Goal: Task Accomplishment & Management: Manage account settings

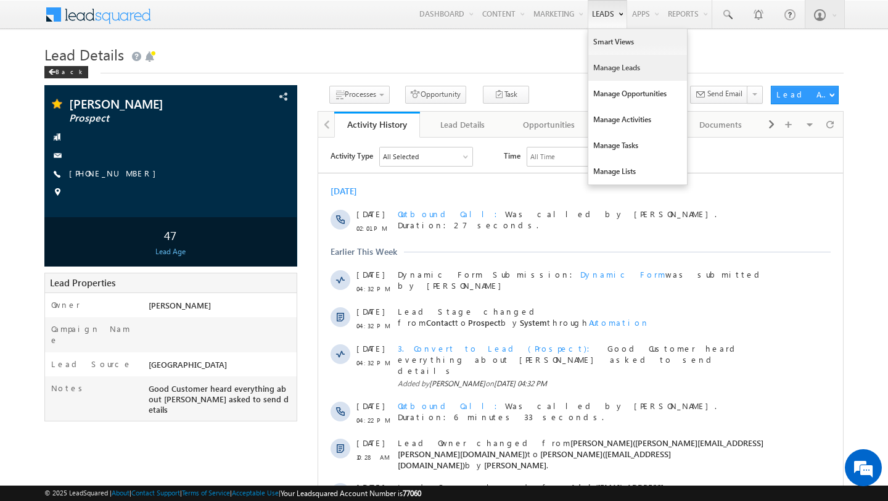
click at [600, 59] on link "Manage Leads" at bounding box center [638, 68] width 99 height 26
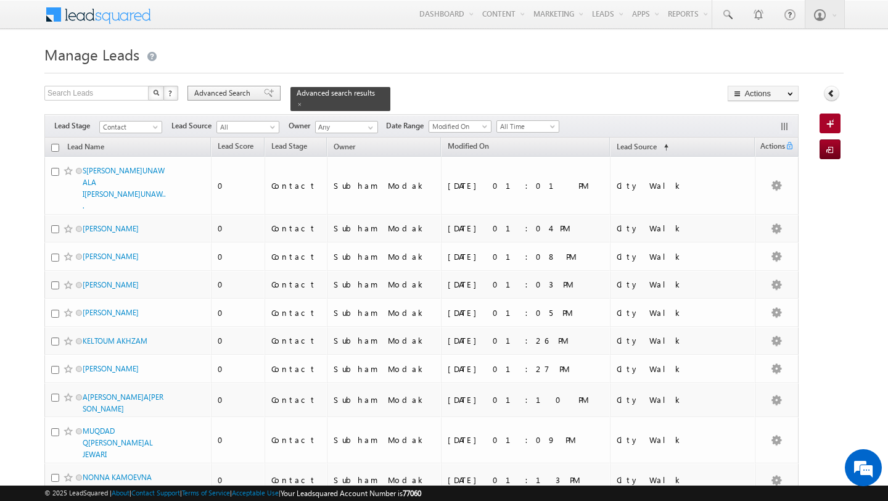
click at [210, 99] on span "Advanced Search" at bounding box center [224, 93] width 60 height 11
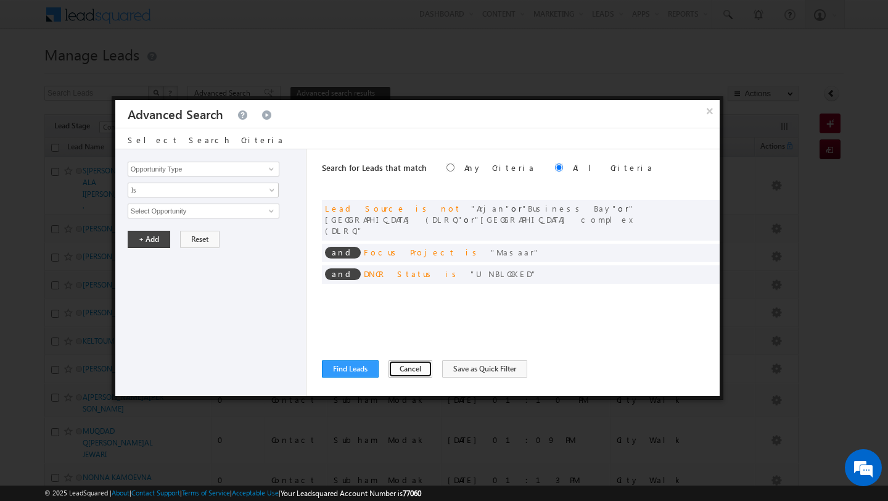
click at [410, 371] on button "Cancel" at bounding box center [411, 368] width 44 height 17
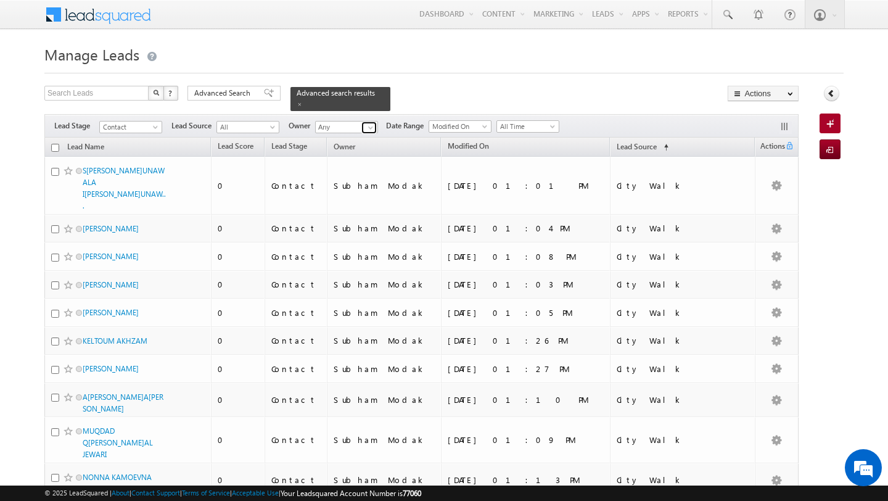
click at [366, 126] on span at bounding box center [371, 128] width 10 height 10
click at [338, 152] on span "ankitkumar.singh@indglobal.ae" at bounding box center [375, 149] width 111 height 9
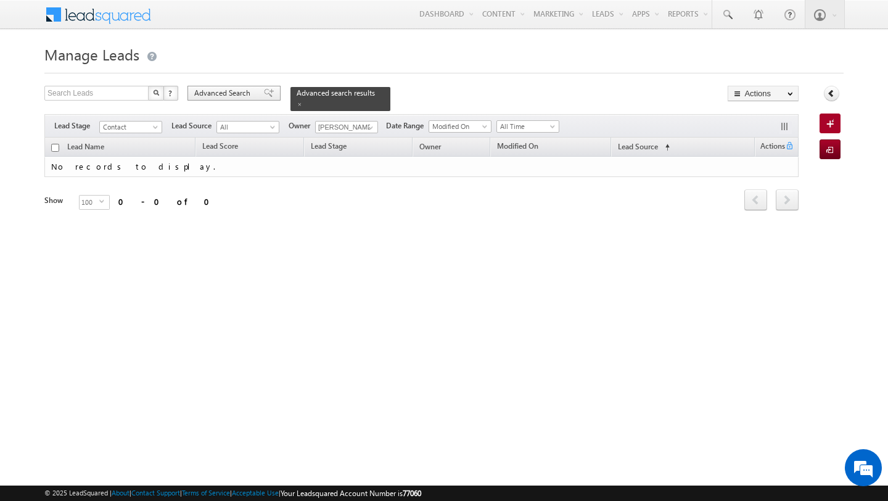
click at [223, 99] on span "Advanced Search" at bounding box center [224, 93] width 60 height 11
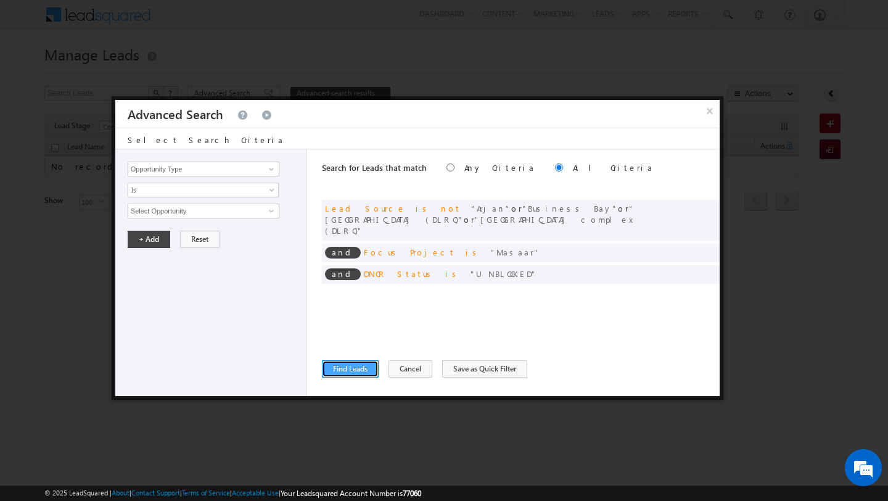
click at [347, 364] on button "Find Leads" at bounding box center [350, 368] width 57 height 17
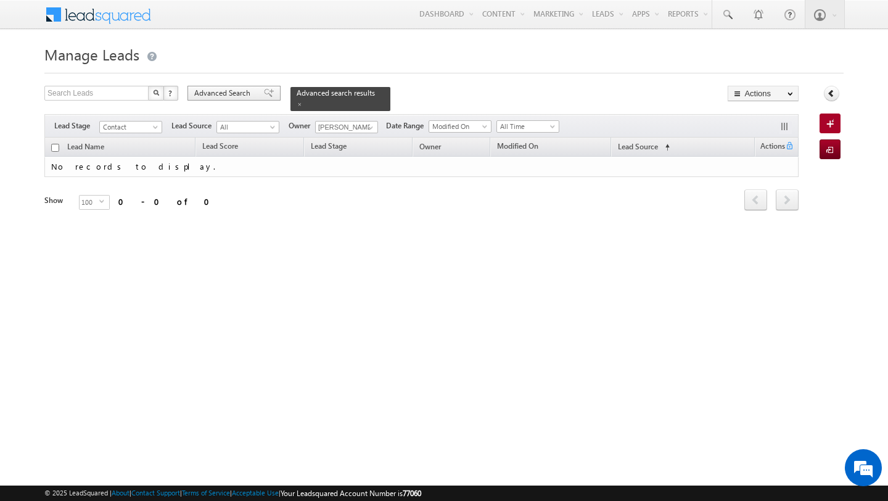
click at [234, 97] on span "Advanced Search" at bounding box center [224, 93] width 60 height 11
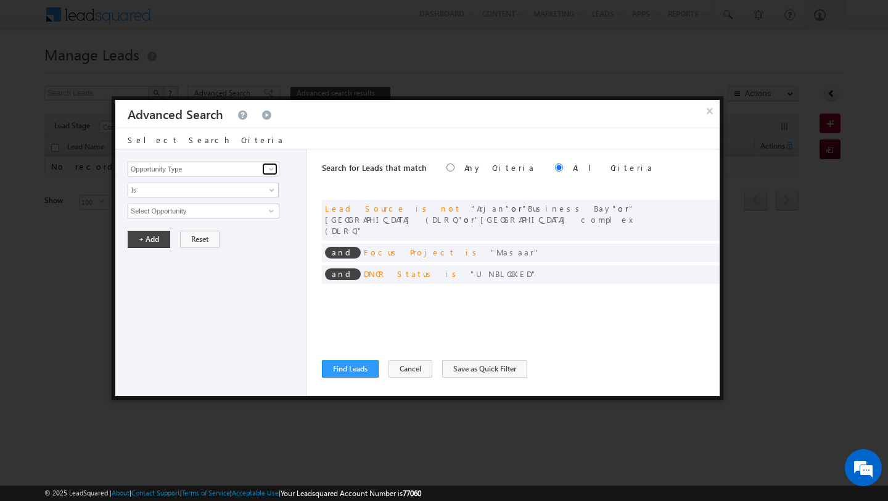
click at [267, 168] on span at bounding box center [272, 169] width 10 height 10
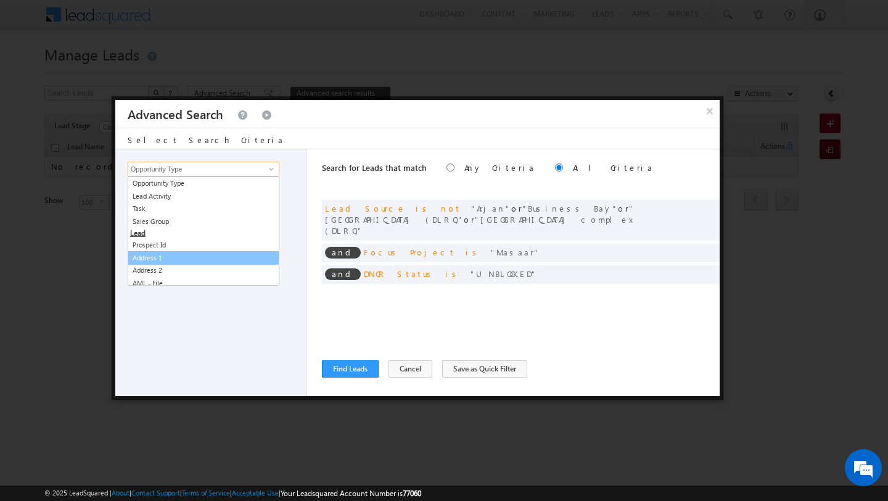
scroll to position [31, 0]
click at [218, 342] on div "Opportunity Type Lead Activity Task Sales Group Prospect Id Address 1 Address 2…" at bounding box center [210, 272] width 191 height 247
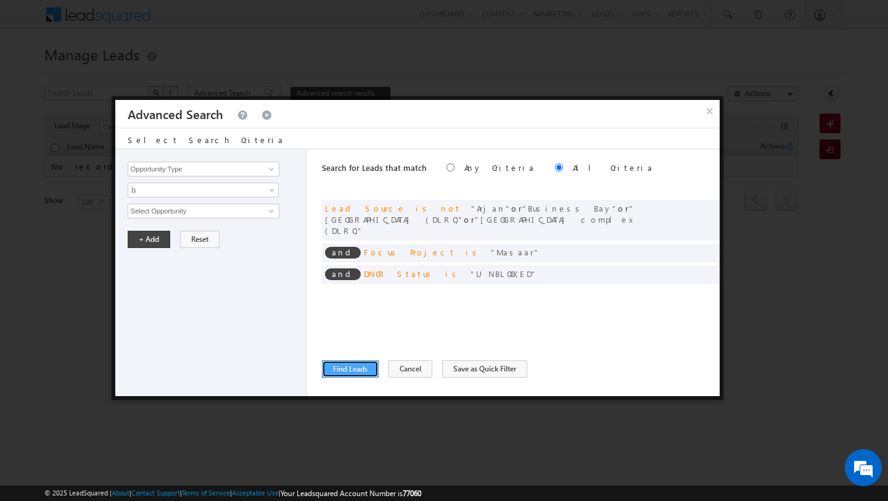
click at [351, 362] on button "Find Leads" at bounding box center [350, 368] width 57 height 17
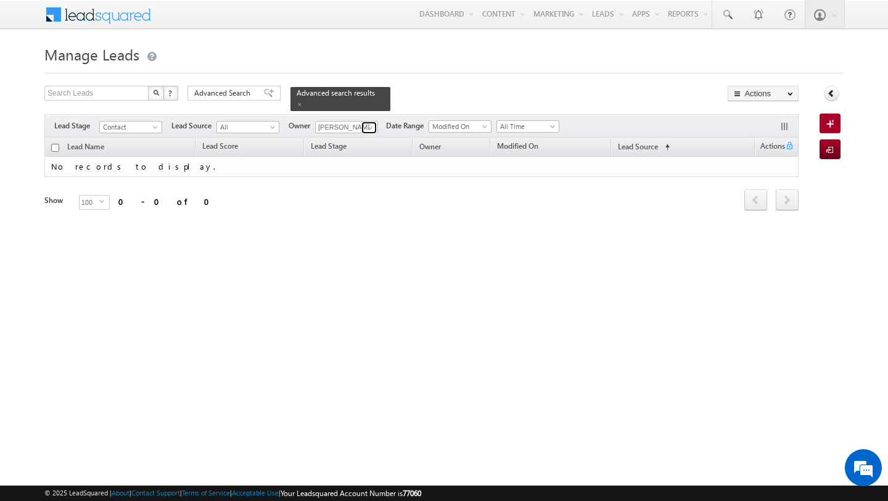
click at [366, 130] on span at bounding box center [371, 128] width 10 height 10
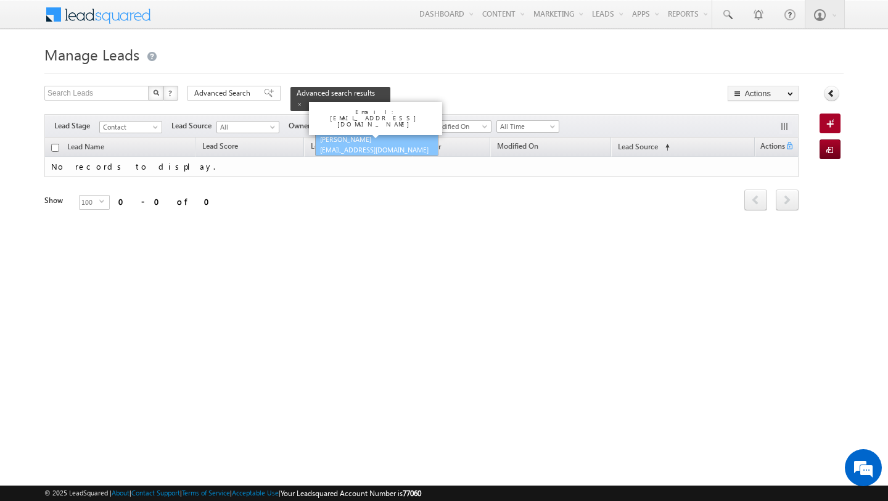
click at [355, 153] on span "[EMAIL_ADDRESS][DOMAIN_NAME]" at bounding box center [375, 149] width 111 height 9
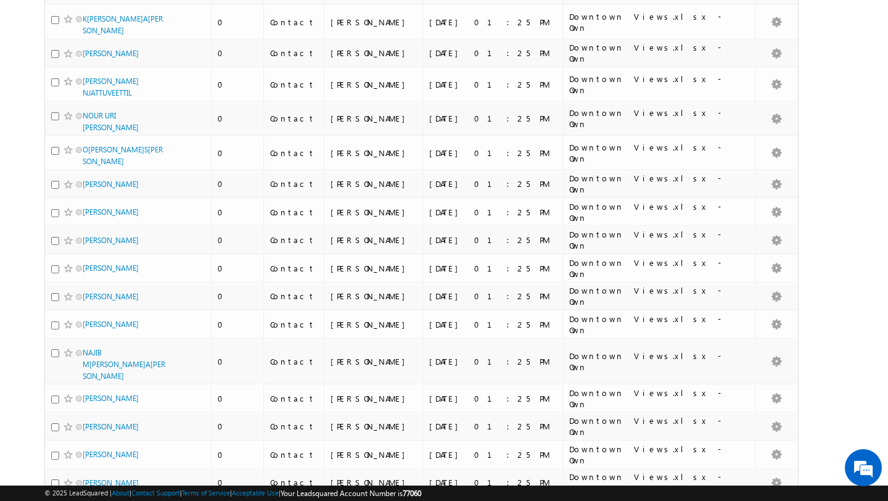
scroll to position [0, 0]
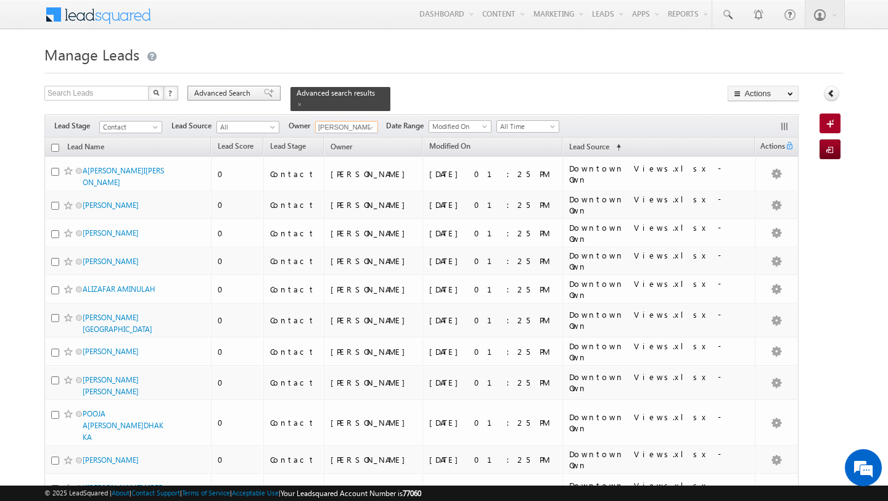
type input "[PERSON_NAME]"
click at [231, 101] on div "Advanced Search" at bounding box center [234, 93] width 93 height 15
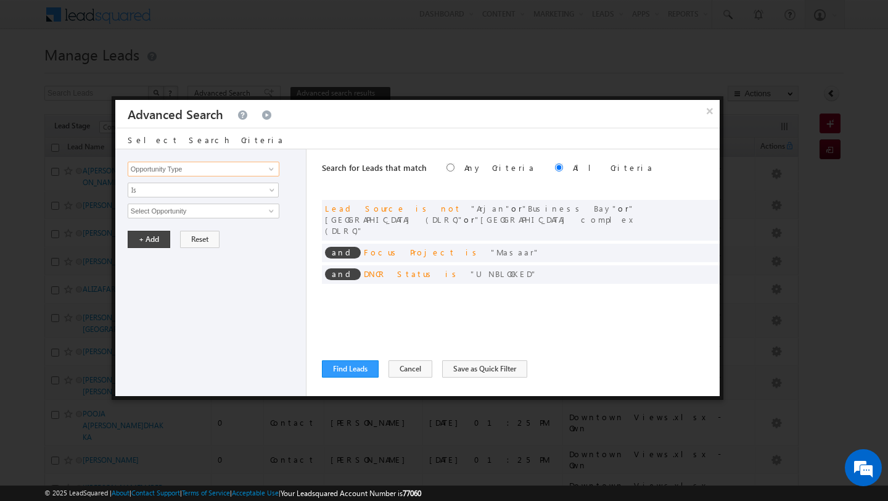
click at [257, 165] on input "Opportunity Type" at bounding box center [204, 169] width 152 height 15
click at [267, 172] on span at bounding box center [272, 169] width 10 height 10
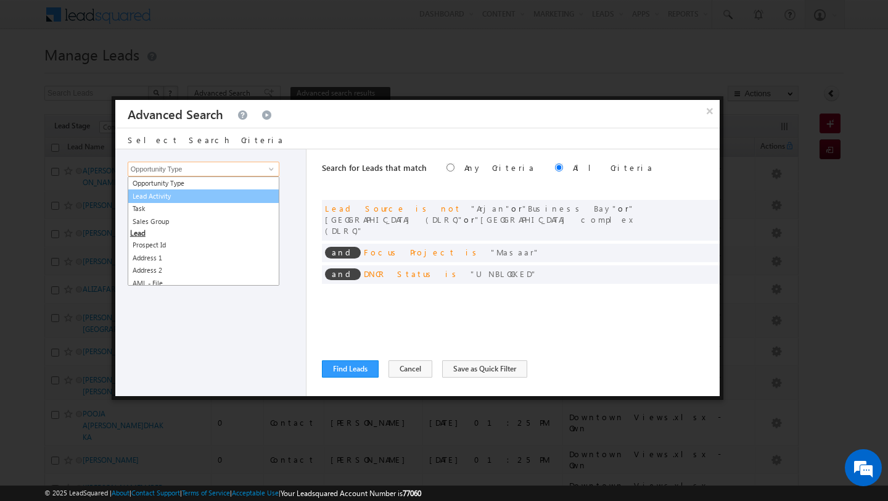
click at [245, 192] on link "Lead Activity" at bounding box center [204, 196] width 152 height 14
type input "Lead Activity"
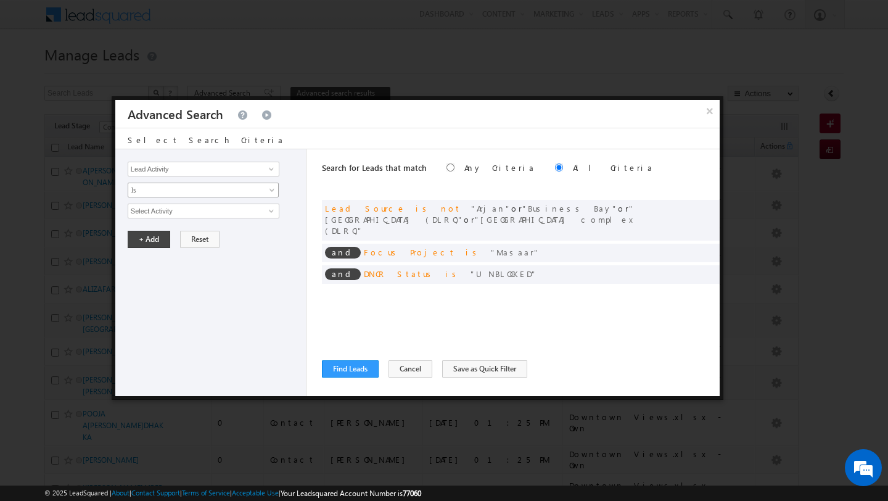
click at [232, 192] on span "Is" at bounding box center [195, 189] width 134 height 11
click at [233, 212] on link "Is Not" at bounding box center [203, 217] width 151 height 11
click at [270, 211] on span at bounding box center [272, 211] width 10 height 10
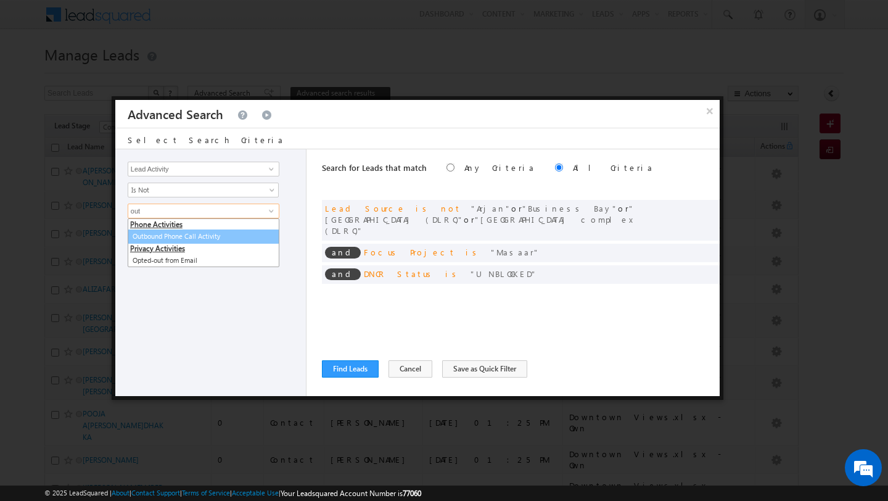
click at [180, 241] on link "Outbound Phone Call Activity" at bounding box center [204, 236] width 152 height 14
type input "Outbound Phone Call Activity"
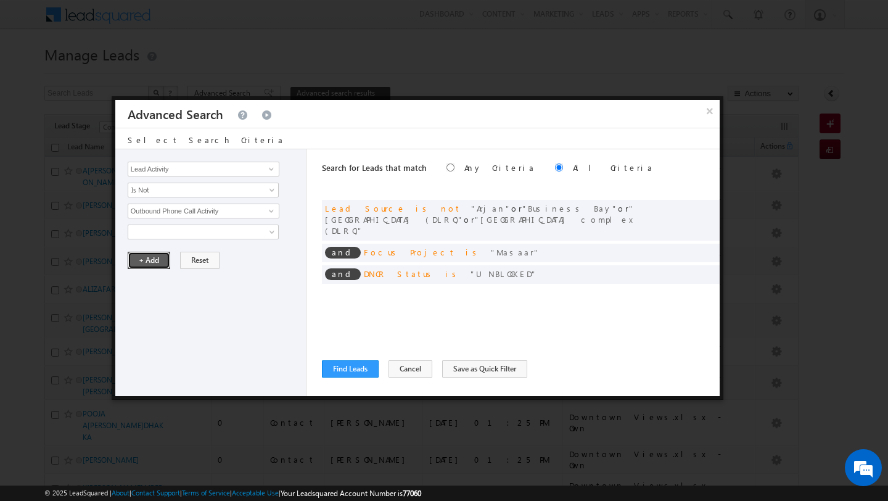
click at [149, 264] on button "+ Add" at bounding box center [149, 260] width 43 height 17
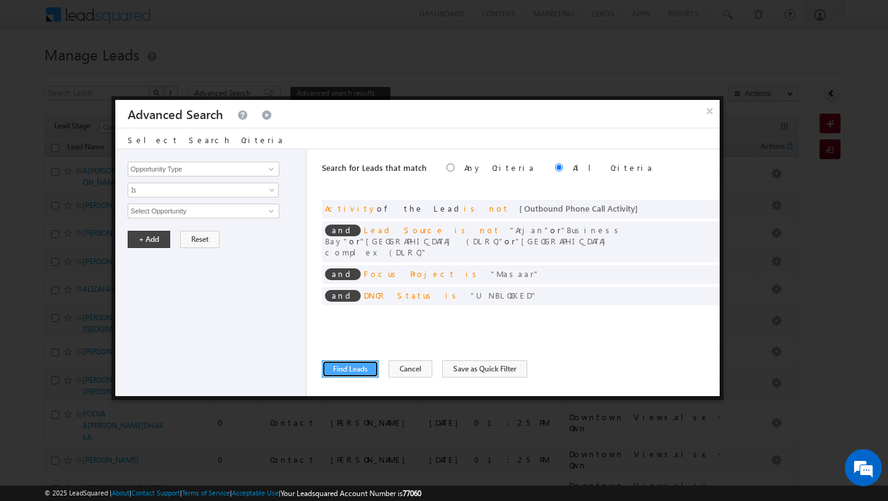
click at [337, 365] on button "Find Leads" at bounding box center [350, 368] width 57 height 17
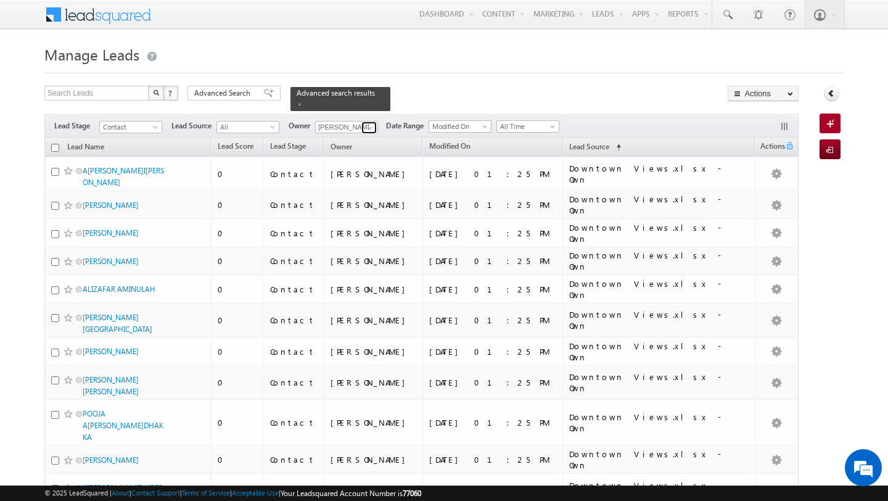
click at [371, 126] on span at bounding box center [371, 128] width 10 height 10
click at [363, 143] on link "Ankit Singh ankitkumar.singh@indglobal.ae" at bounding box center [376, 144] width 123 height 23
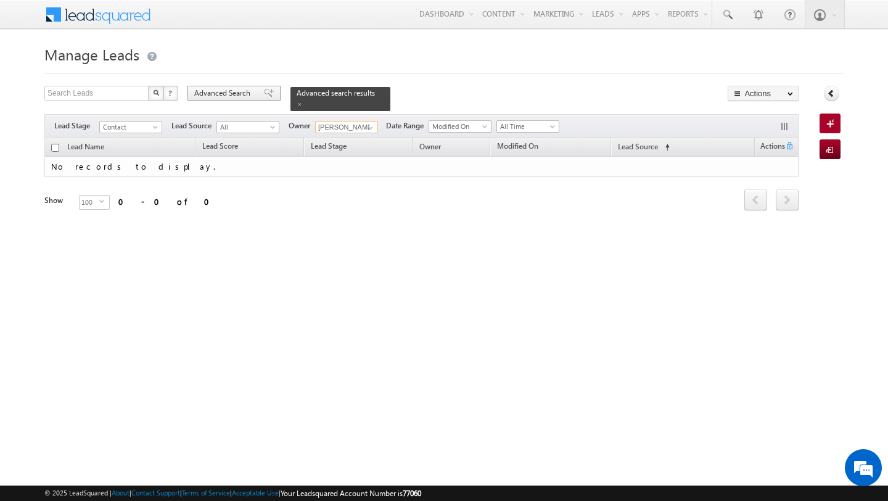
type input "[PERSON_NAME]"
click at [251, 91] on span "Advanced Search" at bounding box center [224, 93] width 60 height 11
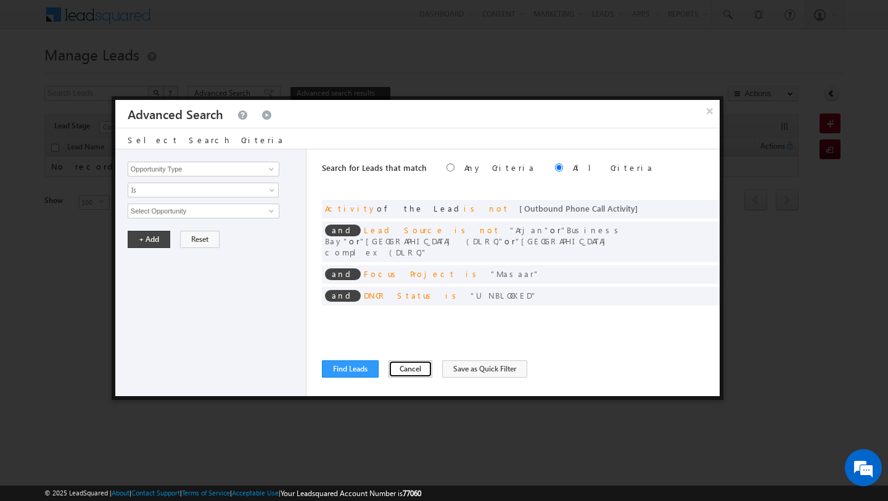
click at [407, 369] on button "Cancel" at bounding box center [411, 368] width 44 height 17
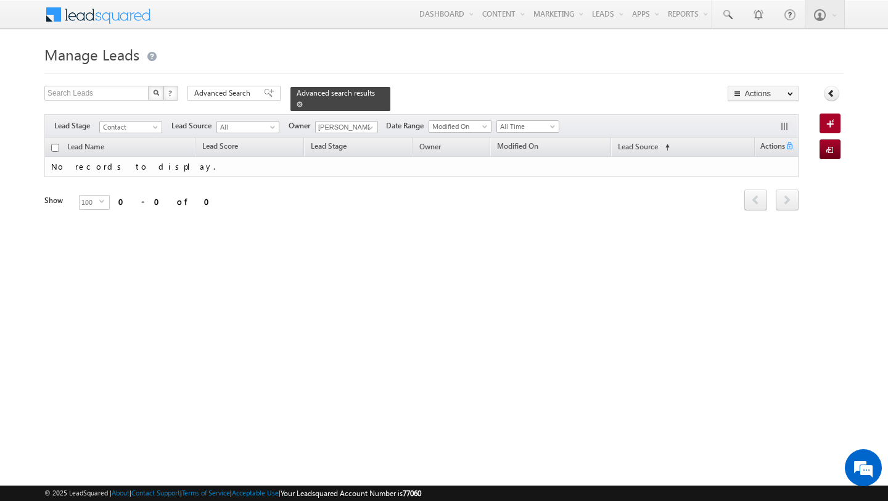
click at [297, 105] on span at bounding box center [300, 104] width 6 height 6
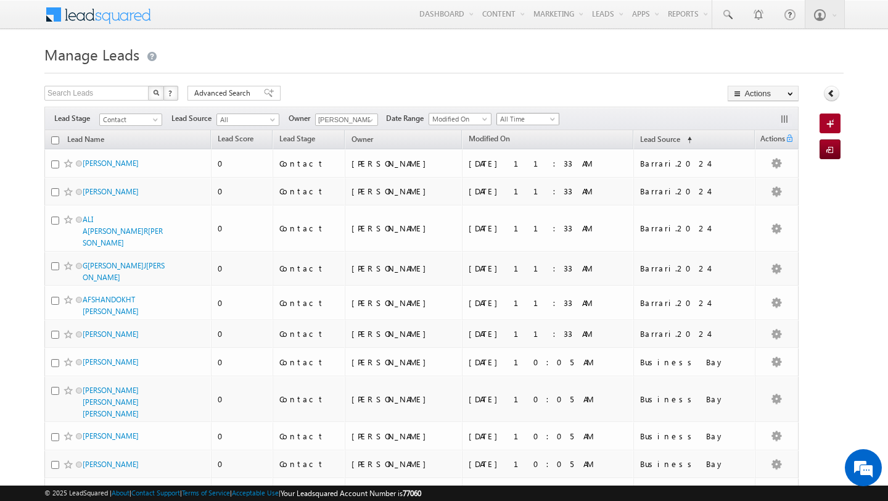
click at [539, 122] on span "All Time" at bounding box center [526, 119] width 59 height 11
click at [529, 160] on link "[DATE]" at bounding box center [524, 159] width 62 height 11
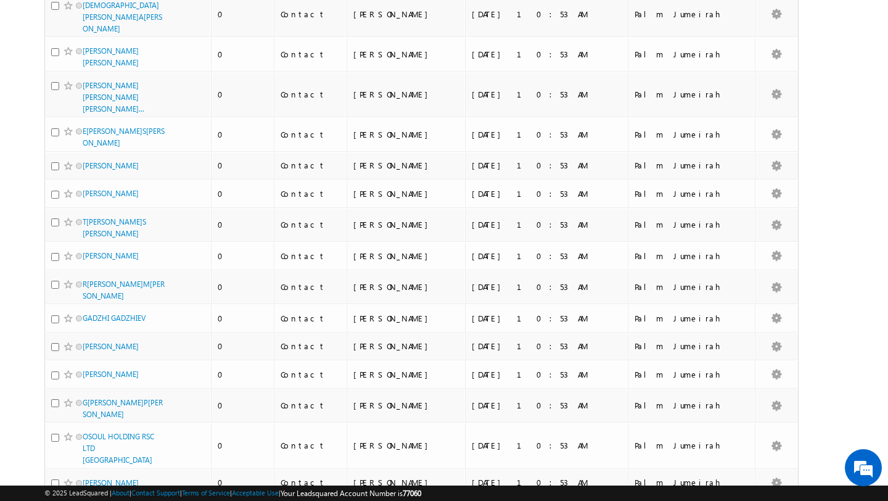
scroll to position [2811, 0]
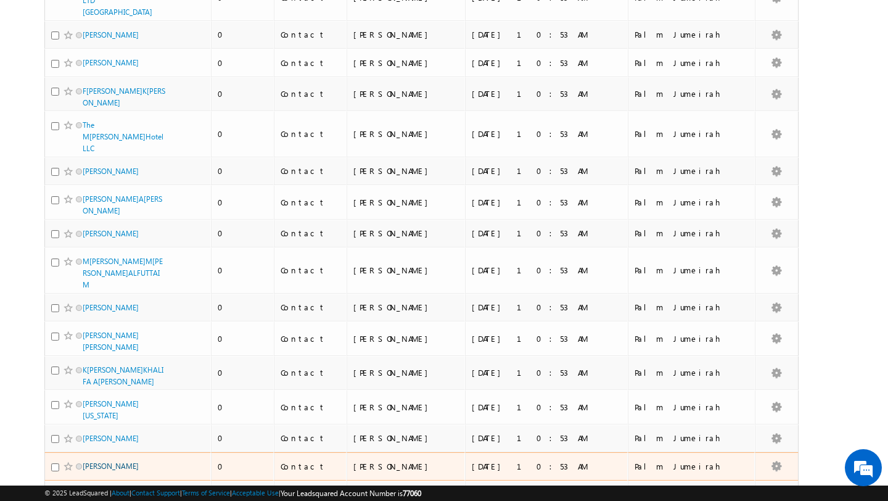
click at [114, 461] on link "KAYHAN KAYA" at bounding box center [111, 465] width 56 height 9
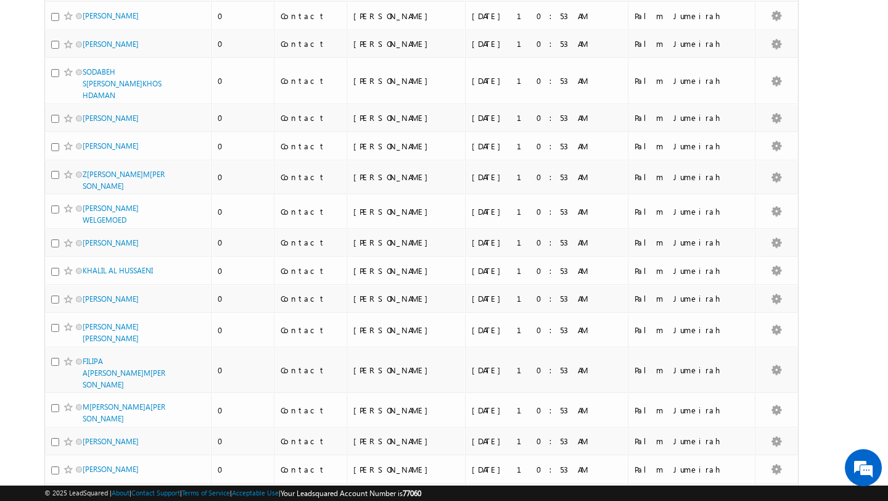
scroll to position [0, 0]
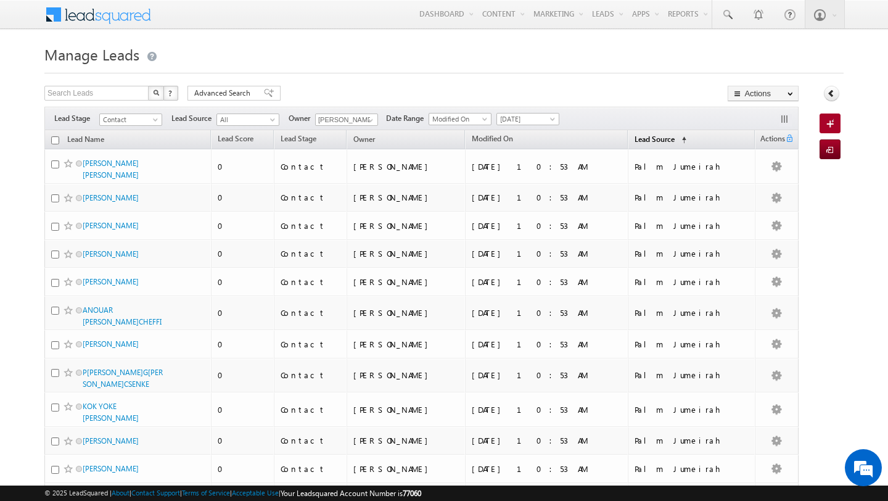
click at [671, 138] on span "Lead Source" at bounding box center [655, 138] width 40 height 9
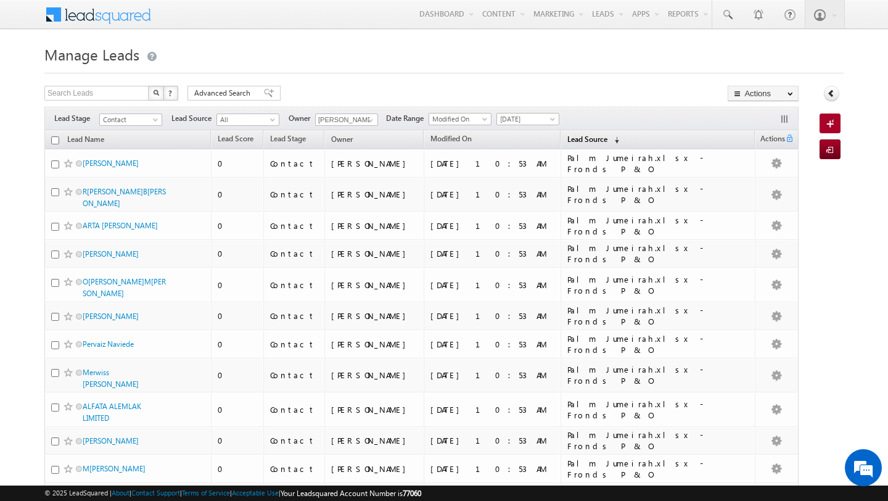
click at [583, 143] on span "Lead Source" at bounding box center [588, 138] width 40 height 9
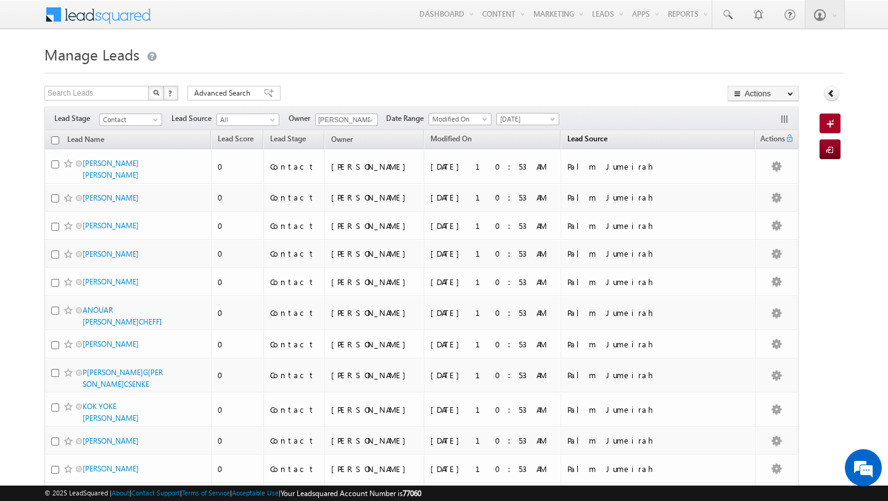
click at [583, 143] on span "Lead Source" at bounding box center [588, 138] width 40 height 9
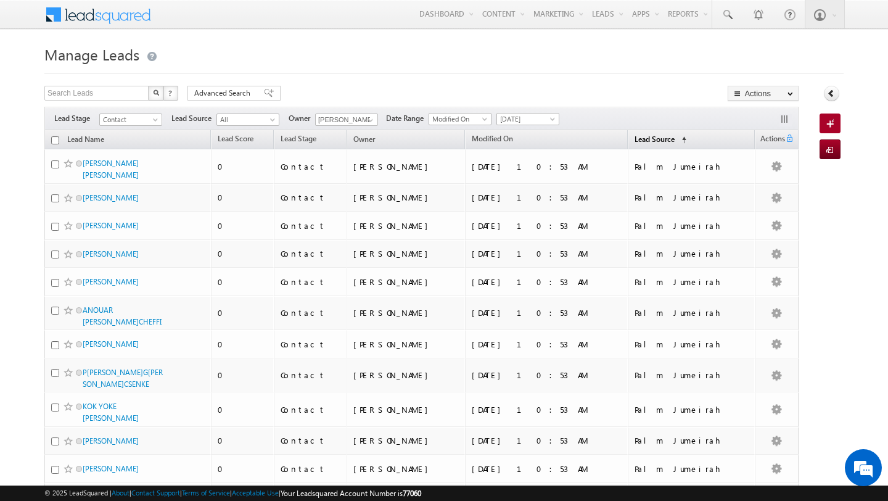
click at [669, 139] on span "Lead Source" at bounding box center [655, 138] width 40 height 9
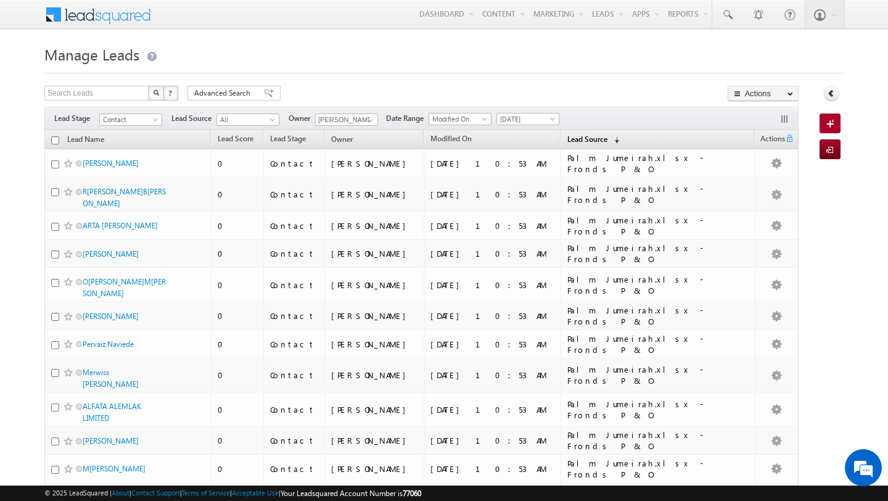
click at [585, 136] on span "Lead Source" at bounding box center [588, 138] width 40 height 9
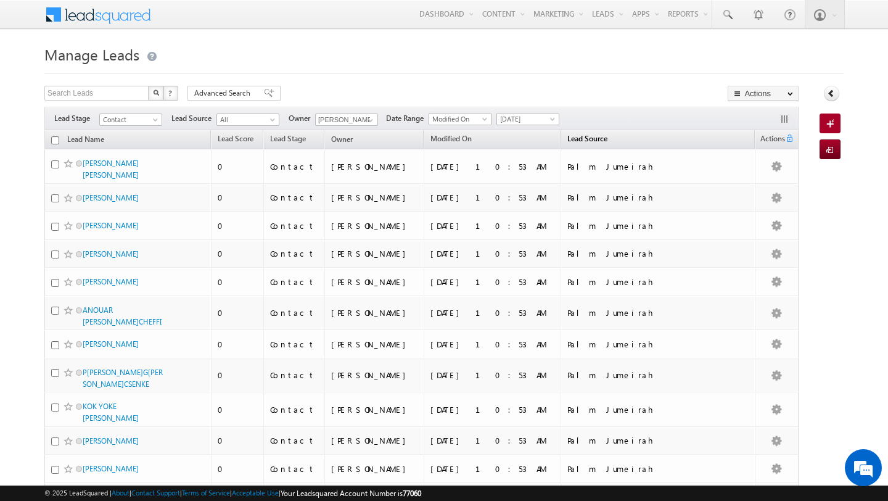
click at [585, 136] on span "Lead Source" at bounding box center [588, 138] width 40 height 9
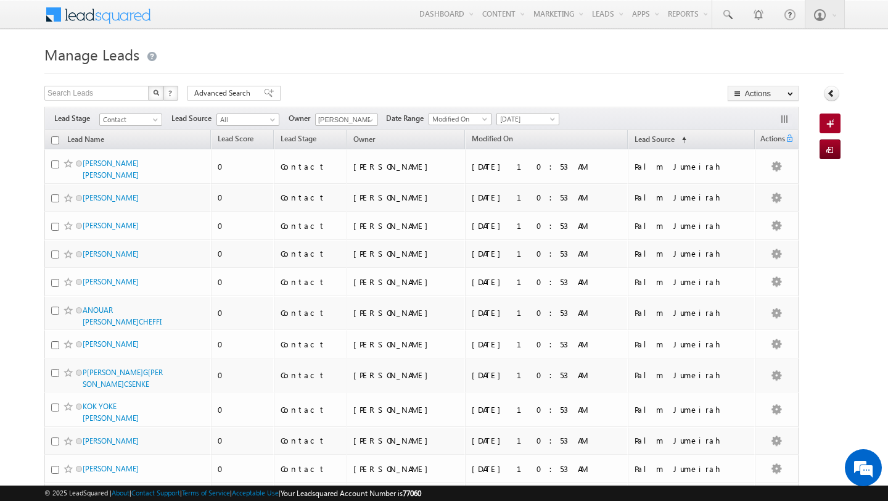
click at [56, 140] on input "checkbox" at bounding box center [55, 140] width 8 height 8
checkbox input "true"
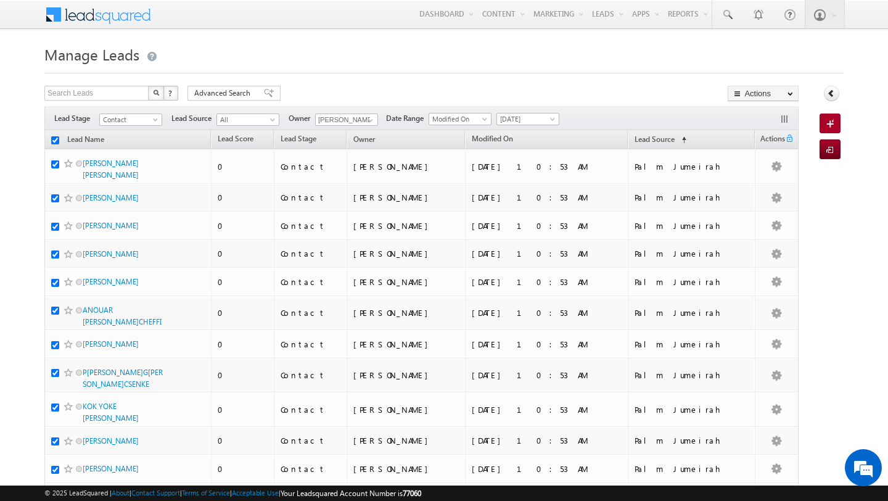
checkbox input "true"
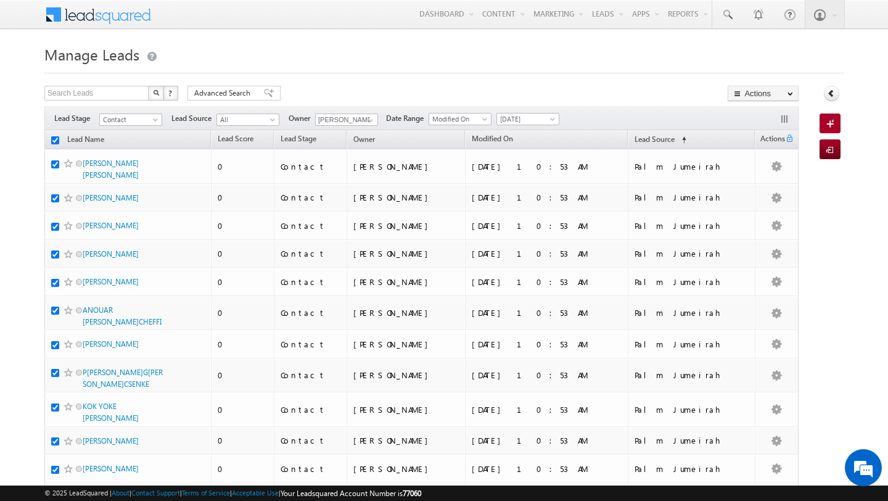
checkbox input "true"
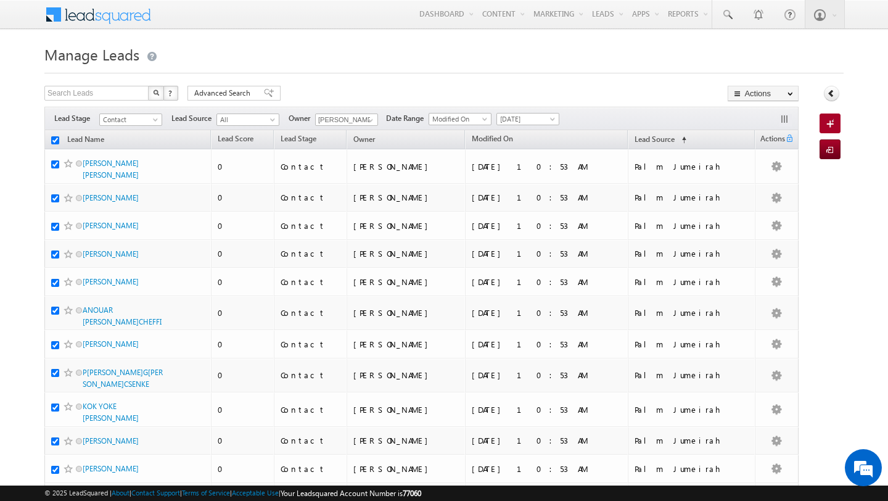
checkbox input "true"
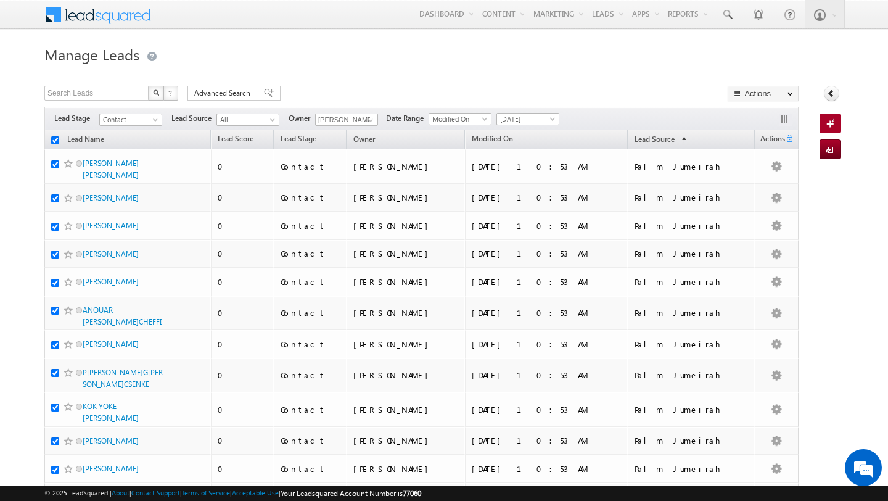
checkbox input "true"
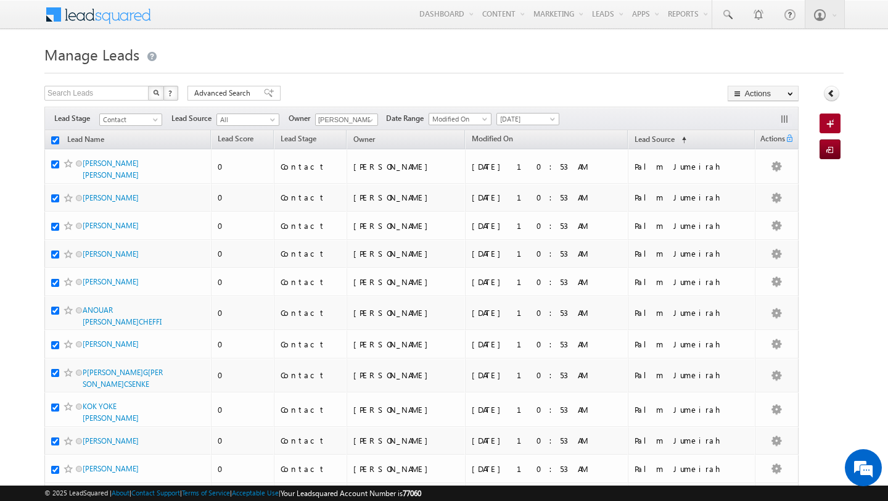
checkbox input "true"
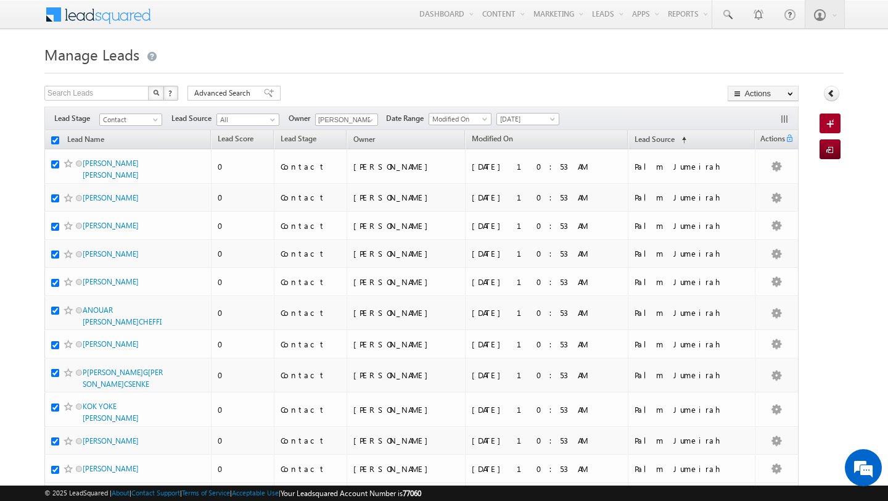
checkbox input "true"
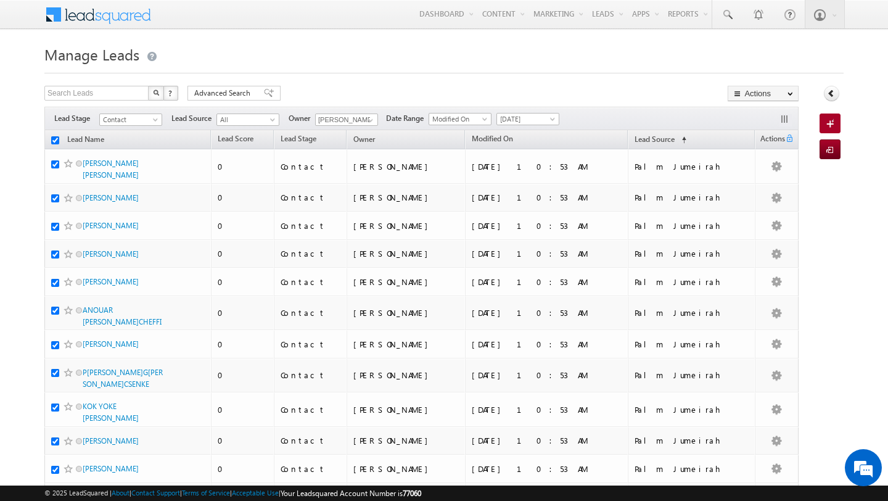
checkbox input "true"
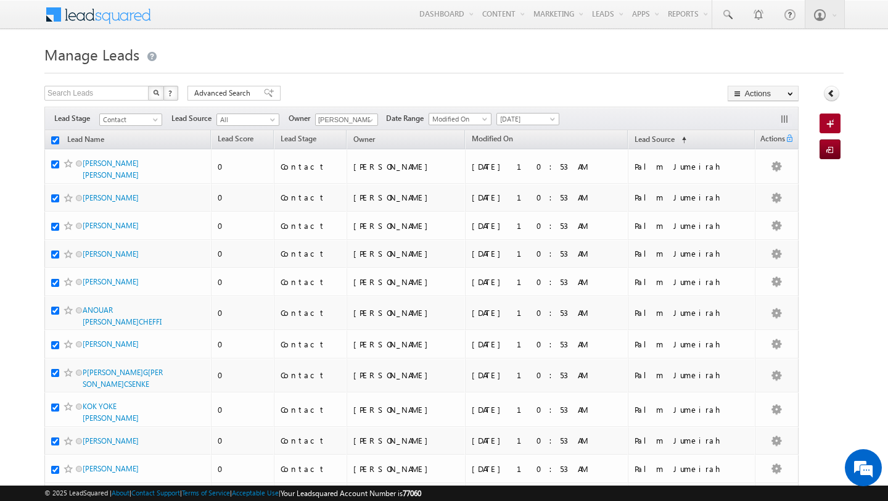
checkbox input "true"
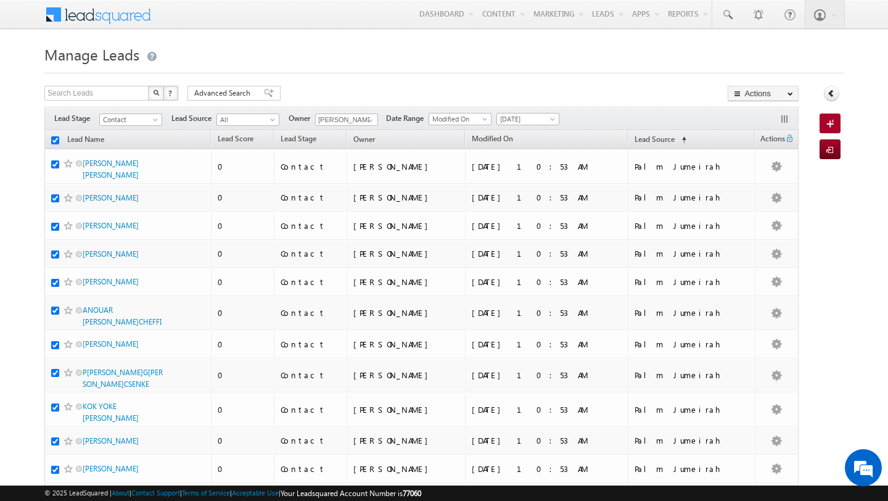
checkbox input "true"
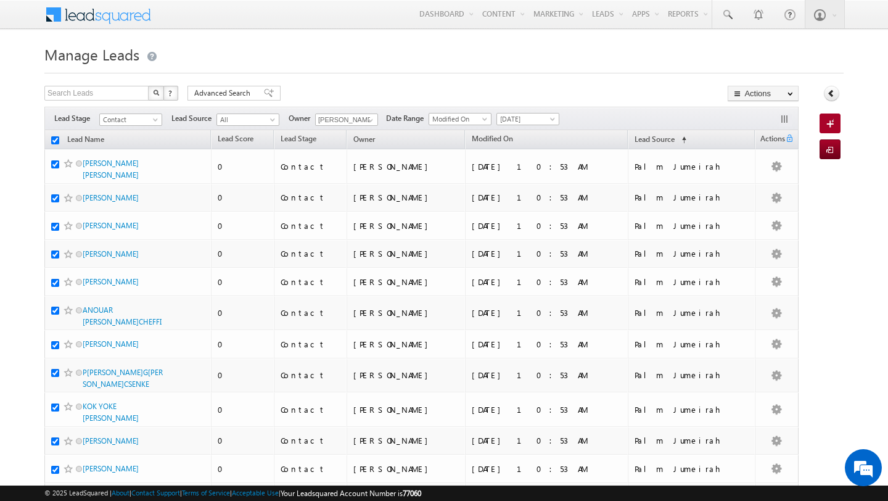
checkbox input "true"
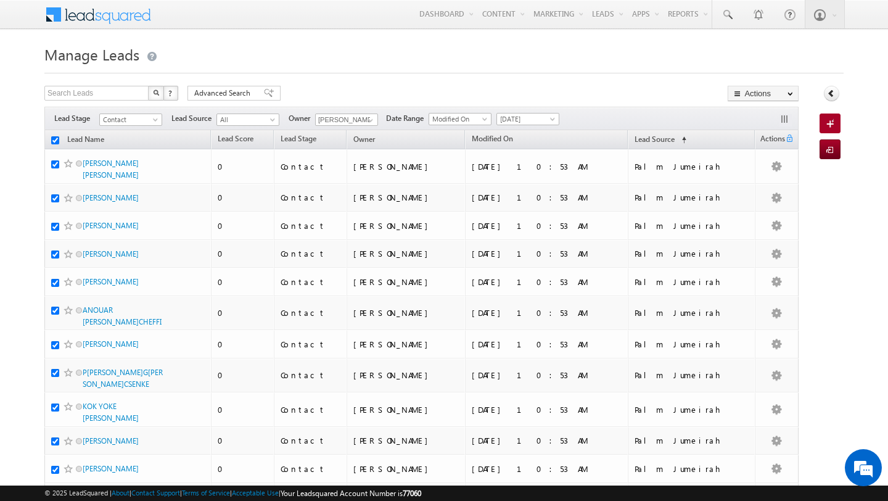
checkbox input "true"
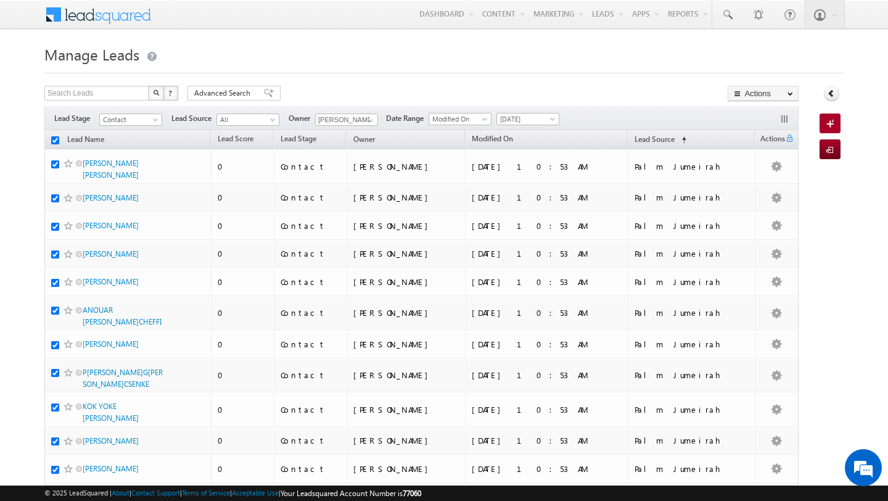
checkbox input "true"
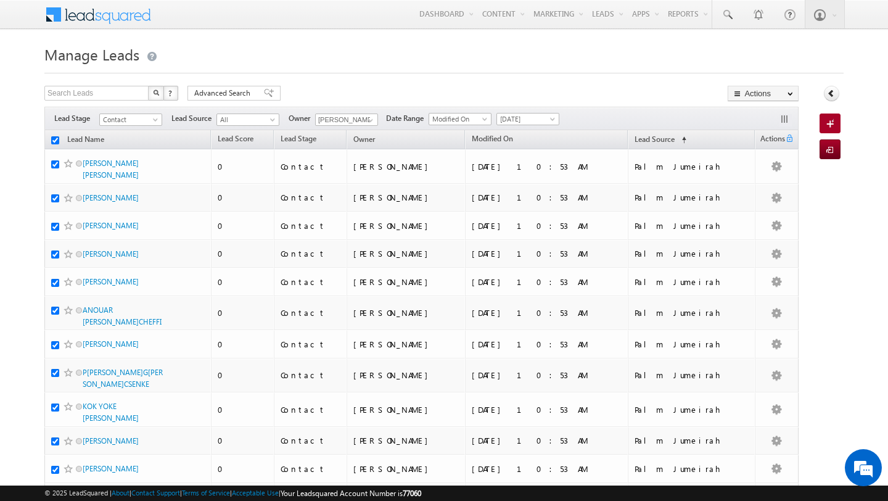
checkbox input "true"
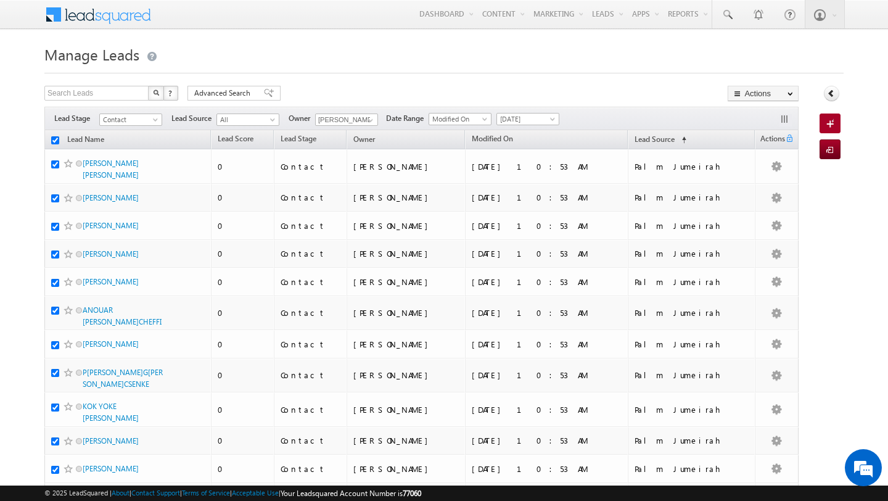
checkbox input "true"
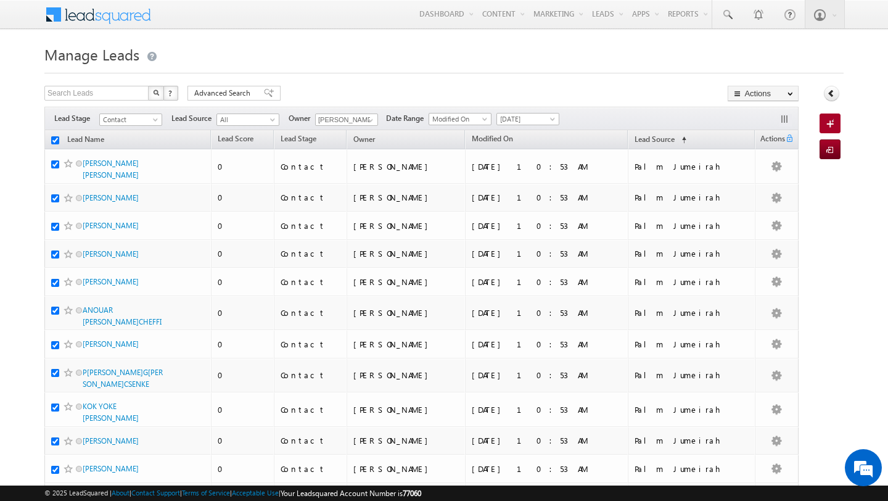
checkbox input "true"
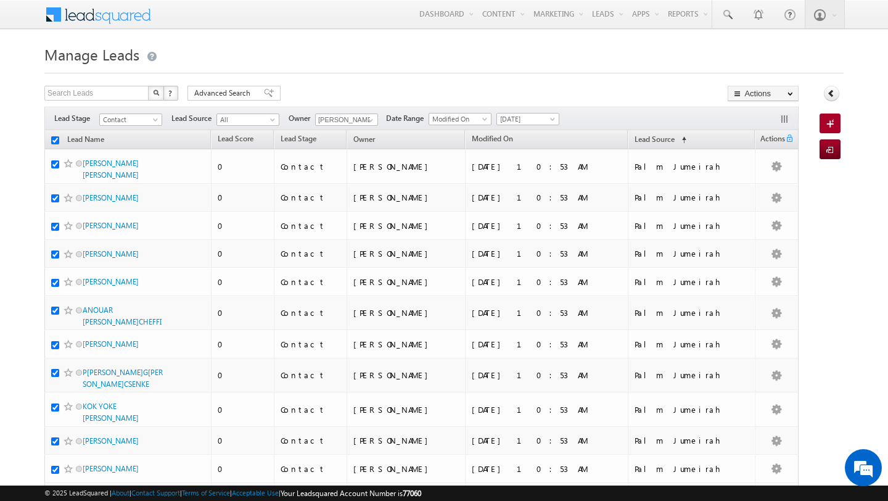
checkbox input "true"
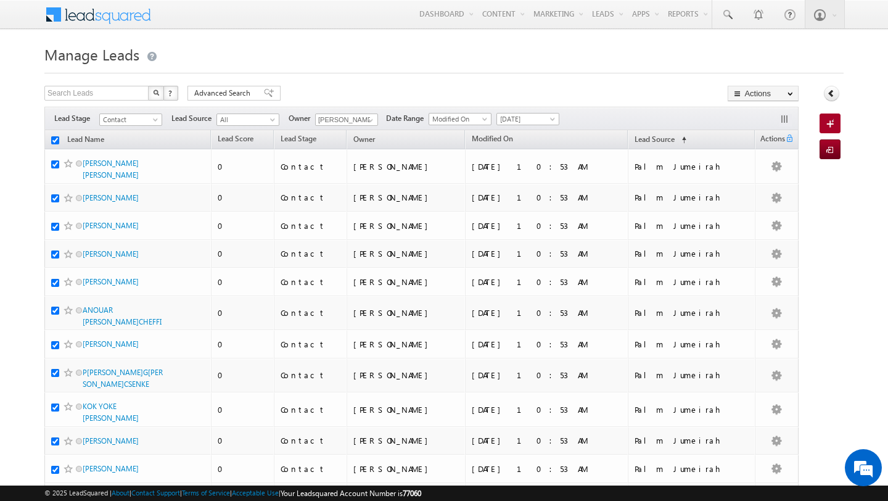
checkbox input "true"
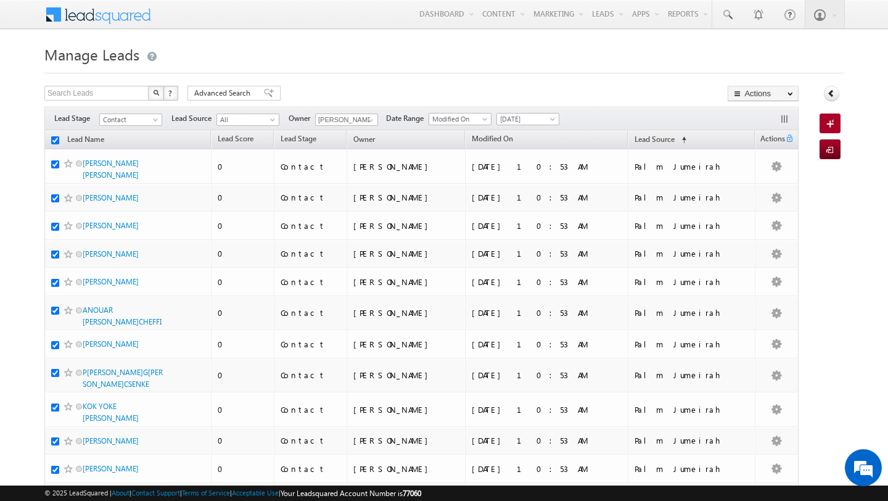
checkbox input "true"
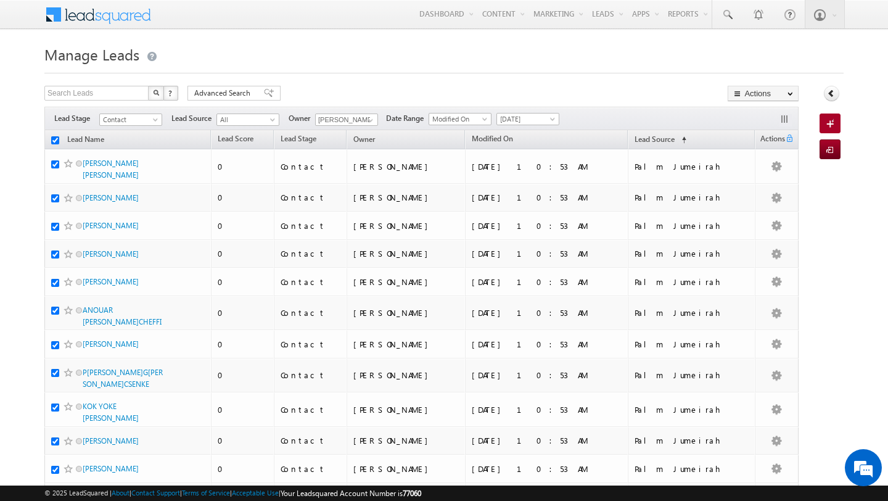
checkbox input "true"
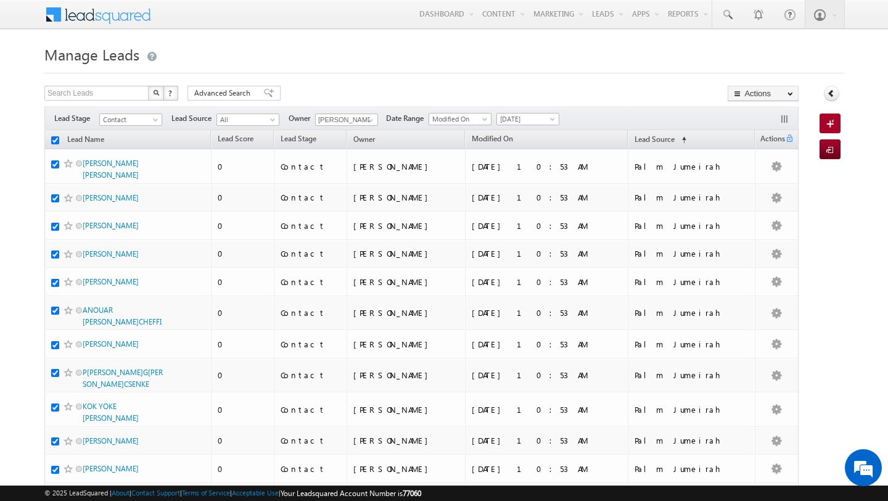
checkbox input "true"
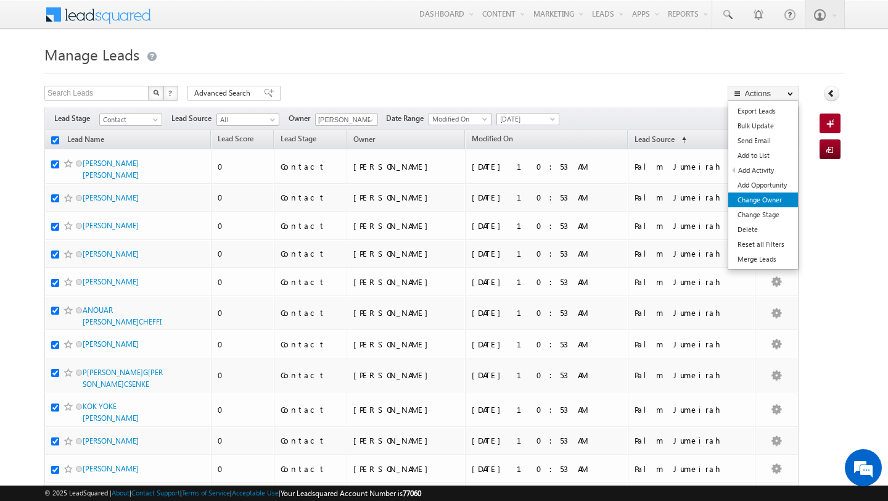
click at [762, 199] on link "Change Owner" at bounding box center [764, 199] width 70 height 15
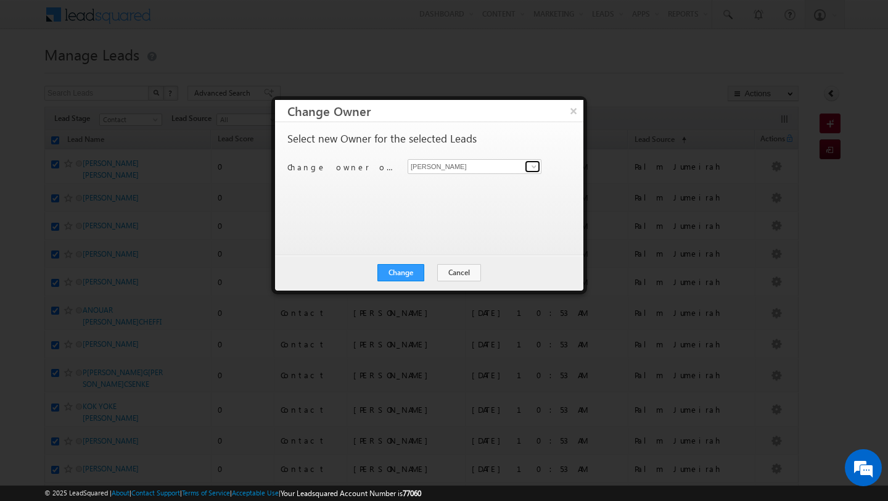
click at [537, 169] on span at bounding box center [534, 167] width 10 height 10
click at [492, 188] on span "[PERSON_NAME][EMAIL_ADDRESS][PERSON_NAME][DOMAIN_NAME]" at bounding box center [468, 190] width 111 height 9
type input "Subham Modak"
click at [408, 267] on button "Change" at bounding box center [401, 272] width 47 height 17
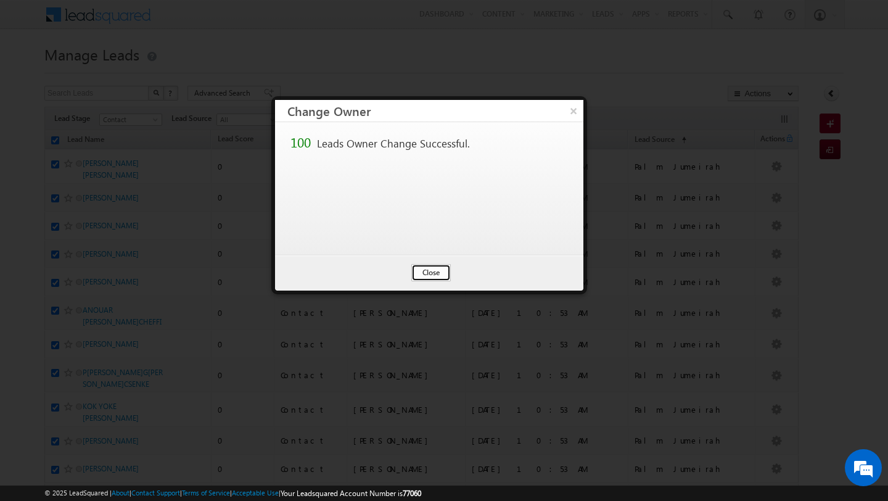
click at [424, 271] on button "Close" at bounding box center [430, 272] width 39 height 17
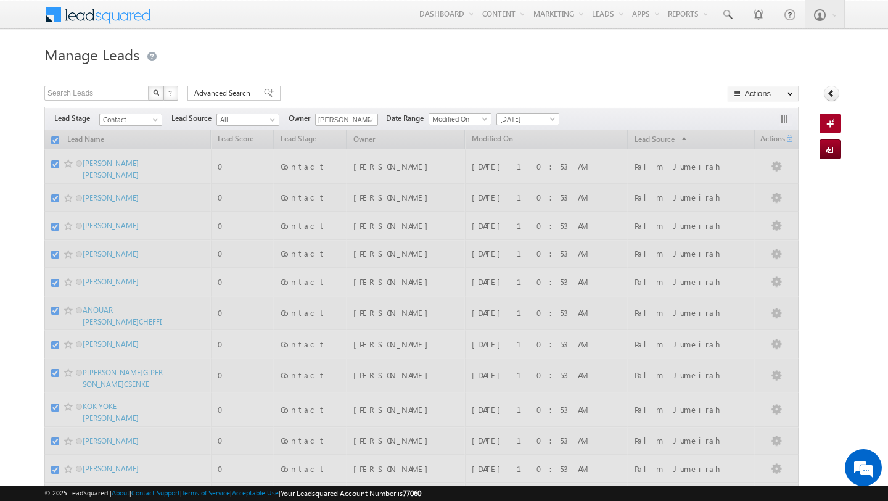
checkbox input "false"
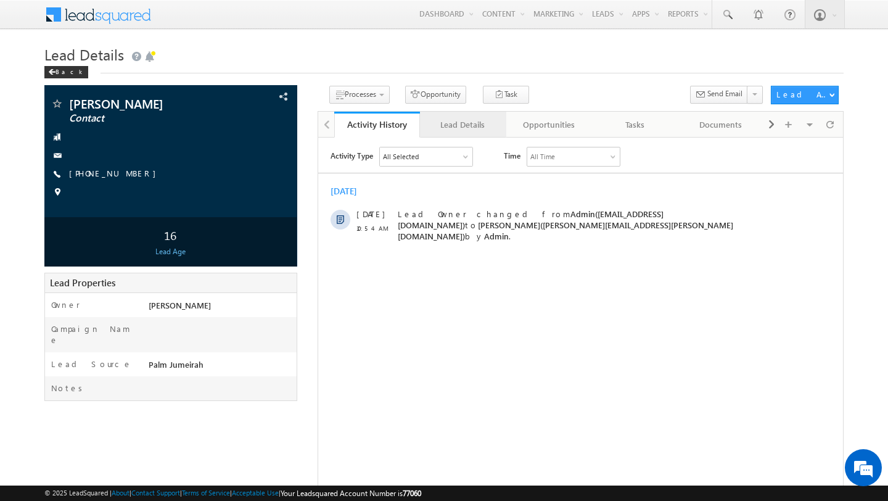
click at [459, 130] on div "Lead Details" at bounding box center [462, 124] width 65 height 15
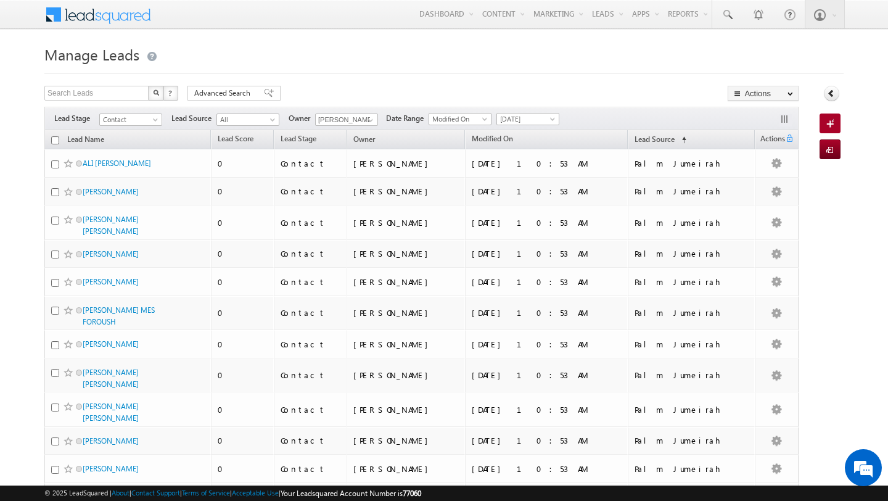
click at [54, 142] on input "checkbox" at bounding box center [55, 140] width 8 height 8
checkbox input "true"
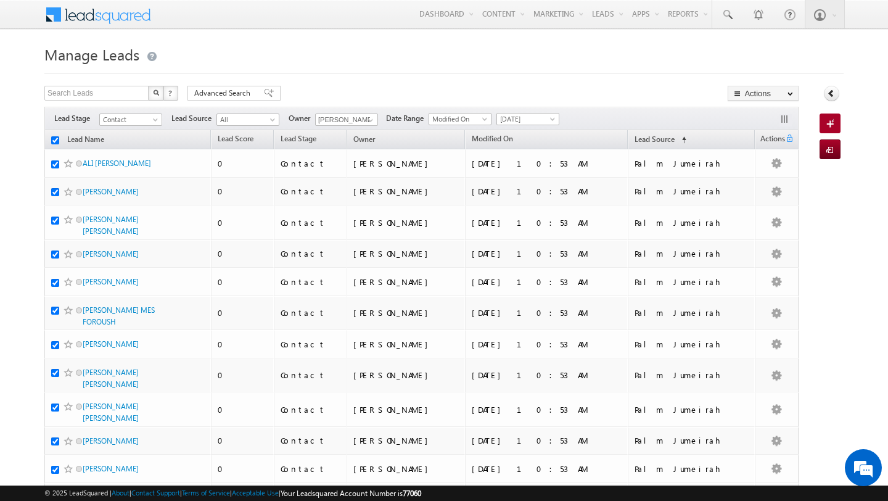
checkbox input "true"
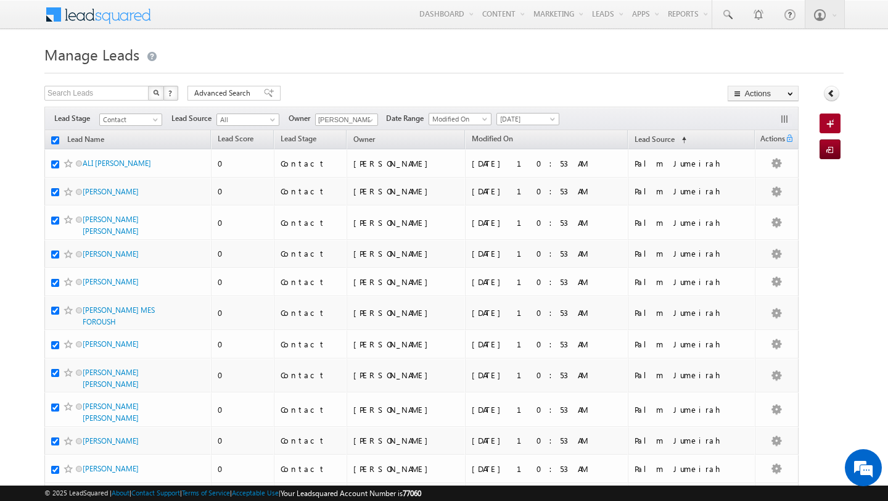
checkbox input "true"
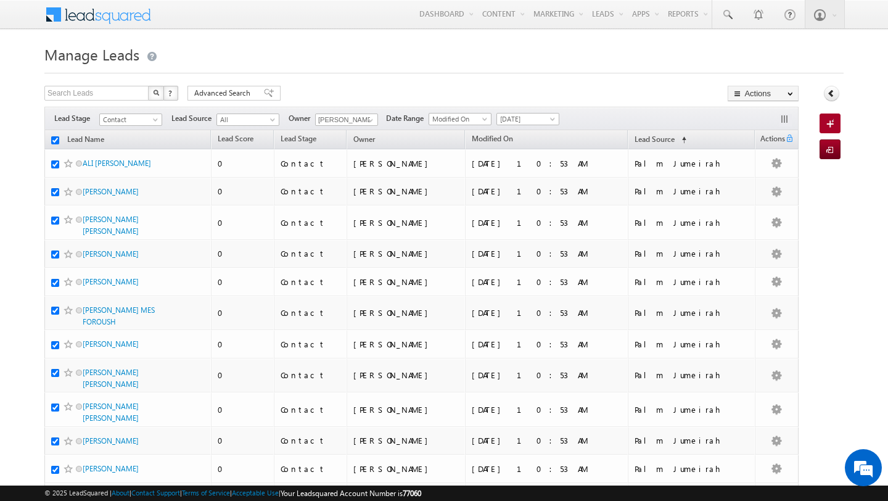
checkbox input "true"
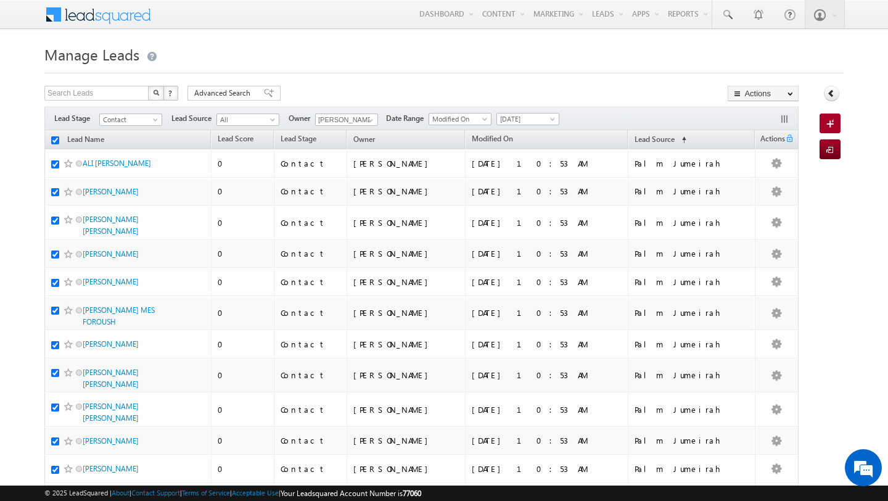
checkbox input "true"
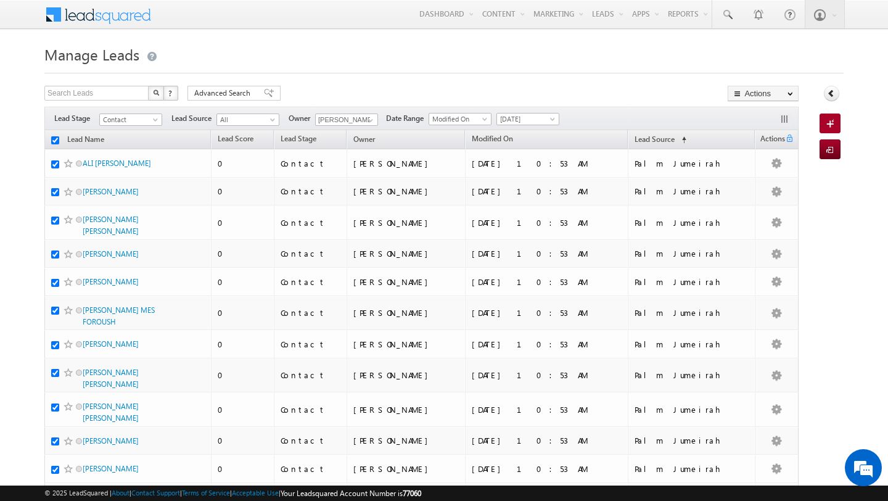
checkbox input "true"
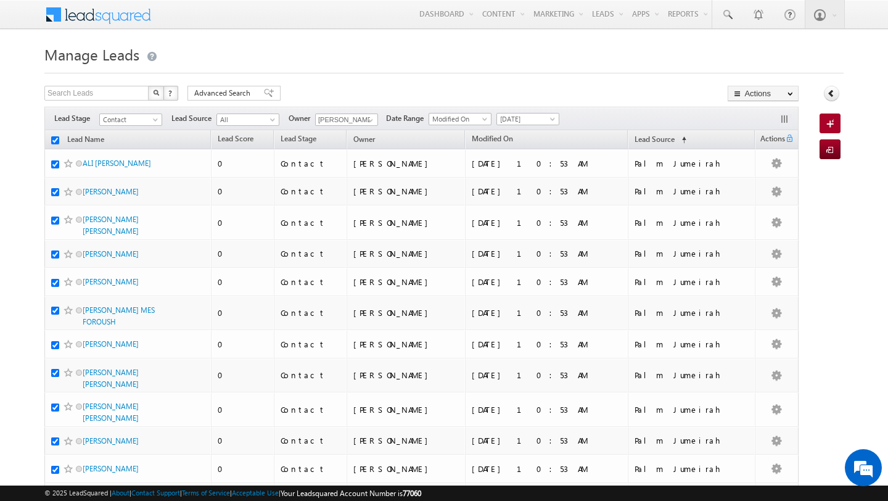
checkbox input "true"
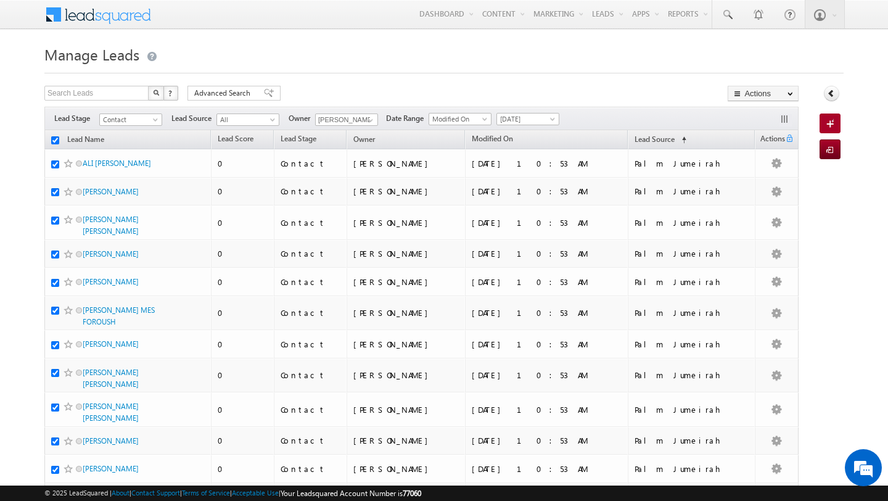
checkbox input "true"
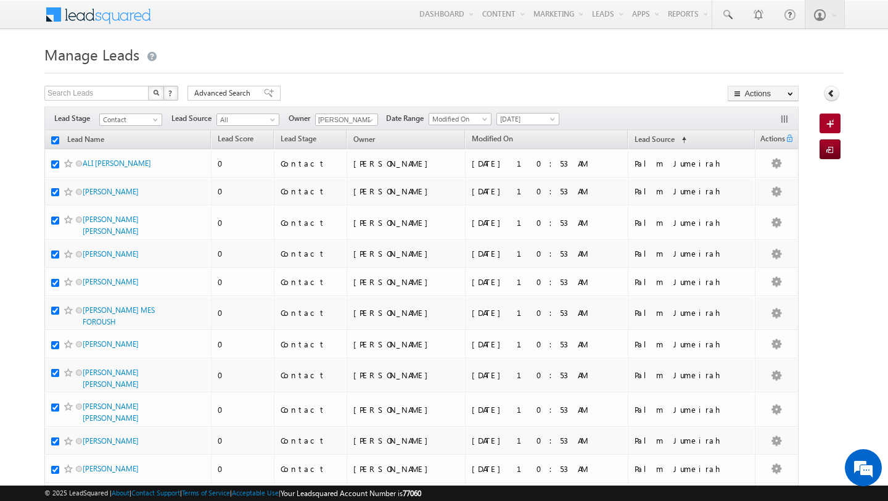
checkbox input "true"
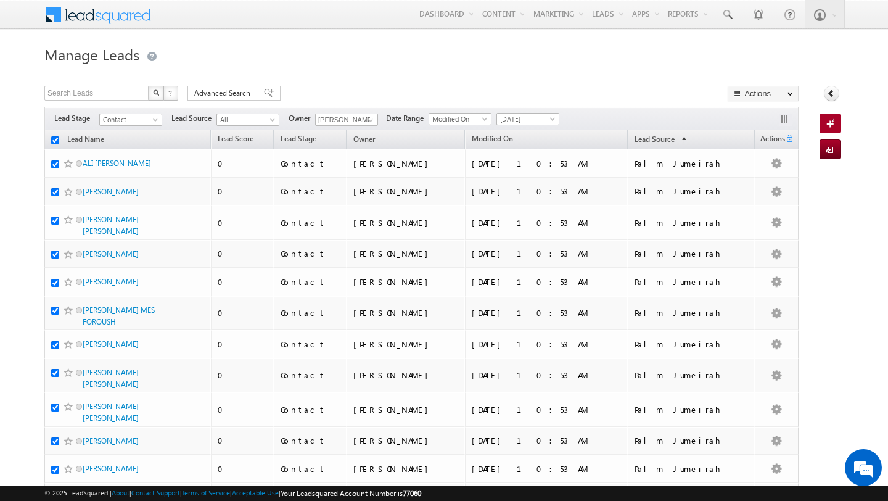
checkbox input "true"
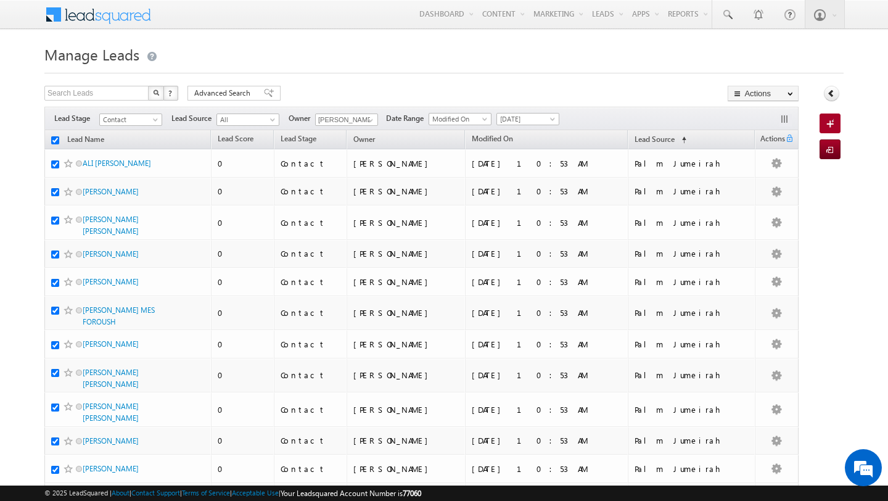
checkbox input "true"
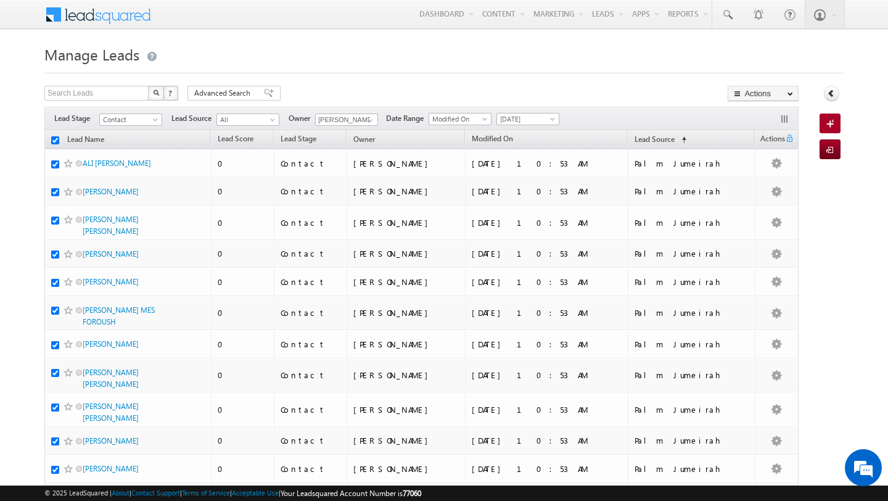
checkbox input "true"
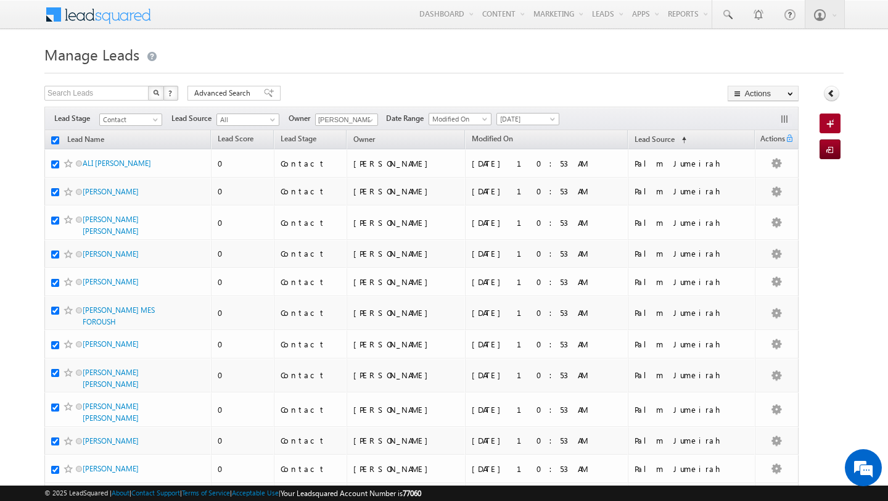
checkbox input "true"
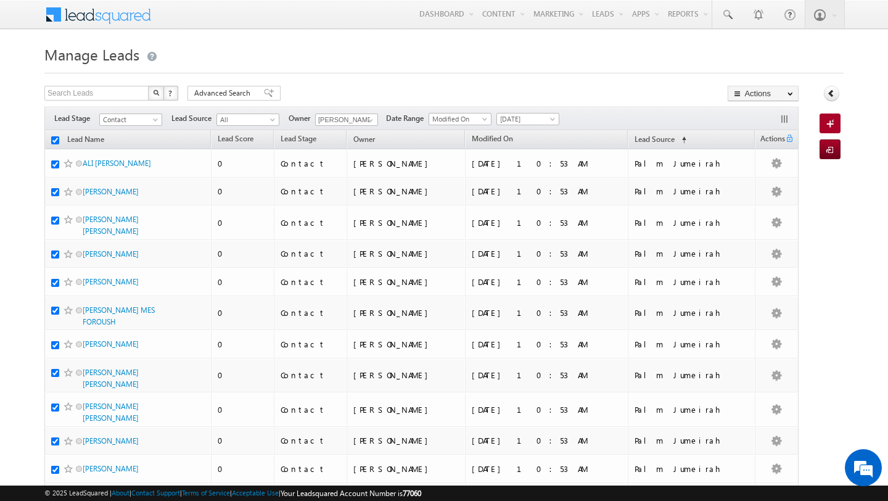
checkbox input "true"
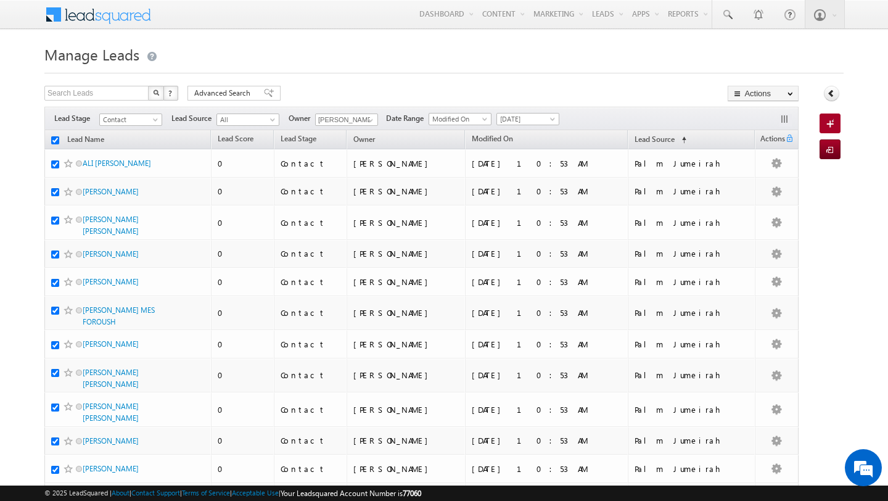
checkbox input "true"
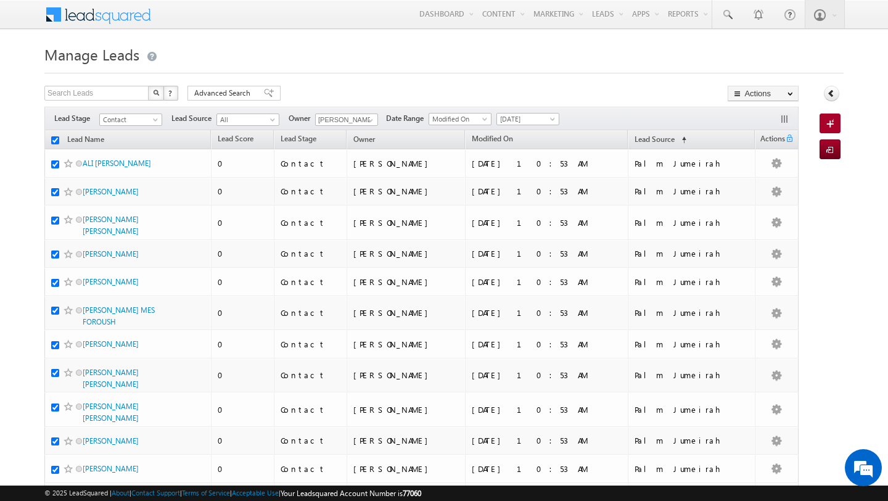
checkbox input "true"
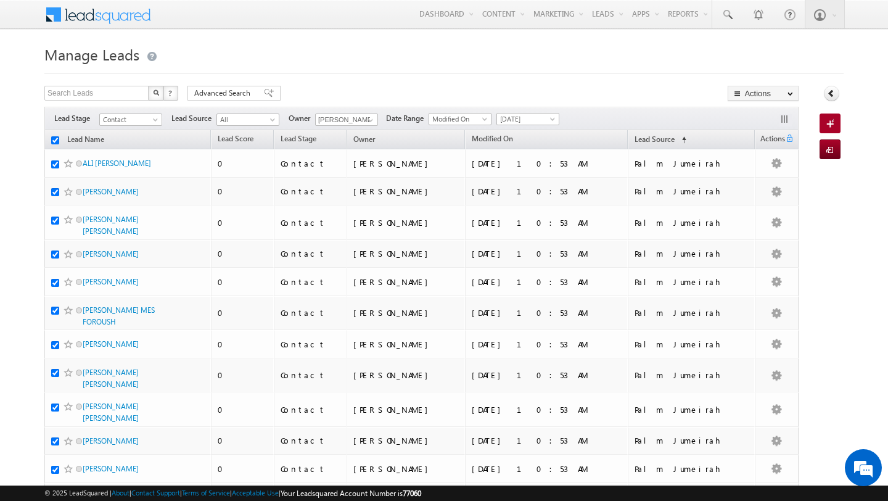
checkbox input "true"
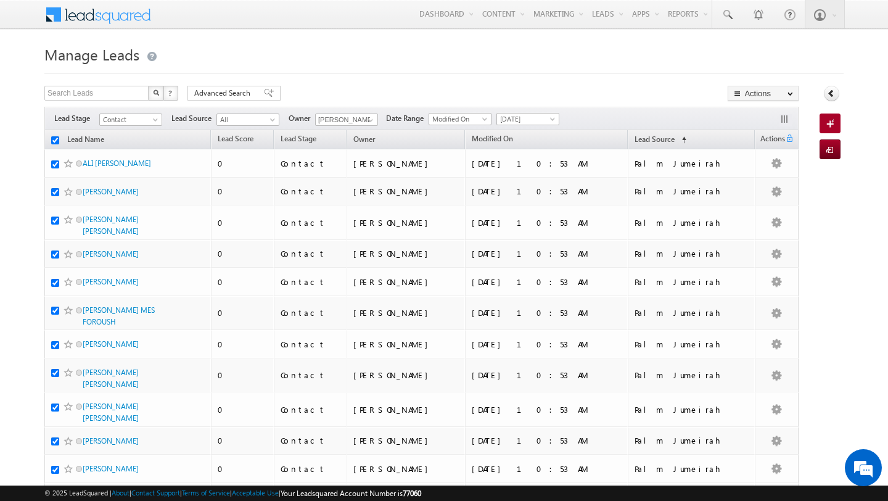
checkbox input "true"
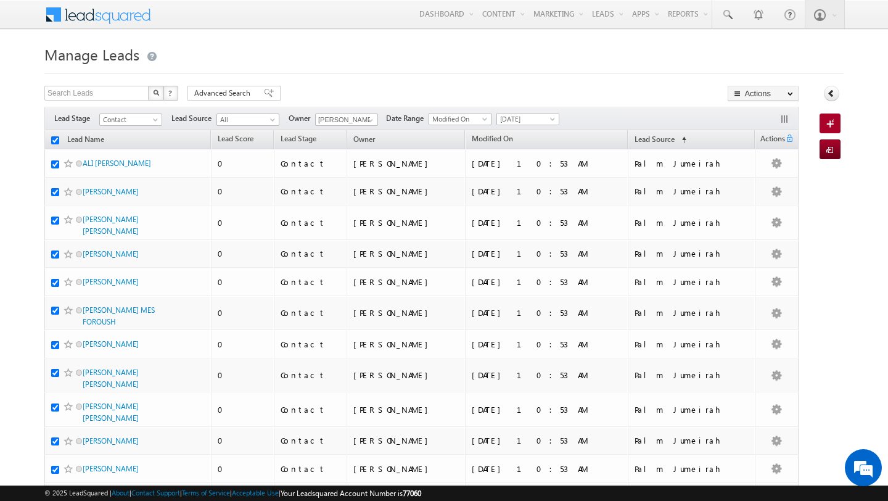
checkbox input "true"
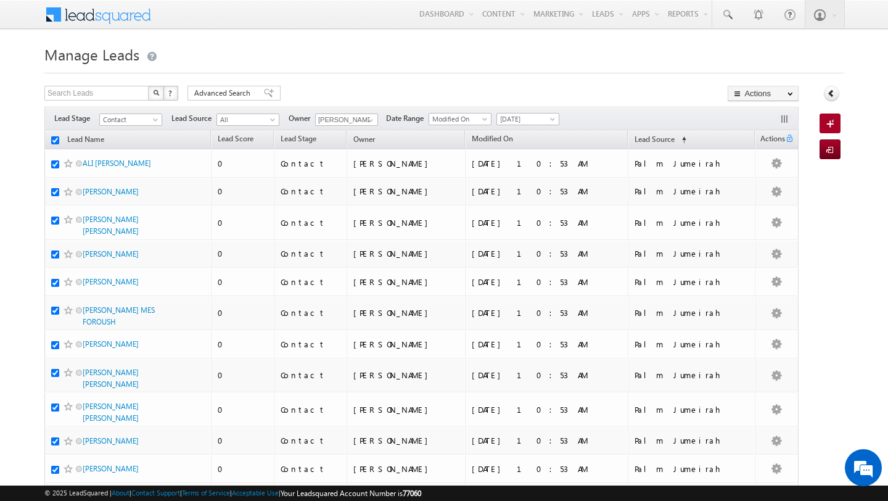
checkbox input "true"
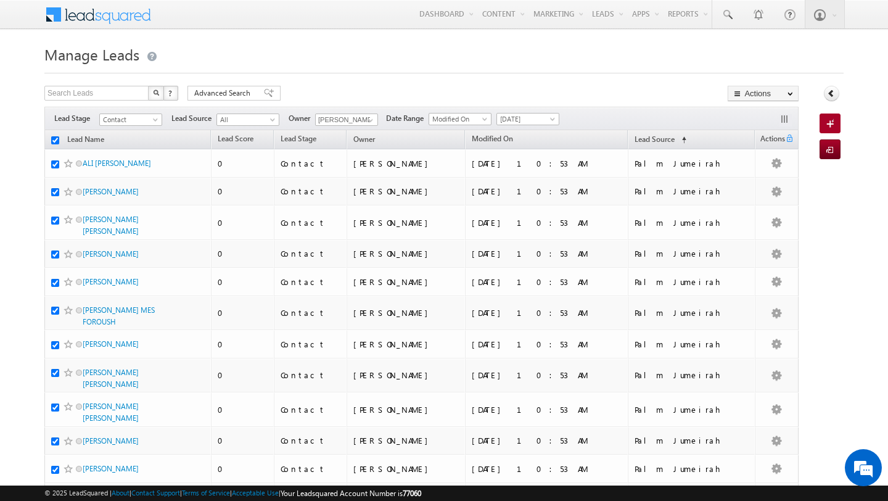
checkbox input "true"
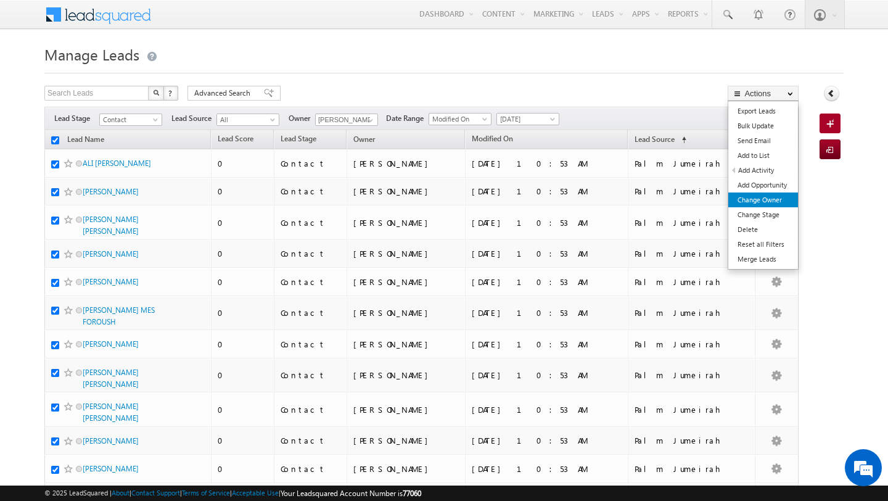
click at [767, 197] on link "Change Owner" at bounding box center [764, 199] width 70 height 15
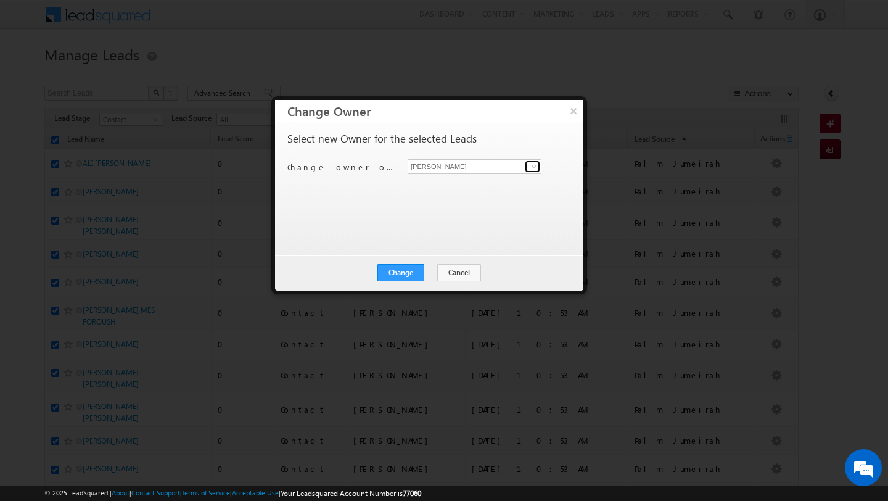
click at [537, 167] on span at bounding box center [534, 167] width 10 height 10
click at [485, 182] on link "Pratyush kuanr pratyush.kuanr@indglobal.ae" at bounding box center [475, 185] width 134 height 23
type input "[PERSON_NAME]"
click at [399, 279] on button "Change" at bounding box center [401, 272] width 47 height 17
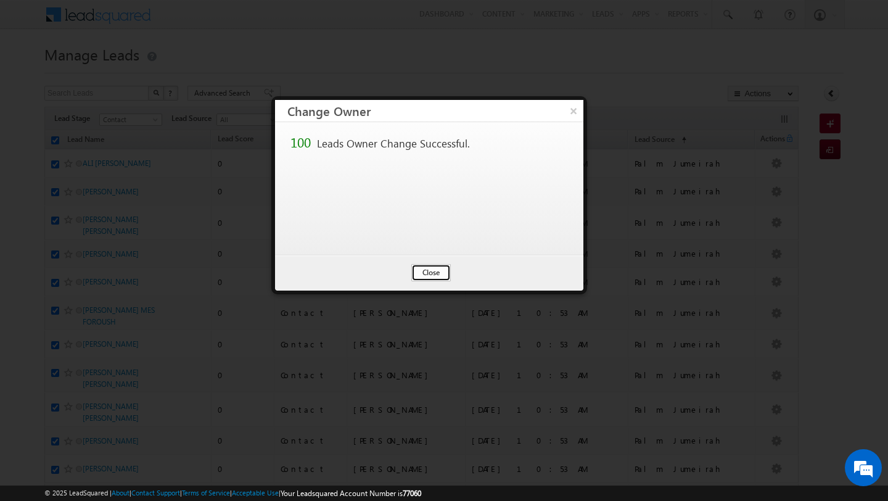
click at [434, 273] on button "Close" at bounding box center [430, 272] width 39 height 17
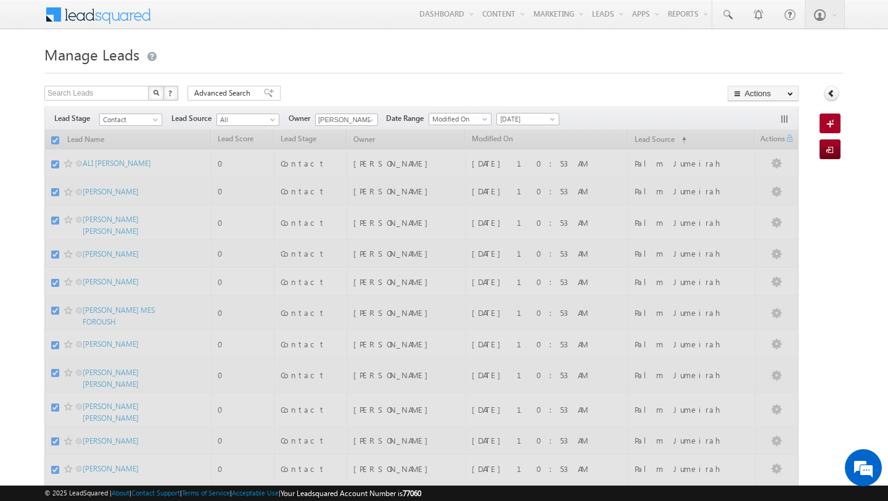
checkbox input "false"
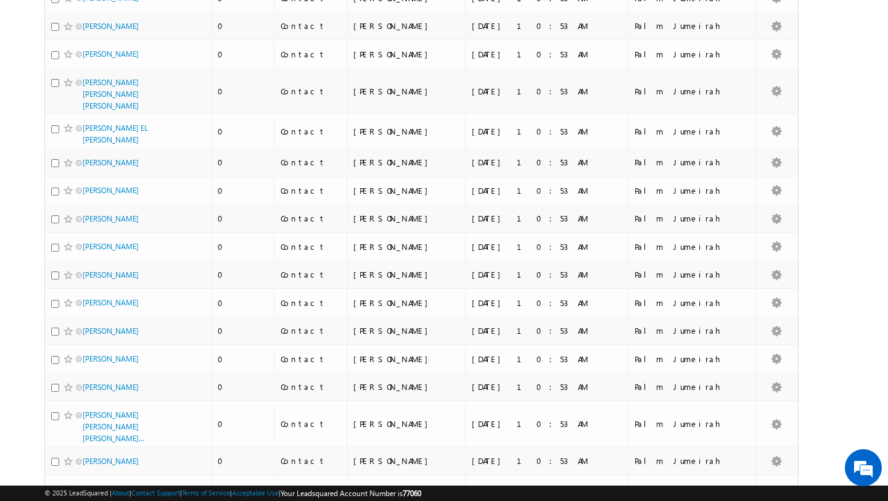
scroll to position [1962, 0]
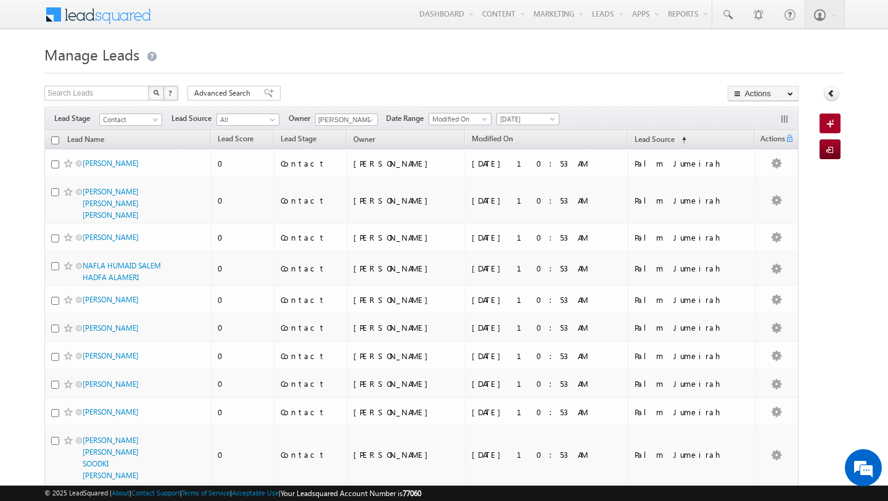
click at [56, 140] on input "checkbox" at bounding box center [55, 140] width 8 height 8
checkbox input "true"
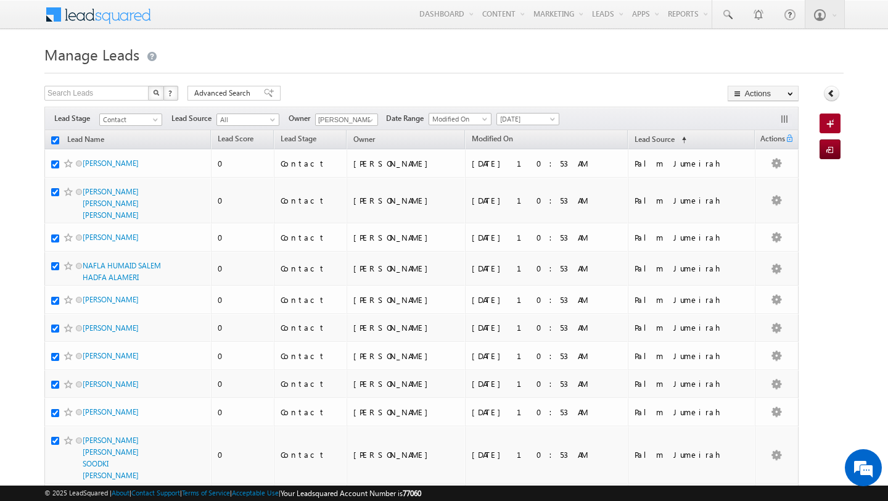
checkbox input "true"
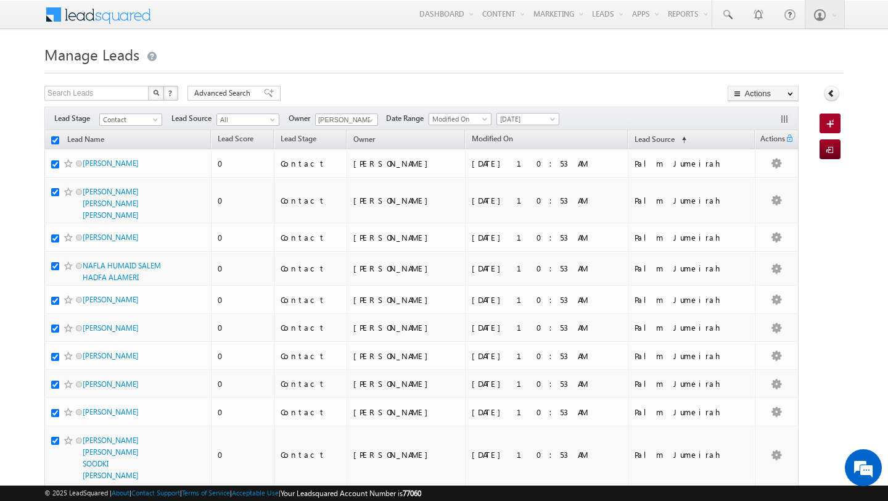
checkbox input "true"
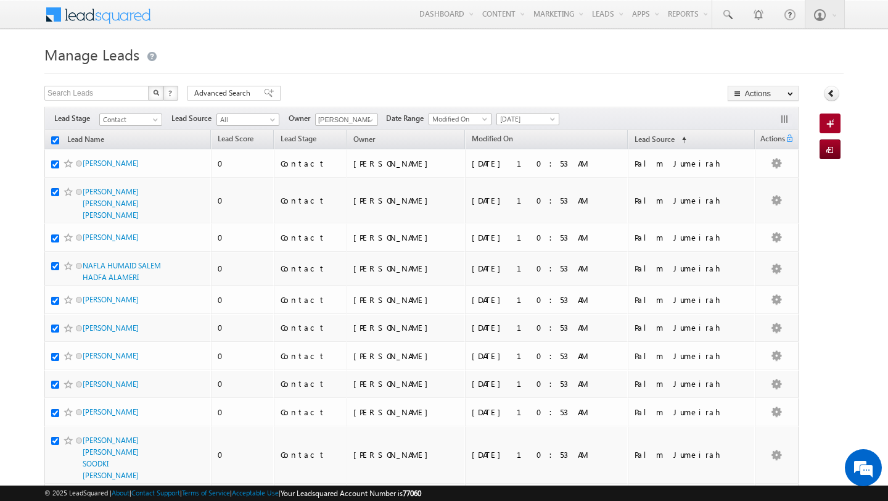
checkbox input "true"
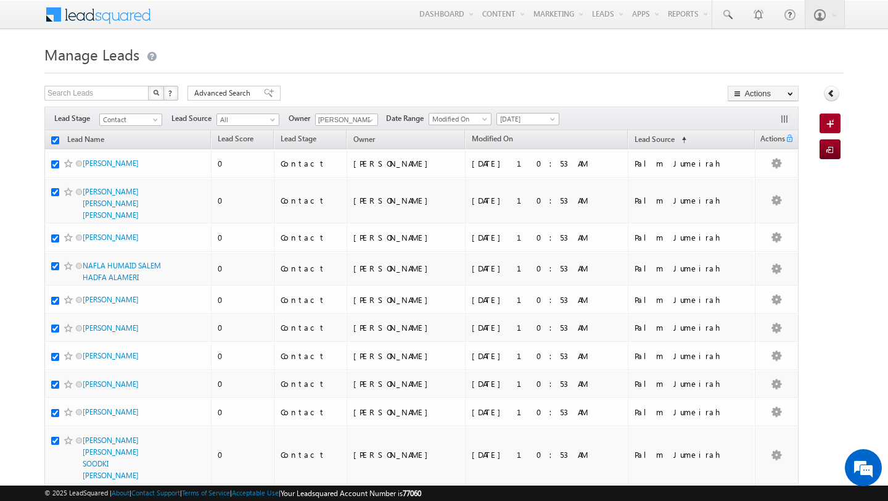
checkbox input "true"
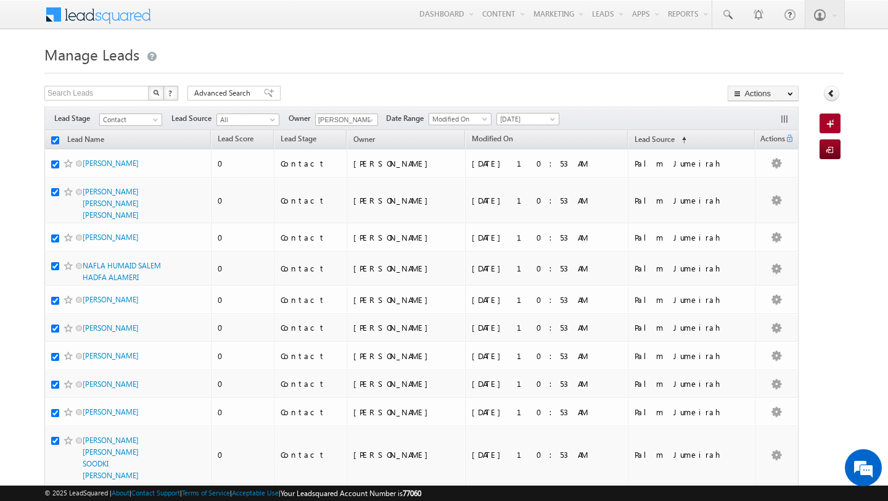
checkbox input "true"
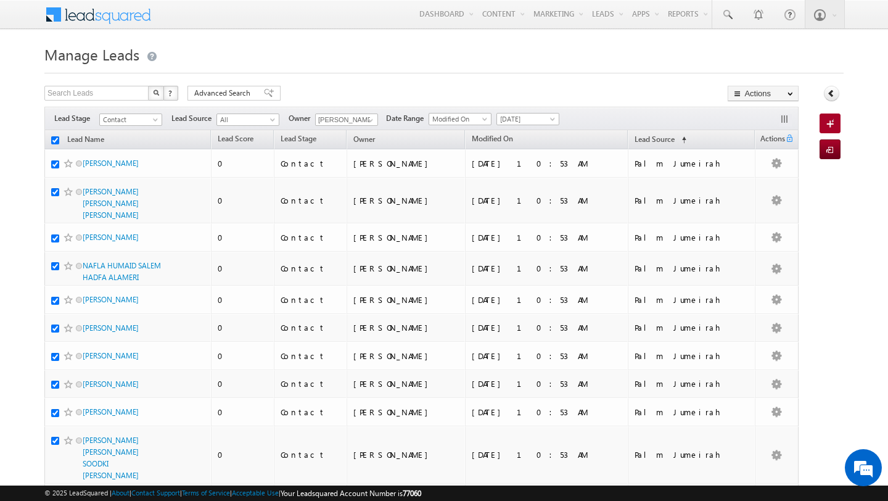
checkbox input "true"
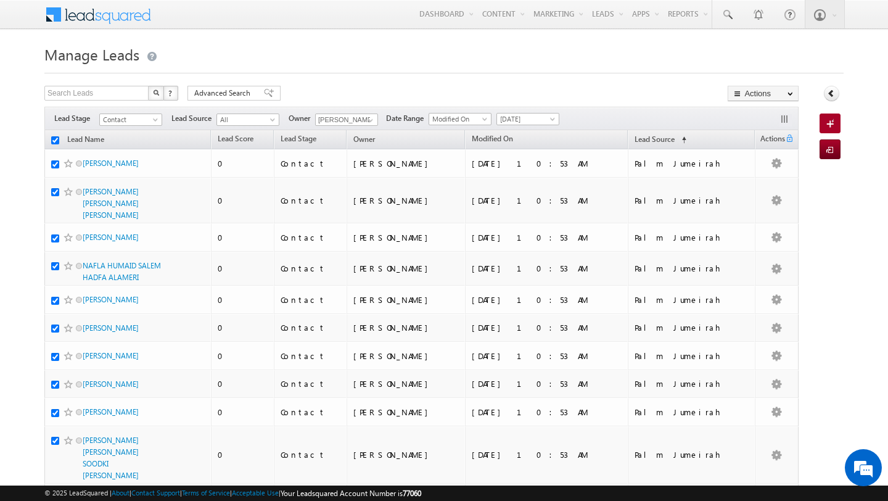
checkbox input "true"
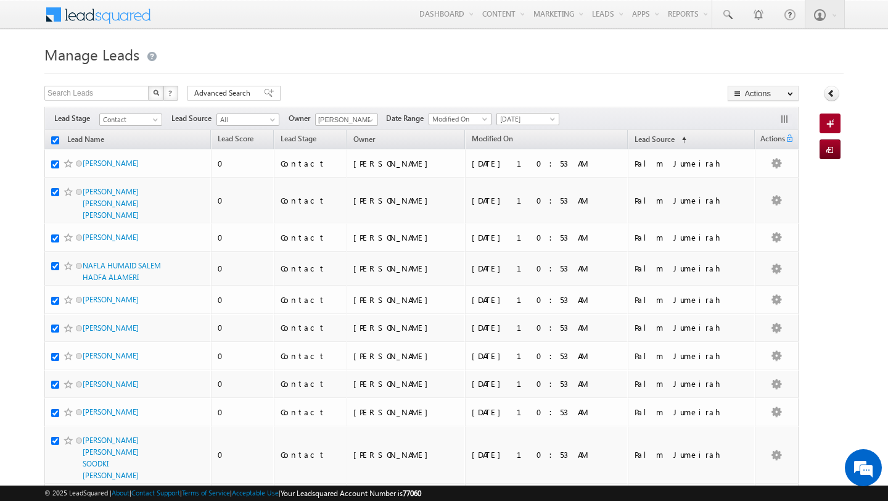
checkbox input "true"
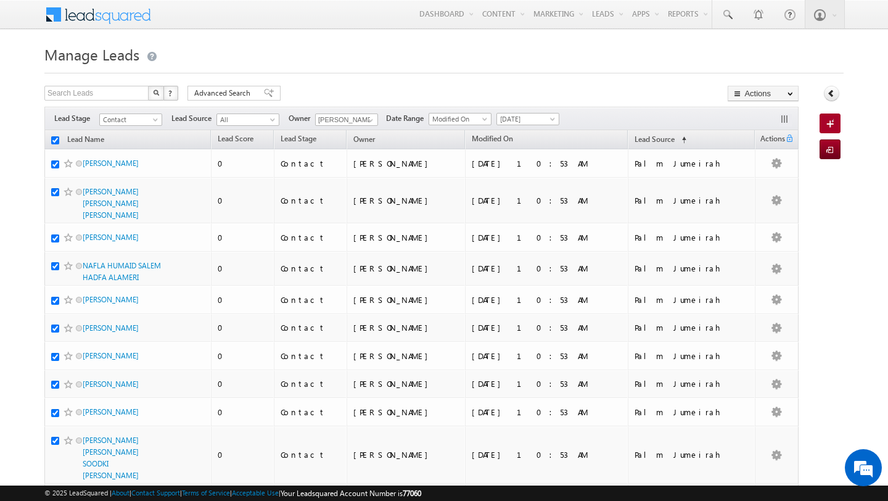
checkbox input "true"
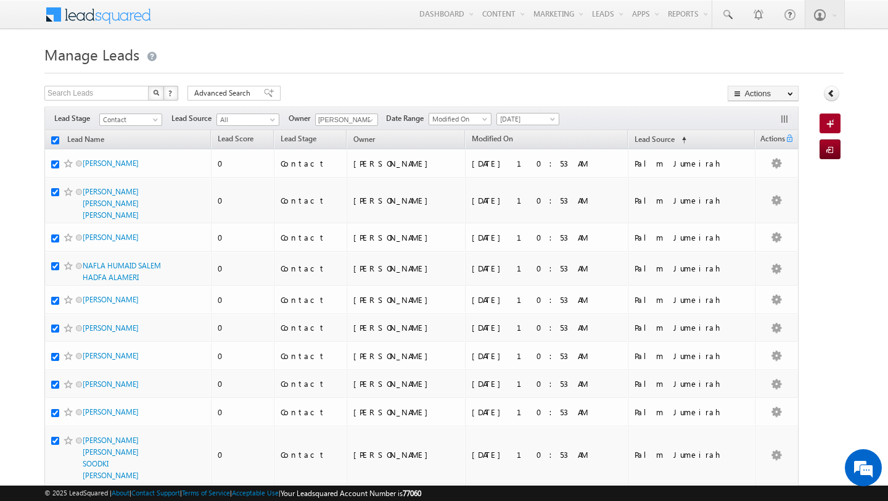
checkbox input "true"
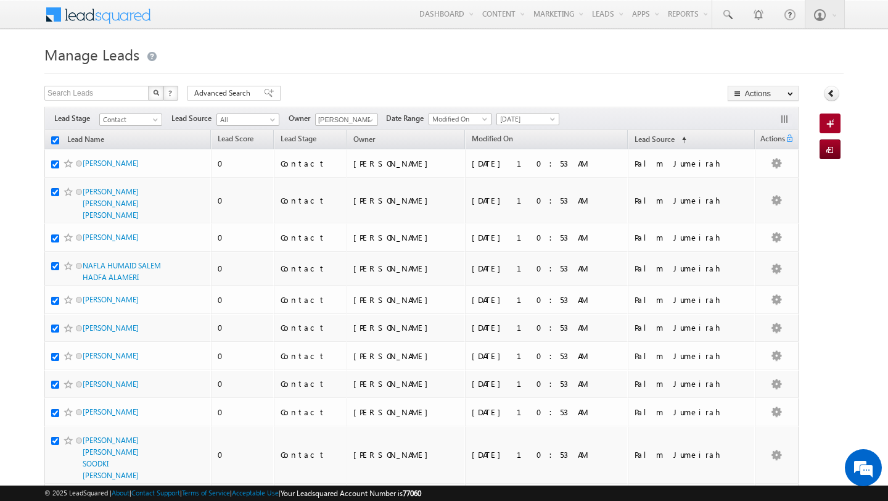
checkbox input "true"
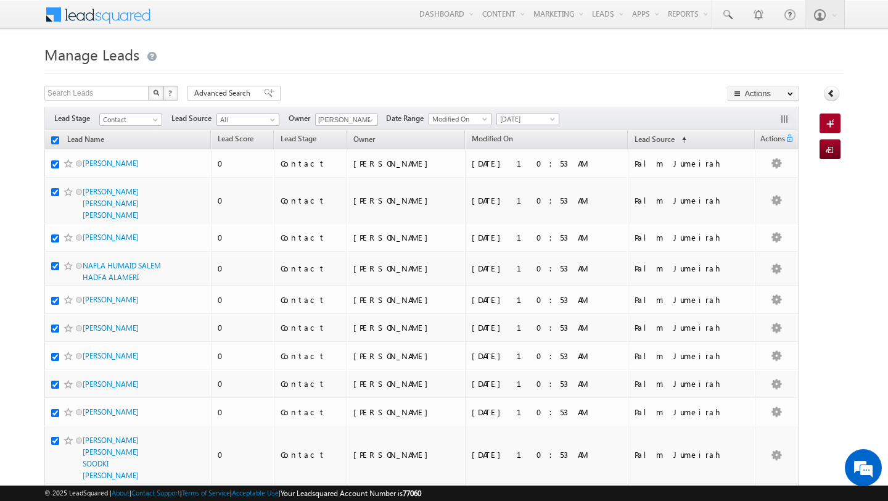
checkbox input "true"
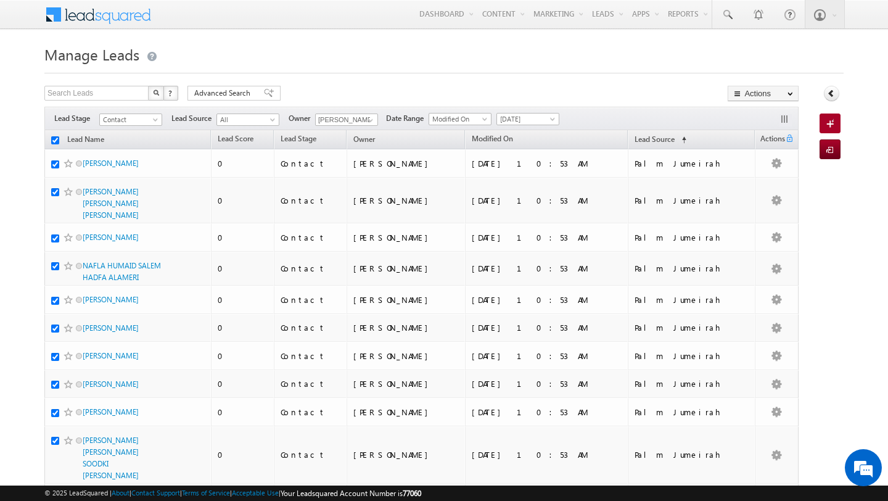
checkbox input "true"
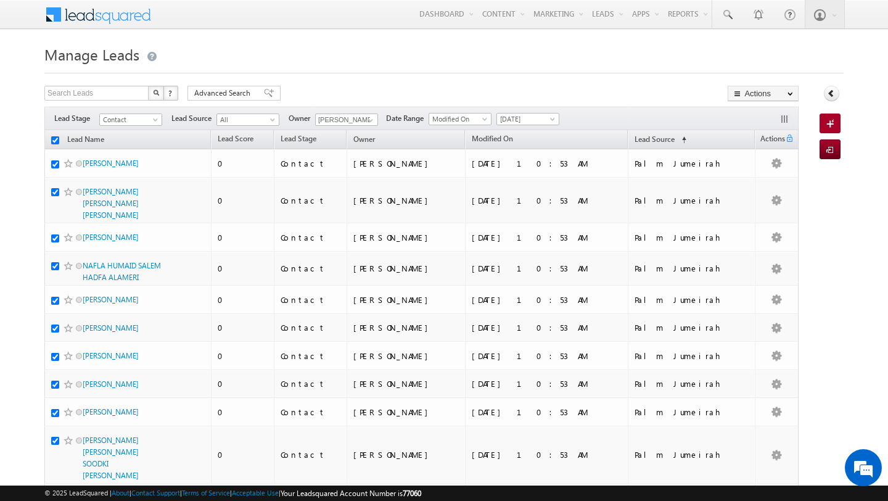
checkbox input "true"
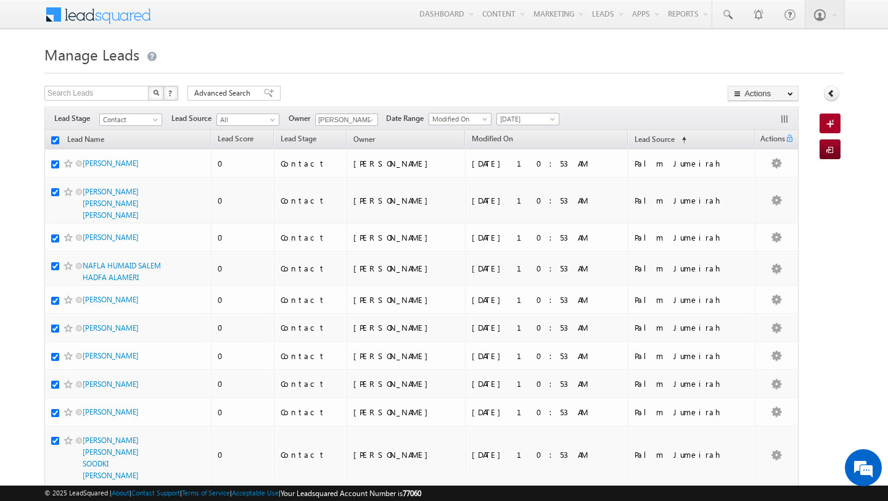
checkbox input "true"
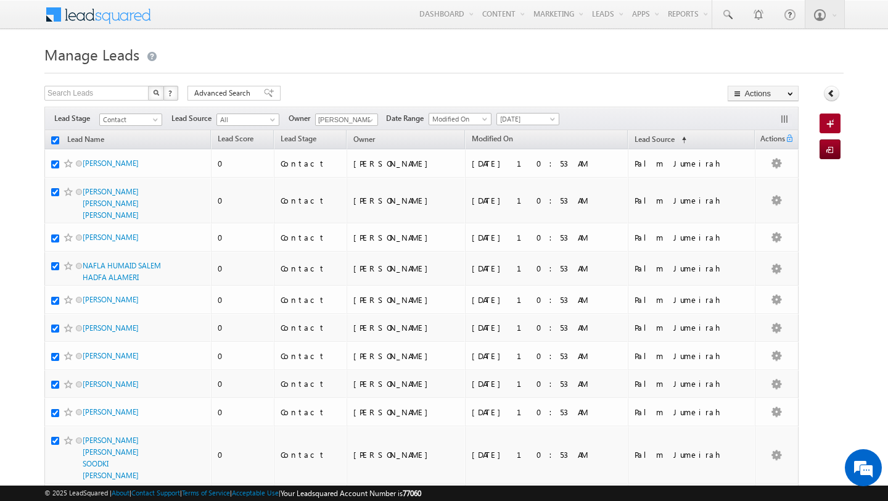
checkbox input "true"
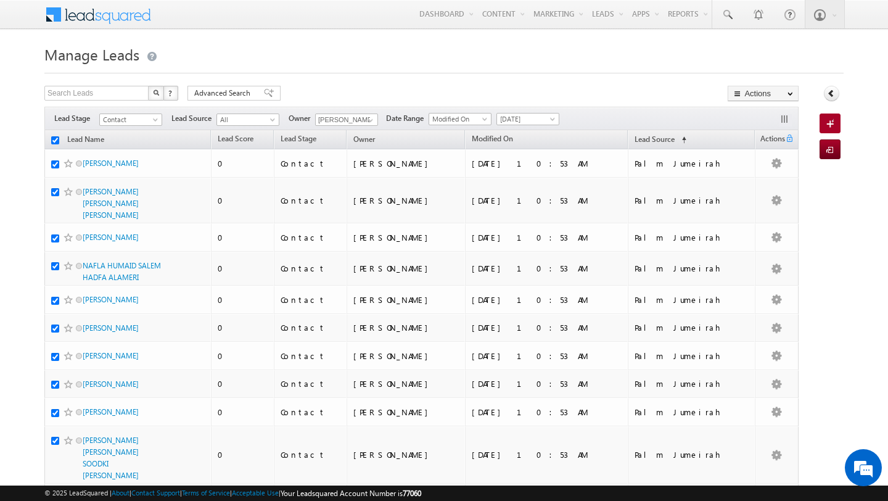
checkbox input "true"
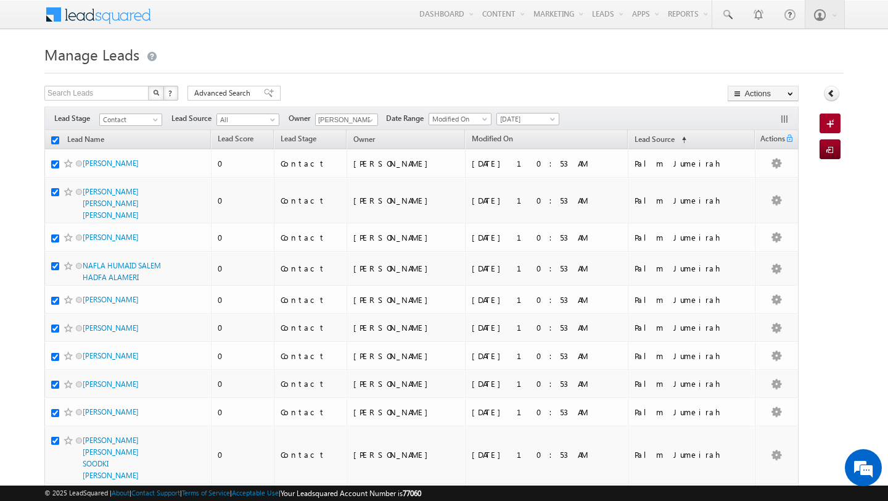
checkbox input "true"
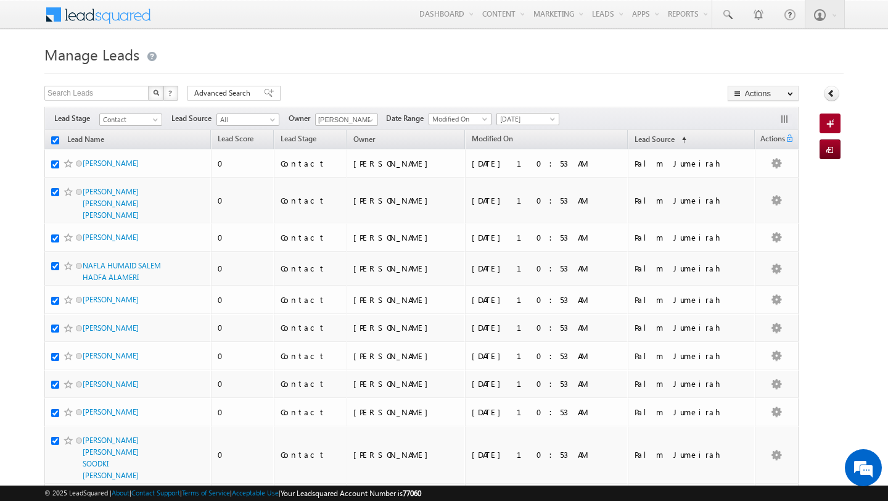
checkbox input "true"
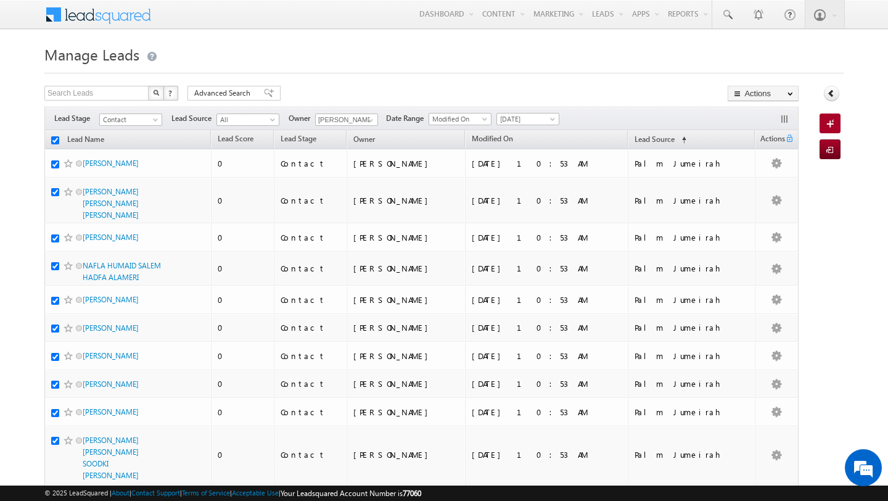
checkbox input "true"
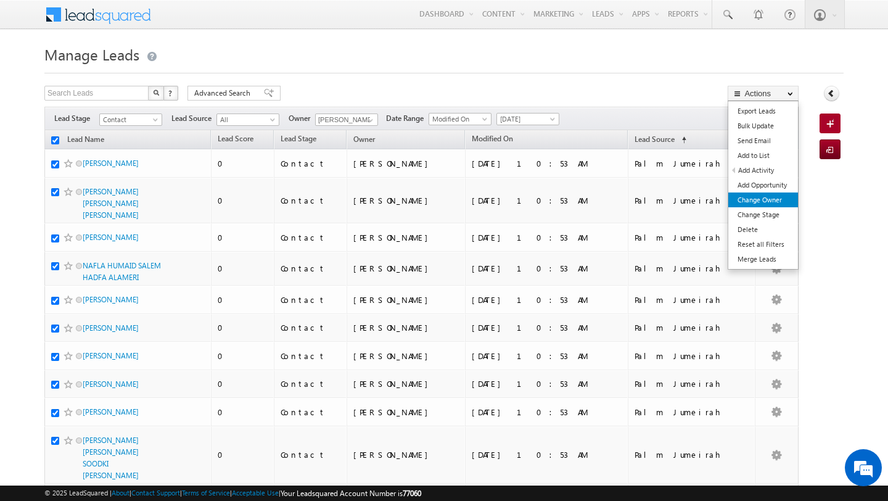
click at [769, 204] on link "Change Owner" at bounding box center [764, 199] width 70 height 15
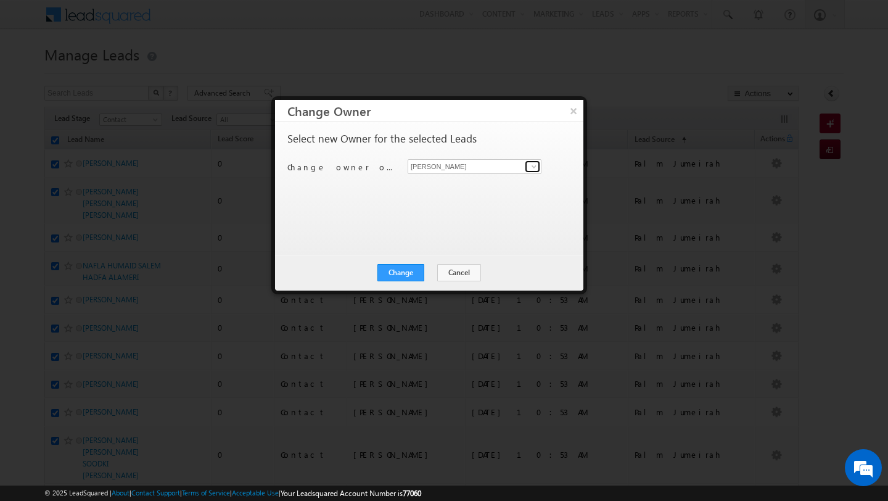
click at [534, 170] on span at bounding box center [534, 167] width 10 height 10
click at [497, 185] on link "MEHFOOZA MEMON mehfooza.memon@indglobal.ae" at bounding box center [475, 185] width 134 height 23
type input "MEHFOOZA MEMON"
click at [402, 273] on button "Change" at bounding box center [401, 272] width 47 height 17
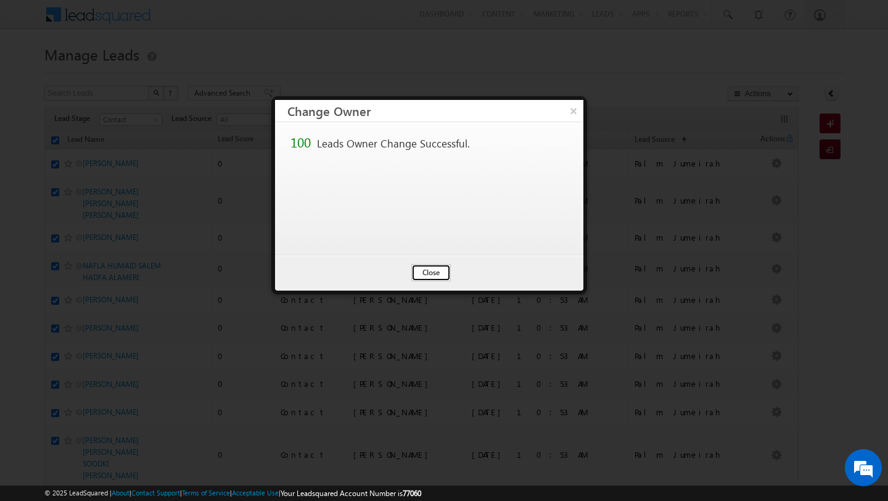
click at [427, 278] on button "Close" at bounding box center [430, 272] width 39 height 17
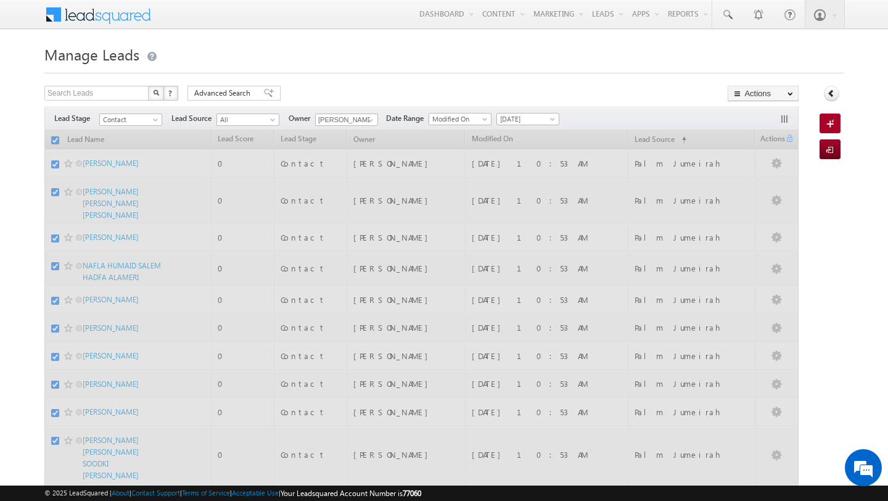
checkbox input "false"
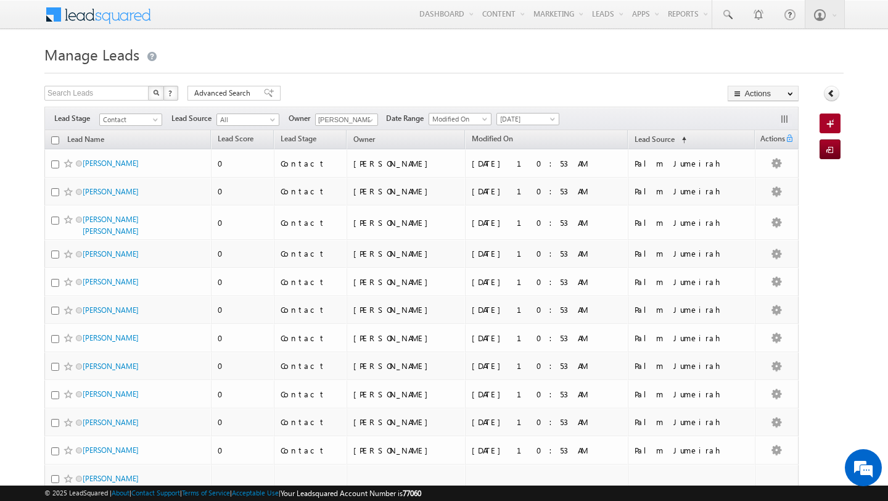
click at [56, 141] on input "checkbox" at bounding box center [55, 140] width 8 height 8
checkbox input "true"
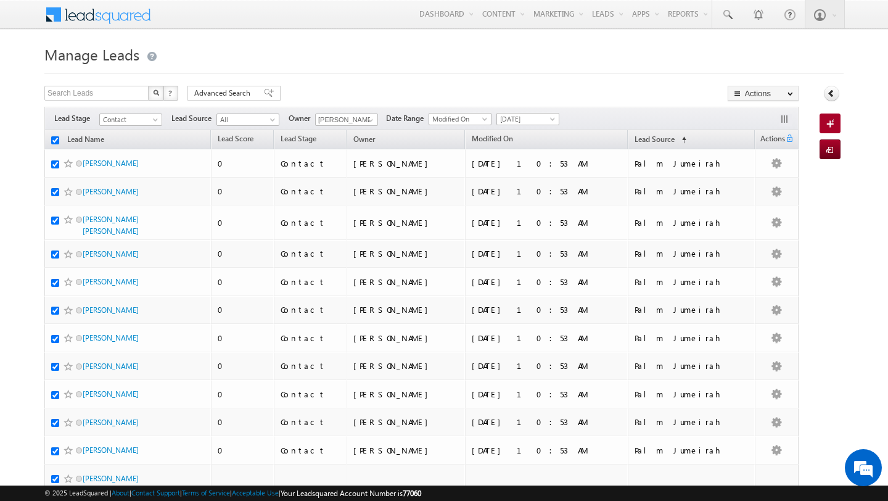
checkbox input "true"
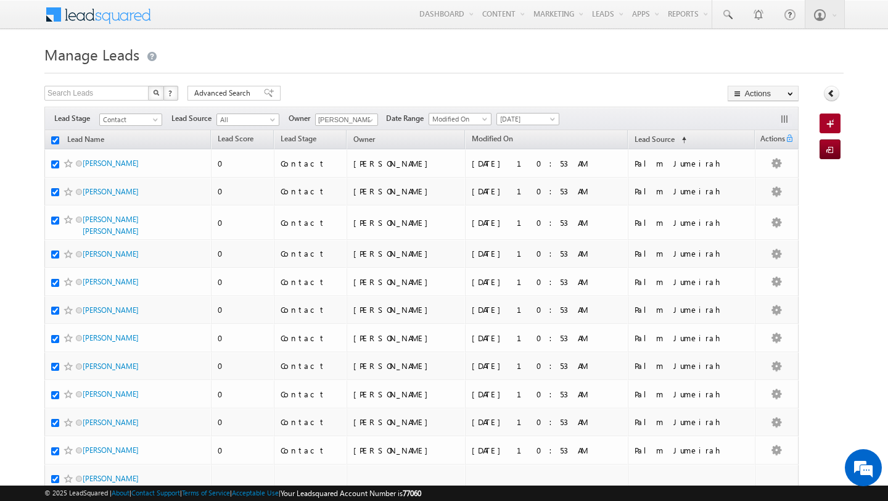
checkbox input "true"
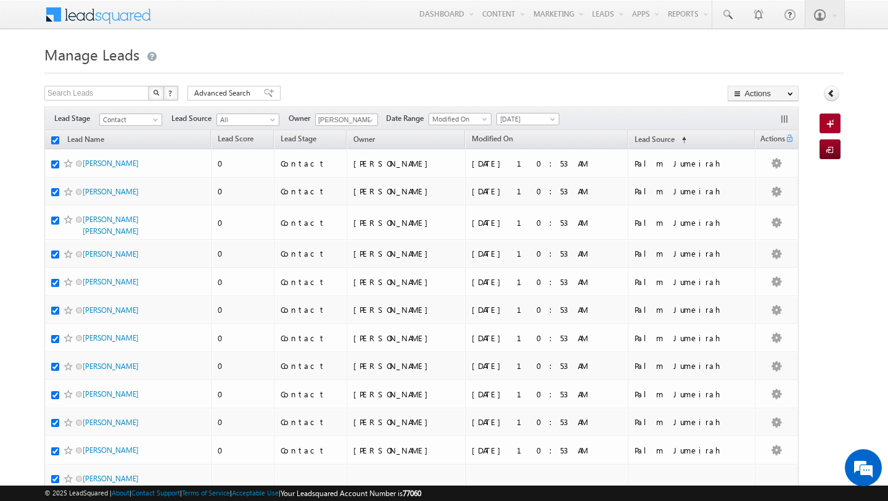
checkbox input "true"
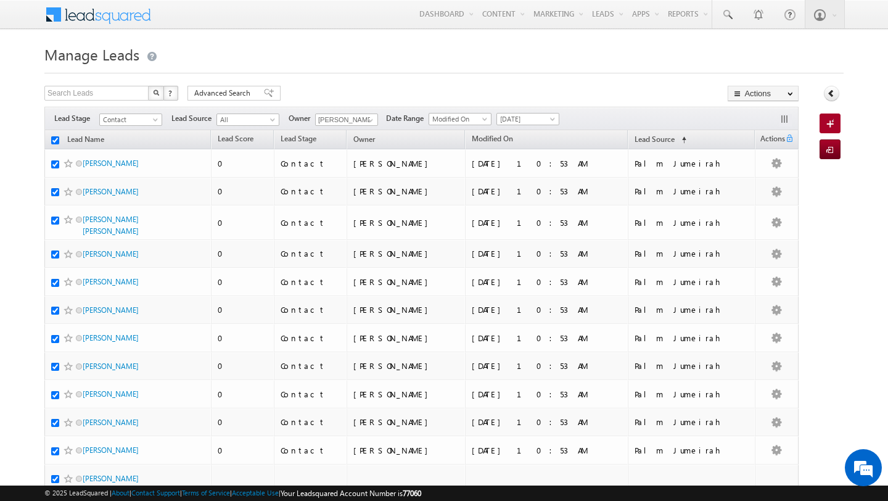
checkbox input "true"
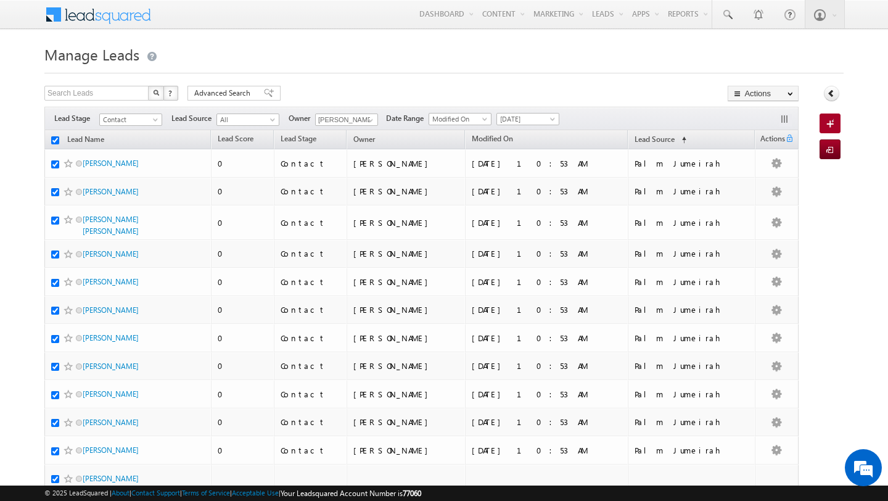
checkbox input "true"
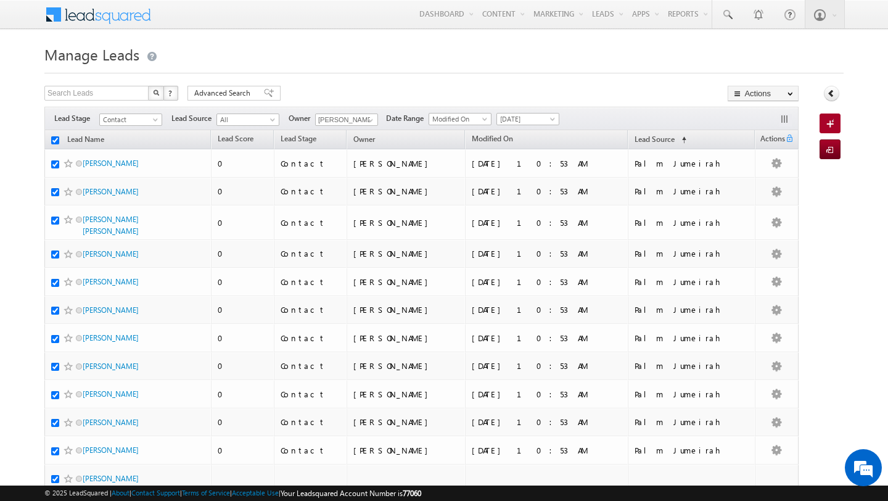
checkbox input "true"
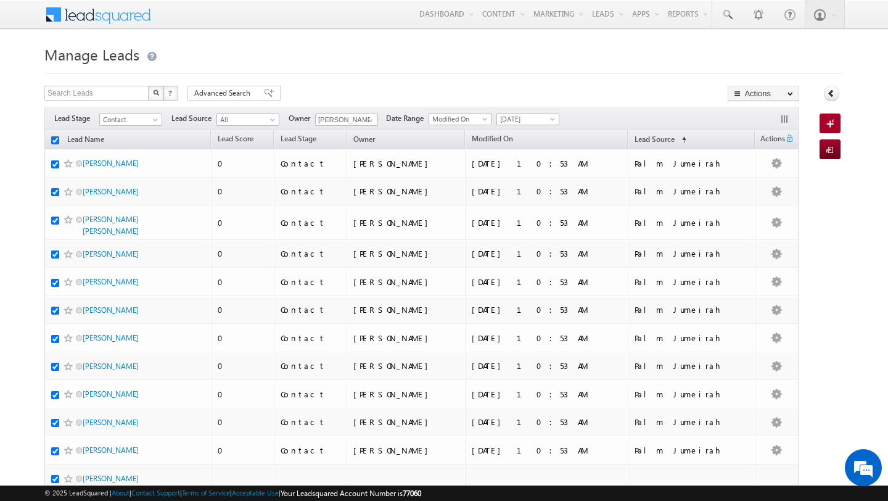
checkbox input "true"
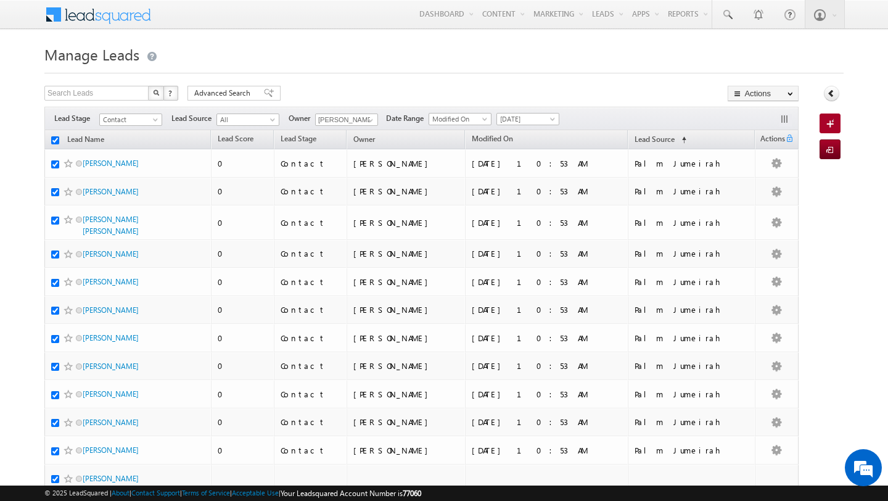
checkbox input "true"
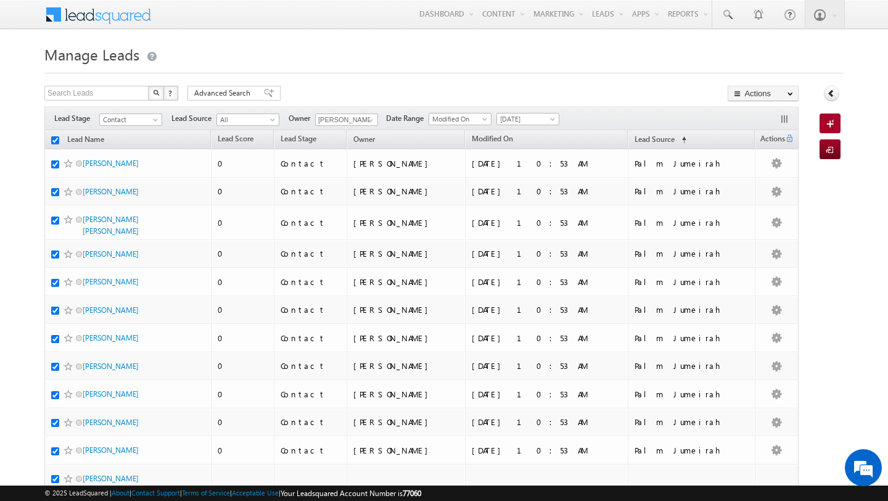
checkbox input "true"
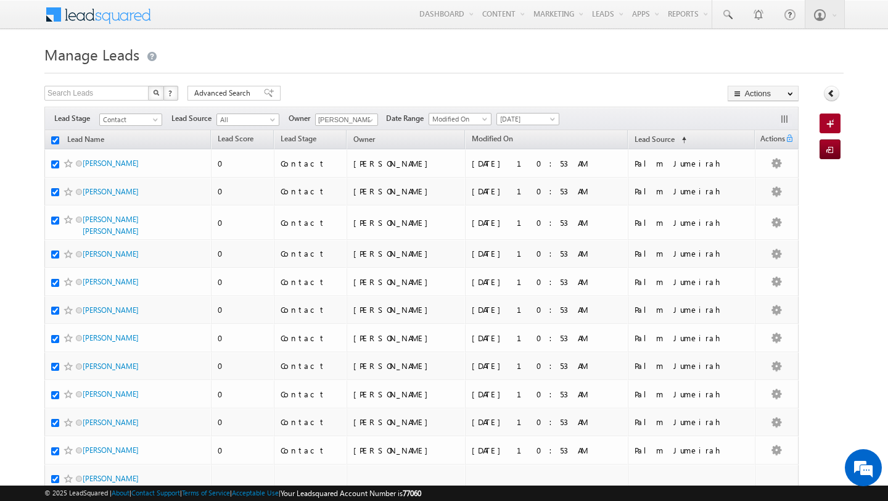
checkbox input "true"
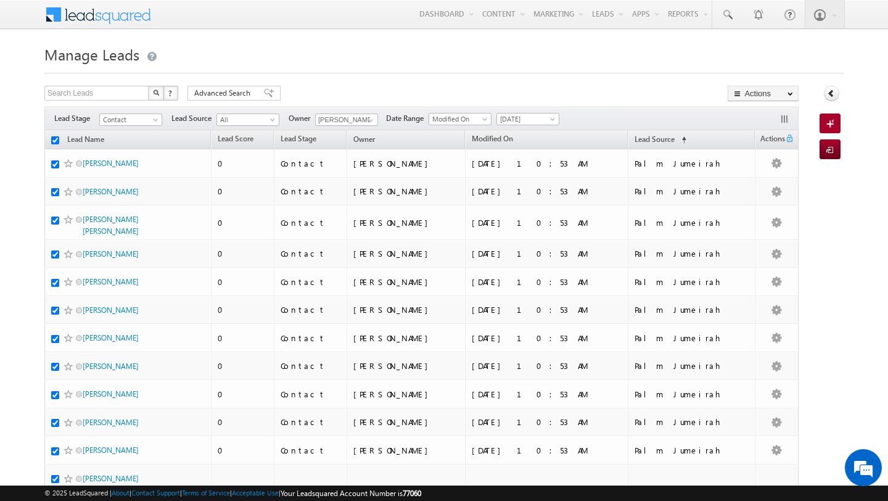
checkbox input "true"
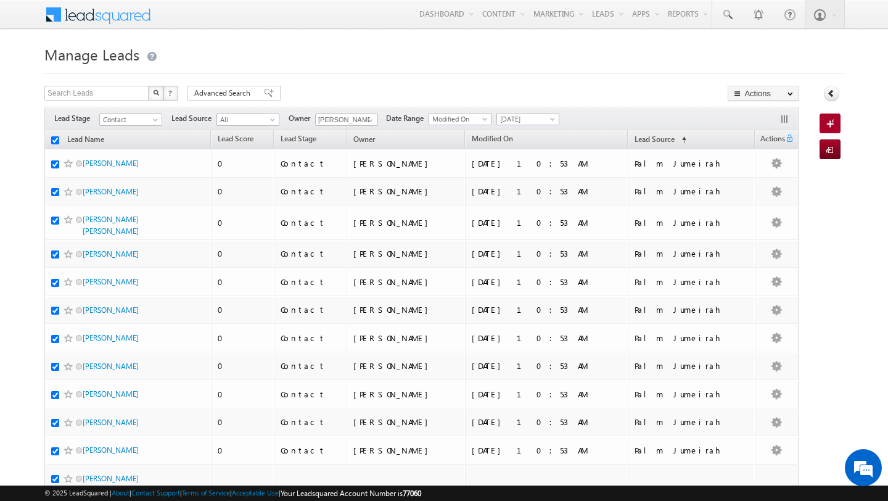
checkbox input "true"
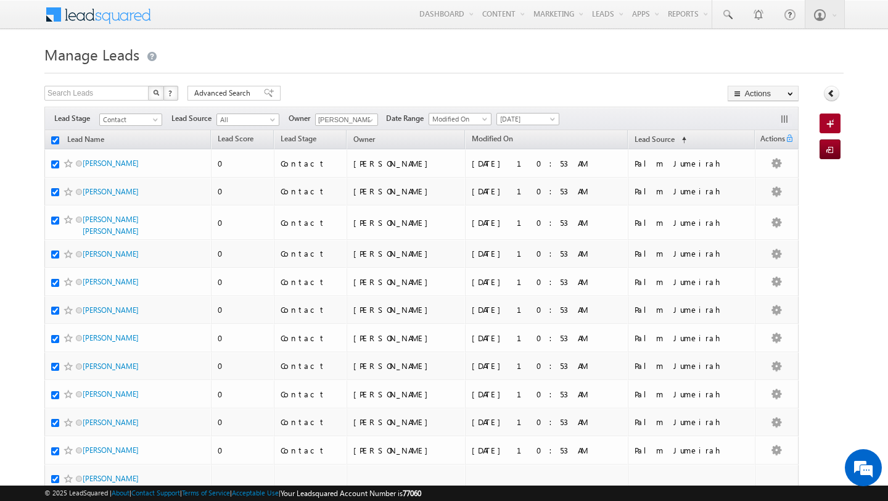
checkbox input "true"
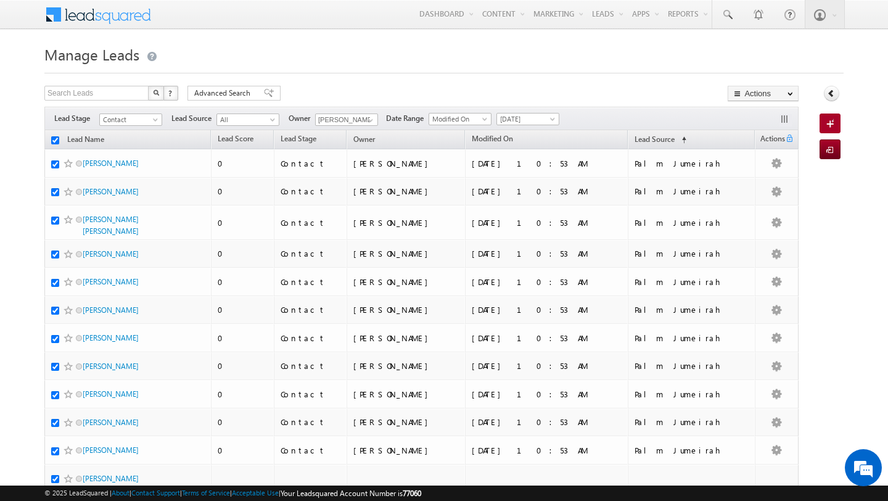
checkbox input "true"
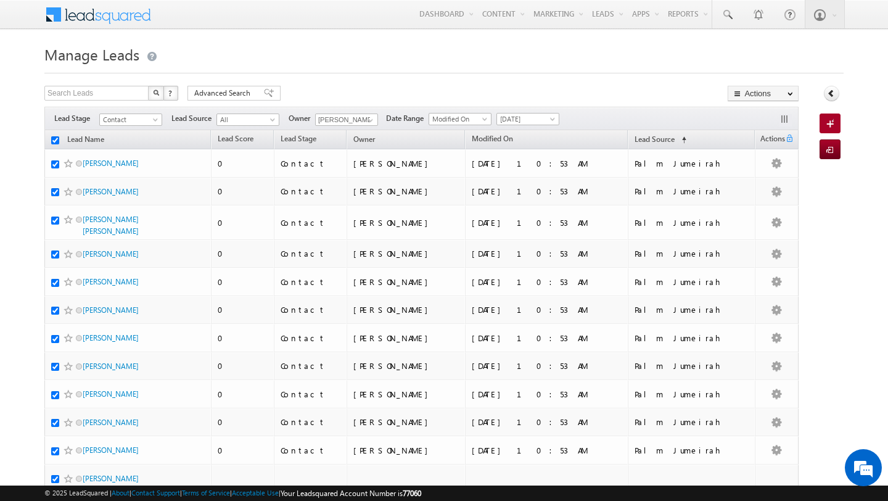
checkbox input "true"
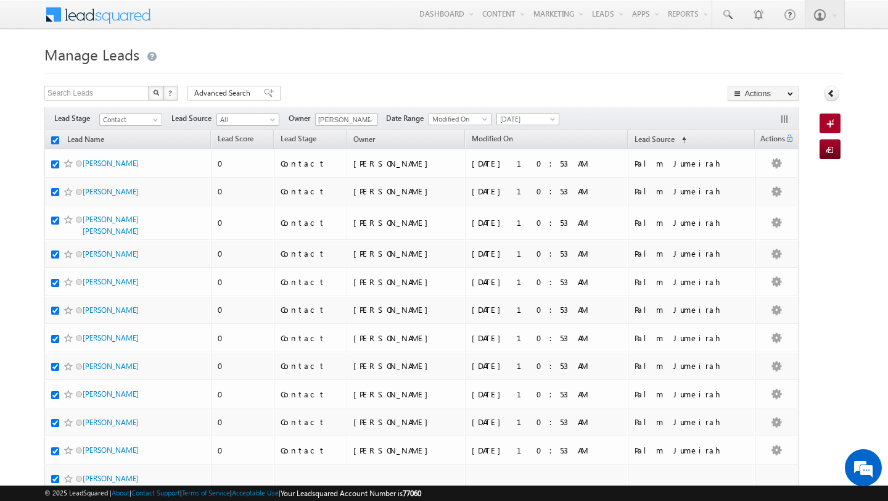
checkbox input "true"
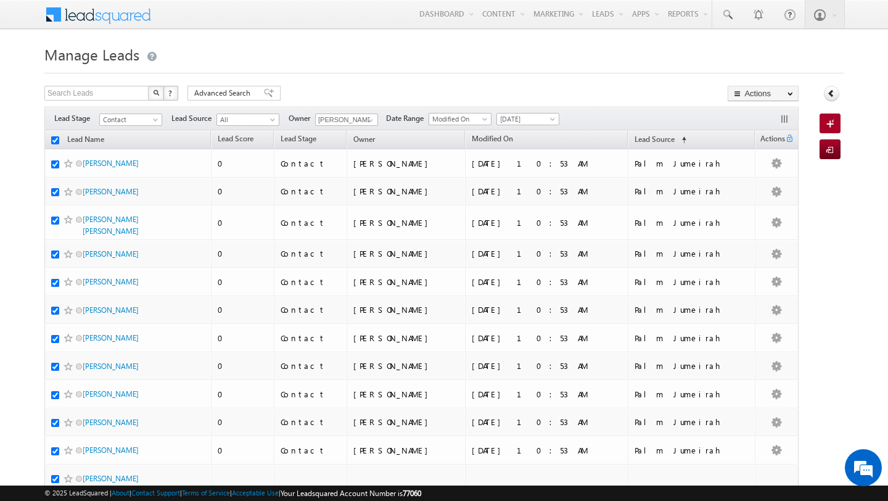
checkbox input "true"
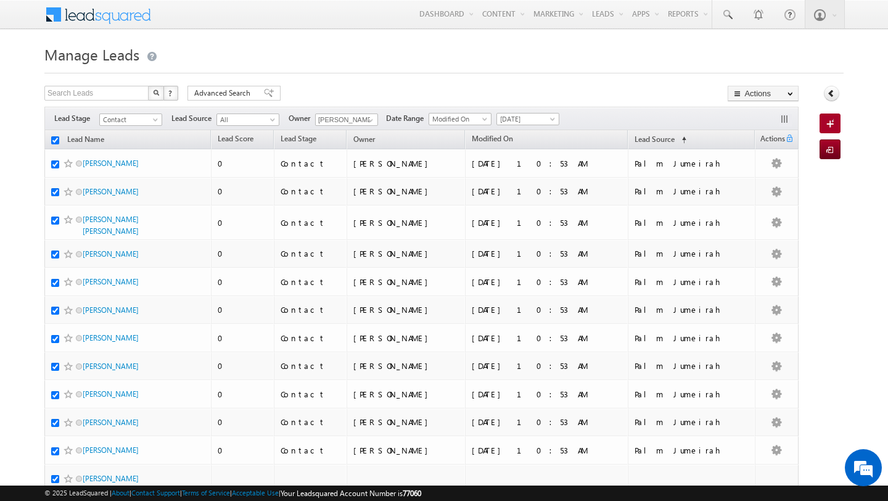
checkbox input "true"
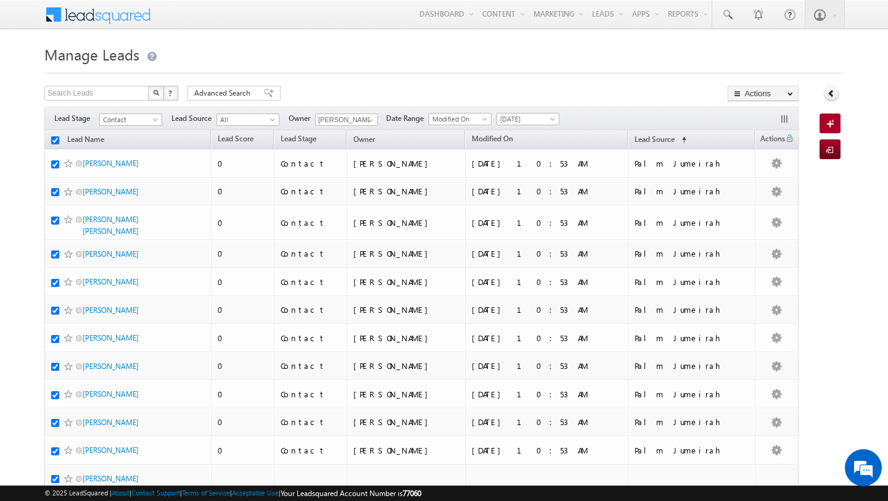
checkbox input "true"
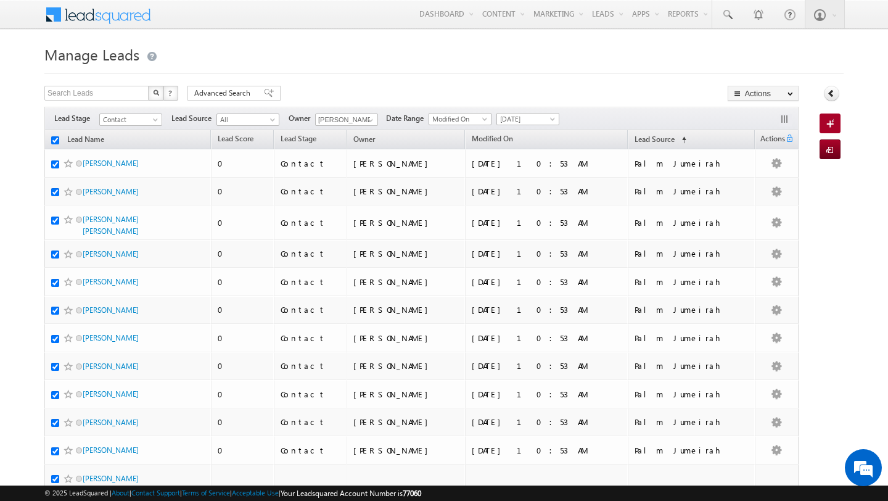
checkbox input "true"
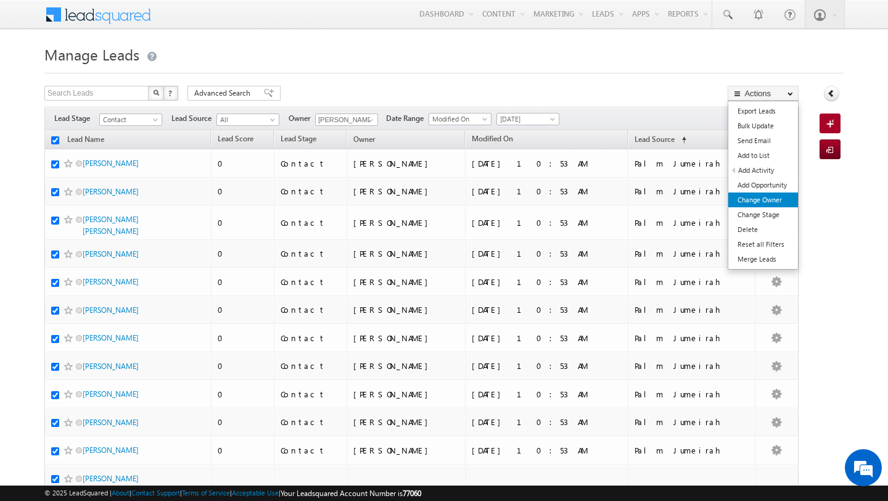
click at [766, 197] on link "Change Owner" at bounding box center [764, 199] width 70 height 15
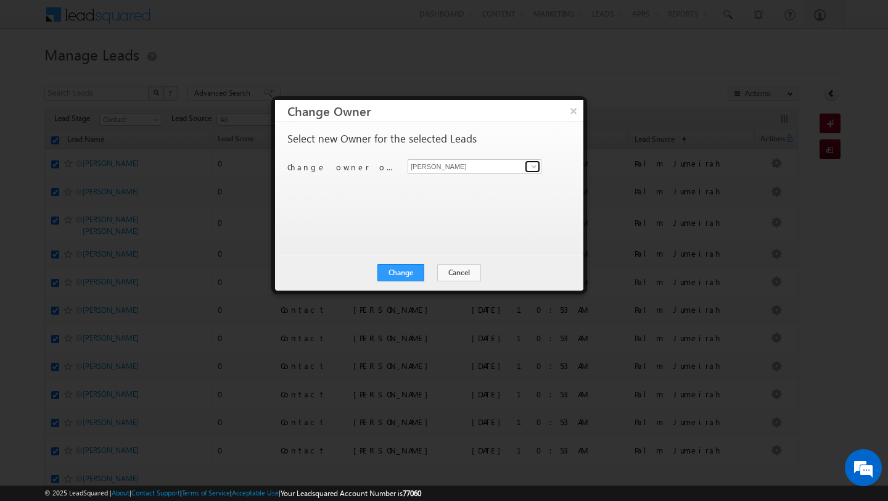
click at [535, 170] on span at bounding box center [534, 167] width 10 height 10
type input "disha"
click at [469, 183] on link "Swarup Chandradas swarup.chandradas@indglobal.ae" at bounding box center [475, 185] width 134 height 23
type input "[PERSON_NAME]"
click at [396, 273] on button "Change" at bounding box center [401, 272] width 47 height 17
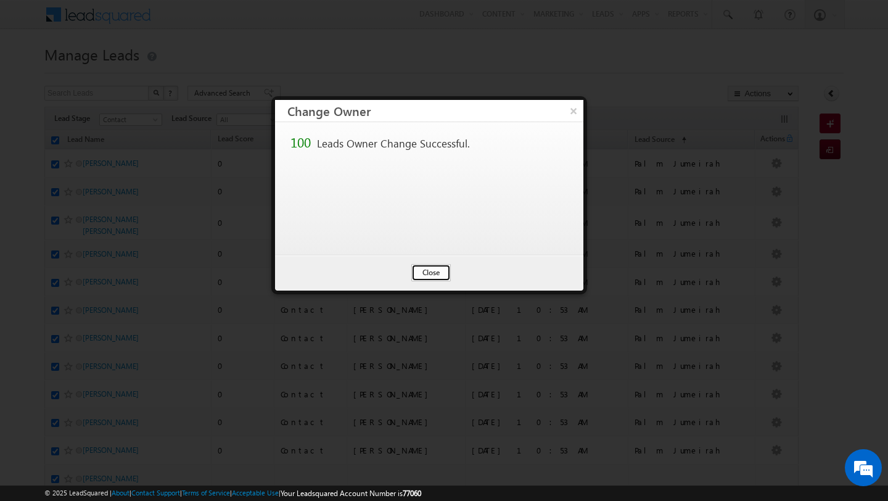
click at [431, 273] on button "Close" at bounding box center [430, 272] width 39 height 17
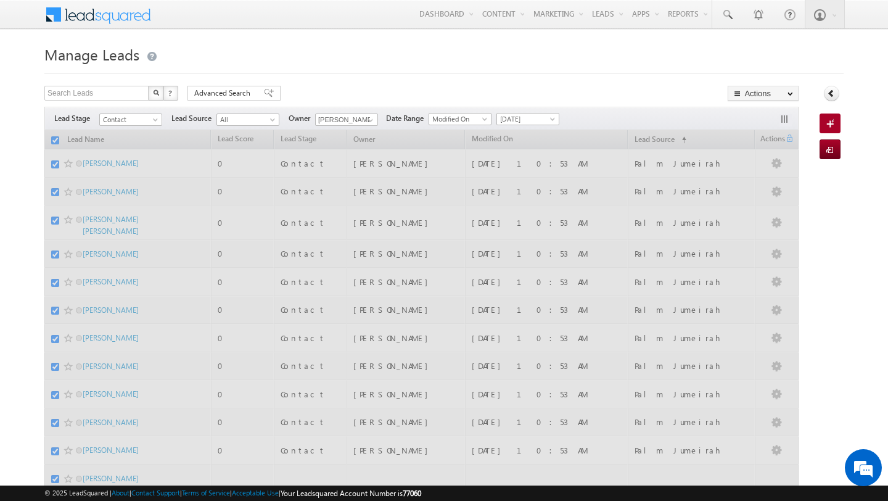
checkbox input "false"
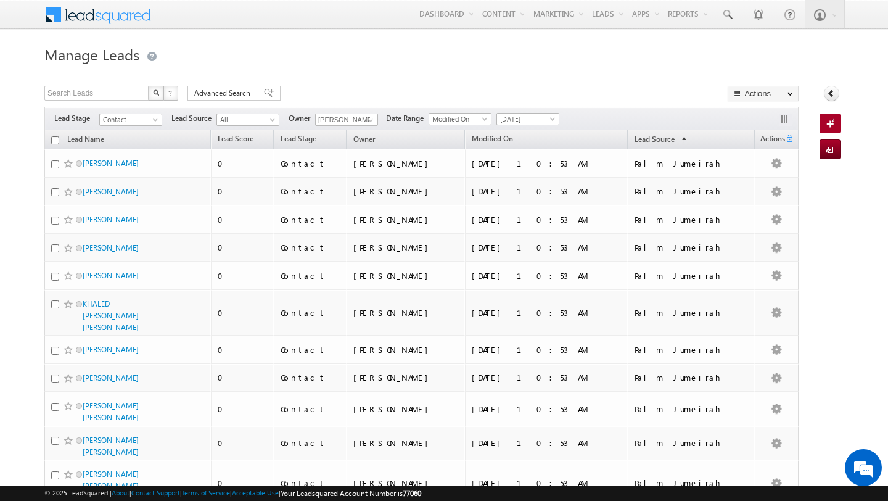
click at [56, 140] on input "checkbox" at bounding box center [55, 140] width 8 height 8
checkbox input "true"
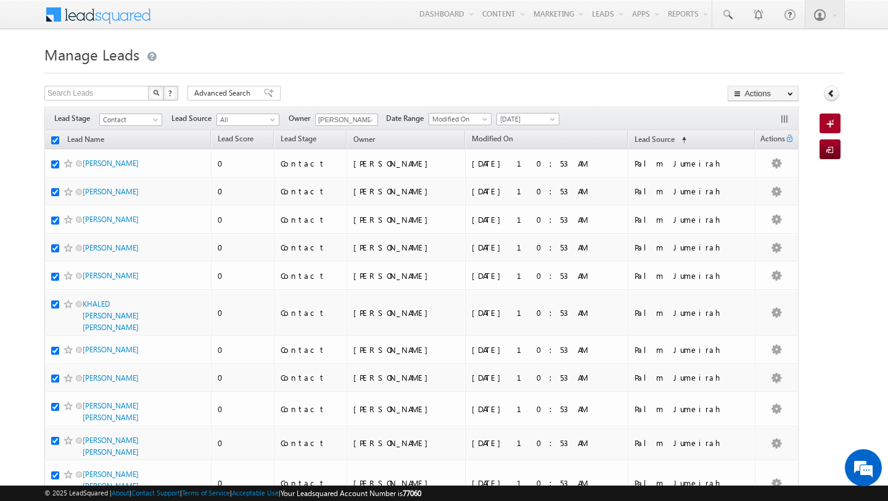
checkbox input "true"
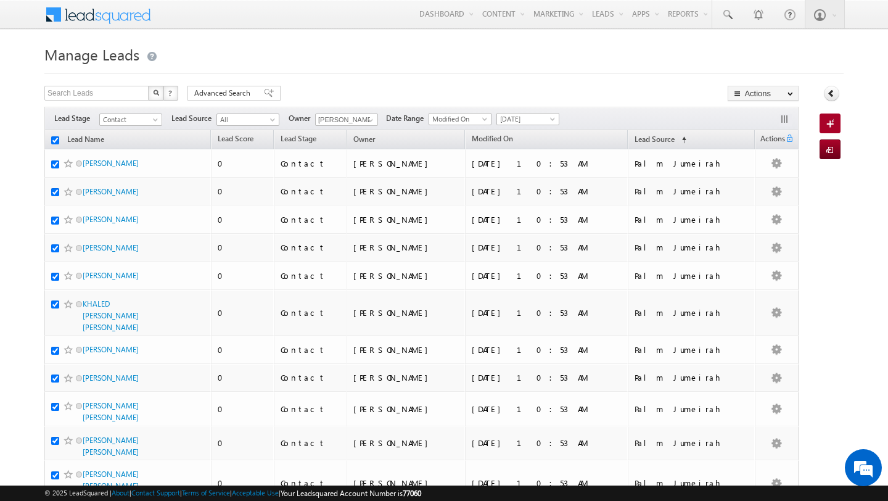
checkbox input "true"
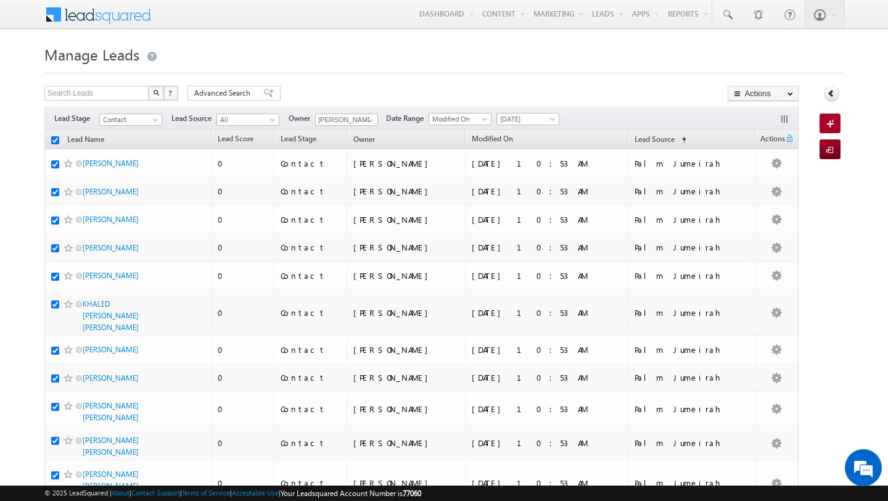
checkbox input "true"
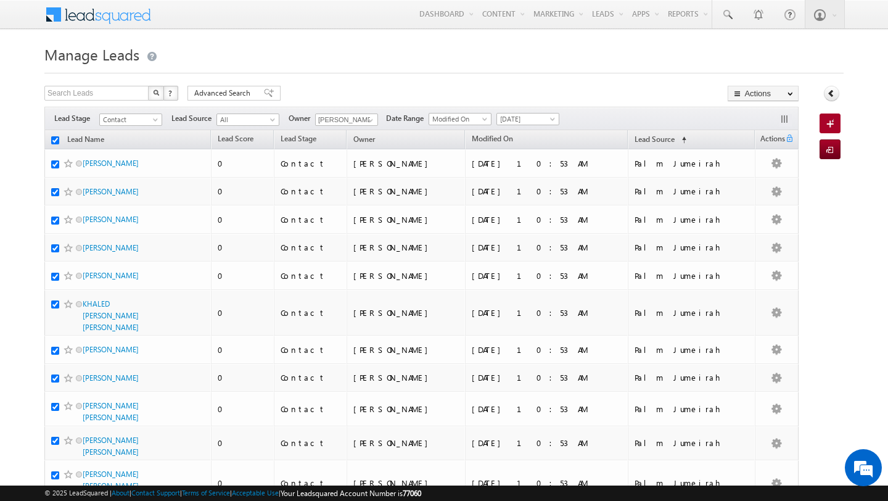
checkbox input "true"
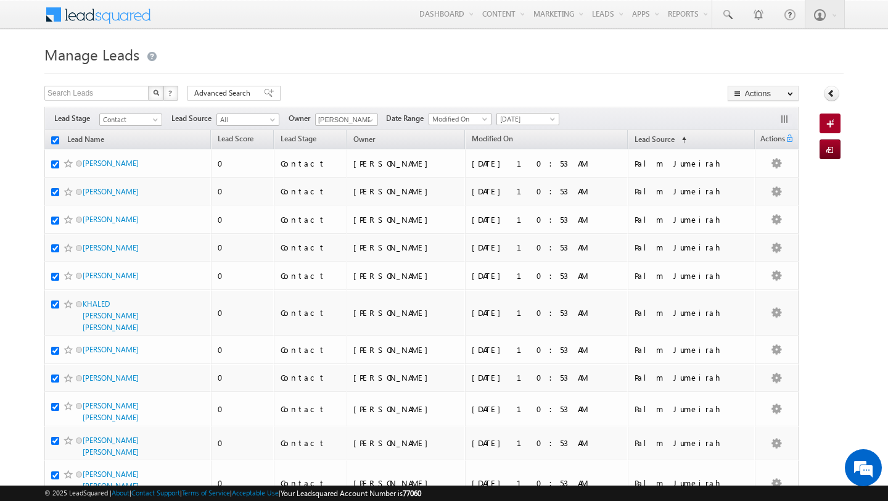
checkbox input "true"
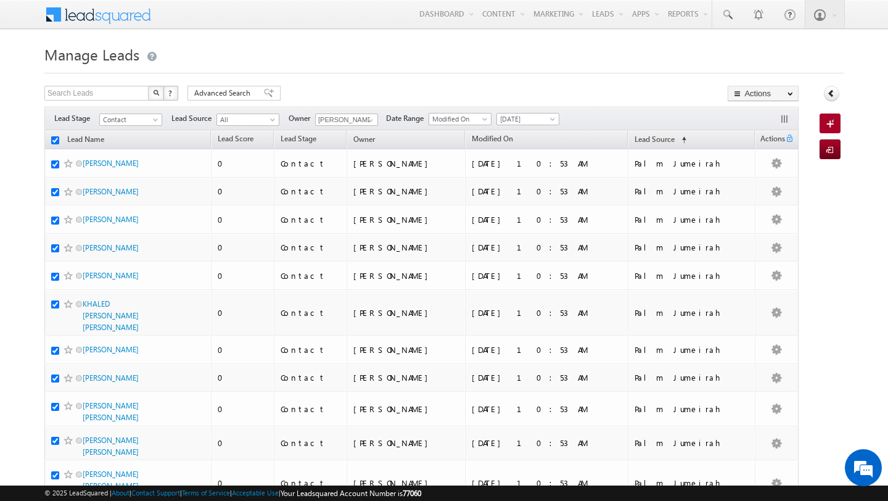
checkbox input "true"
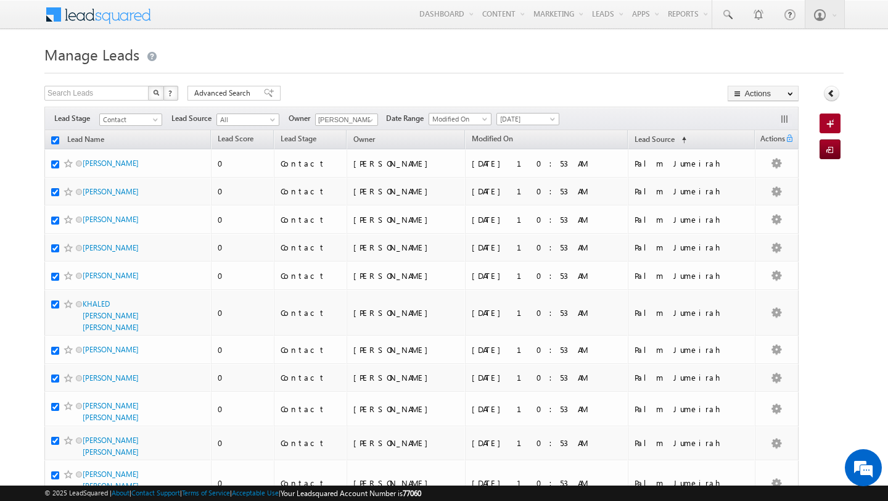
checkbox input "true"
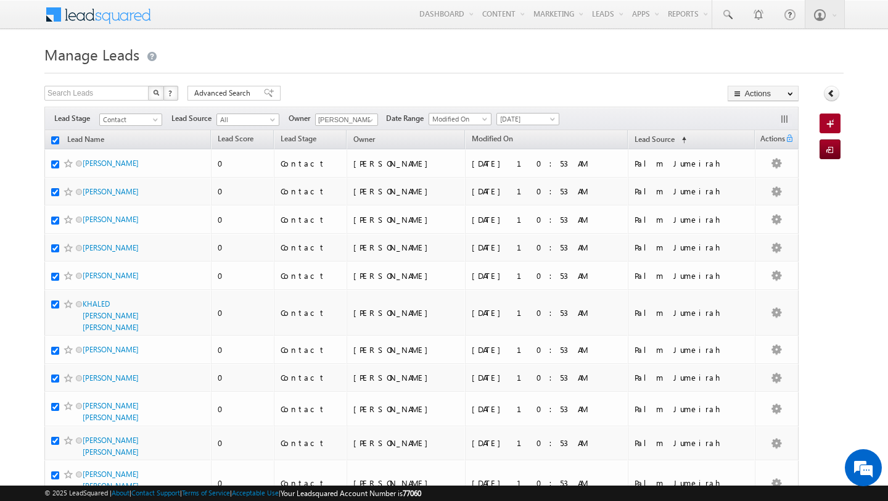
checkbox input "true"
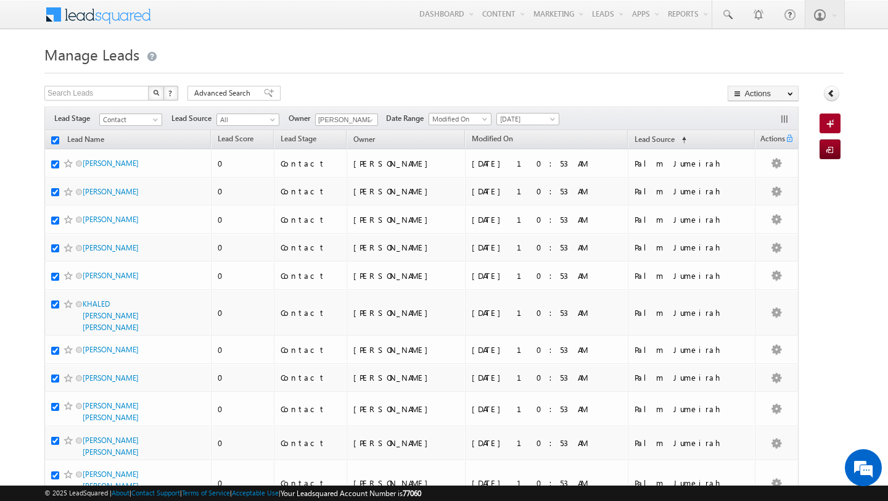
checkbox input "true"
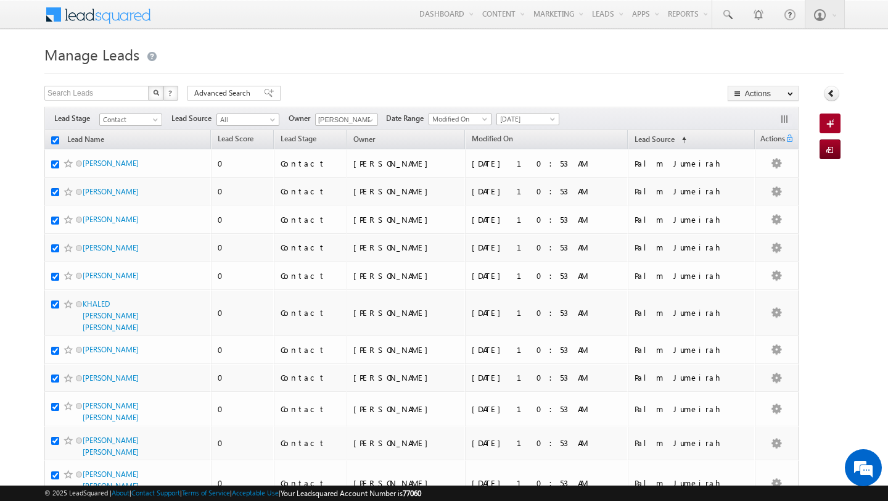
checkbox input "true"
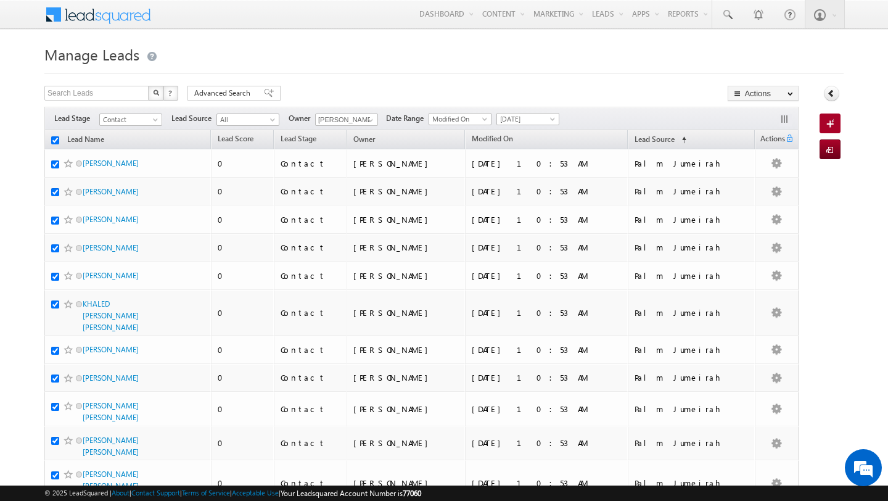
checkbox input "true"
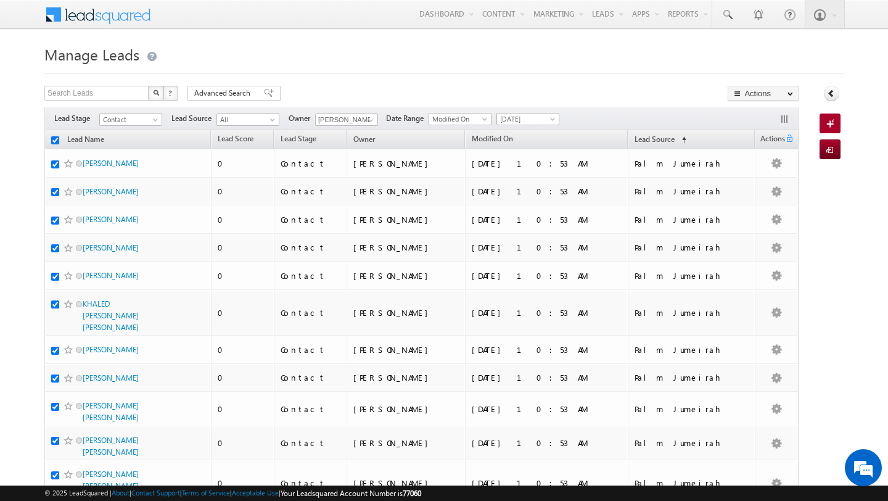
checkbox input "true"
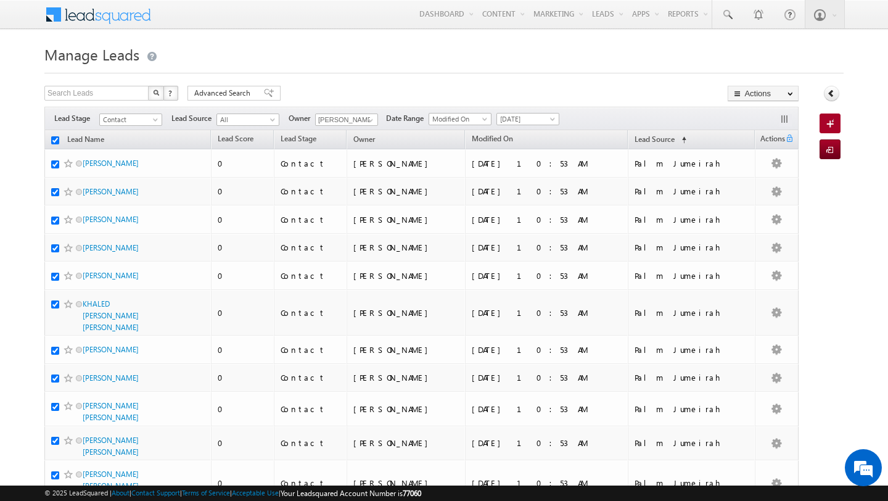
checkbox input "true"
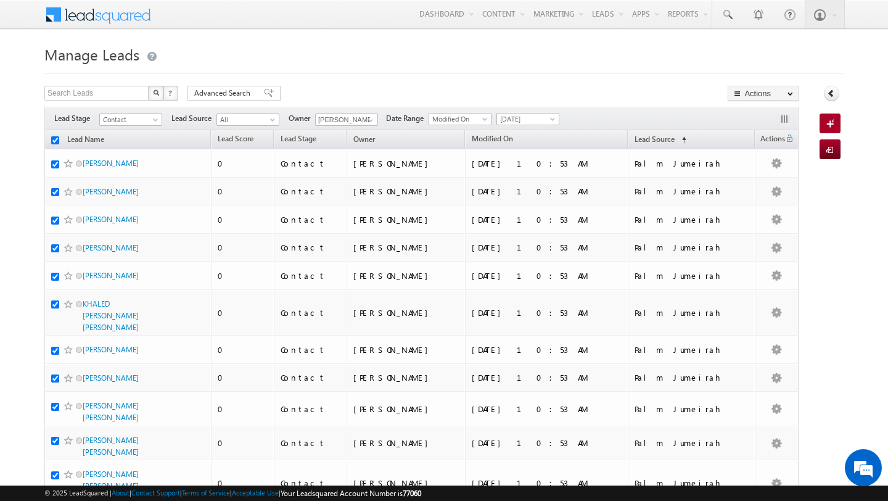
checkbox input "true"
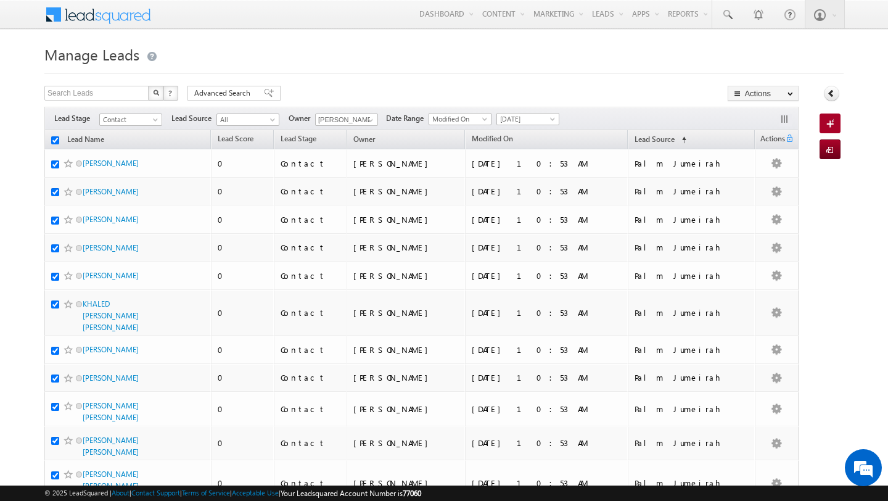
checkbox input "true"
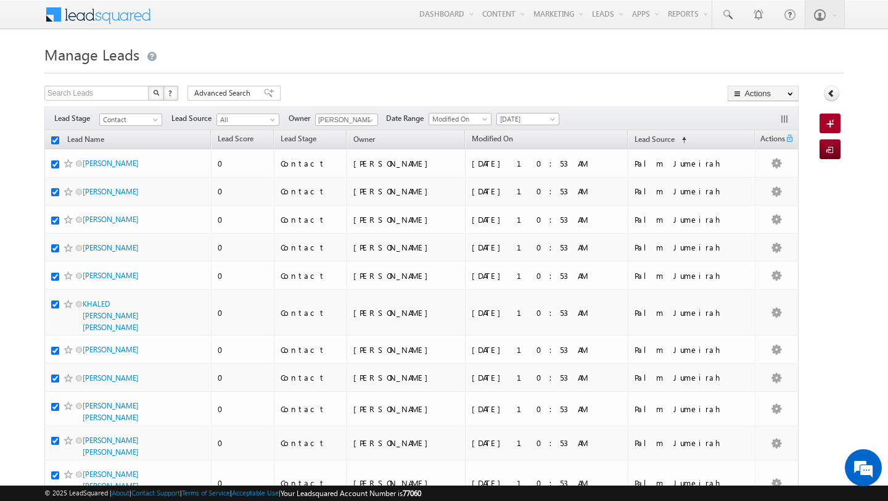
checkbox input "true"
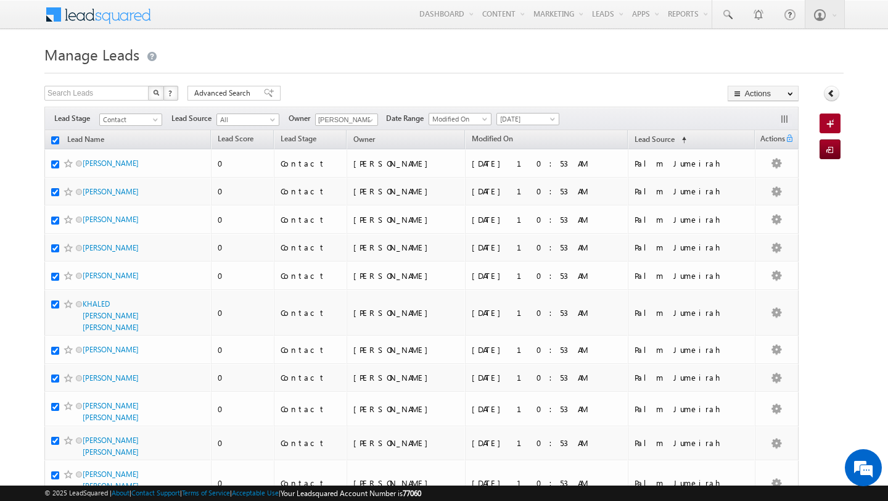
checkbox input "true"
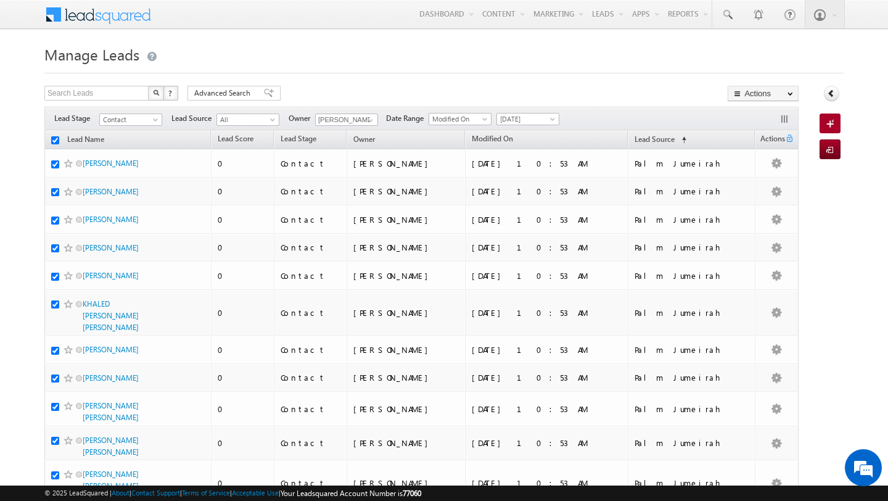
checkbox input "true"
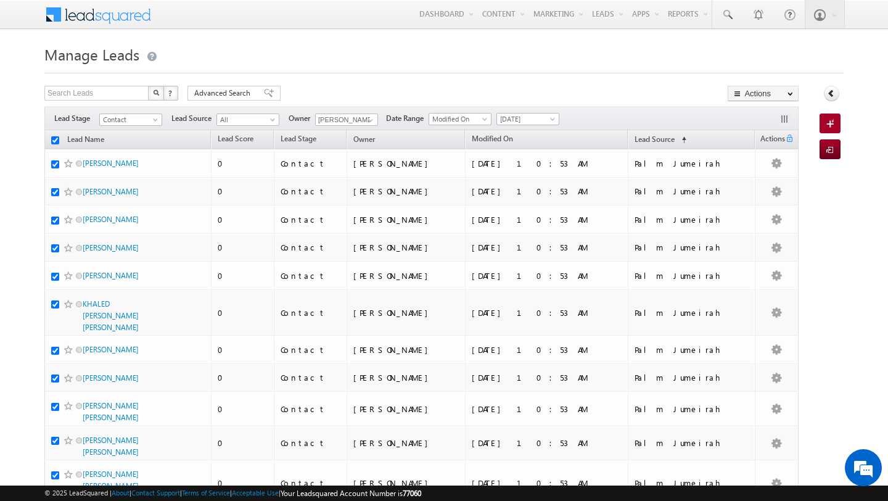
checkbox input "true"
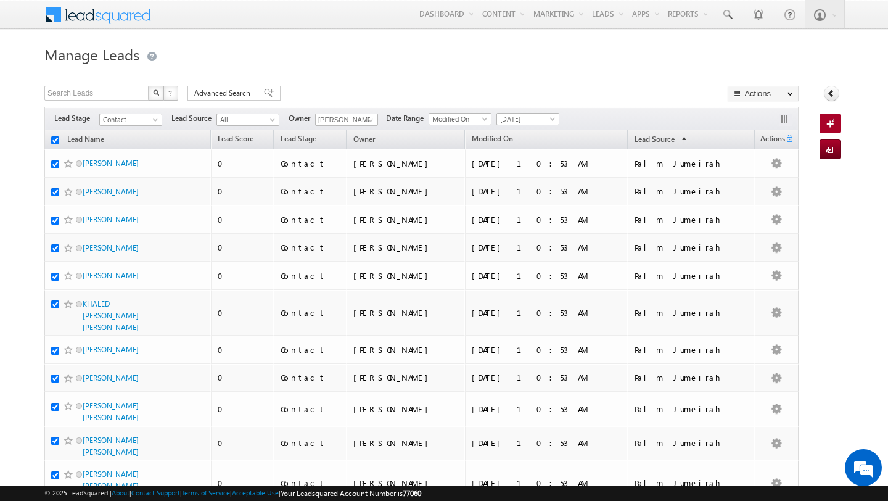
checkbox input "true"
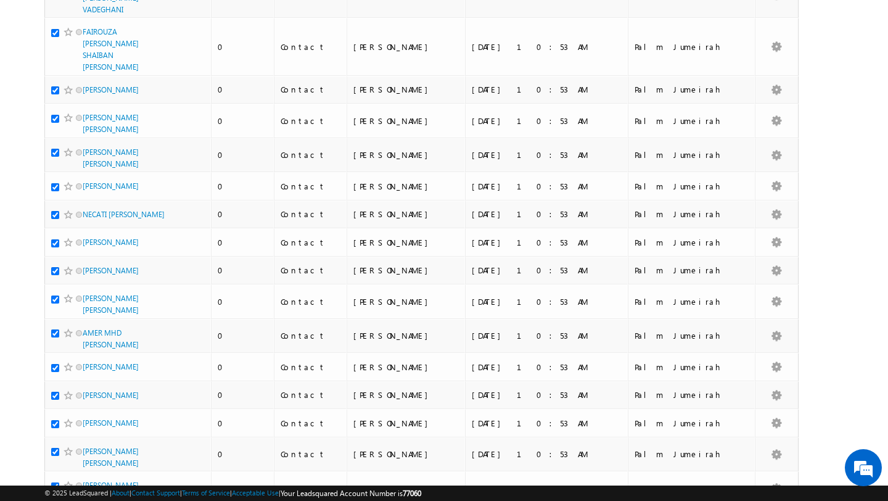
scroll to position [2756, 0]
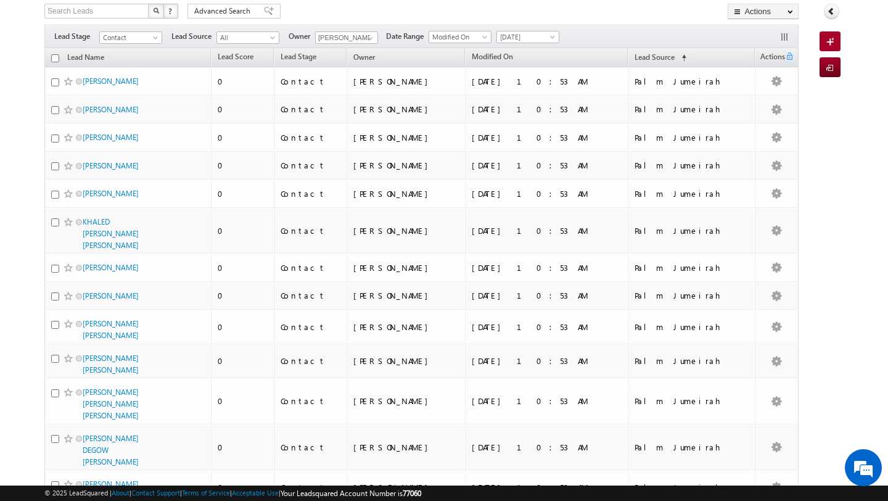
scroll to position [0, 0]
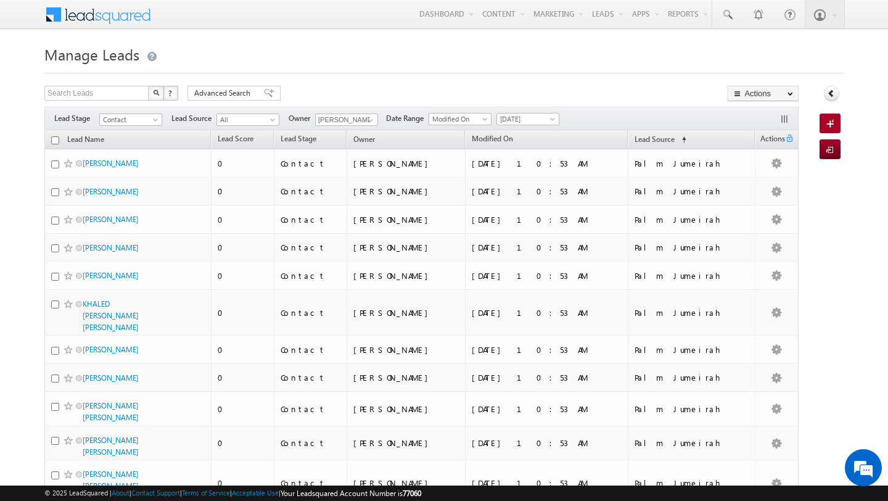
click at [54, 143] on input "checkbox" at bounding box center [55, 140] width 8 height 8
checkbox input "true"
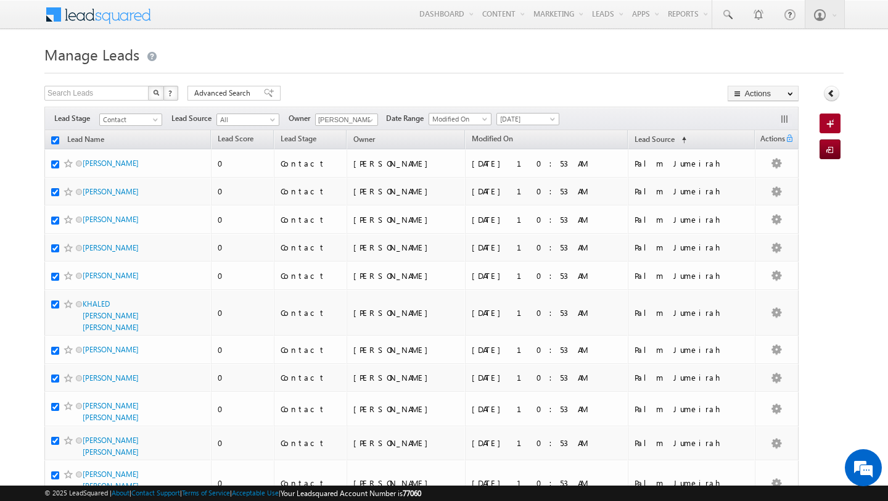
checkbox input "true"
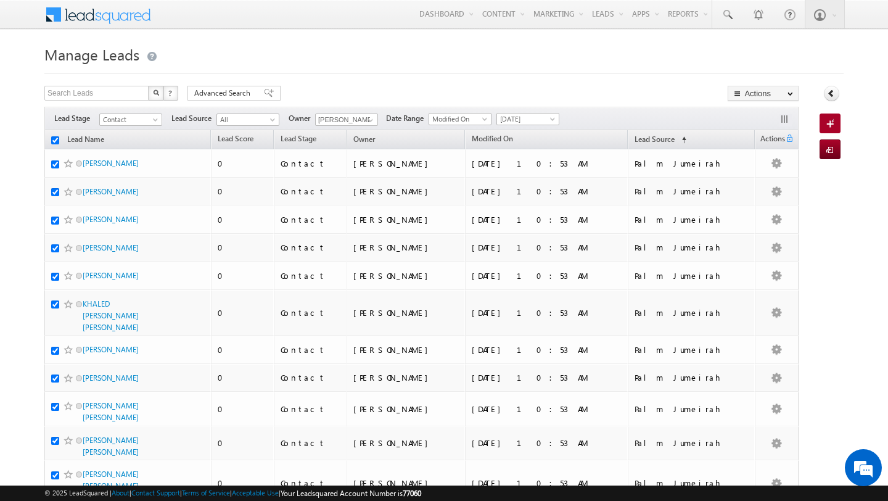
checkbox input "true"
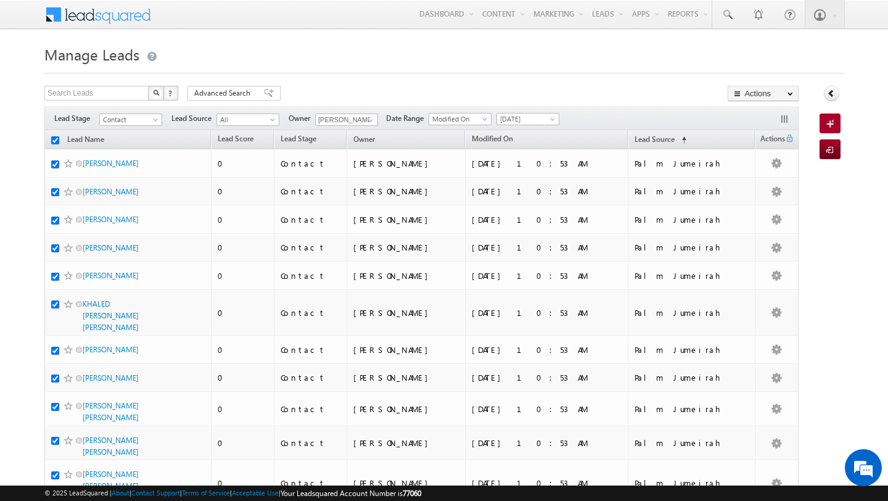
checkbox input "true"
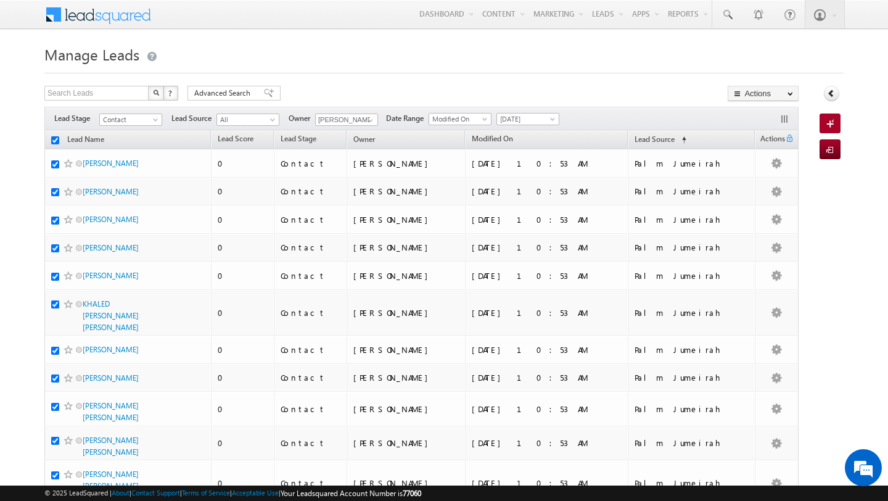
checkbox input "true"
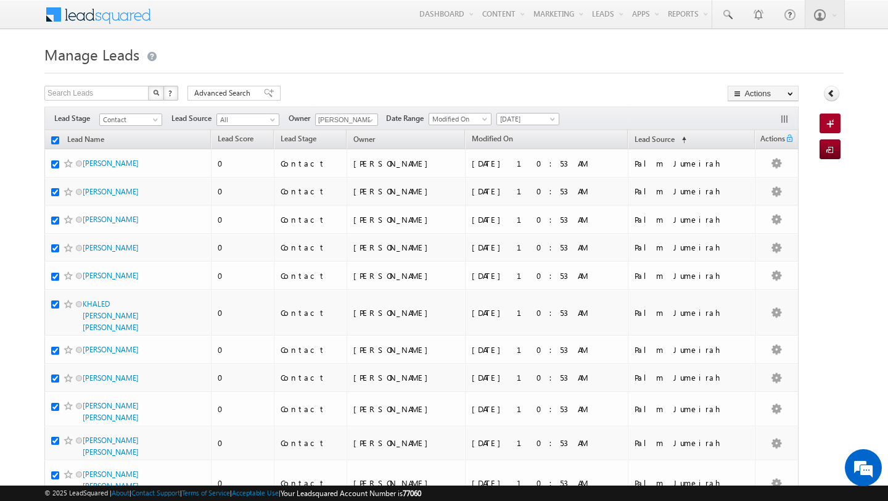
checkbox input "true"
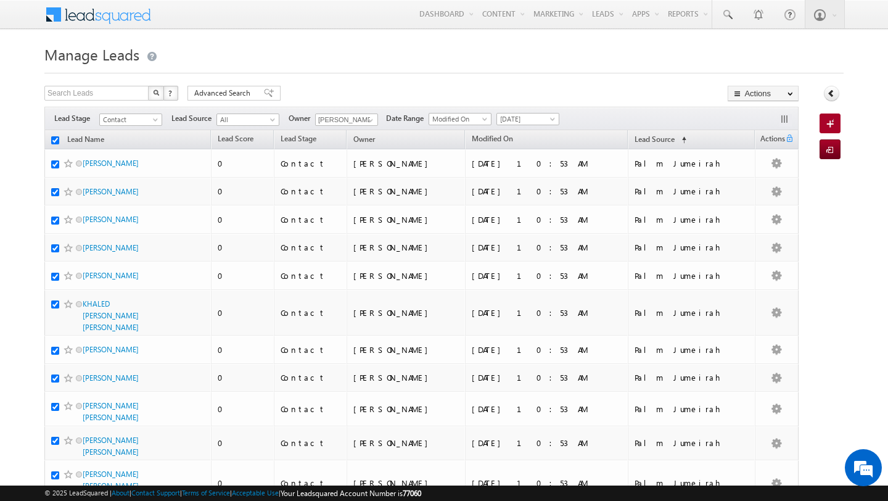
checkbox input "true"
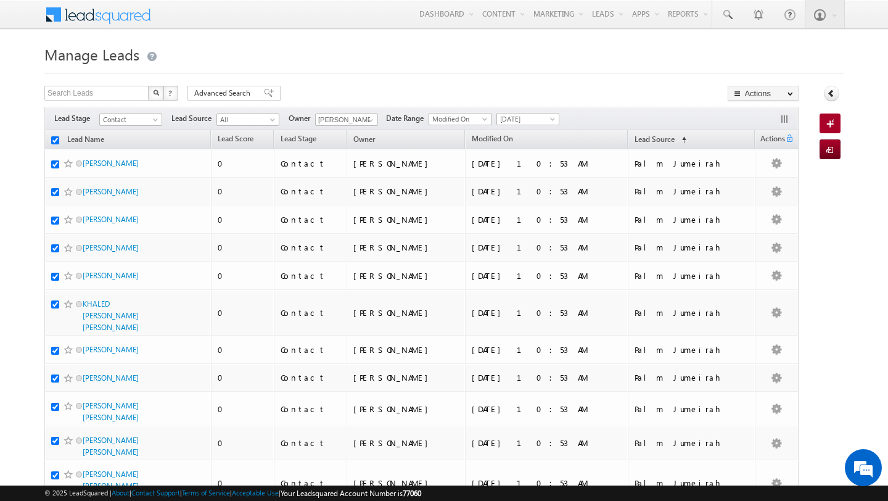
checkbox input "true"
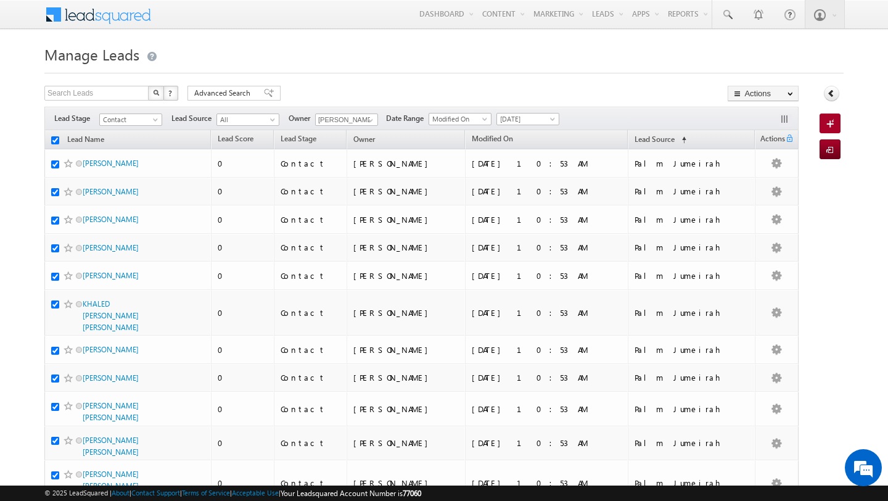
checkbox input "true"
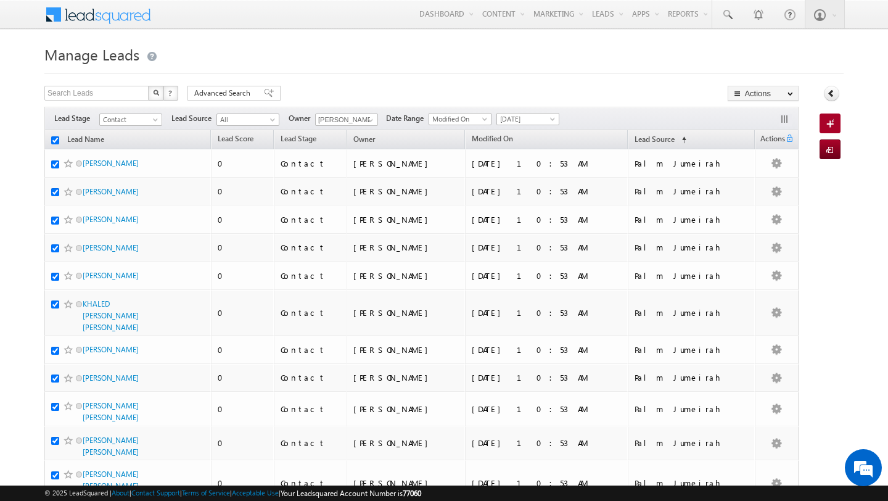
checkbox input "true"
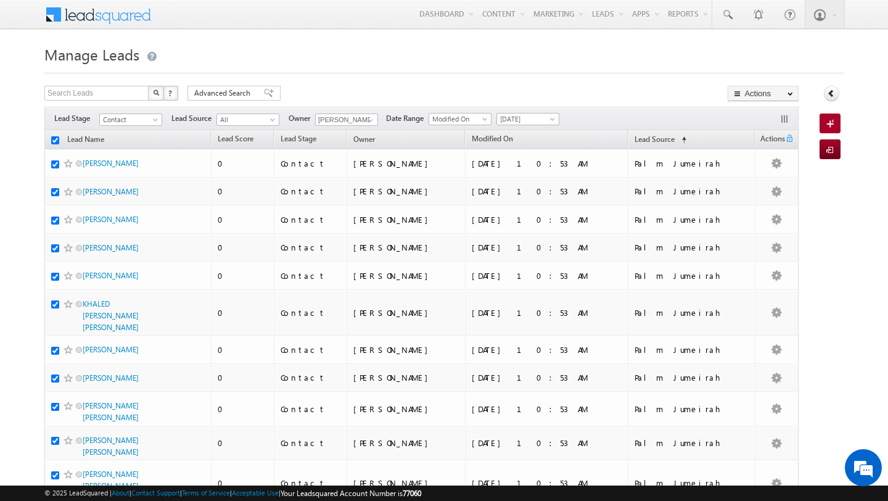
checkbox input "true"
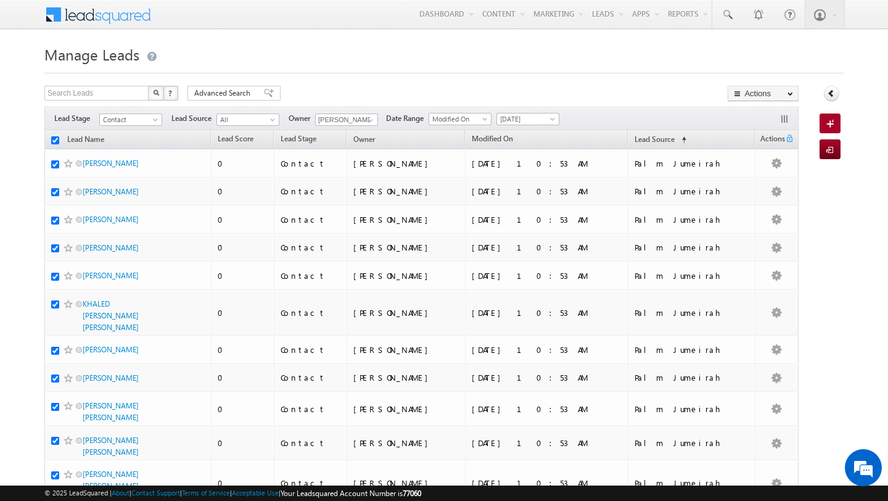
checkbox input "true"
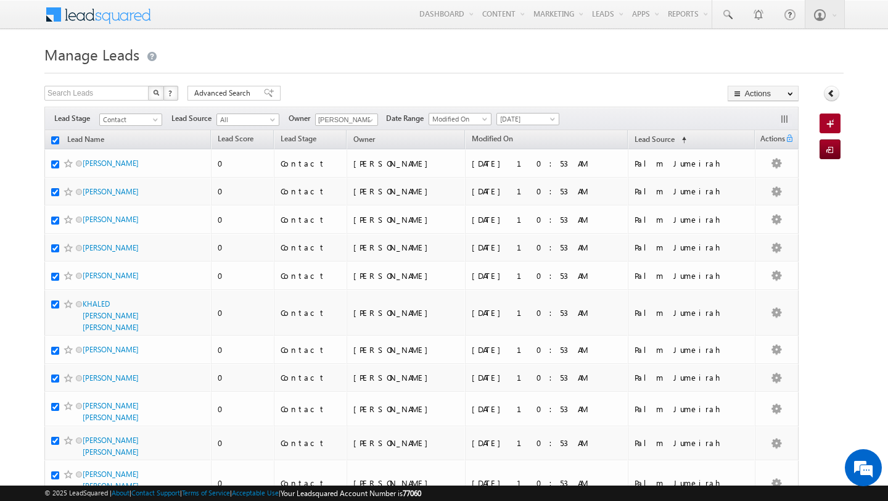
checkbox input "true"
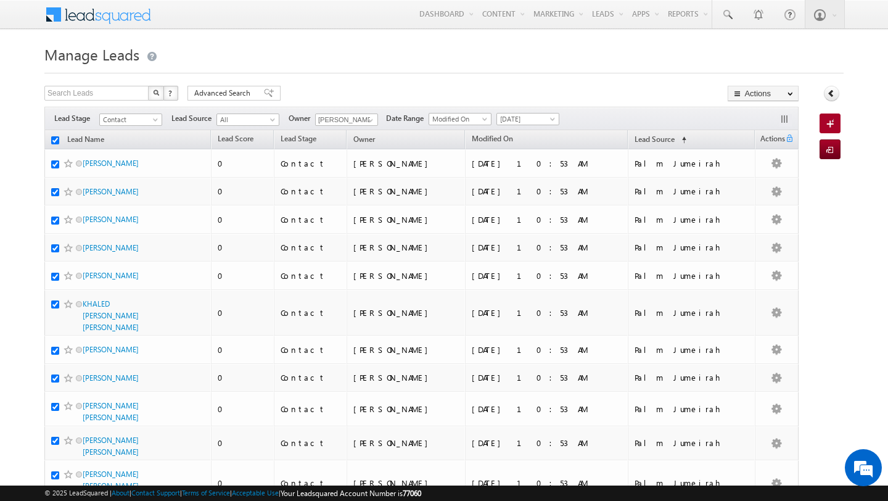
checkbox input "true"
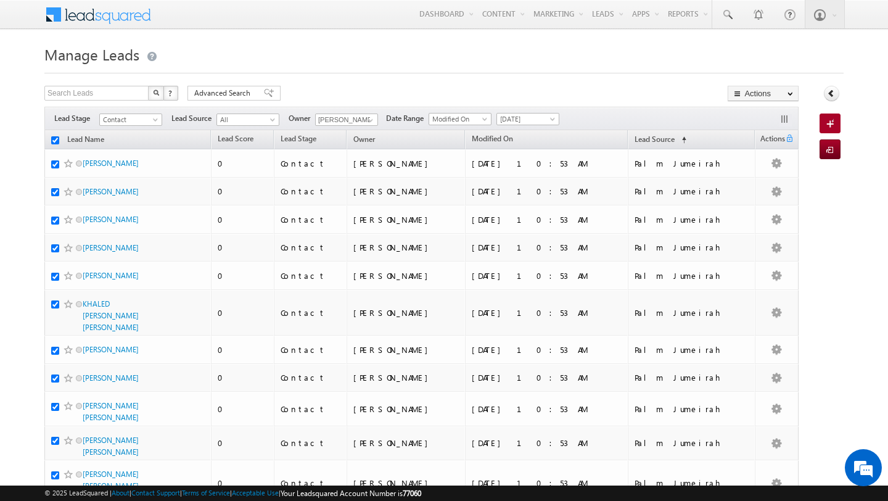
checkbox input "true"
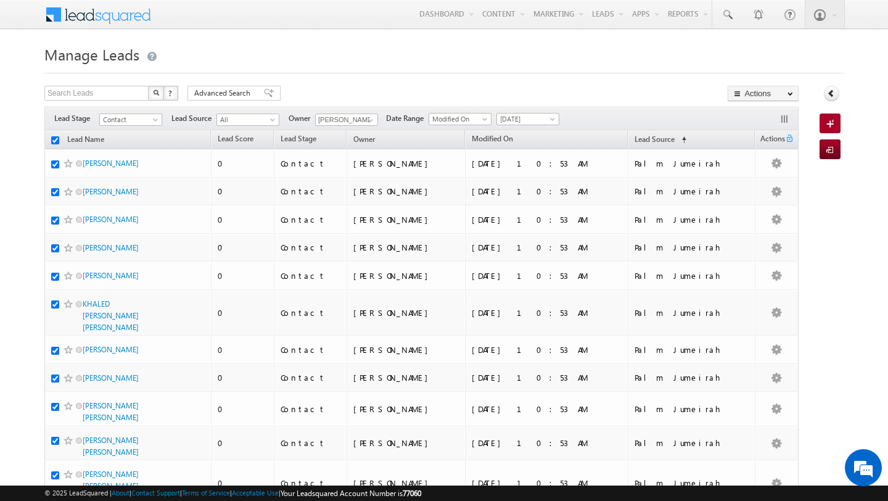
checkbox input "true"
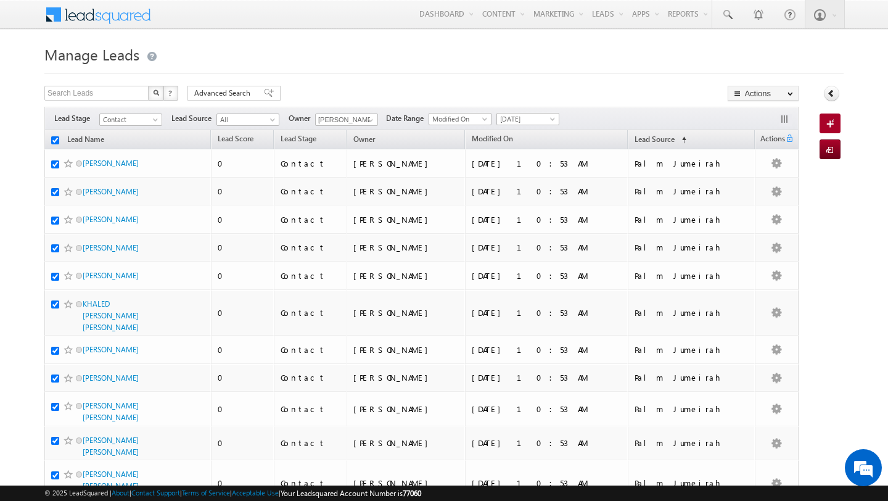
checkbox input "true"
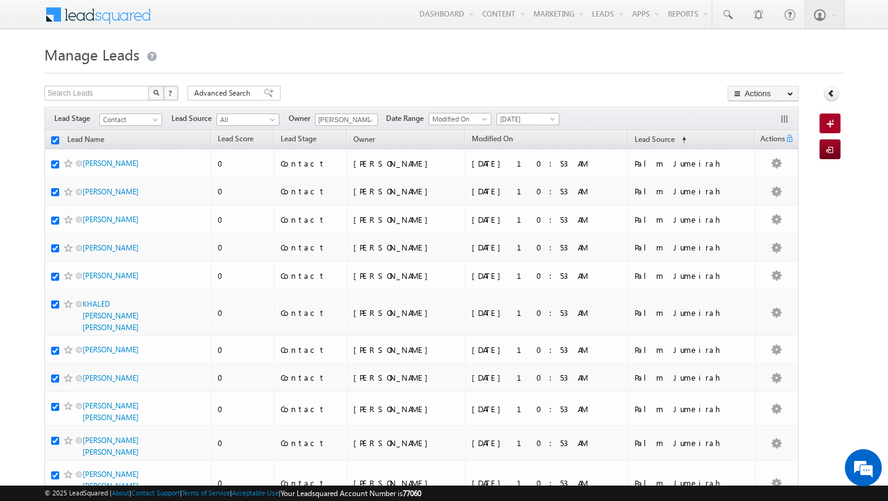
checkbox input "true"
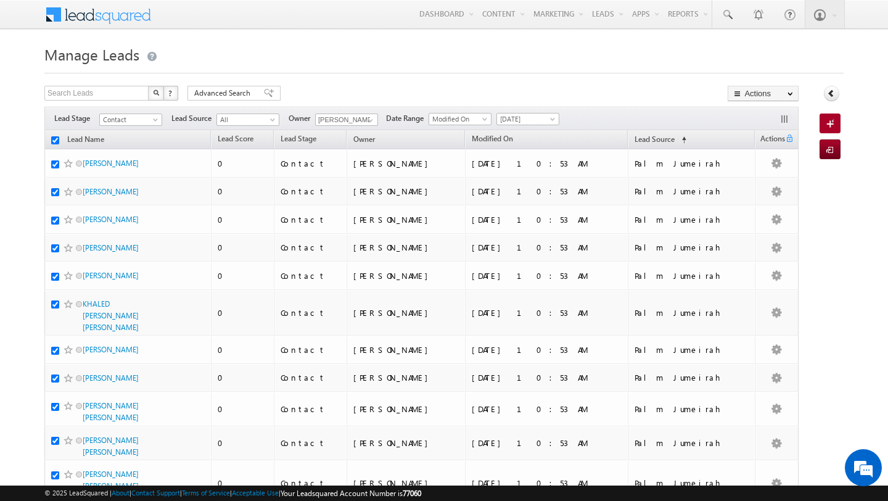
checkbox input "true"
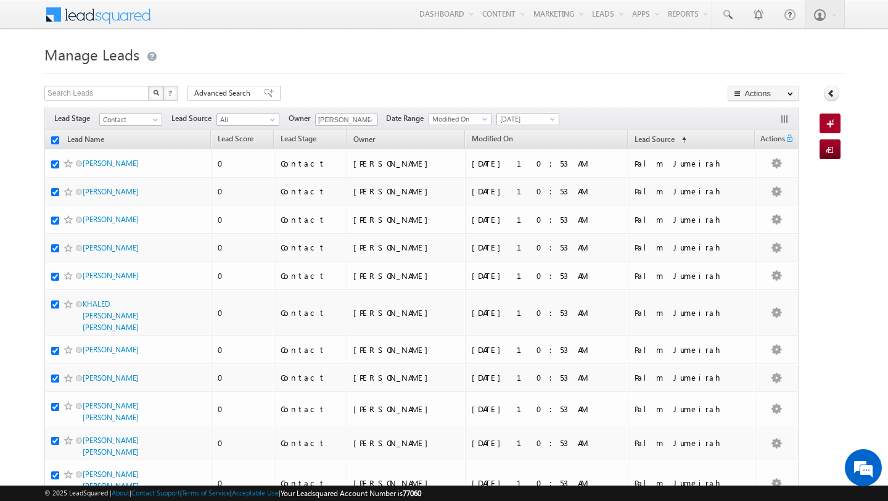
checkbox input "true"
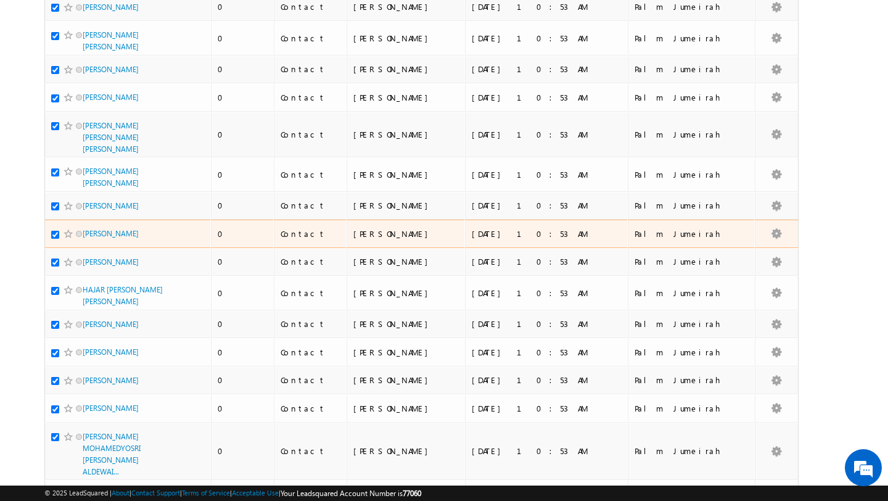
scroll to position [5857, 0]
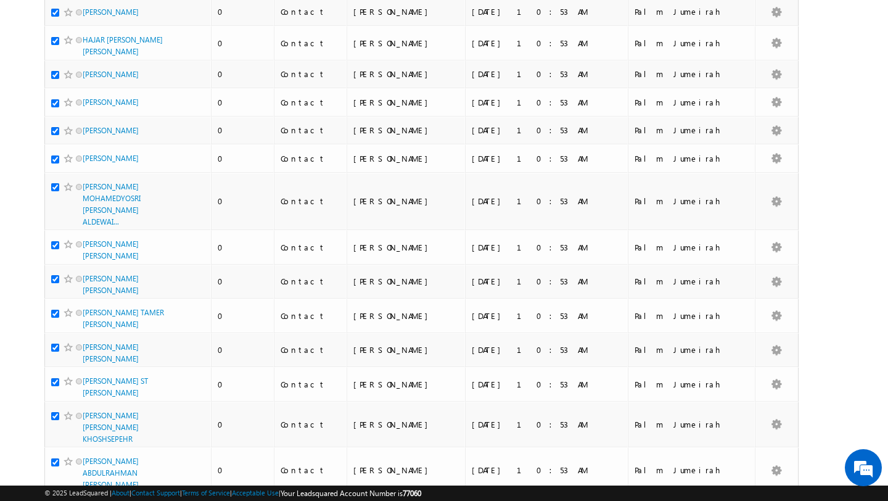
click at [88, 478] on li "100" at bounding box center [87, 479] width 30 height 12
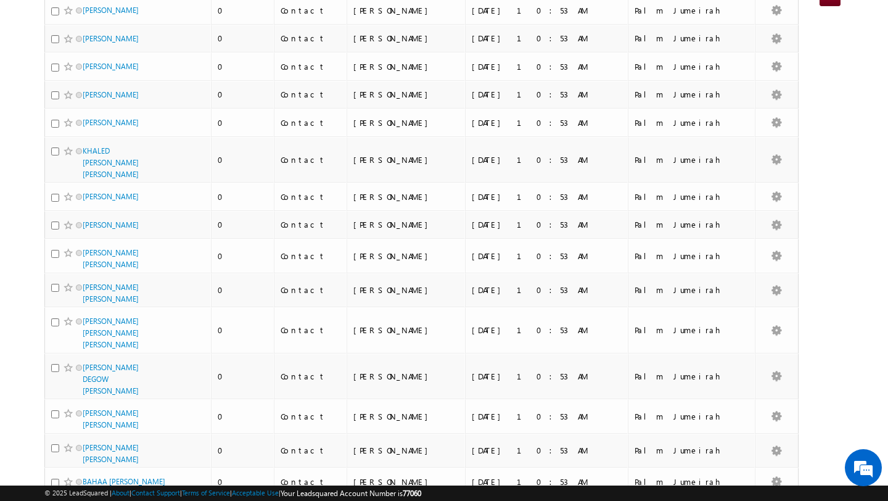
scroll to position [0, 0]
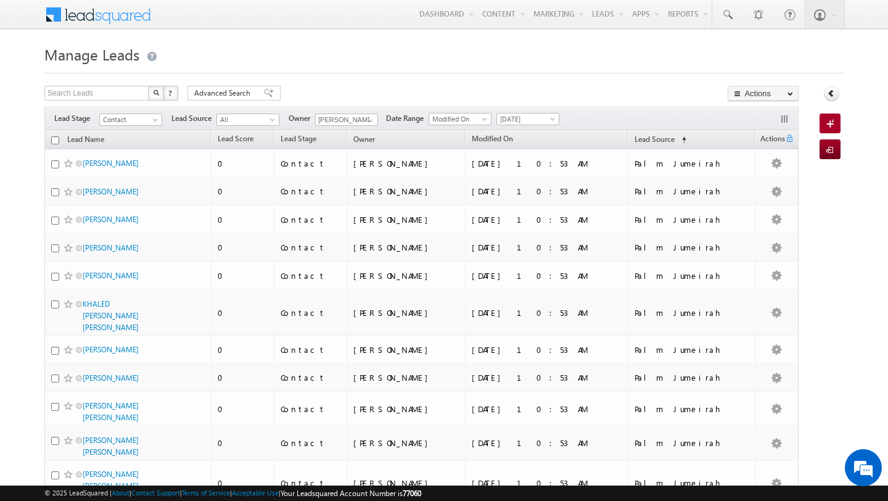
click at [56, 139] on input "checkbox" at bounding box center [55, 140] width 8 height 8
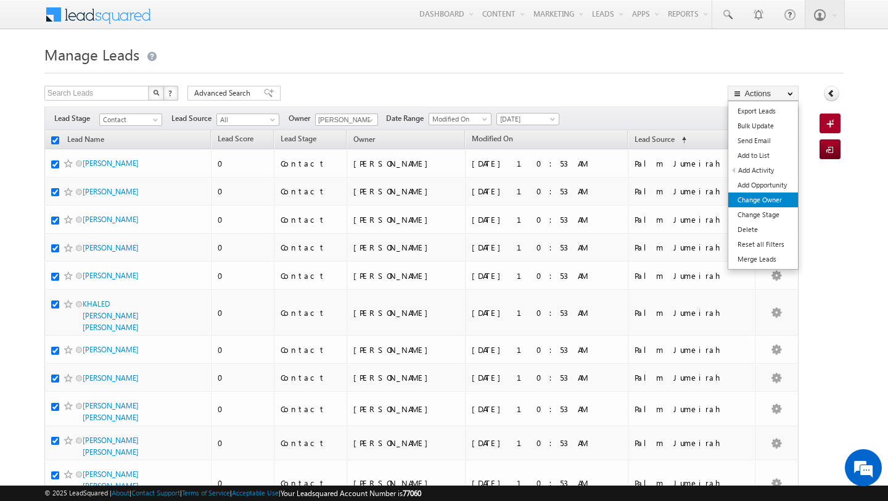
click at [769, 199] on link "Change Owner" at bounding box center [764, 199] width 70 height 15
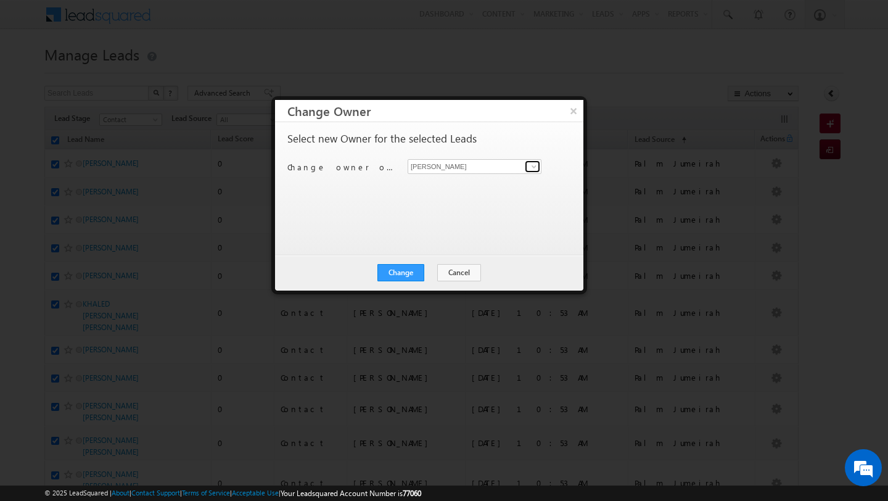
click at [534, 165] on span at bounding box center [534, 167] width 10 height 10
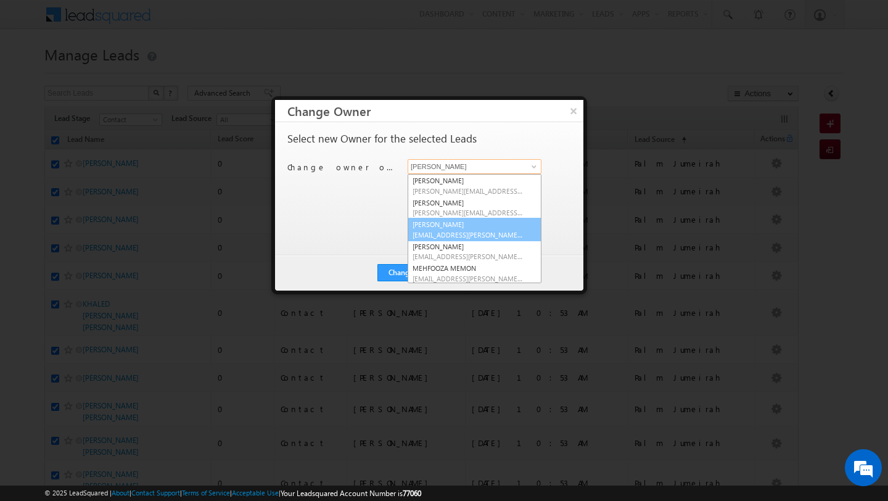
click at [481, 233] on span "[EMAIL_ADDRESS][PERSON_NAME][DOMAIN_NAME]" at bounding box center [468, 234] width 111 height 9
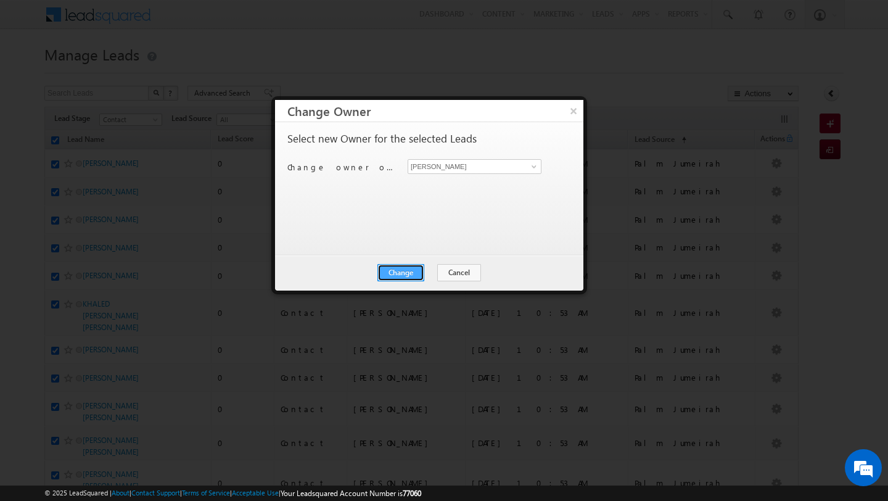
click at [408, 270] on button "Change" at bounding box center [401, 272] width 47 height 17
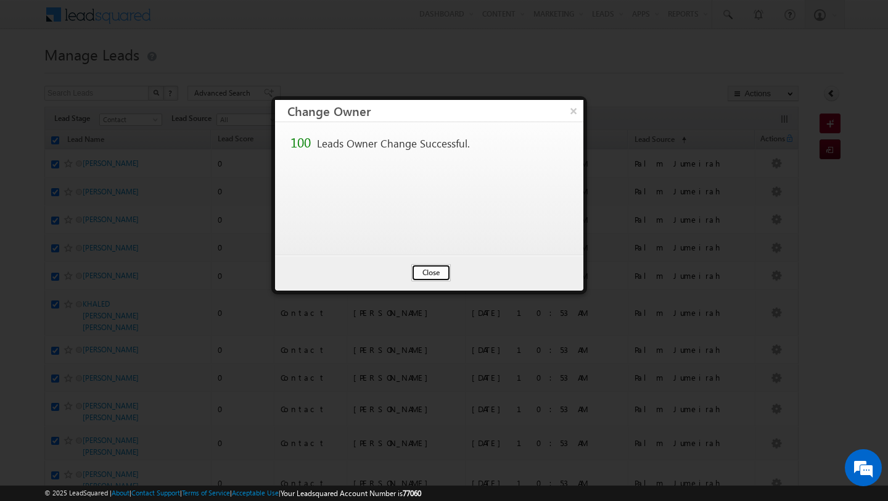
click at [431, 270] on button "Close" at bounding box center [430, 272] width 39 height 17
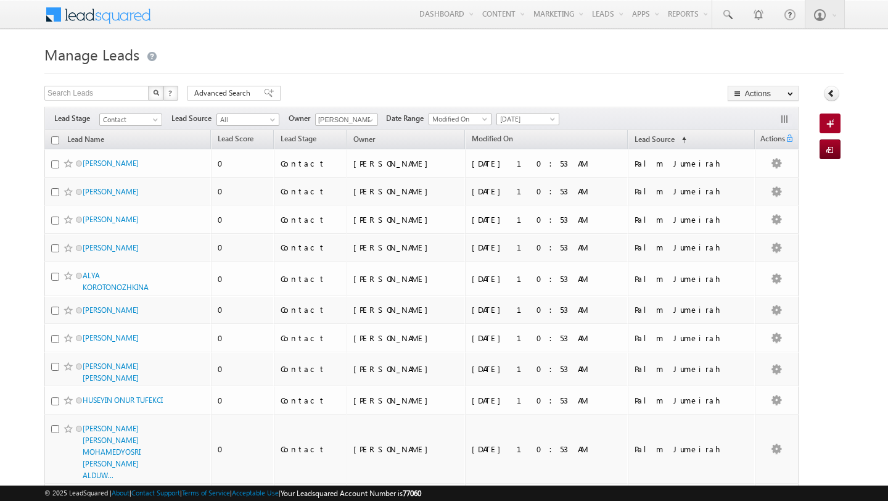
click at [54, 143] on input "checkbox" at bounding box center [55, 140] width 8 height 8
checkbox input "true"
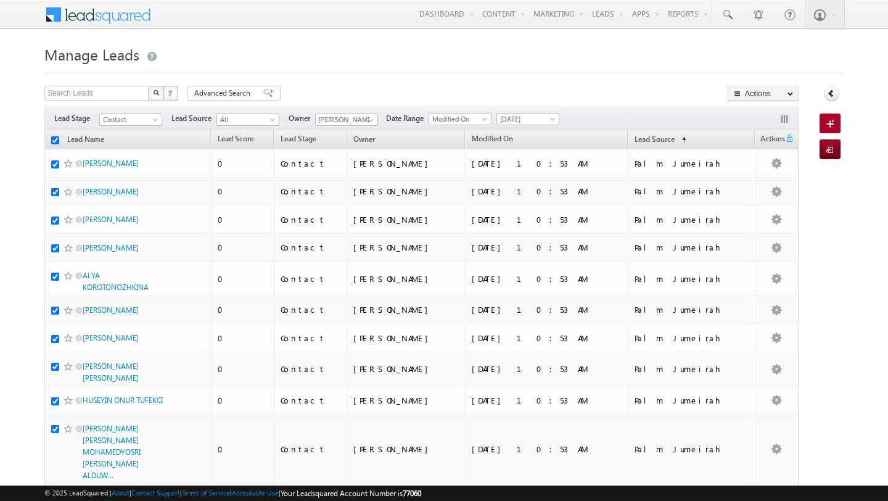
checkbox input "true"
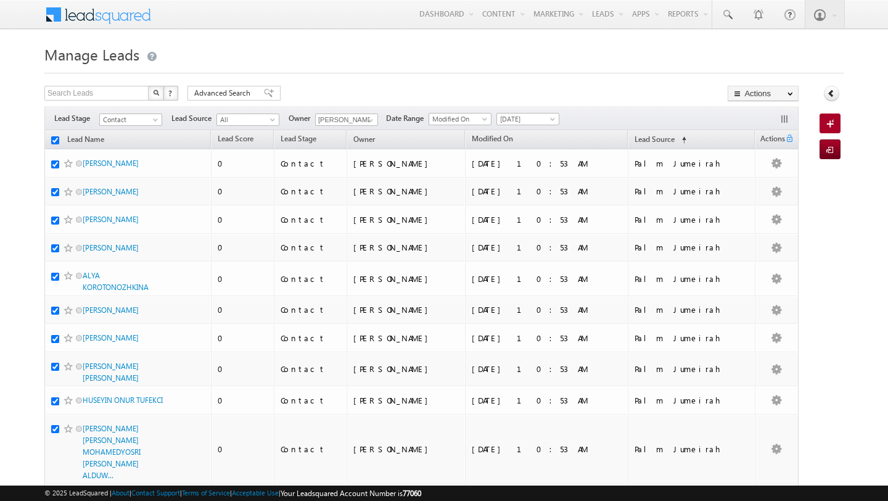
checkbox input "true"
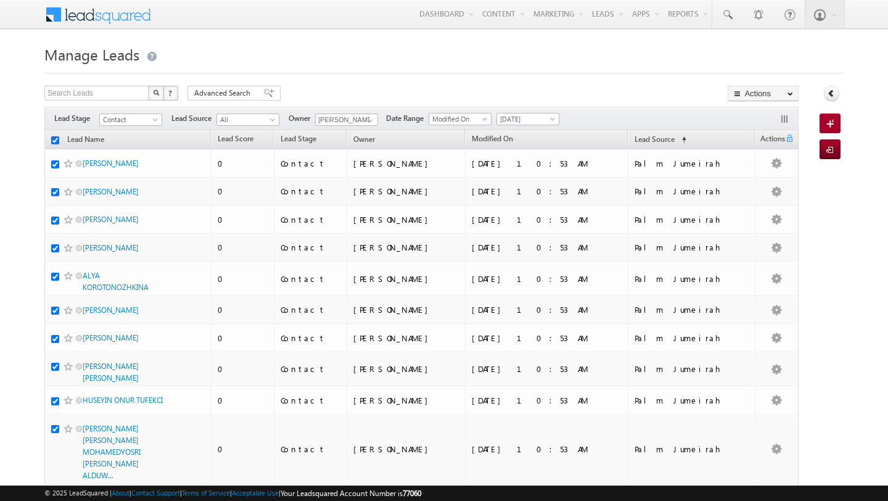
checkbox input "true"
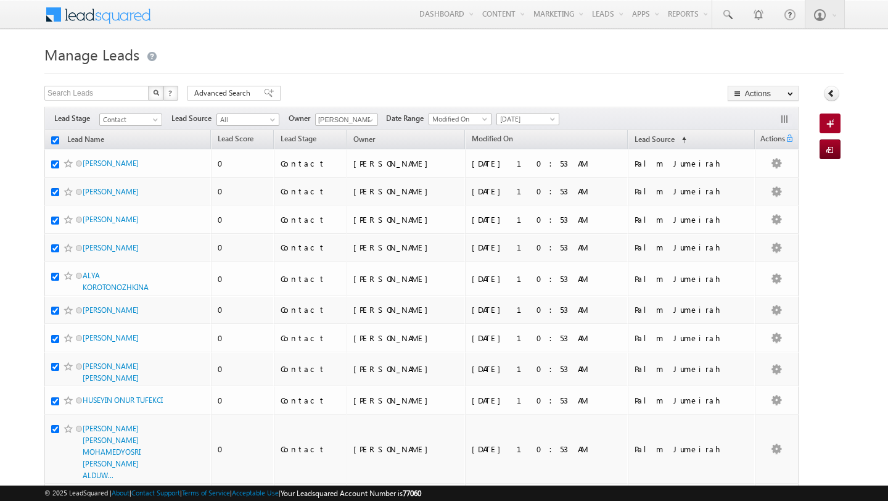
checkbox input "true"
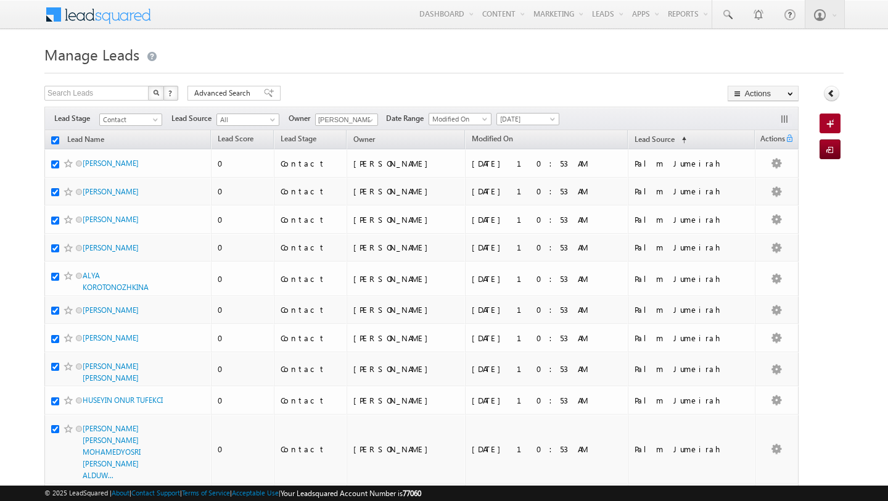
checkbox input "true"
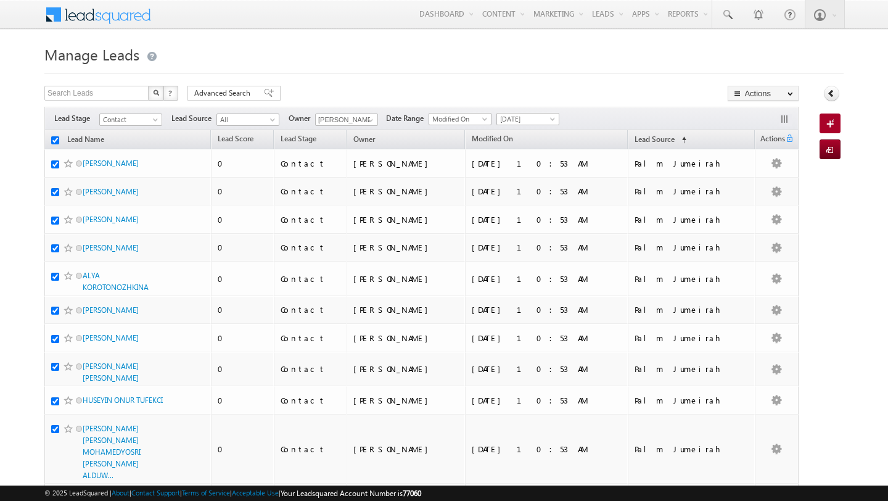
checkbox input "true"
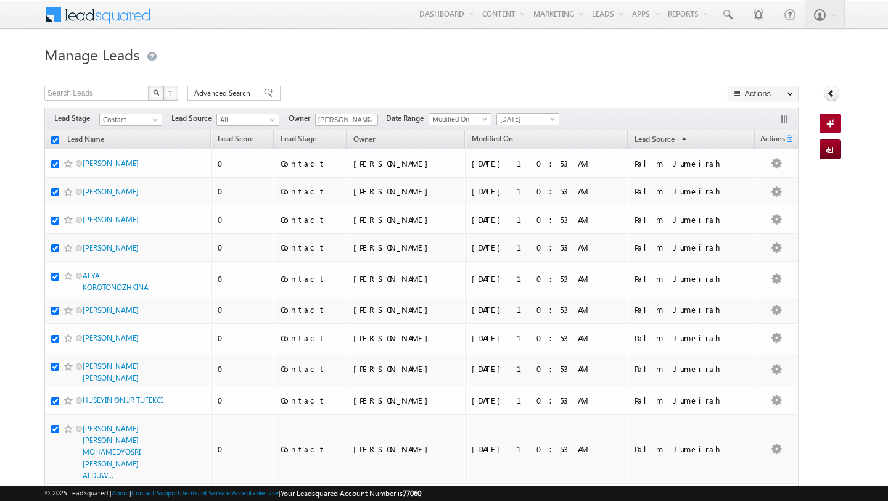
checkbox input "true"
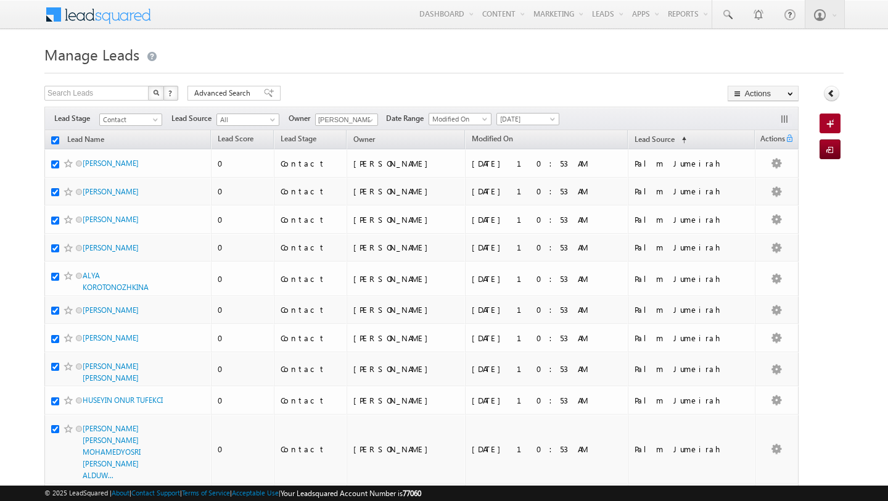
checkbox input "true"
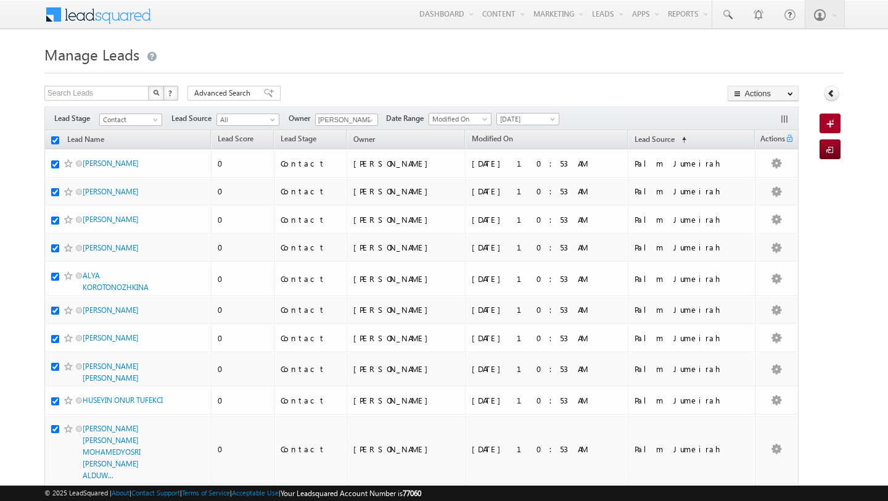
checkbox input "true"
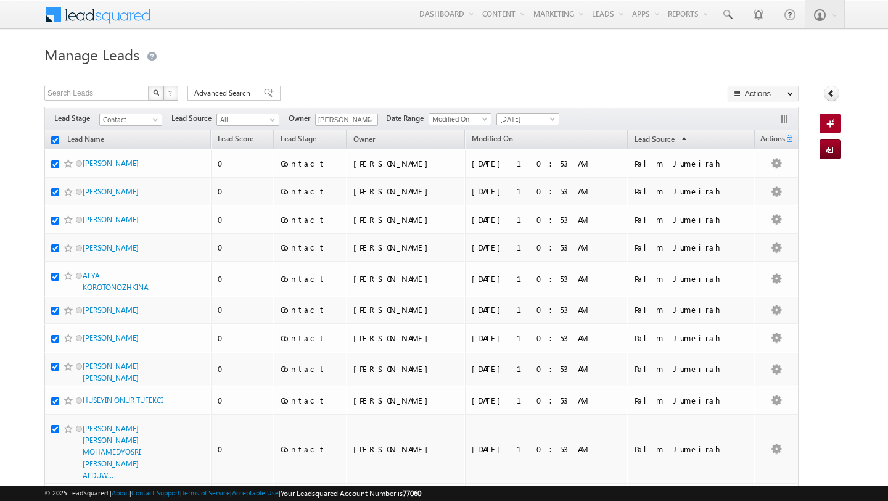
checkbox input "true"
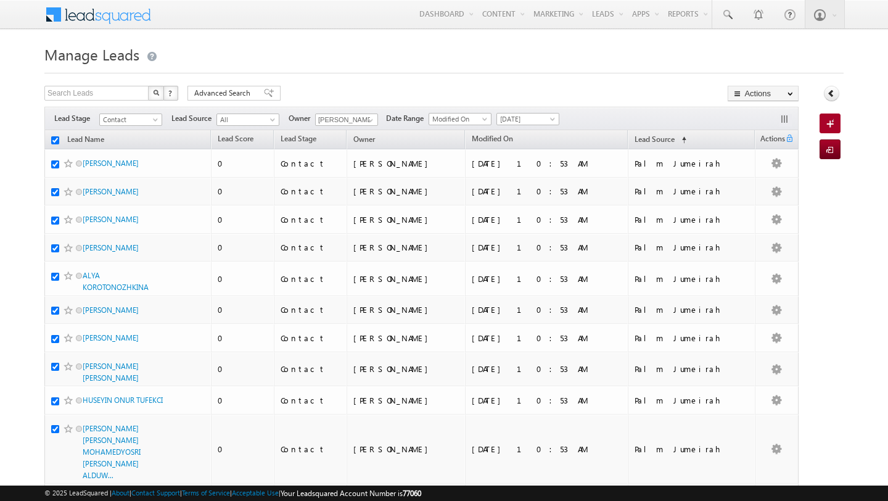
checkbox input "true"
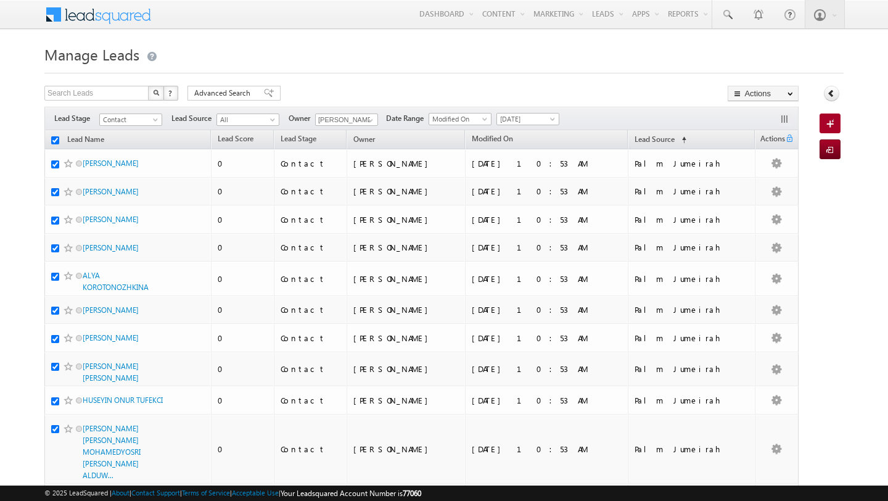
checkbox input "true"
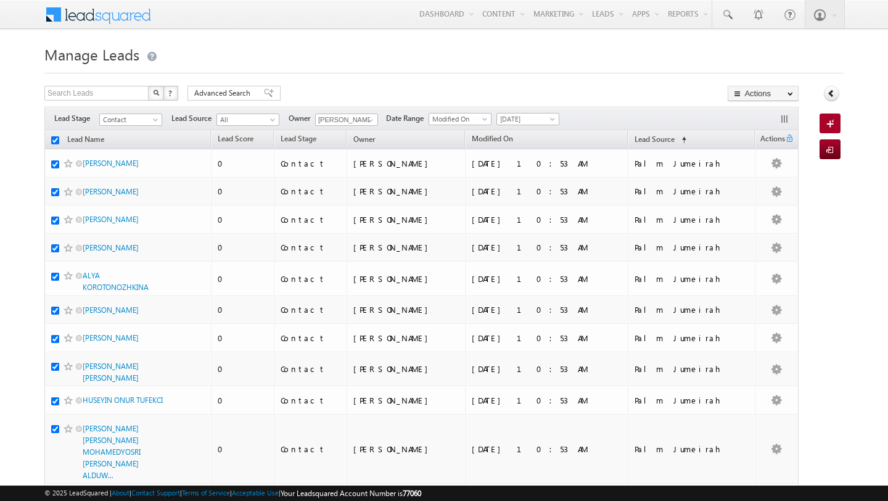
checkbox input "true"
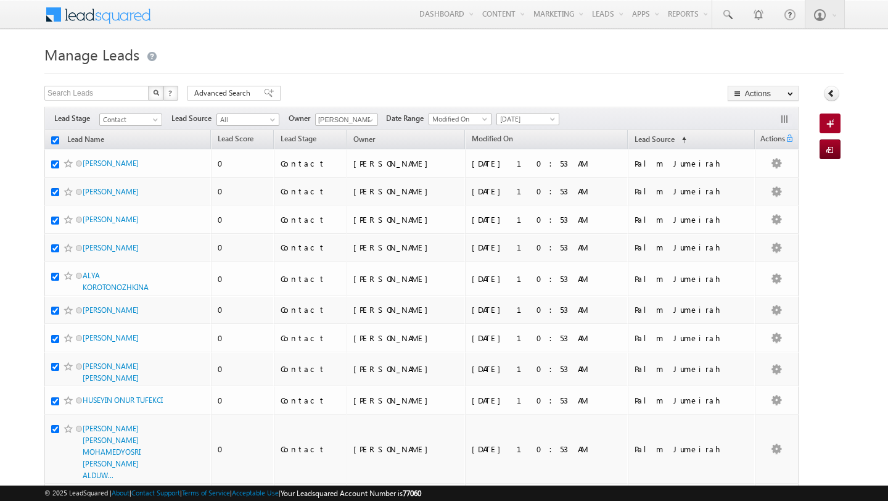
checkbox input "true"
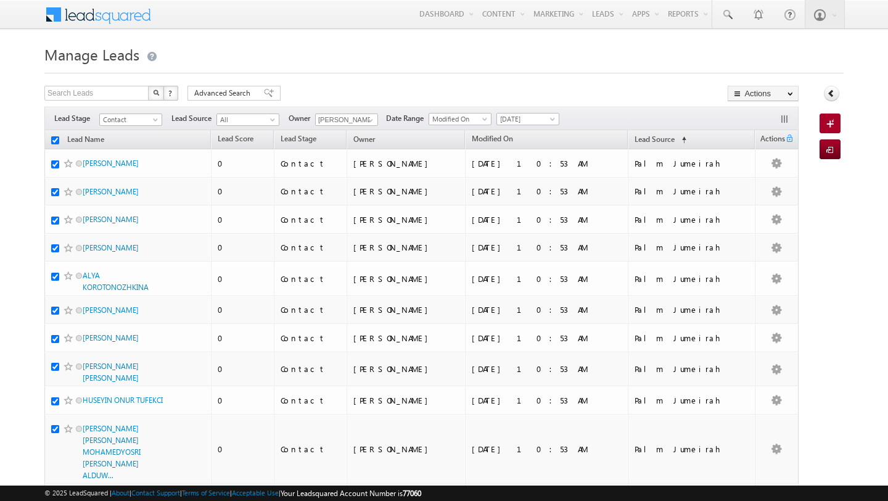
checkbox input "true"
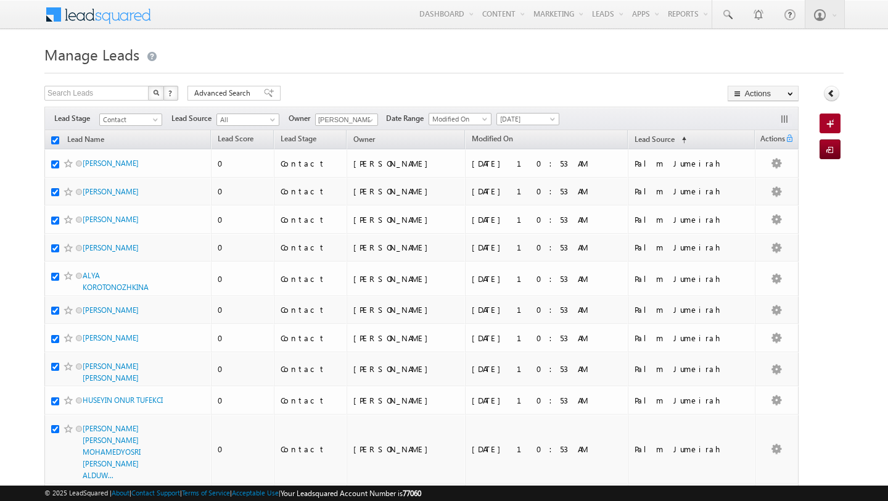
checkbox input "true"
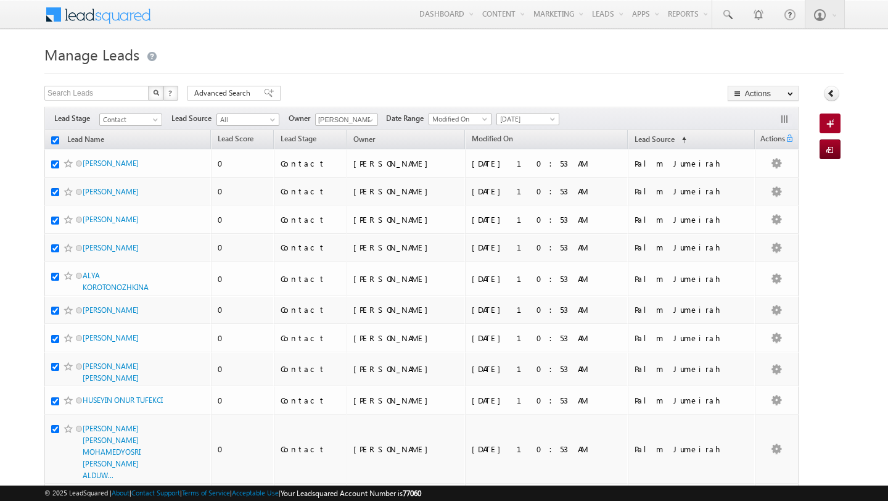
checkbox input "true"
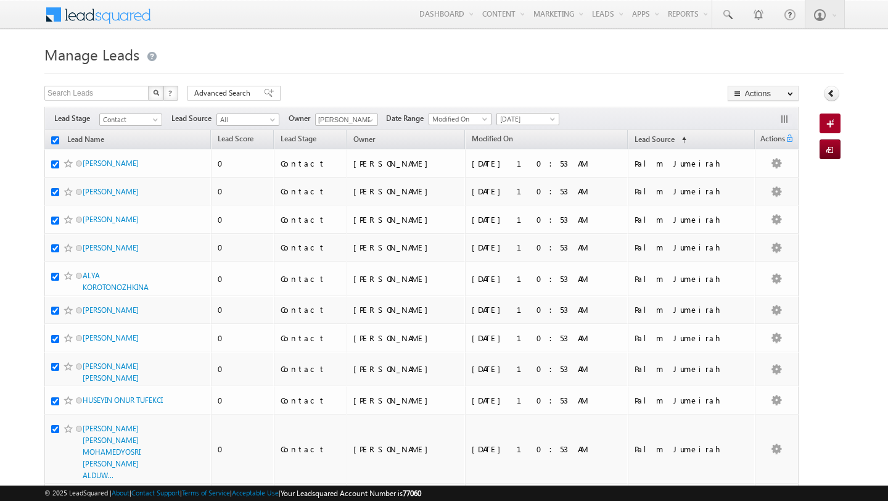
checkbox input "true"
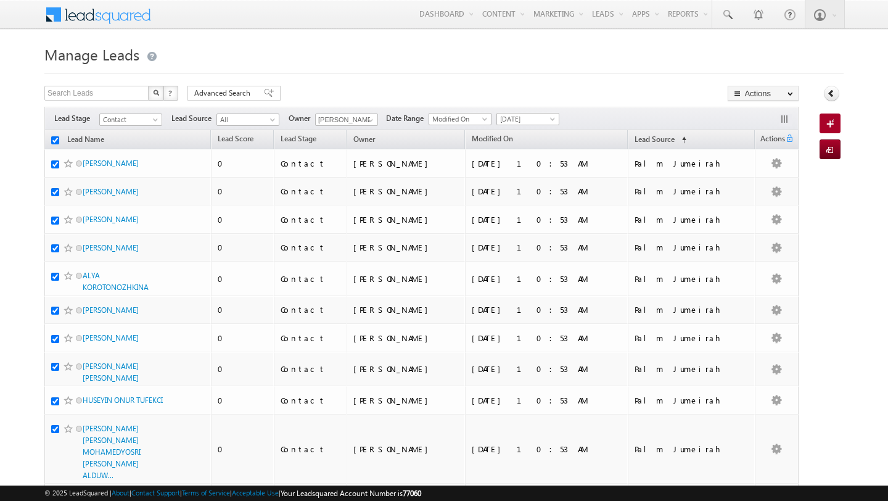
checkbox input "true"
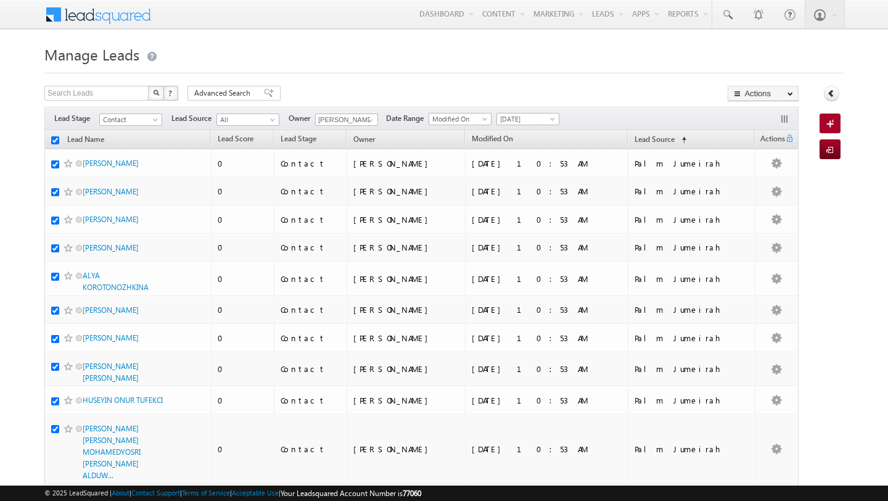
checkbox input "true"
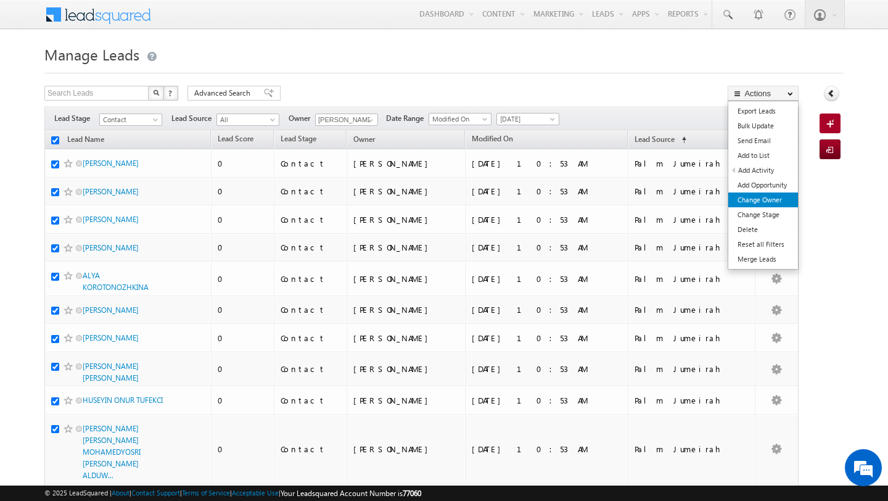
click at [762, 201] on link "Change Owner" at bounding box center [764, 199] width 70 height 15
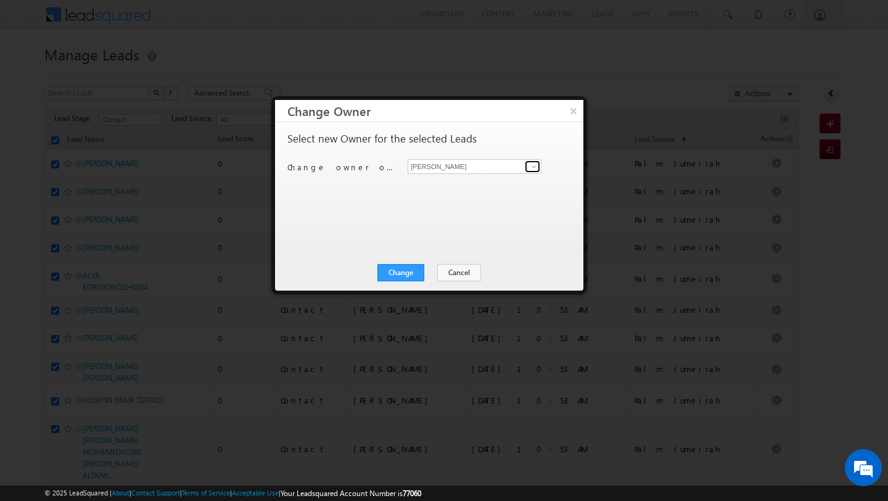
click at [536, 165] on span at bounding box center [534, 167] width 10 height 10
click at [478, 178] on link "MANISH AHIRWAR manish.ahirwar@indglobal.ae" at bounding box center [475, 185] width 134 height 23
type input "MANISH AHIRWAR"
click at [395, 275] on button "Change" at bounding box center [401, 272] width 47 height 17
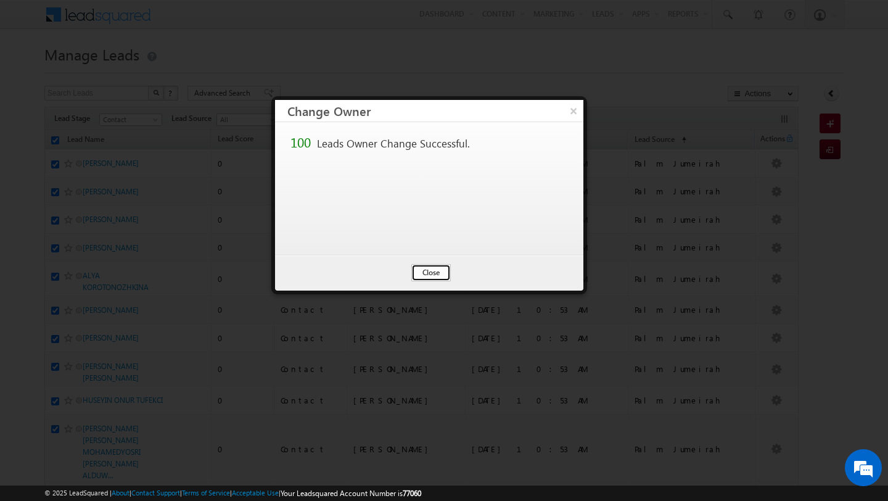
click at [424, 274] on button "Close" at bounding box center [430, 272] width 39 height 17
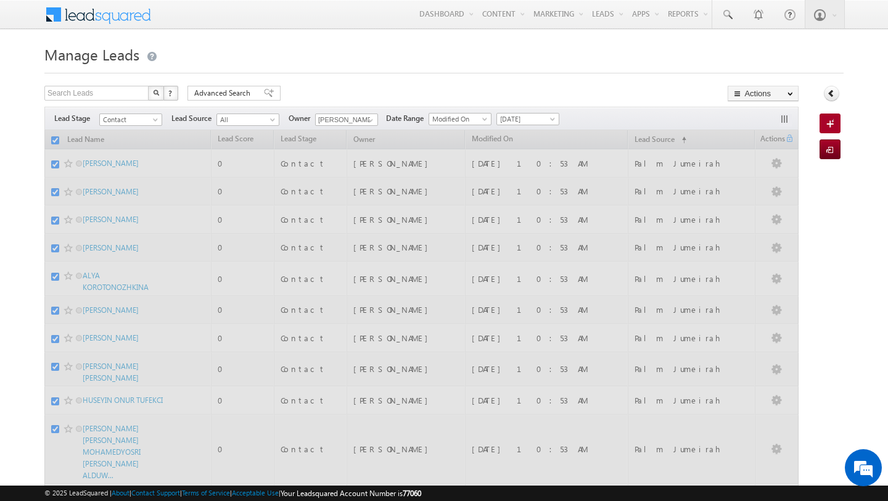
checkbox input "false"
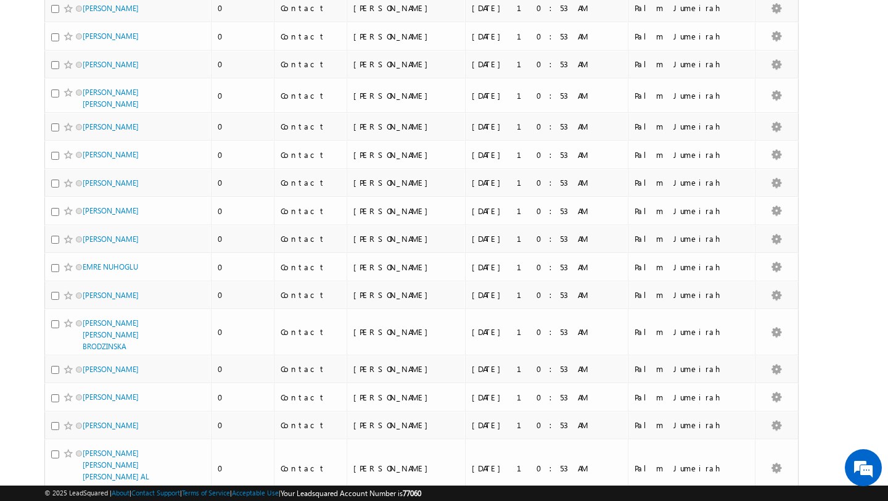
scroll to position [2362, 0]
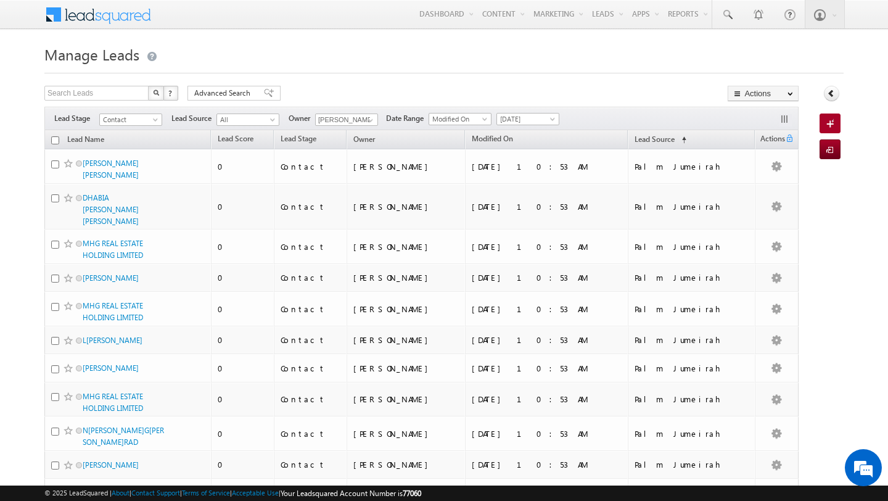
click at [54, 142] on input "checkbox" at bounding box center [55, 140] width 8 height 8
checkbox input "true"
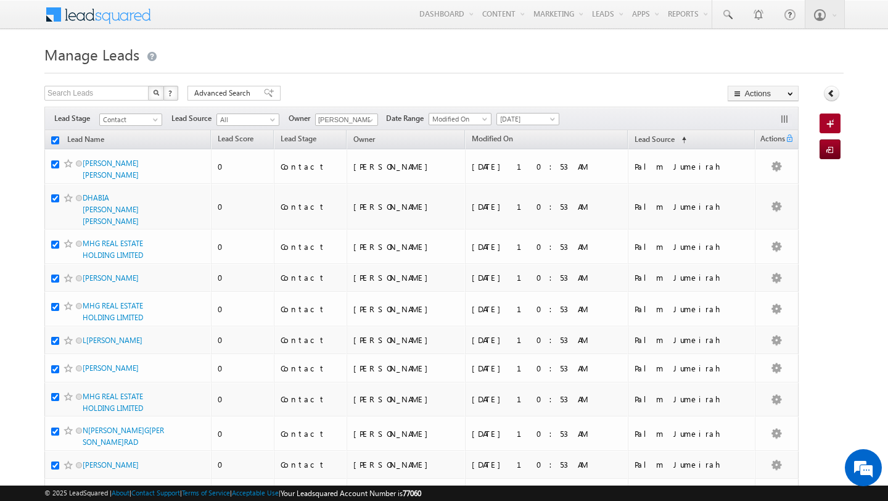
checkbox input "true"
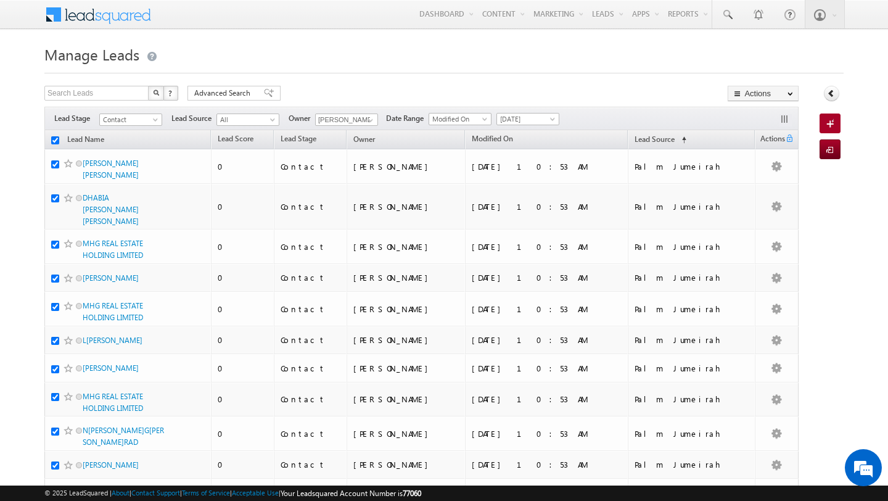
checkbox input "true"
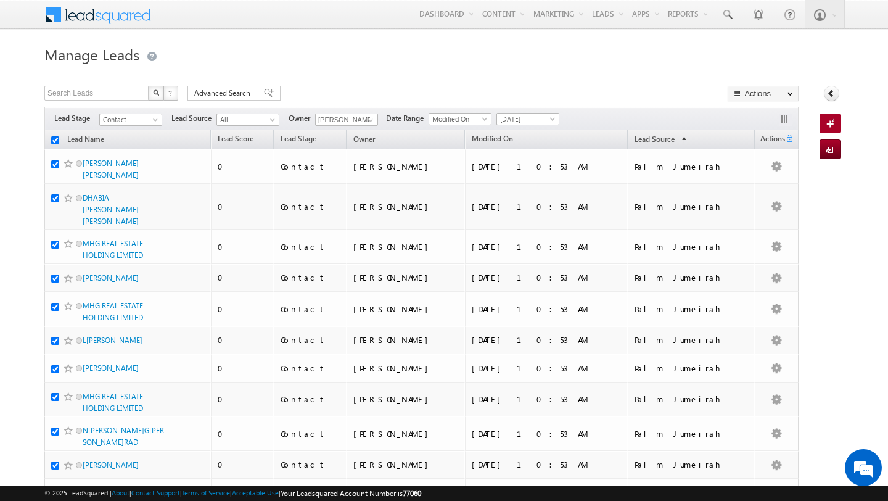
checkbox input "true"
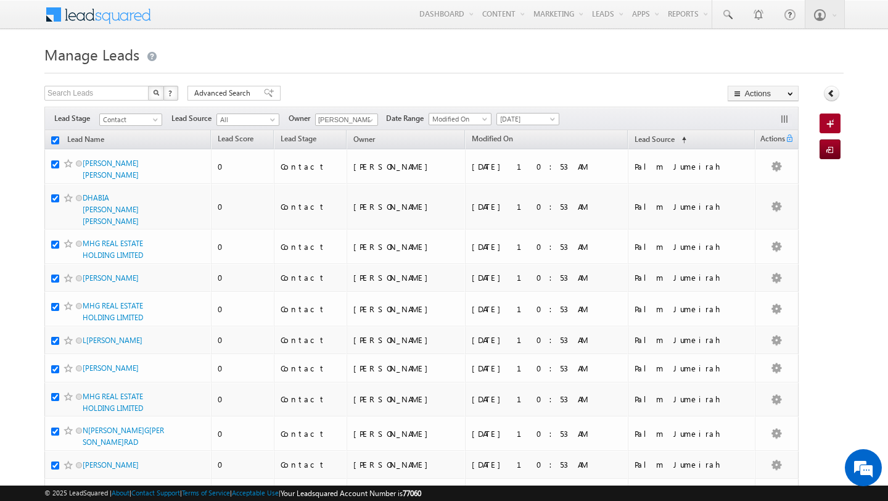
checkbox input "true"
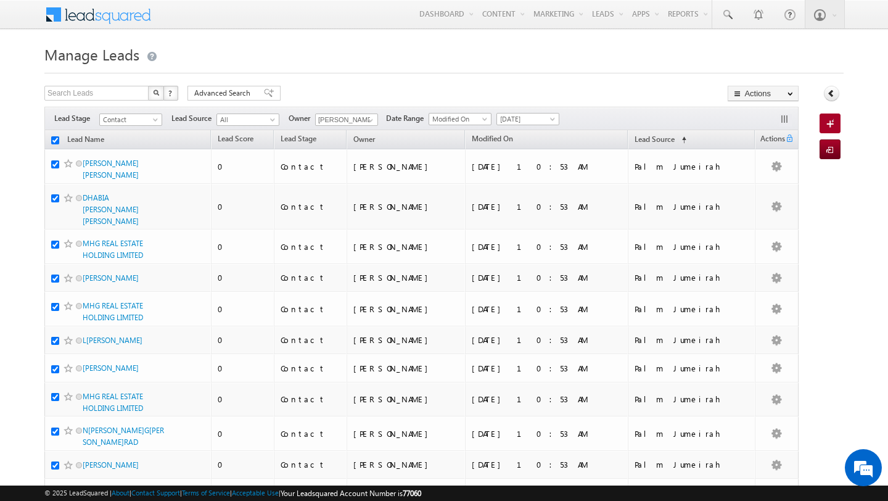
checkbox input "true"
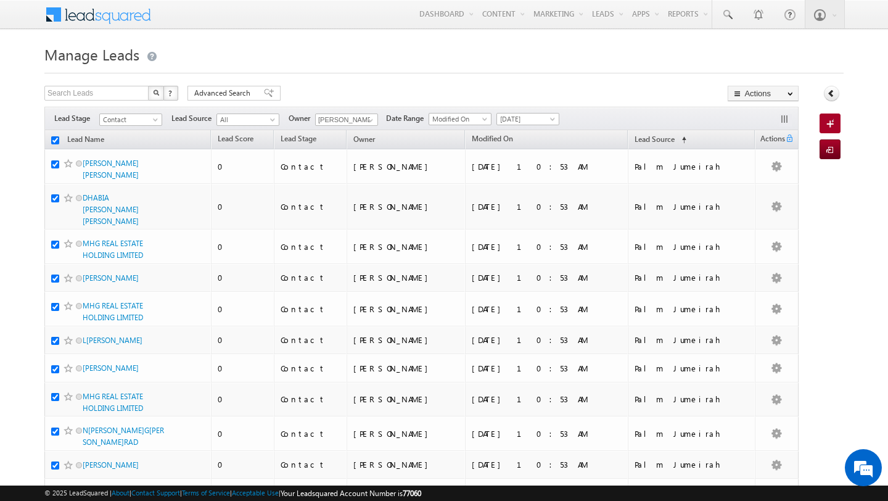
checkbox input "true"
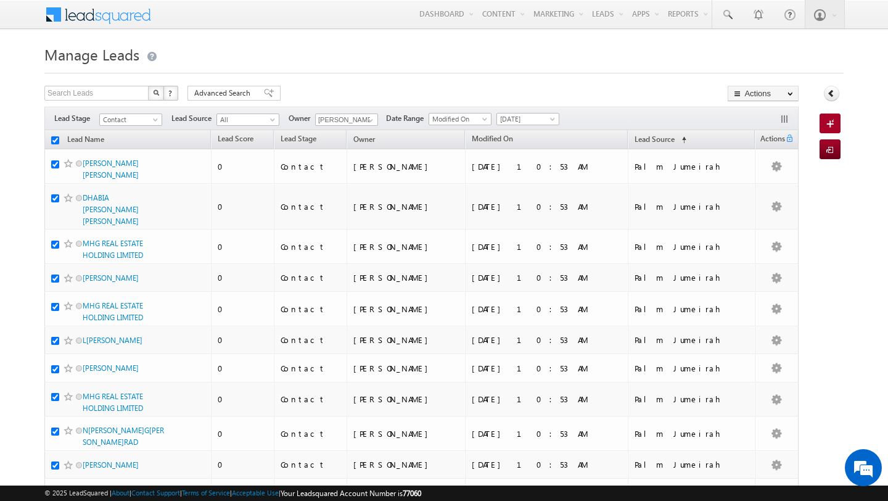
checkbox input "true"
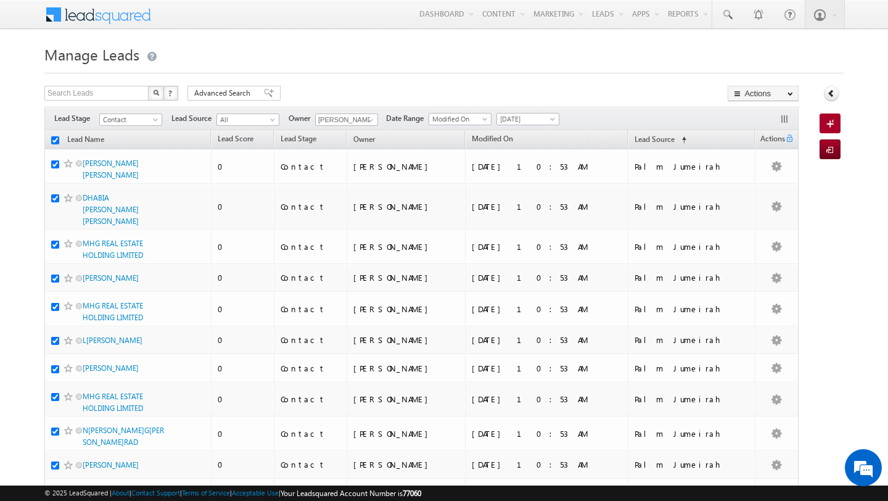
checkbox input "true"
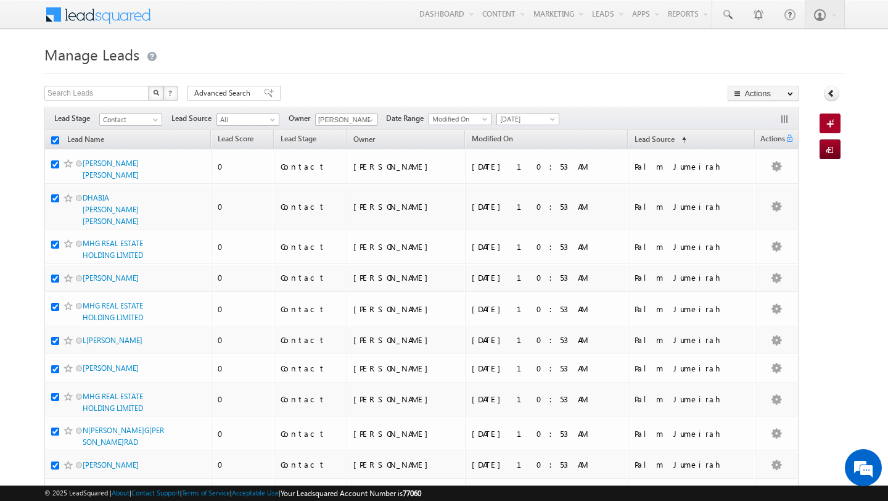
checkbox input "true"
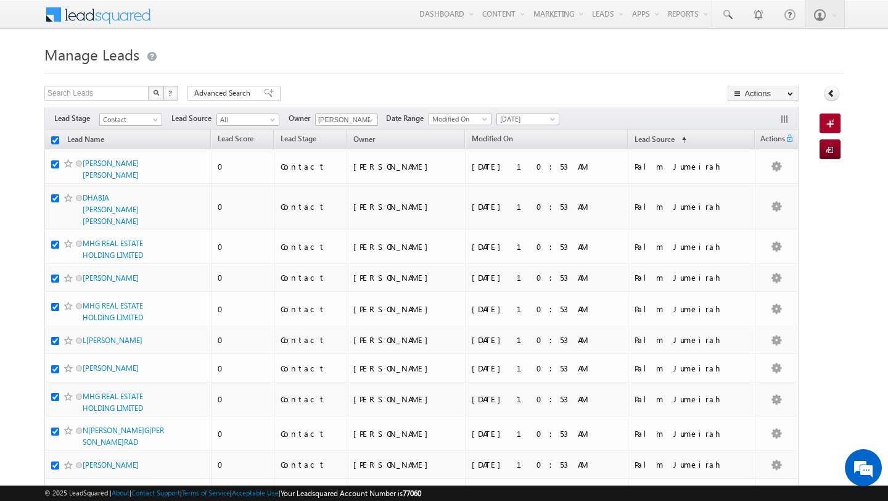
checkbox input "true"
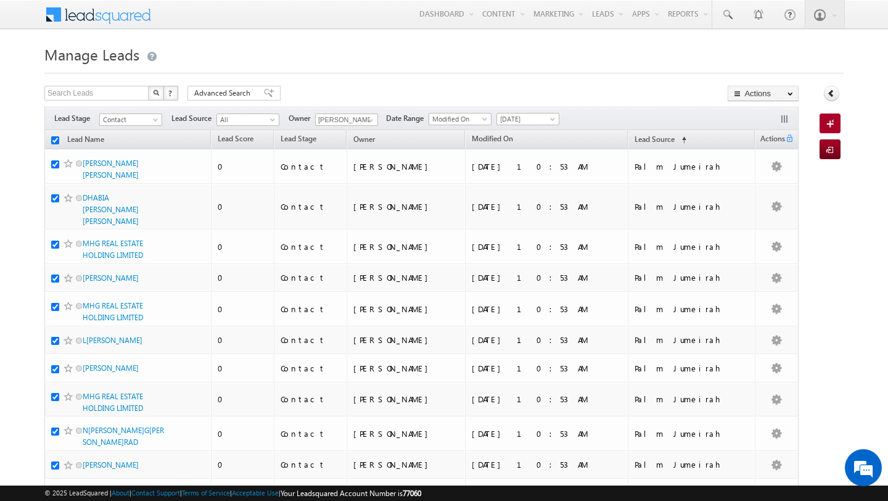
checkbox input "true"
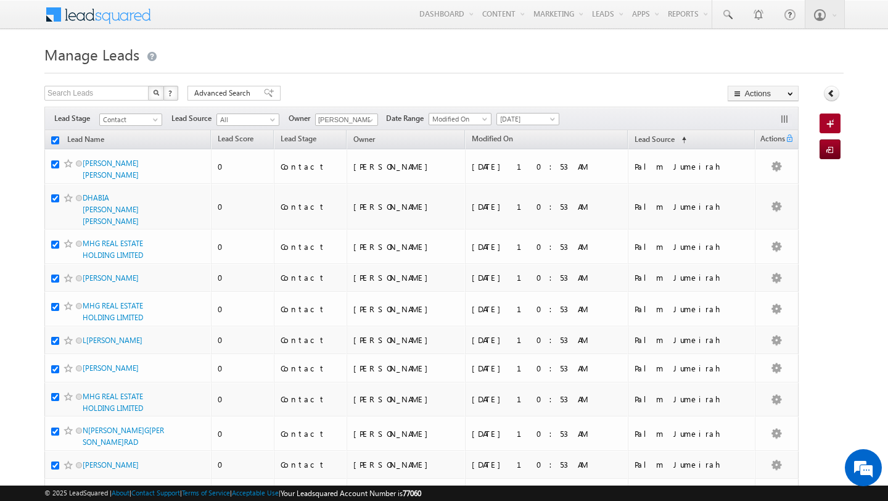
checkbox input "true"
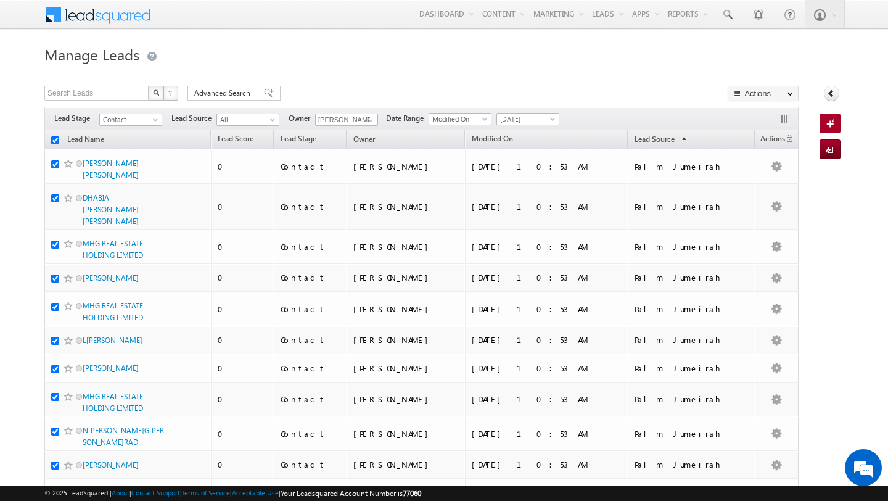
checkbox input "true"
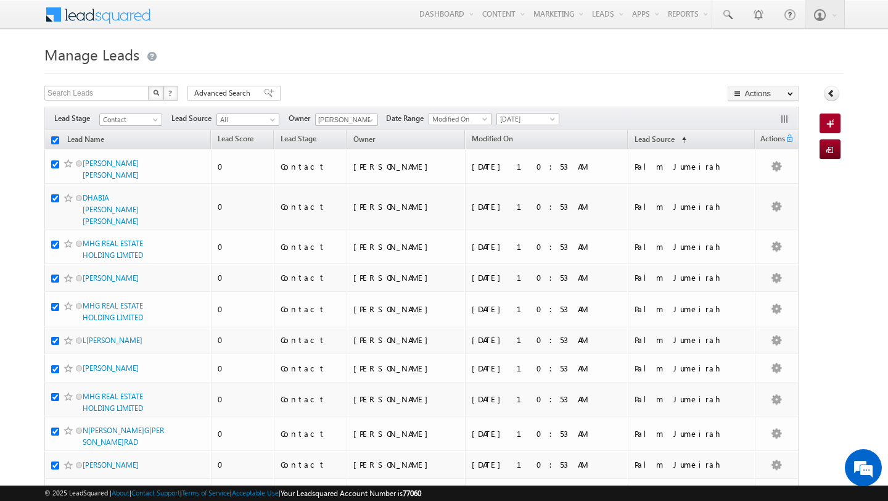
checkbox input "true"
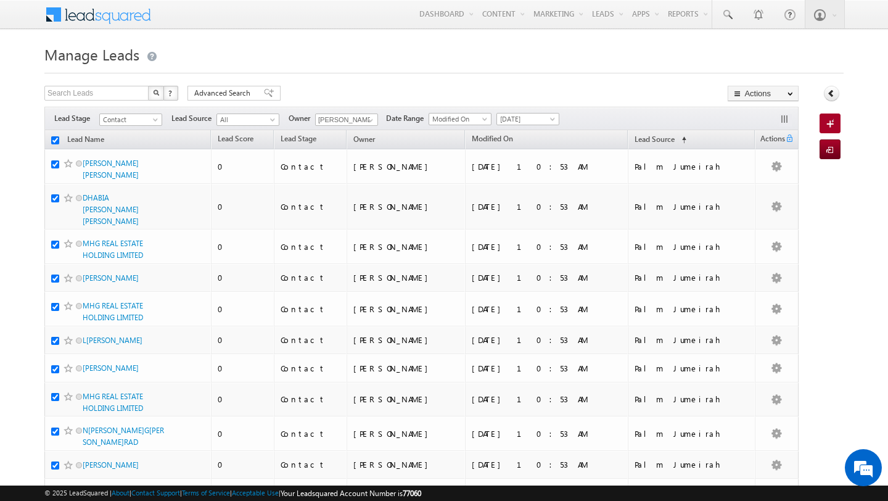
checkbox input "true"
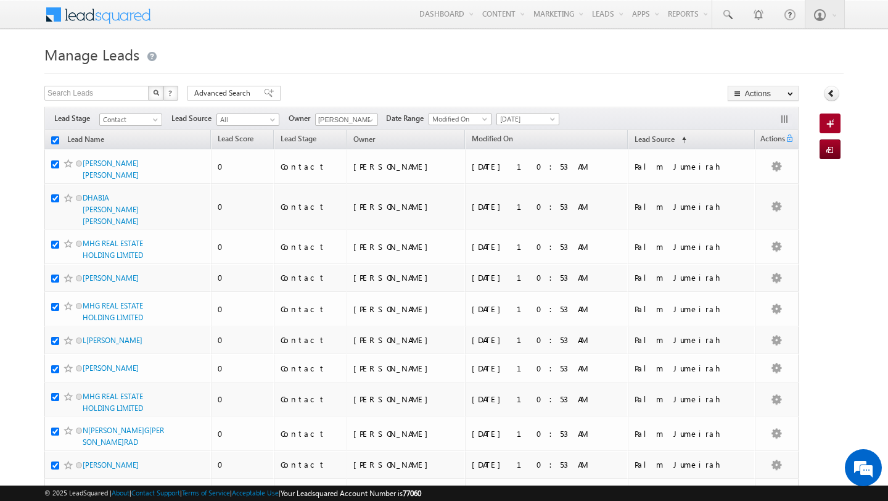
checkbox input "true"
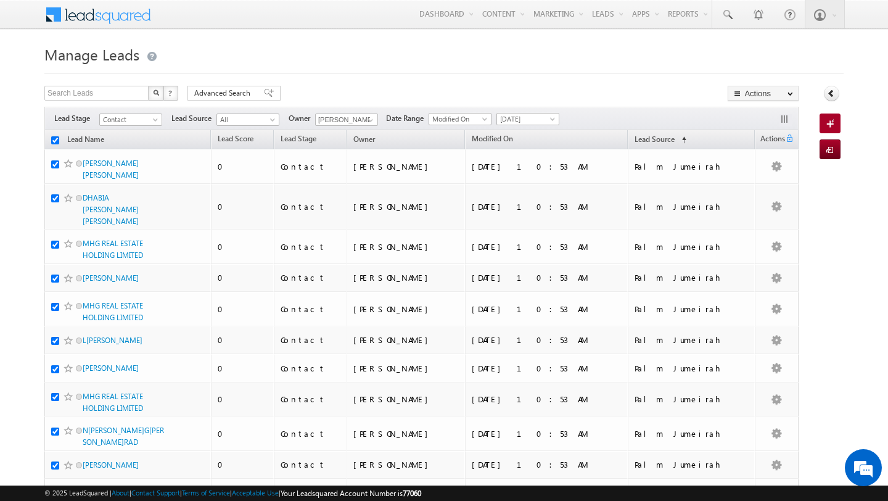
checkbox input "true"
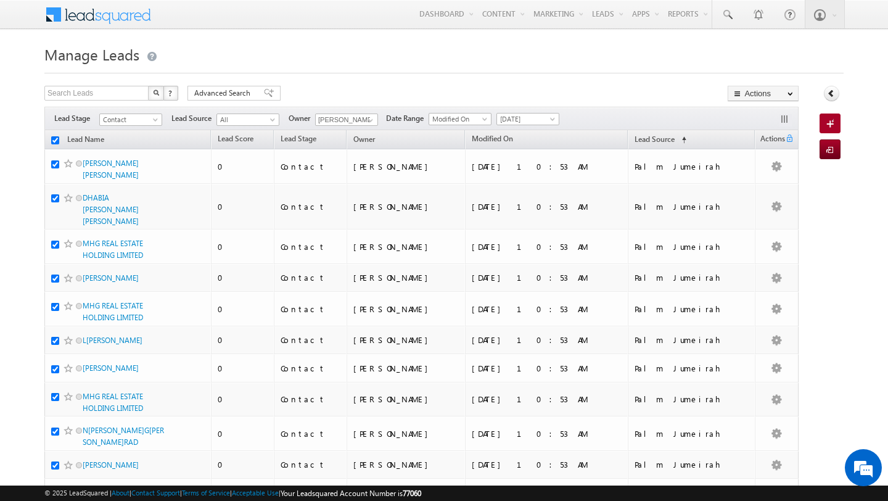
checkbox input "true"
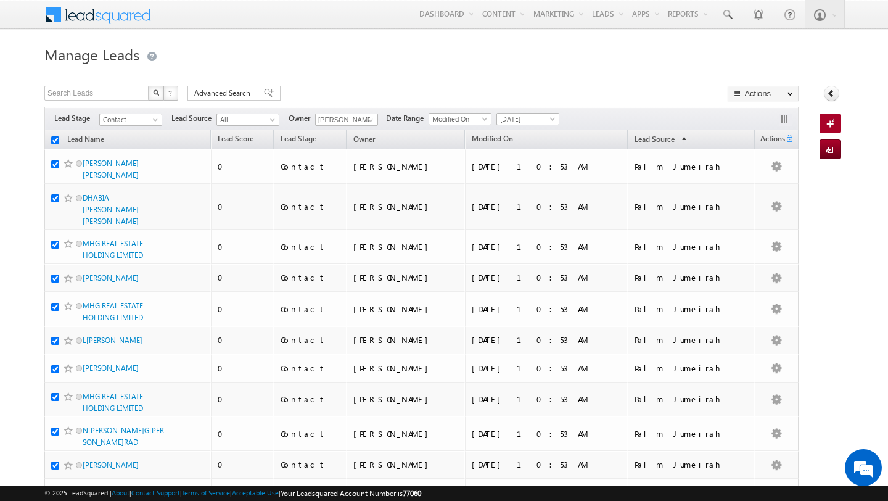
checkbox input "true"
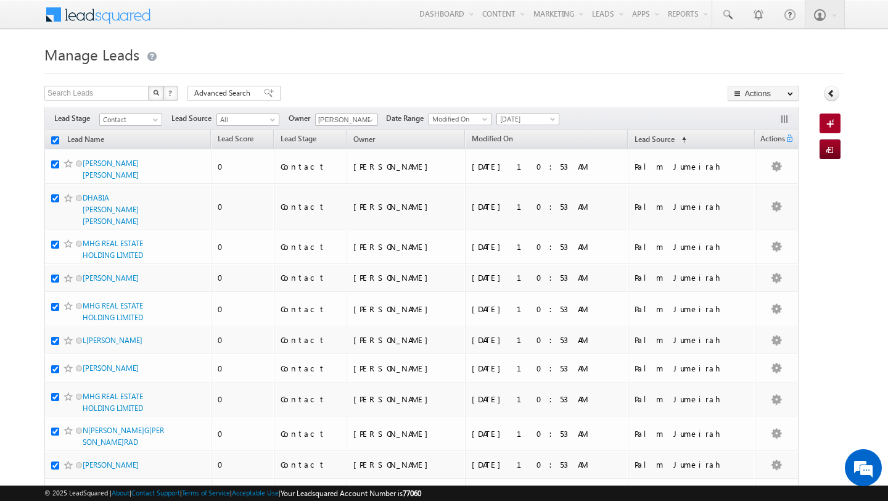
checkbox input "true"
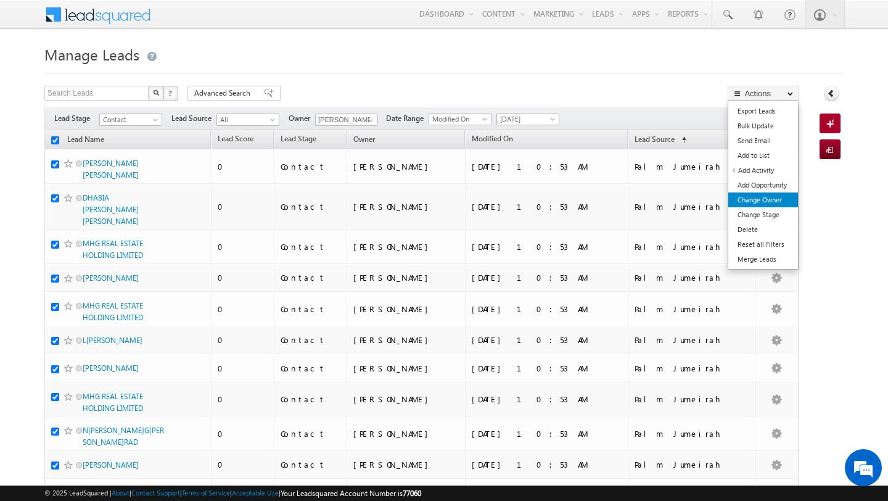
click at [760, 203] on link "Change Owner" at bounding box center [764, 199] width 70 height 15
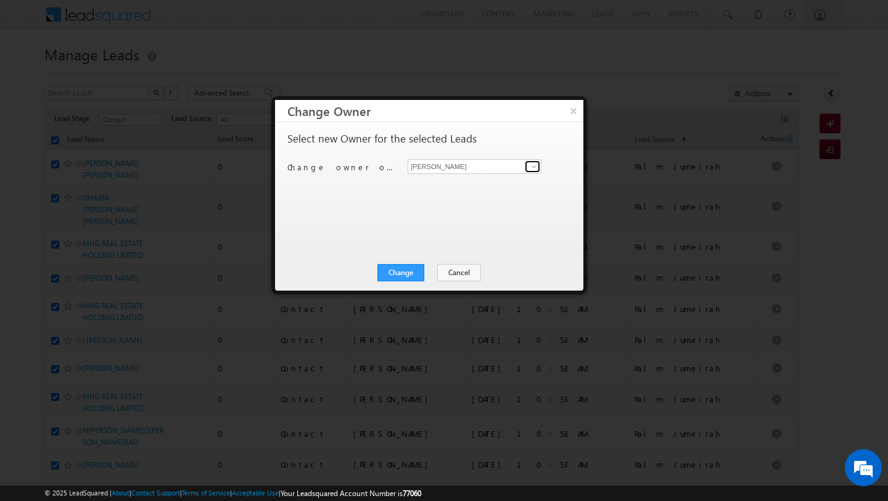
click at [537, 165] on span at bounding box center [534, 167] width 10 height 10
click at [473, 178] on link "[PERSON_NAME] [PERSON_NAME][EMAIL_ADDRESS][DOMAIN_NAME]" at bounding box center [475, 185] width 134 height 23
type input "[PERSON_NAME]"
click at [466, 275] on button "Cancel" at bounding box center [459, 272] width 44 height 17
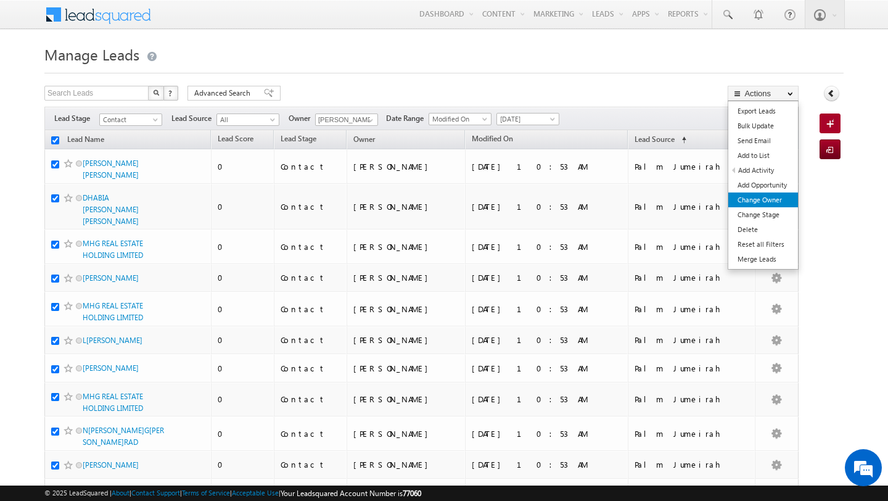
click at [760, 193] on link "Change Owner" at bounding box center [764, 199] width 70 height 15
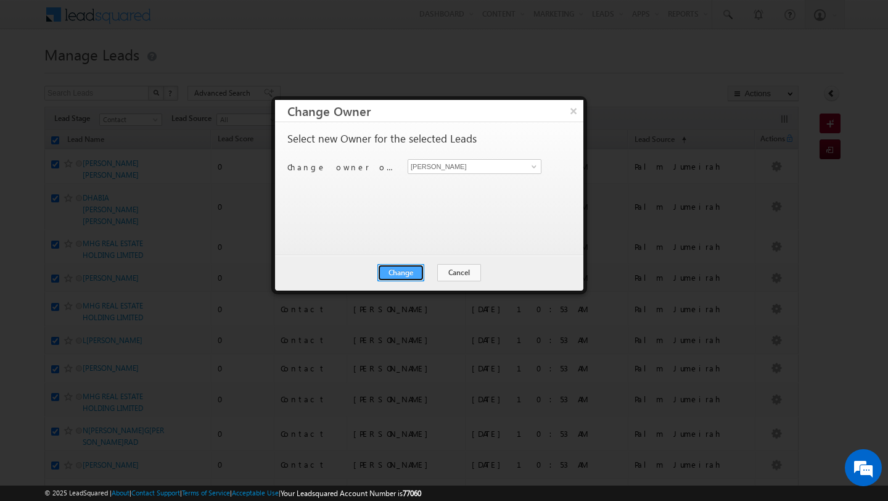
click at [407, 278] on button "Change" at bounding box center [401, 272] width 47 height 17
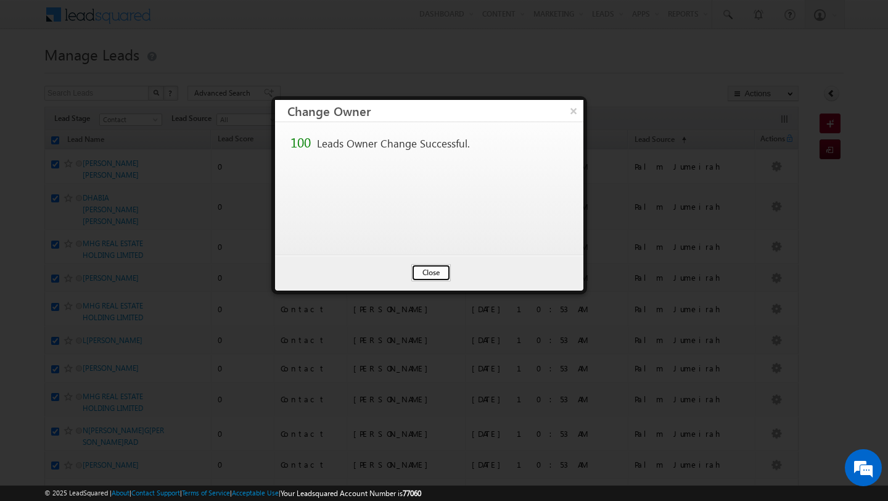
click at [430, 276] on button "Close" at bounding box center [430, 272] width 39 height 17
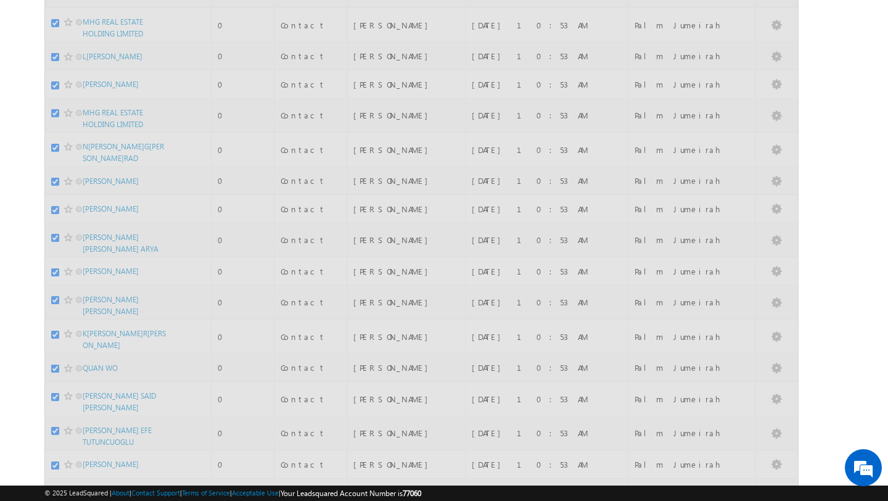
checkbox input "false"
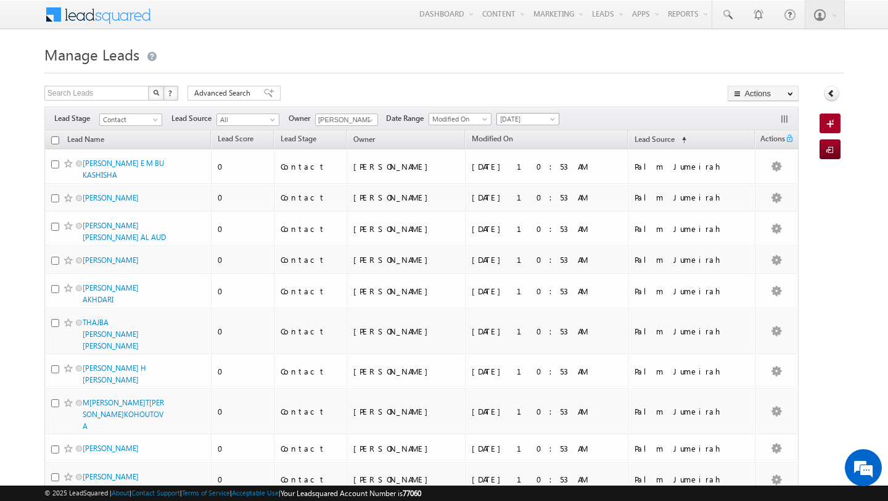
click at [552, 119] on span at bounding box center [554, 122] width 10 height 10
click at [537, 128] on link "All Time" at bounding box center [524, 132] width 62 height 11
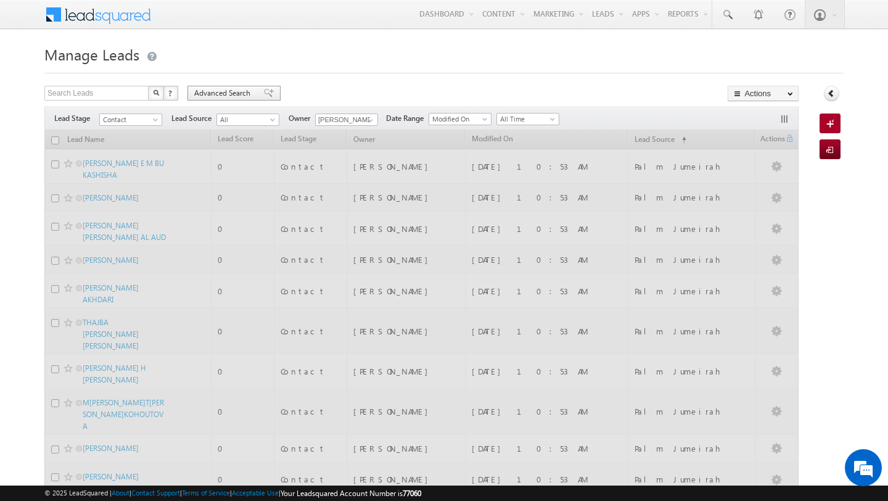
click at [217, 90] on span "Advanced Search" at bounding box center [224, 93] width 60 height 11
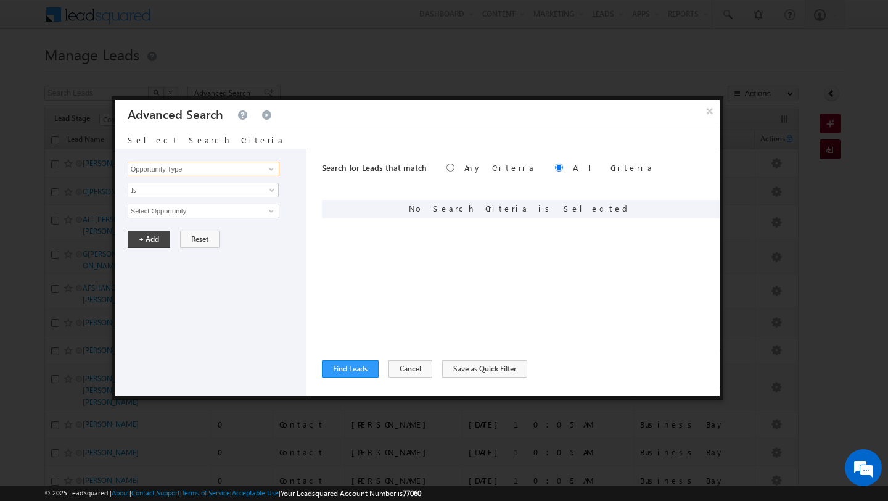
click at [209, 169] on input "Opportunity Type" at bounding box center [204, 169] width 152 height 15
click at [270, 166] on span at bounding box center [272, 169] width 10 height 10
click at [217, 192] on link "DNCR Status" at bounding box center [204, 195] width 152 height 14
type input "DNCR Status"
click at [247, 211] on input "text" at bounding box center [204, 211] width 152 height 15
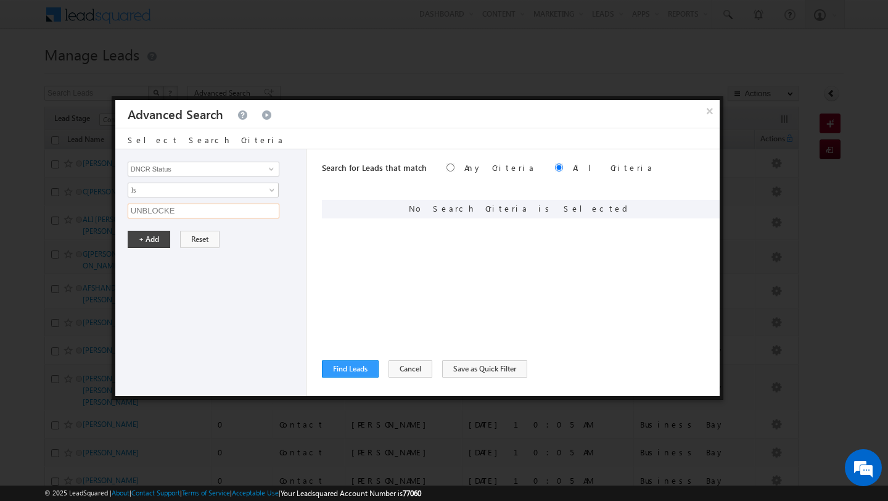
type input "UNBLOCKED"
click at [146, 234] on button "+ Add" at bounding box center [149, 239] width 43 height 17
click at [193, 172] on input "Opportunity Type" at bounding box center [204, 169] width 152 height 15
click at [179, 189] on link "Focus Project" at bounding box center [204, 195] width 152 height 14
type input "Focus Project"
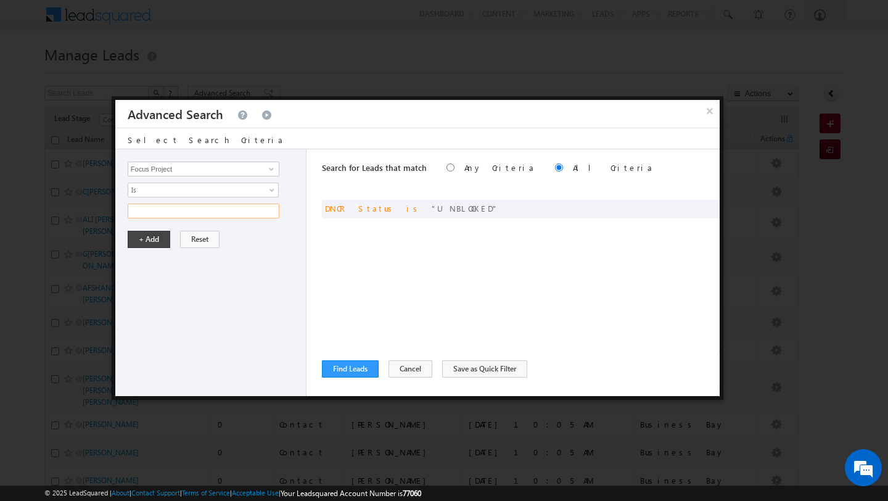
click at [181, 216] on input "text" at bounding box center [204, 211] width 152 height 15
type input "Masaar"
click at [144, 237] on button "+ Add" at bounding box center [149, 239] width 43 height 17
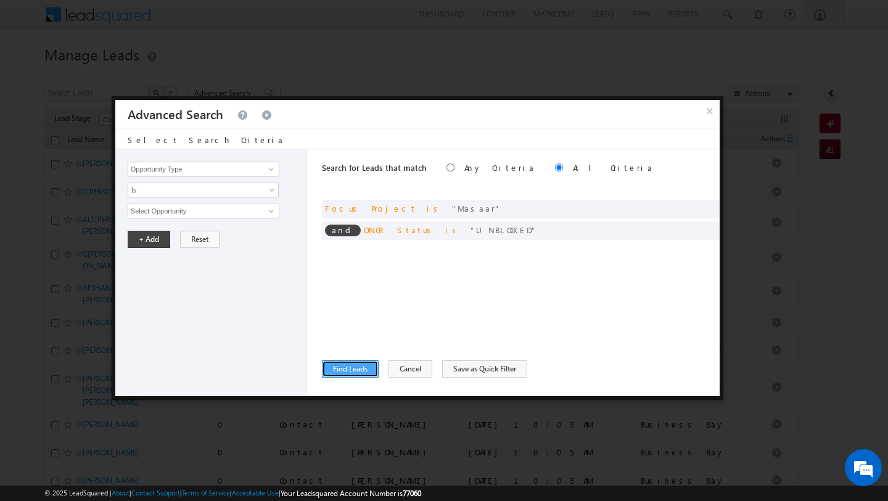
click at [329, 362] on button "Find Leads" at bounding box center [350, 368] width 57 height 17
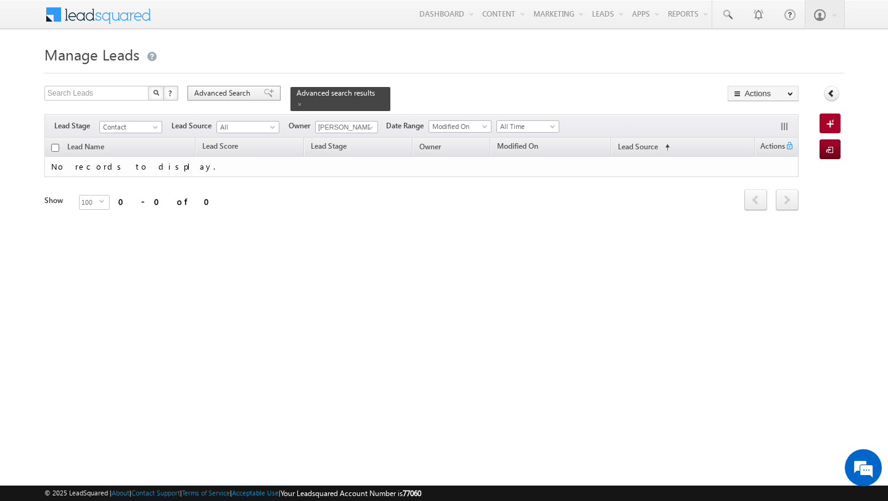
click at [226, 93] on span "Advanced Search" at bounding box center [224, 93] width 60 height 11
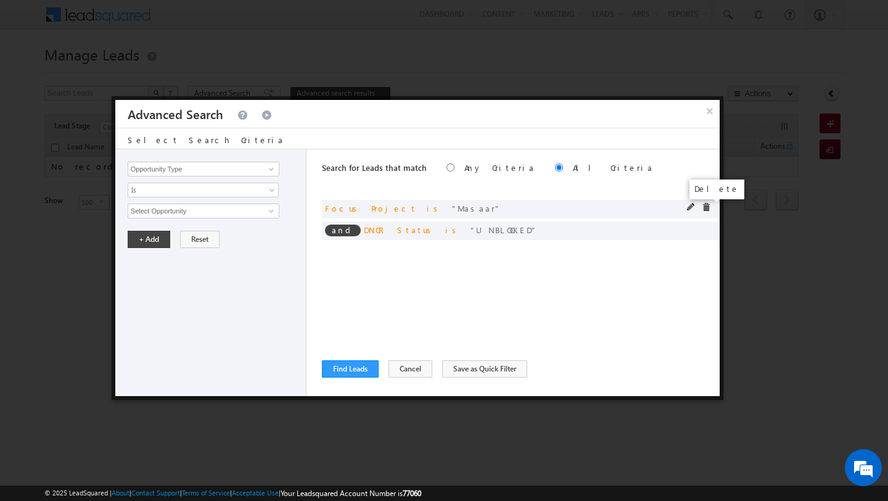
click at [706, 207] on span at bounding box center [706, 207] width 9 height 9
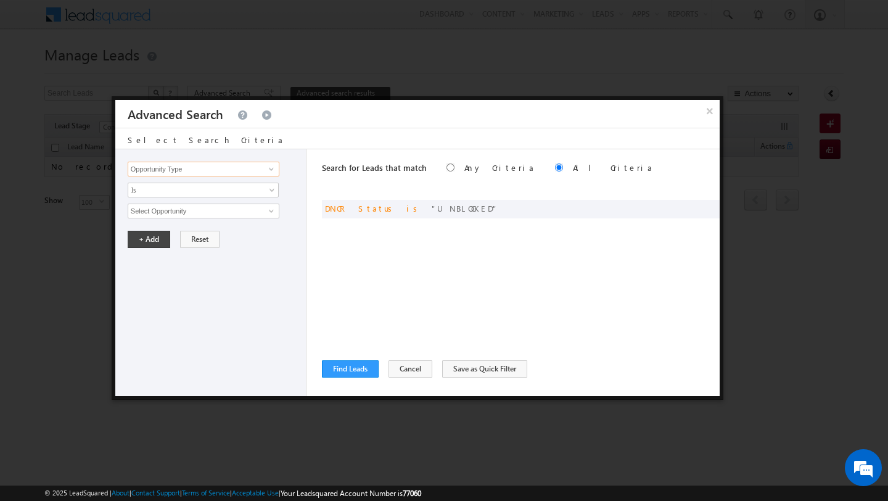
click at [191, 175] on input "Opportunity Type" at bounding box center [204, 169] width 152 height 15
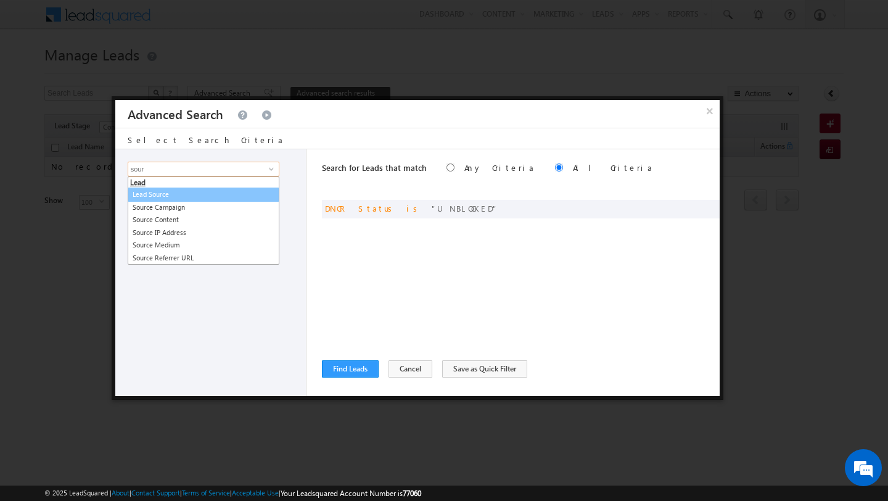
click at [160, 197] on link "Lead Source" at bounding box center [204, 195] width 152 height 14
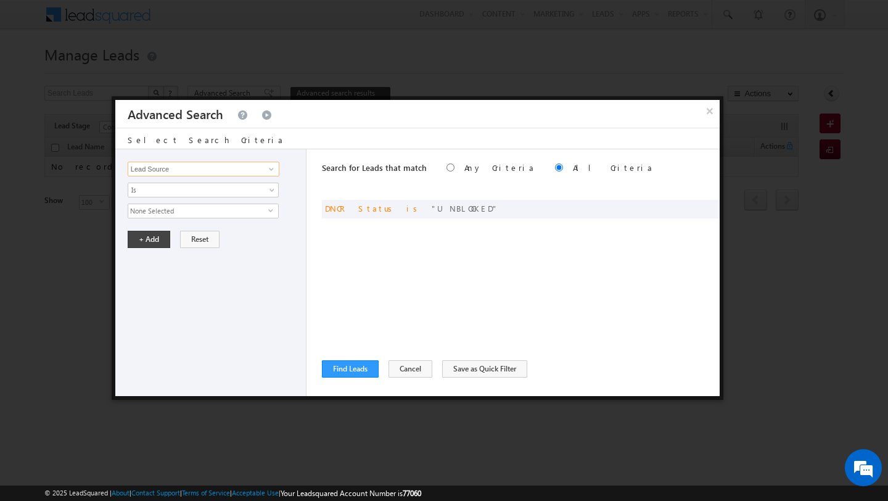
type input "Lead Source"
click at [196, 208] on span "None Selected" at bounding box center [198, 211] width 140 height 14
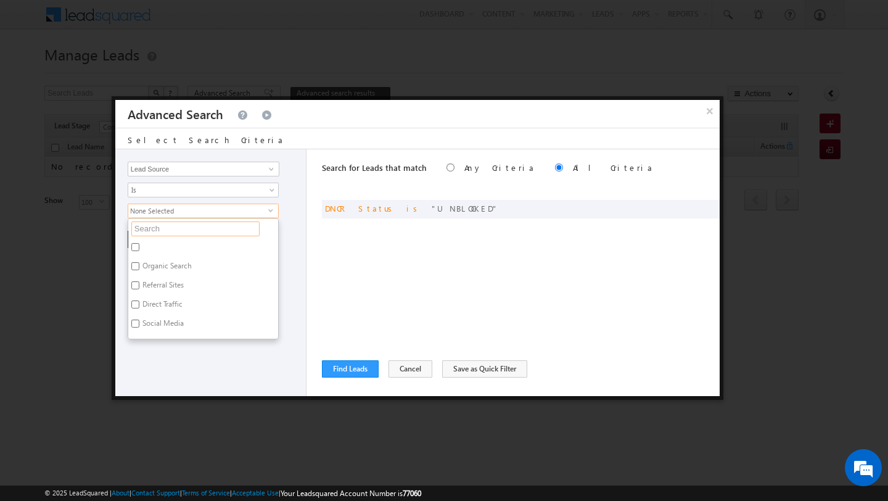
click at [176, 233] on input "text" at bounding box center [195, 228] width 128 height 15
type input "nad"
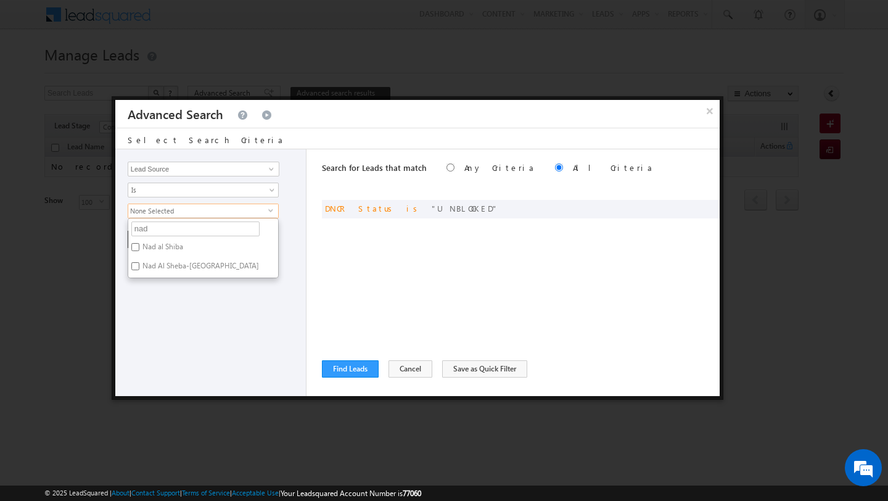
click at [159, 250] on label "Nad al Shiba" at bounding box center [161, 248] width 67 height 19
click at [139, 250] on input "Nad al Shiba" at bounding box center [135, 247] width 8 height 8
checkbox input "true"
click at [162, 299] on div "Opportunity Type Lead Activity Task Sales Group Prospect Id Address 1 Address 2…" at bounding box center [210, 272] width 191 height 247
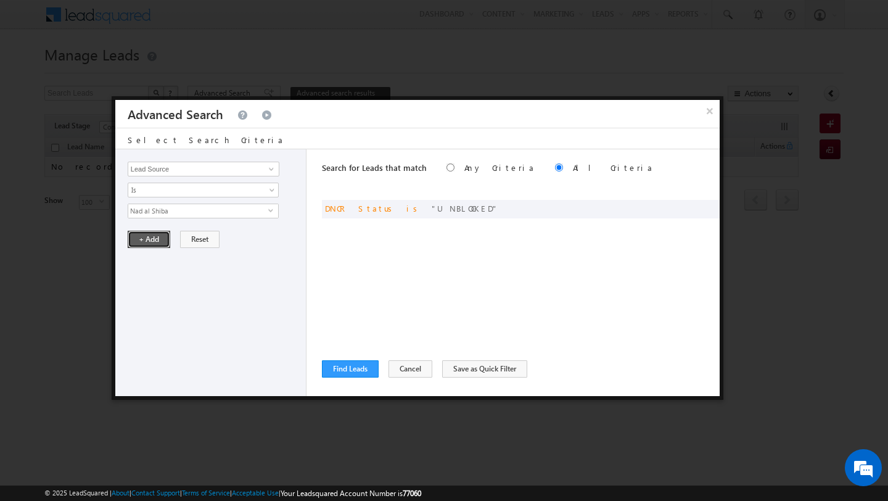
click at [130, 234] on button "+ Add" at bounding box center [149, 239] width 43 height 17
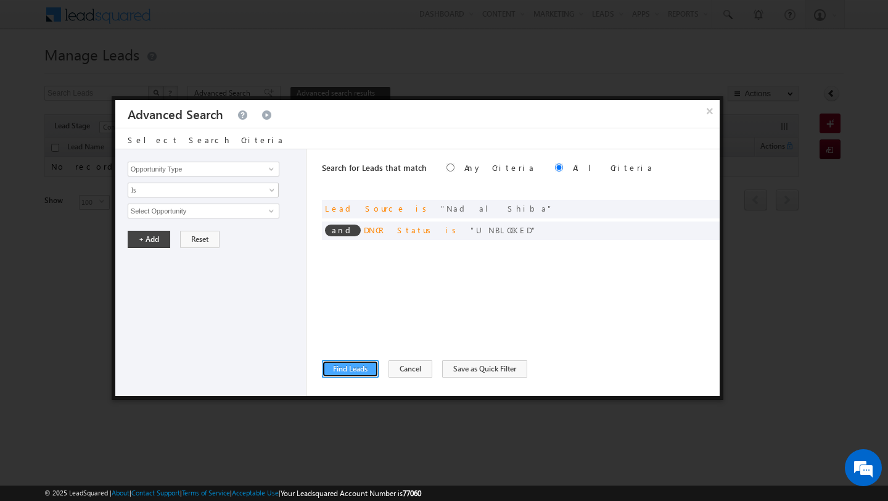
click at [337, 366] on button "Find Leads" at bounding box center [350, 368] width 57 height 17
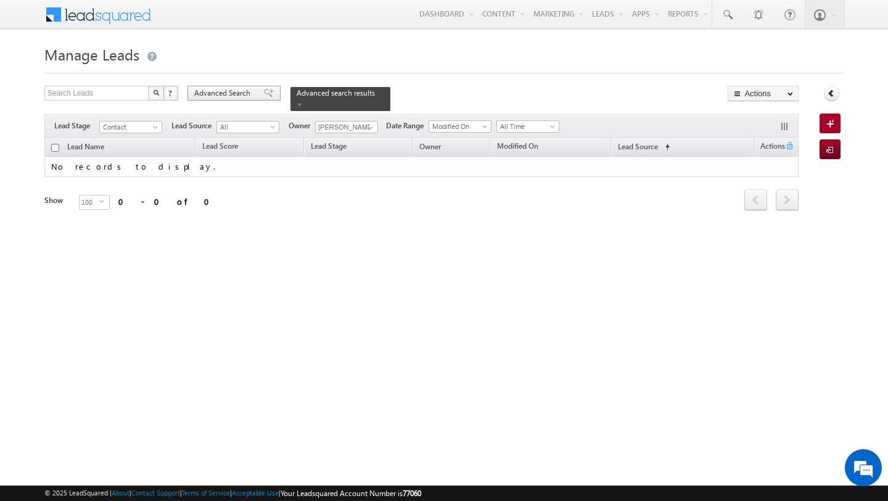
click at [230, 88] on span "Advanced Search" at bounding box center [224, 93] width 60 height 11
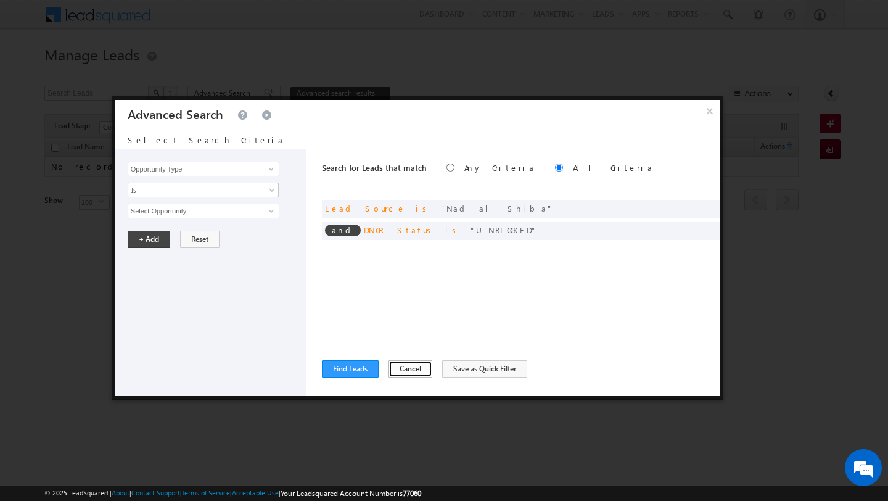
click at [402, 375] on button "Cancel" at bounding box center [411, 368] width 44 height 17
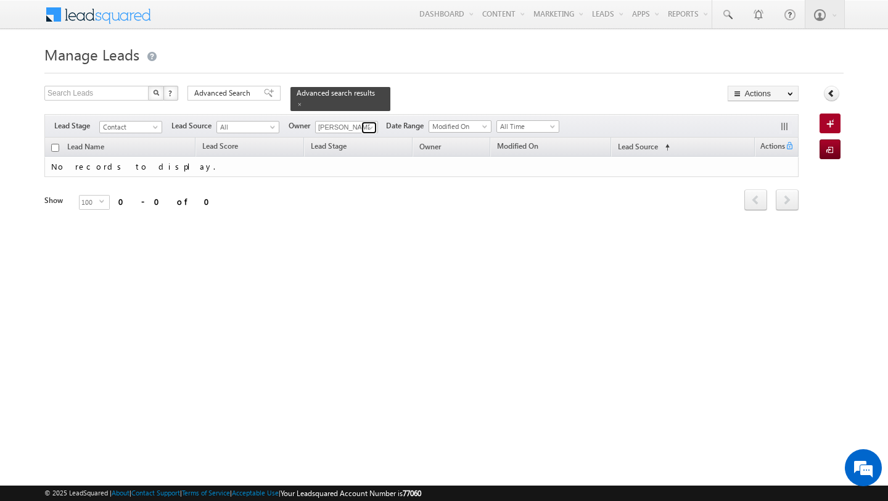
click at [368, 126] on span at bounding box center [371, 128] width 10 height 10
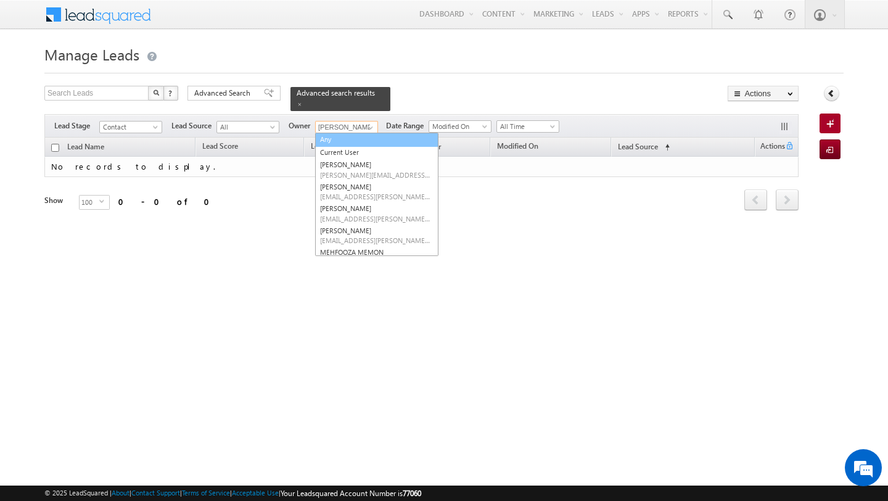
click at [356, 144] on link "Any" at bounding box center [376, 140] width 123 height 14
type input "Any"
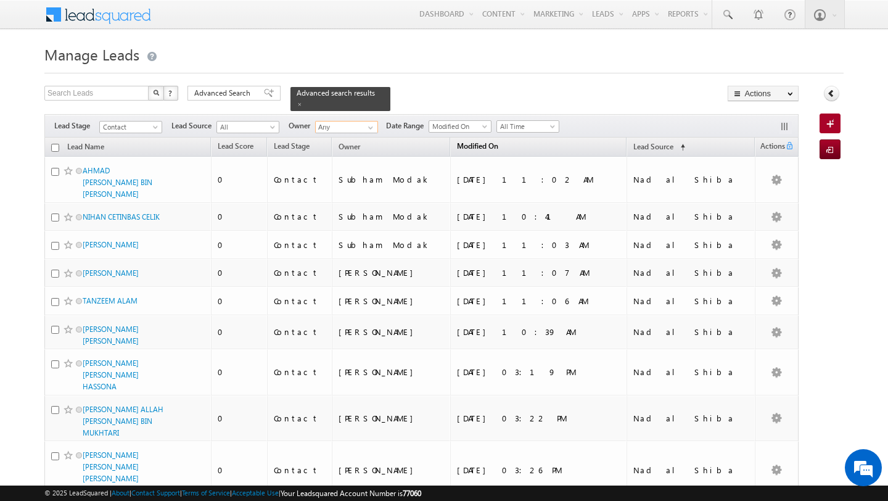
click at [498, 150] on span "Modified On" at bounding box center [477, 145] width 41 height 9
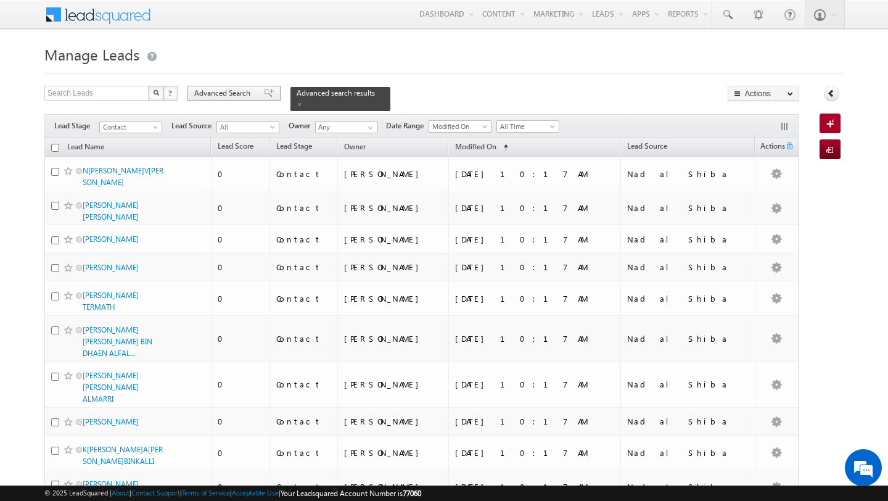
click at [226, 96] on span "Advanced Search" at bounding box center [224, 93] width 60 height 11
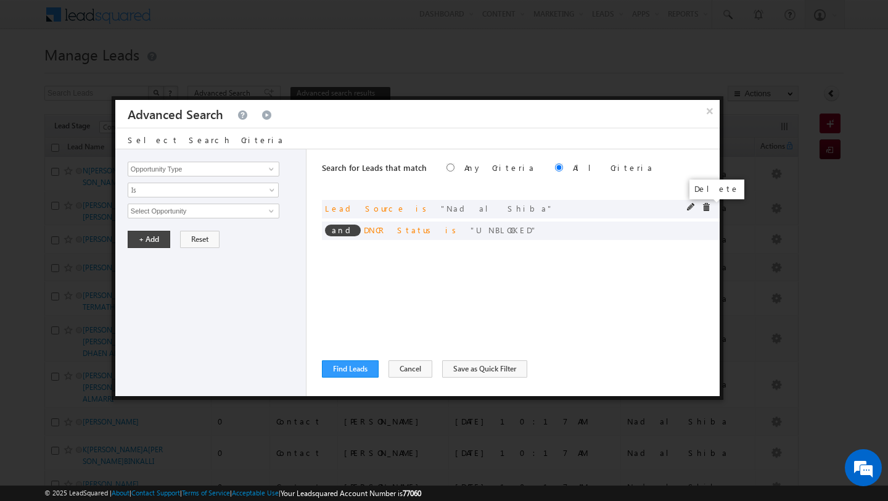
click at [708, 205] on span at bounding box center [706, 207] width 9 height 9
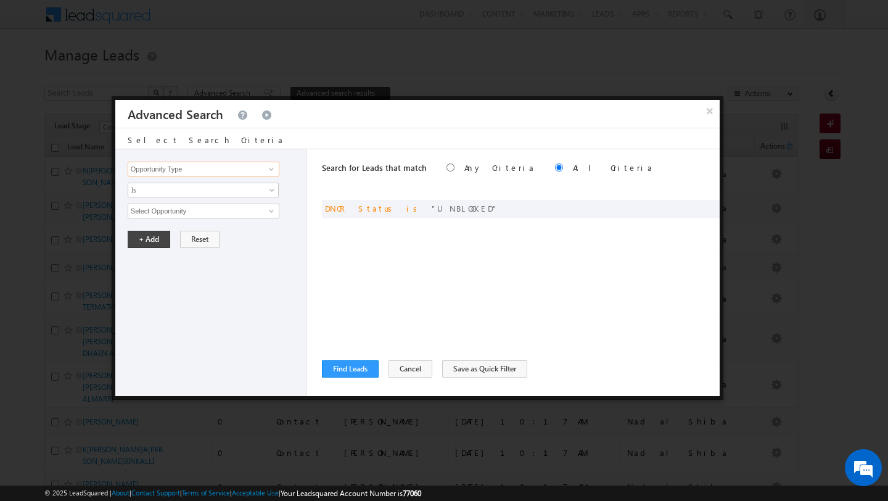
click at [186, 175] on input "Opportunity Type" at bounding box center [204, 169] width 152 height 15
click at [161, 190] on link "Focus Project" at bounding box center [204, 195] width 152 height 14
type input "Focus Project"
click at [161, 190] on span "Is" at bounding box center [195, 189] width 134 height 11
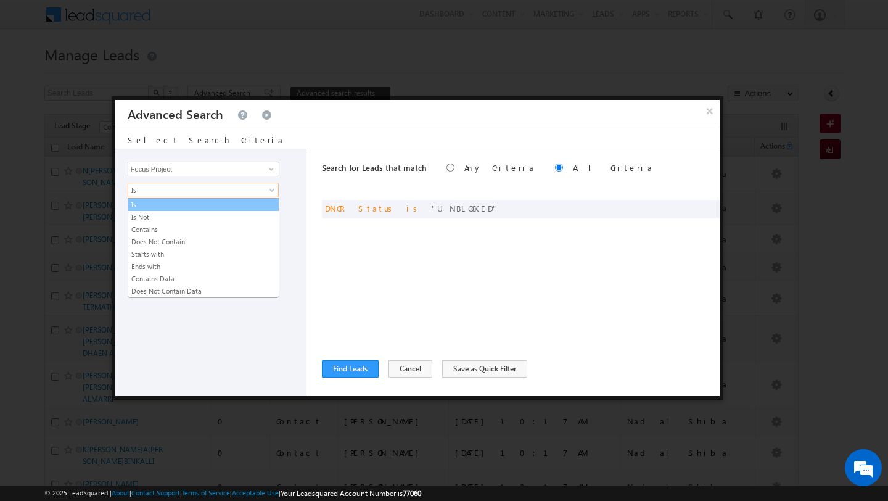
click at [162, 199] on link "Is" at bounding box center [203, 204] width 151 height 11
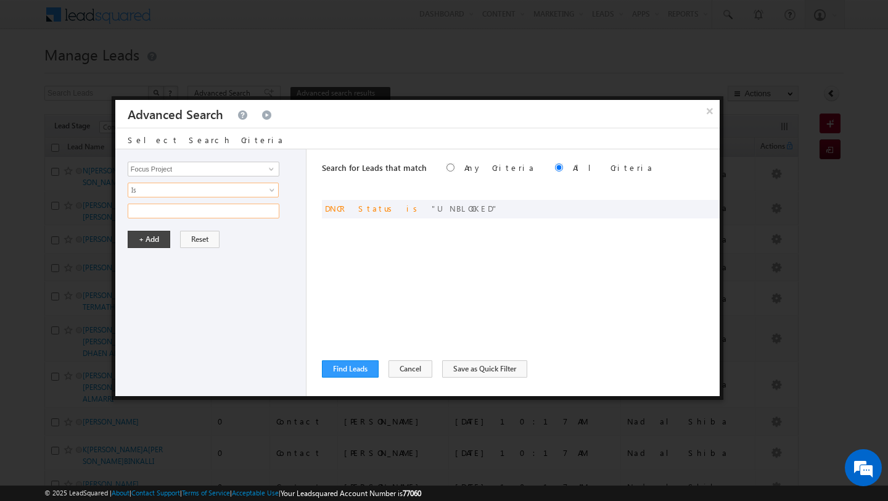
click at [167, 211] on input "text" at bounding box center [204, 211] width 152 height 15
type input "Masaar"
click at [147, 242] on button "+ Add" at bounding box center [149, 239] width 43 height 17
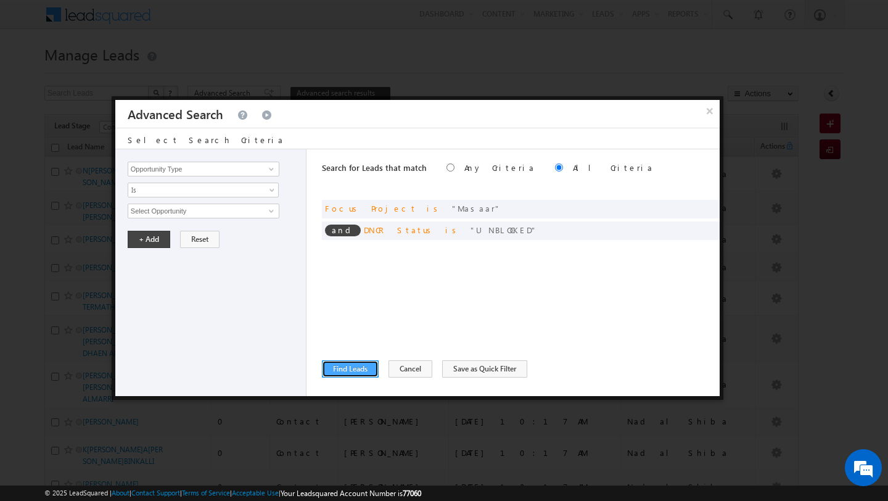
click at [336, 363] on button "Find Leads" at bounding box center [350, 368] width 57 height 17
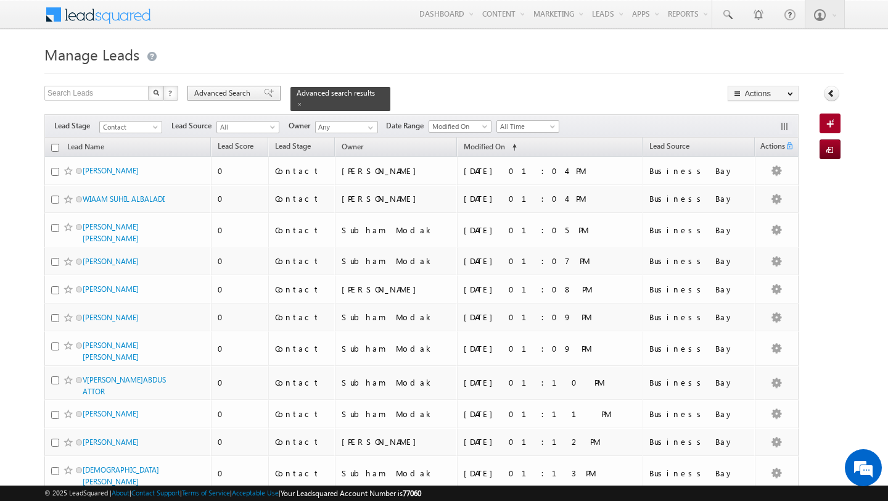
click at [211, 88] on span "Advanced Search" at bounding box center [224, 93] width 60 height 11
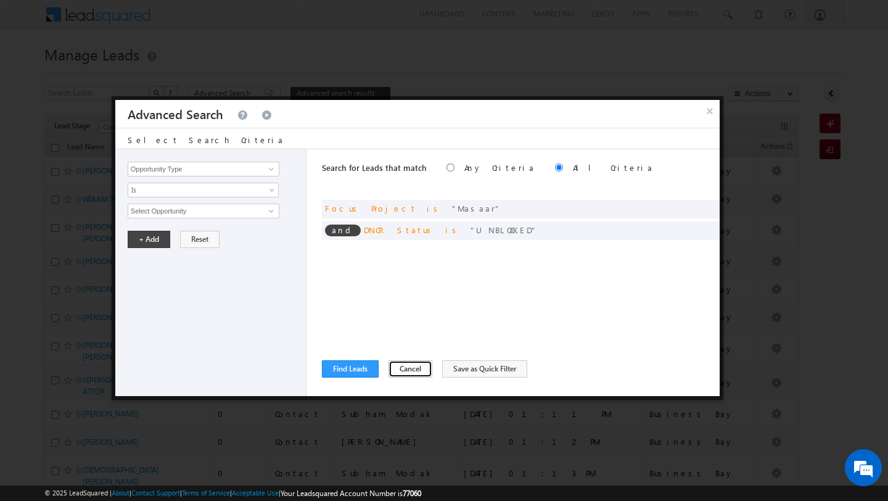
click at [395, 369] on button "Cancel" at bounding box center [411, 368] width 44 height 17
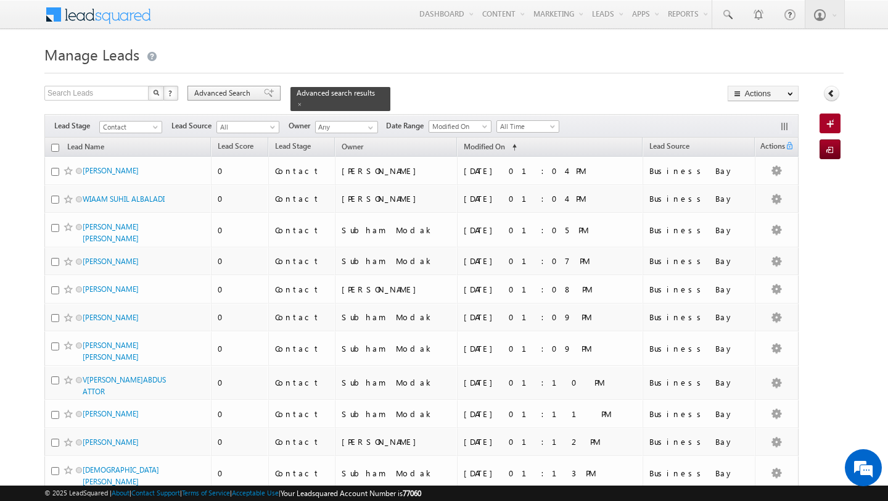
click at [229, 91] on span "Advanced Search" at bounding box center [224, 93] width 60 height 11
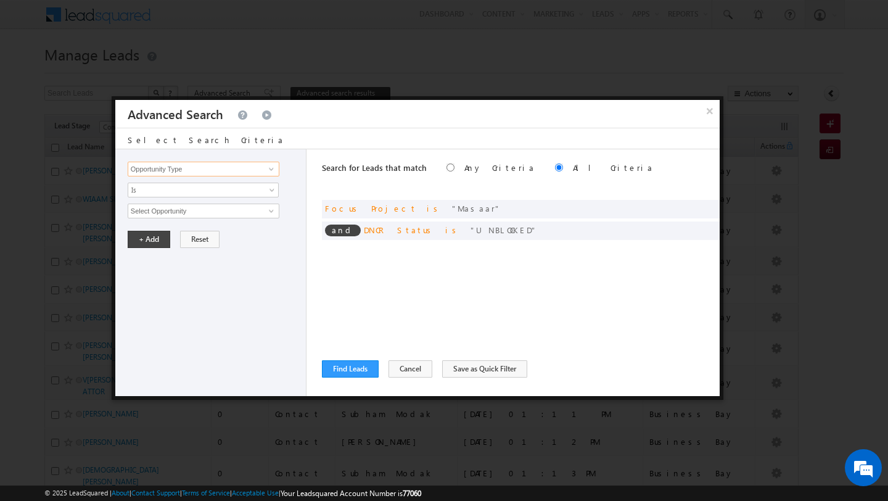
click at [212, 175] on input "Opportunity Type" at bounding box center [204, 169] width 152 height 15
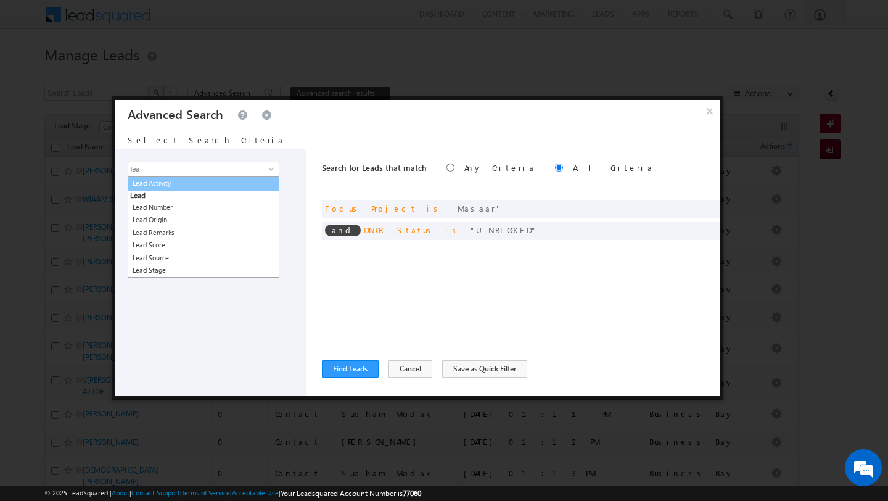
click at [213, 187] on link "Lead Activity" at bounding box center [204, 183] width 152 height 14
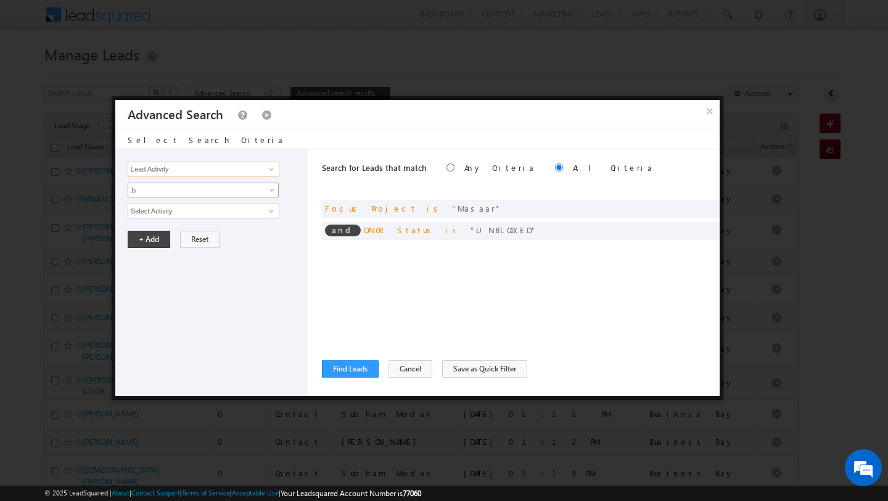
type input "Lead Activity"
click at [192, 191] on span "Is" at bounding box center [195, 189] width 134 height 11
click at [230, 244] on div "+ Add Reset" at bounding box center [214, 239] width 172 height 17
click at [206, 187] on span "Is" at bounding box center [195, 189] width 134 height 11
click at [204, 220] on link "Is Not" at bounding box center [203, 217] width 151 height 11
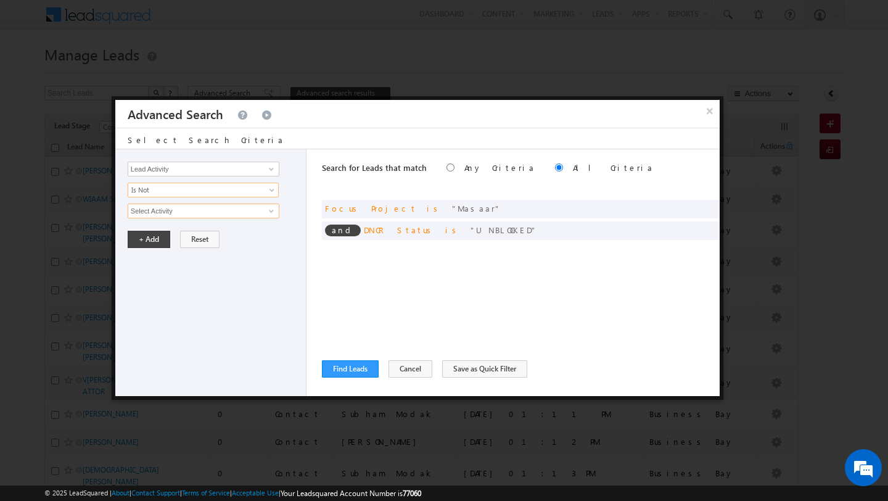
click at [221, 213] on input "Select Activity" at bounding box center [204, 211] width 152 height 15
click at [270, 212] on span at bounding box center [272, 211] width 10 height 10
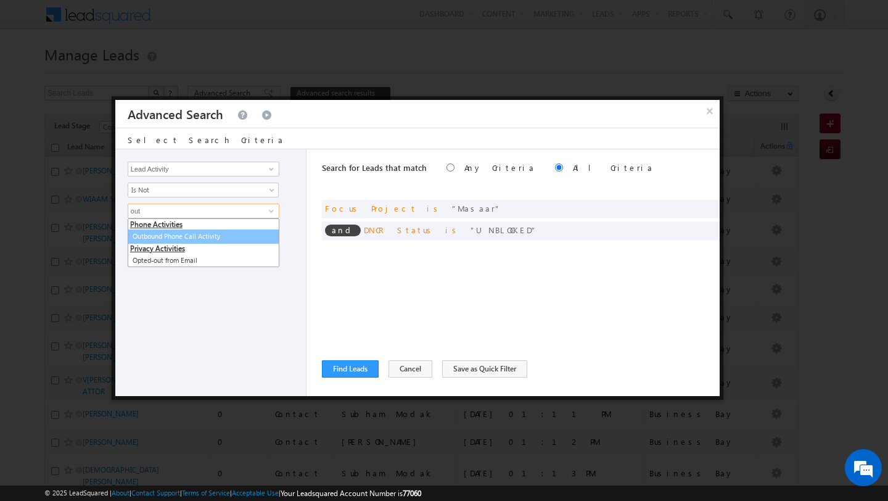
click at [197, 234] on link "Outbound Phone Call Activity" at bounding box center [204, 236] width 152 height 14
type input "Outbound Phone Call Activity"
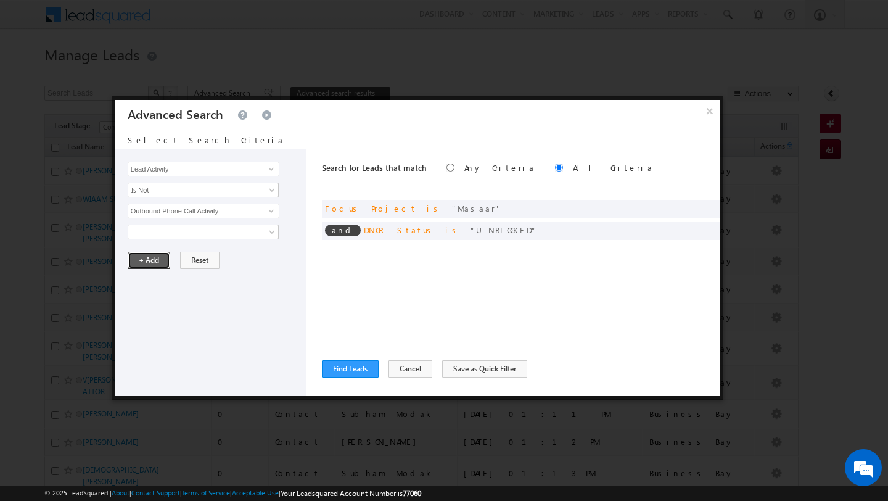
click at [150, 267] on button "+ Add" at bounding box center [149, 260] width 43 height 17
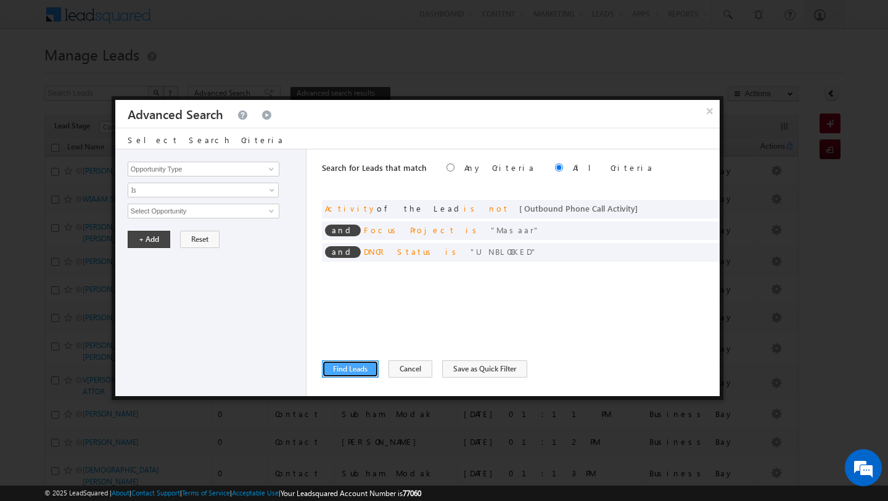
click at [349, 372] on button "Find Leads" at bounding box center [350, 368] width 57 height 17
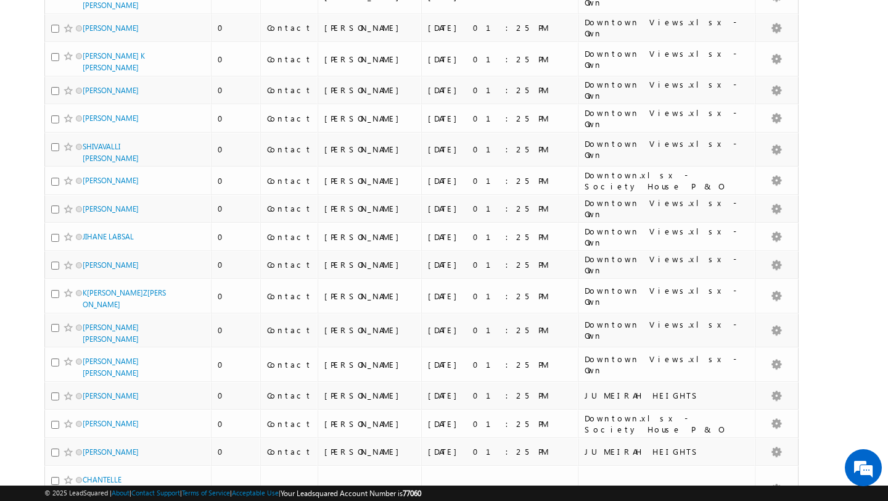
scroll to position [2835, 0]
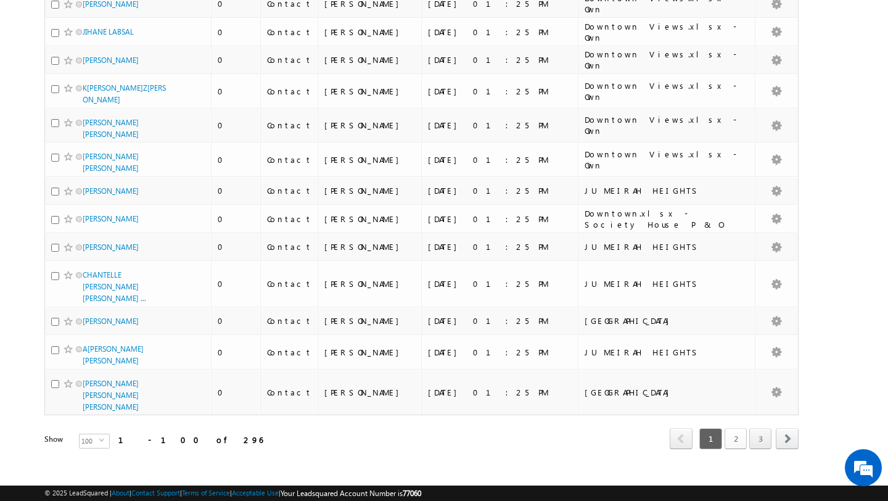
click at [740, 429] on link "2" at bounding box center [736, 438] width 22 height 21
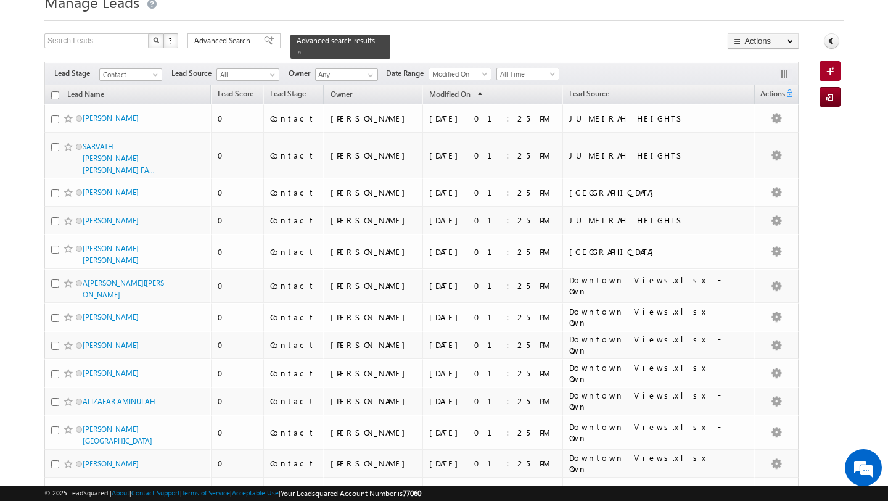
scroll to position [0, 0]
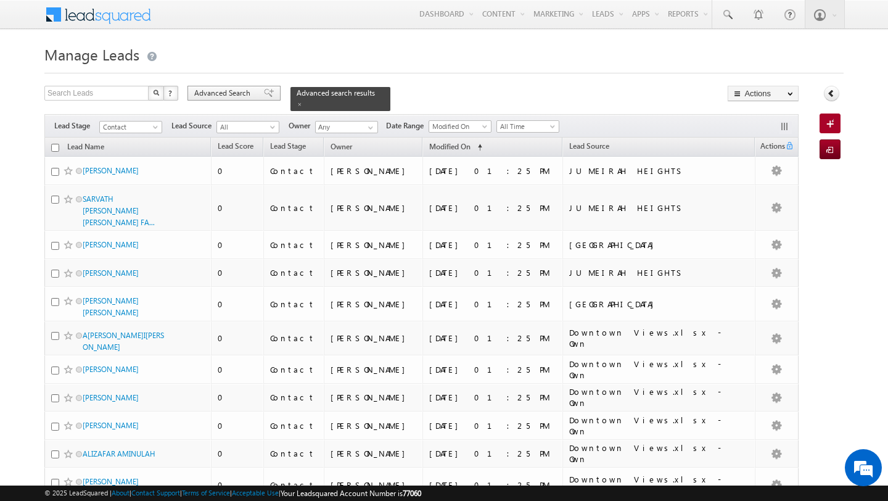
click at [230, 90] on span "Advanced Search" at bounding box center [224, 93] width 60 height 11
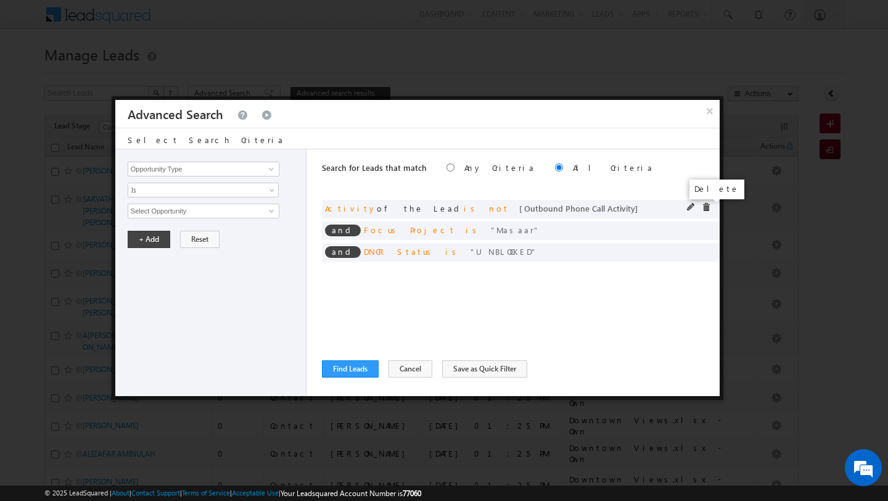
click at [707, 208] on span at bounding box center [706, 207] width 9 height 9
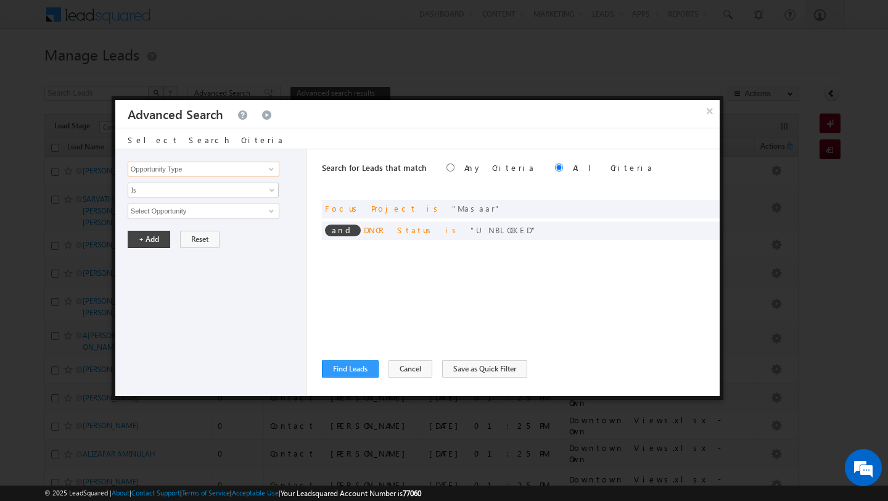
click at [236, 172] on input "Opportunity Type" at bounding box center [204, 169] width 152 height 15
type input "c"
click at [191, 193] on link "Nationality" at bounding box center [204, 195] width 152 height 14
type input "Nationality"
click at [182, 215] on input "text" at bounding box center [204, 211] width 152 height 15
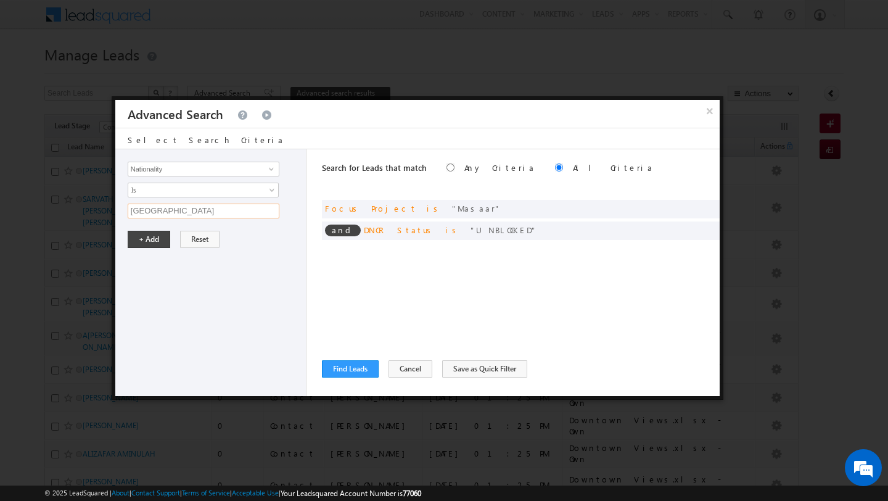
type input "[DEMOGRAPHIC_DATA]"
click at [138, 246] on button "+ Add" at bounding box center [149, 239] width 43 height 17
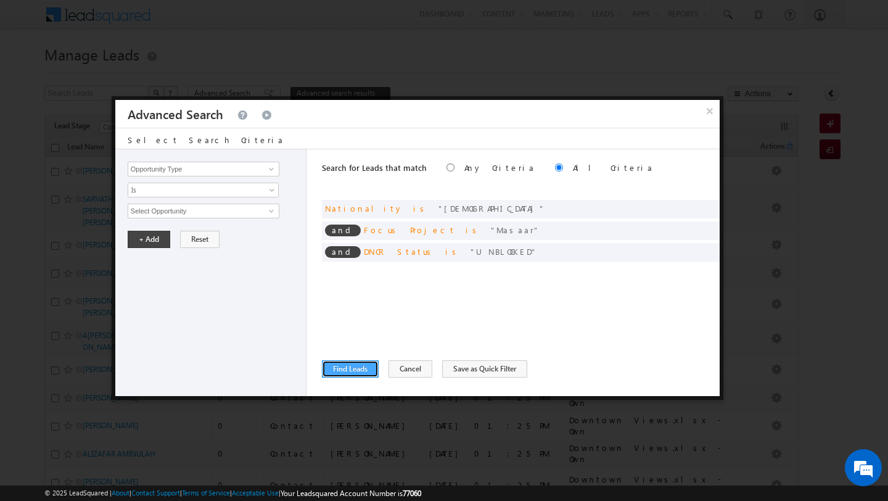
click at [346, 369] on button "Find Leads" at bounding box center [350, 368] width 57 height 17
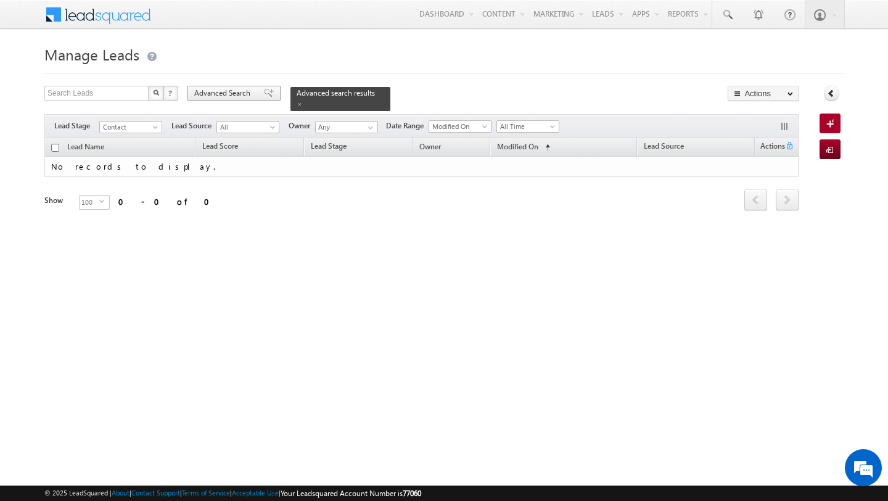
click at [221, 93] on span "Advanced Search" at bounding box center [224, 93] width 60 height 11
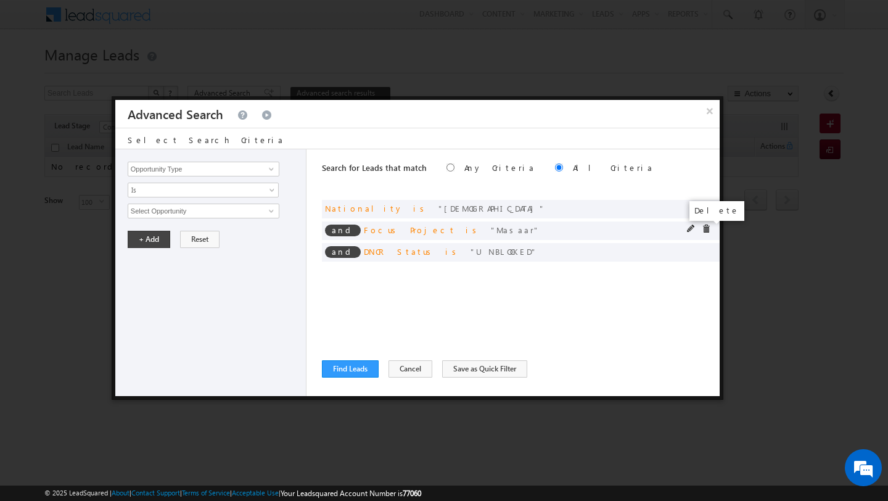
click at [706, 233] on span at bounding box center [706, 229] width 9 height 9
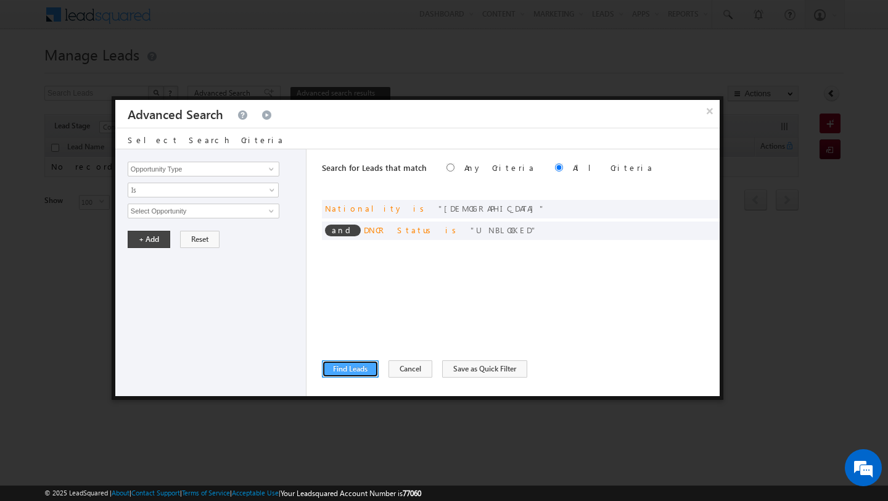
click at [342, 374] on button "Find Leads" at bounding box center [350, 368] width 57 height 17
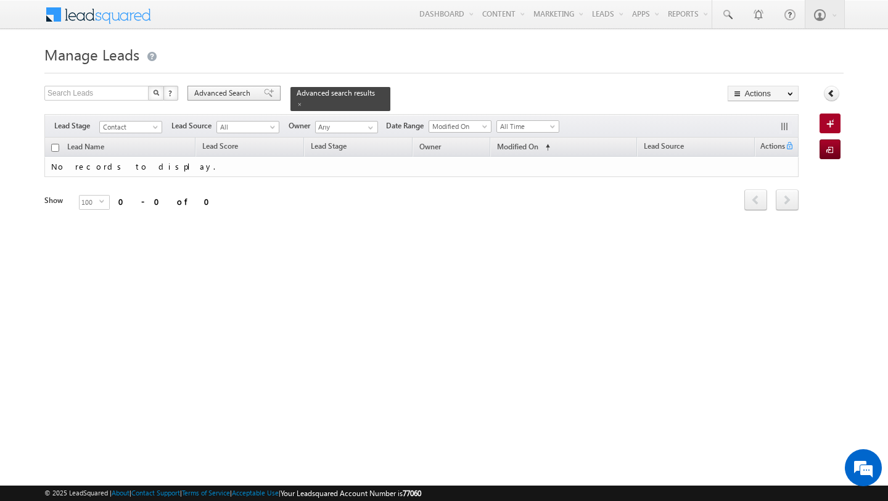
click at [234, 99] on div "Advanced Search" at bounding box center [234, 93] width 93 height 15
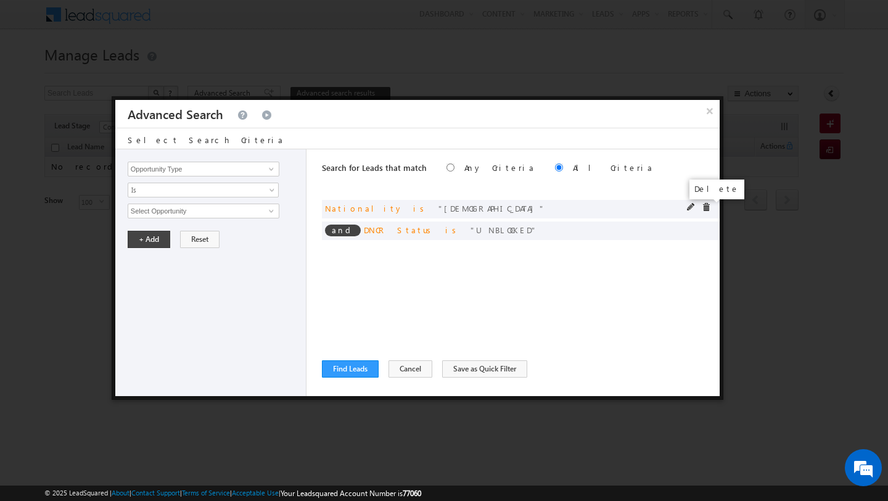
click at [708, 210] on span at bounding box center [706, 207] width 9 height 9
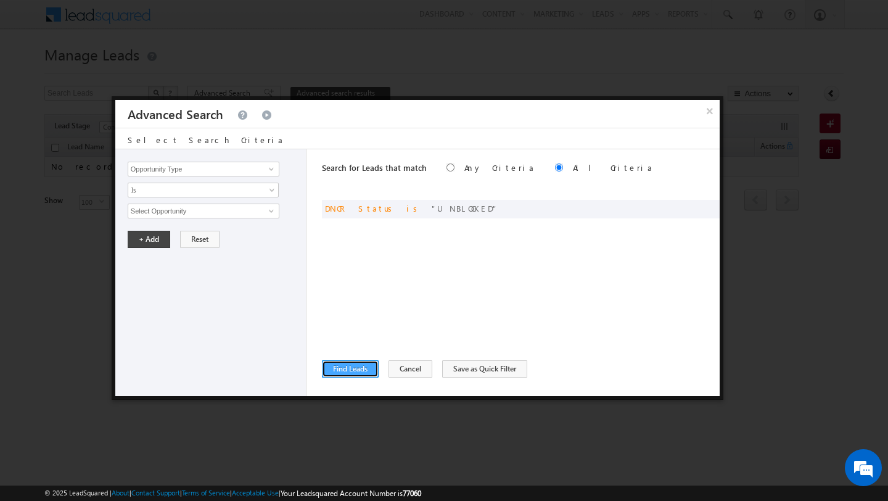
click at [352, 374] on button "Find Leads" at bounding box center [350, 368] width 57 height 17
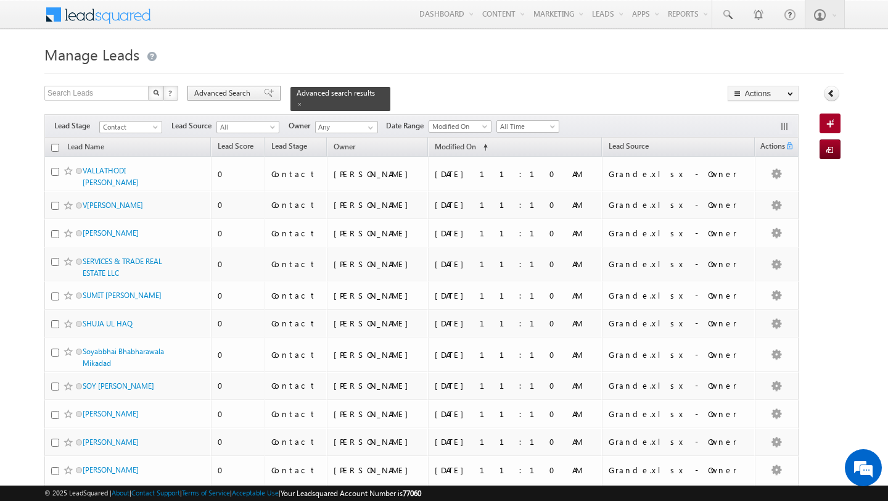
click at [232, 100] on div "Advanced Search" at bounding box center [234, 93] width 93 height 15
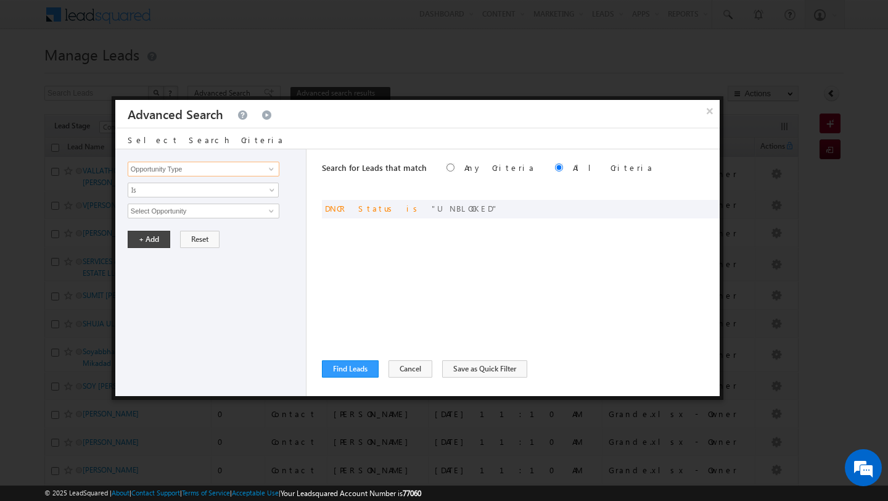
click at [208, 171] on input "Opportunity Type" at bounding box center [204, 169] width 152 height 15
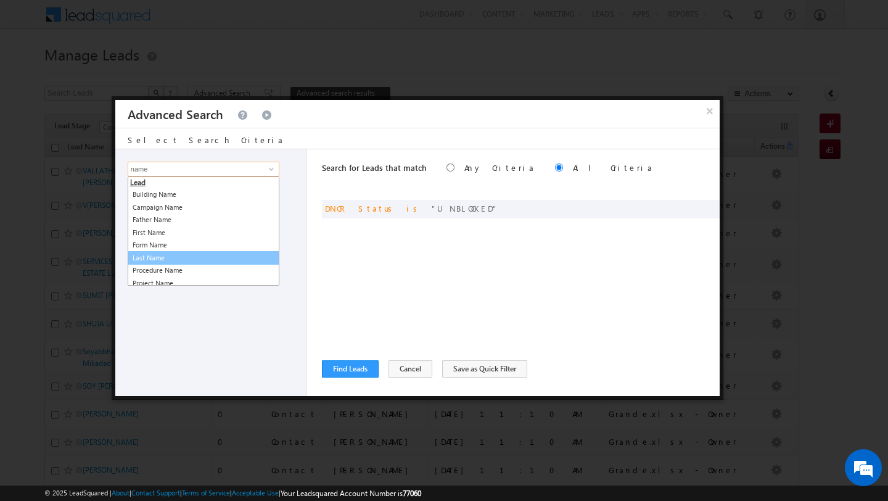
type input "e"
click at [163, 246] on link "Last Name" at bounding box center [204, 251] width 152 height 14
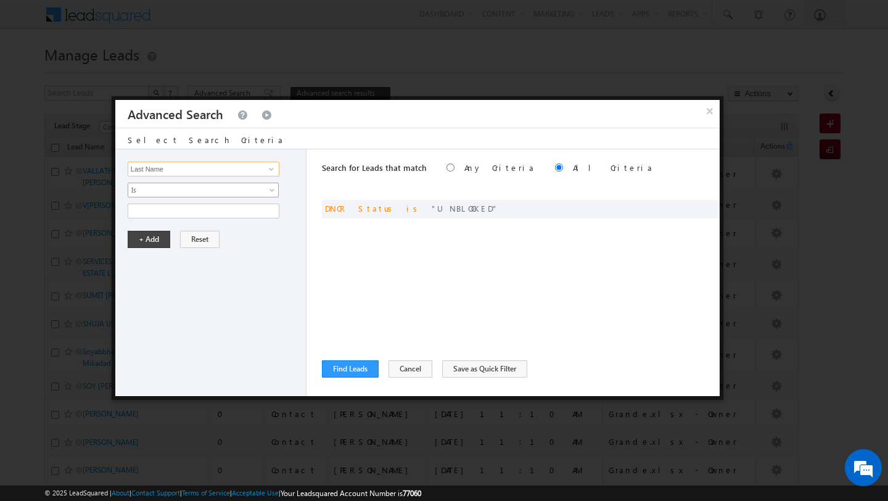
type input "Last Name"
click at [163, 190] on span "Is" at bounding box center [195, 189] width 134 height 11
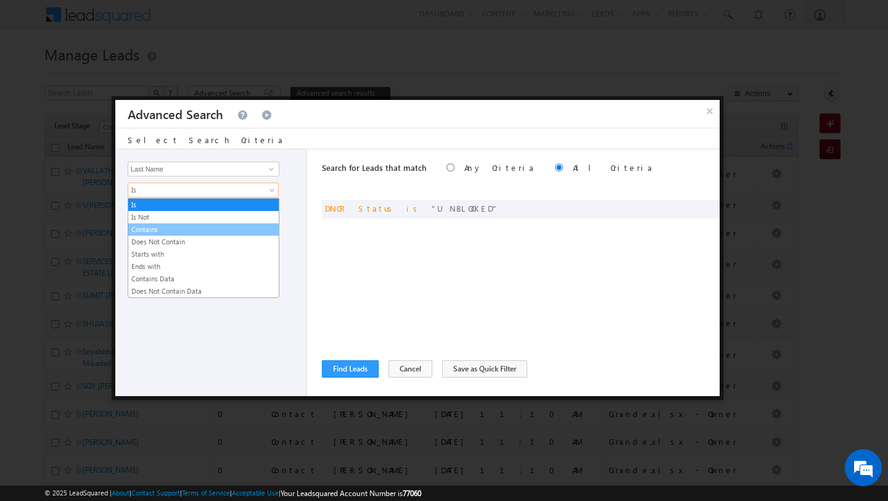
click at [167, 229] on link "Contains" at bounding box center [203, 229] width 151 height 11
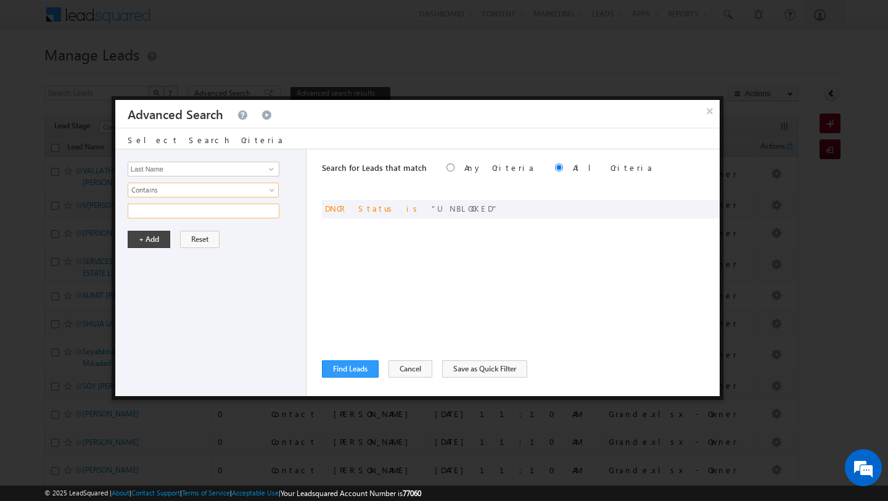
click at [169, 217] on input "text" at bounding box center [204, 211] width 152 height 15
type input "[PERSON_NAME]"
click at [149, 239] on button "+ Add" at bounding box center [149, 239] width 43 height 17
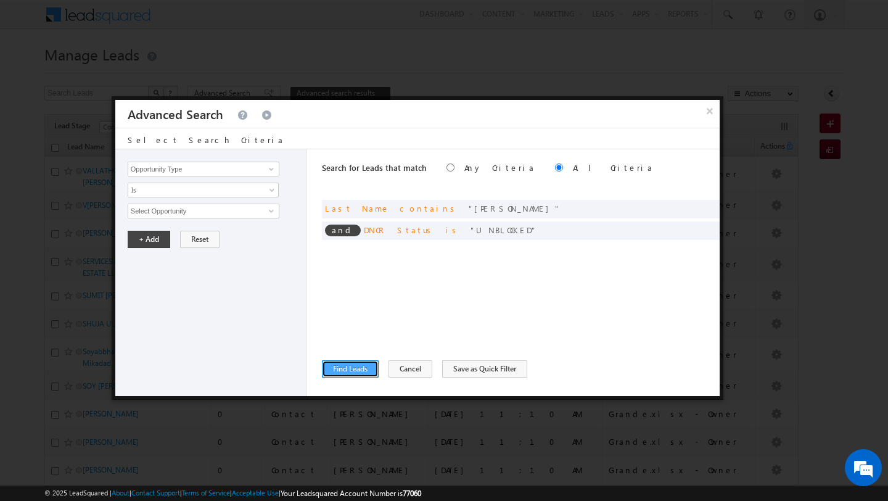
click at [337, 368] on button "Find Leads" at bounding box center [350, 368] width 57 height 17
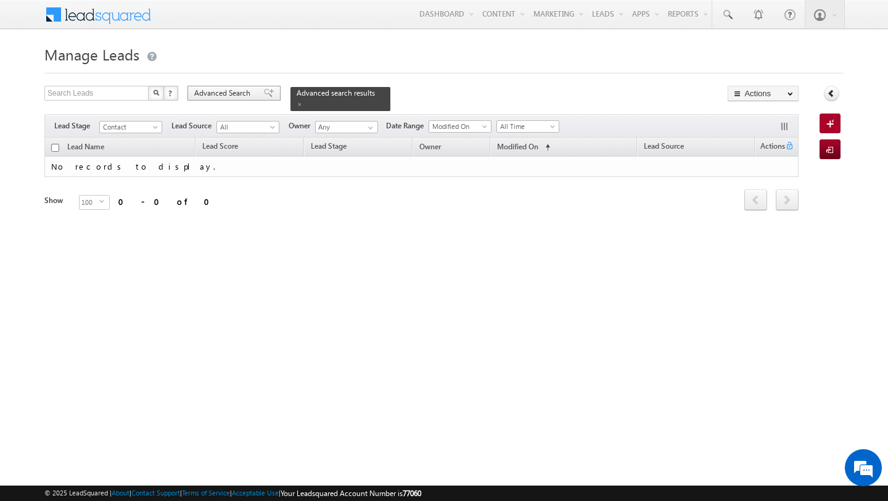
click at [235, 99] on div "Advanced Search" at bounding box center [234, 93] width 93 height 15
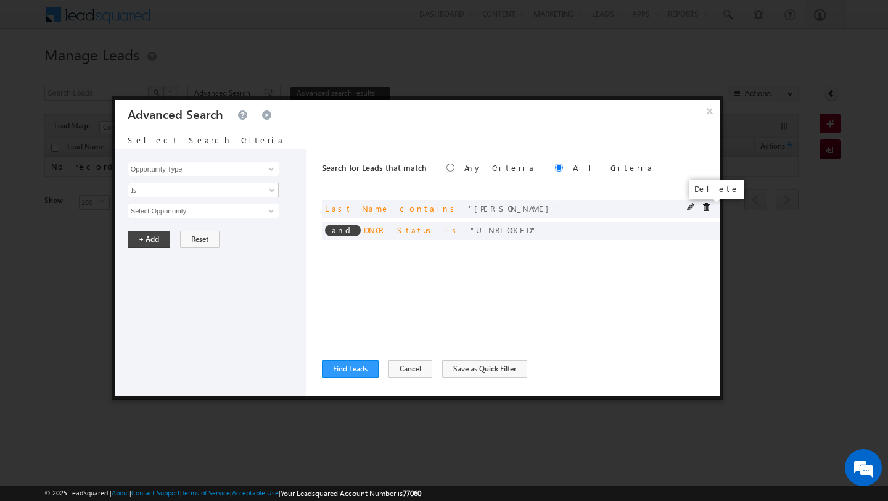
click at [705, 209] on span at bounding box center [706, 207] width 9 height 9
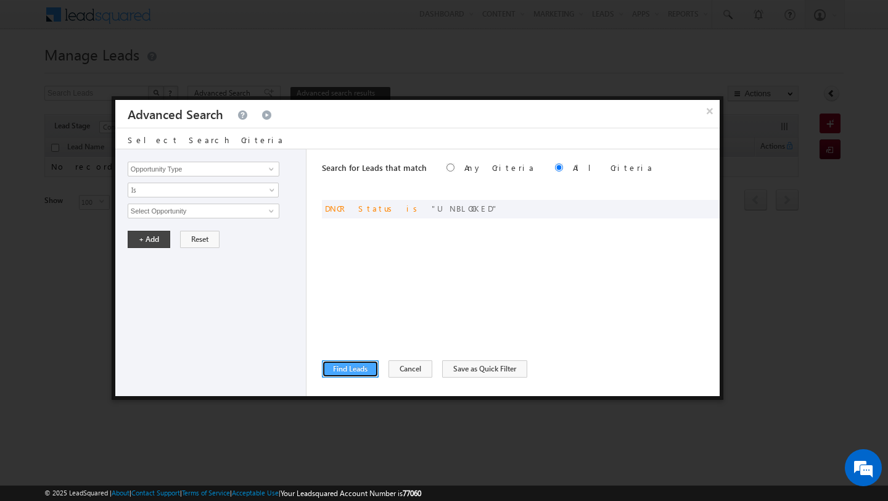
click at [347, 376] on button "Find Leads" at bounding box center [350, 368] width 57 height 17
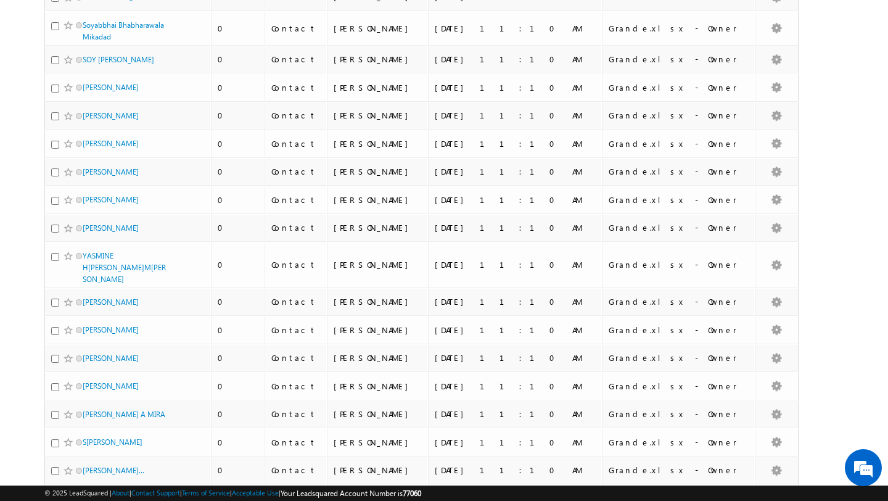
scroll to position [0, 0]
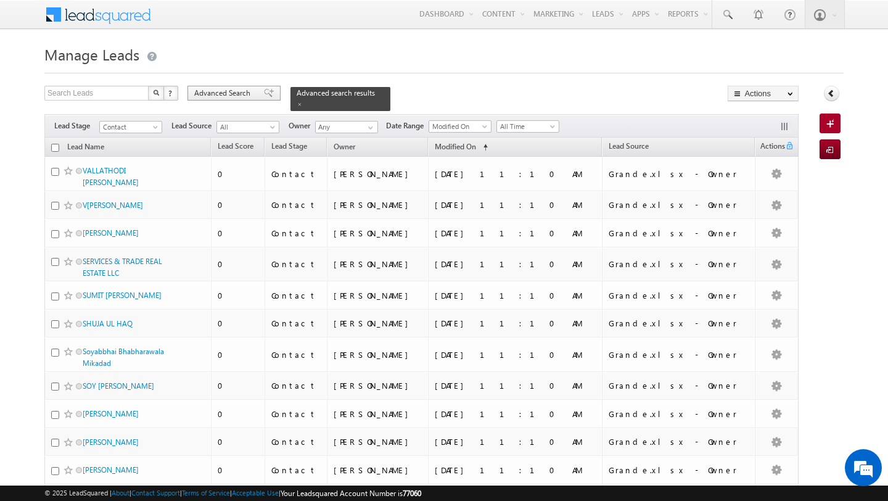
click at [228, 99] on div "Advanced Search" at bounding box center [234, 93] width 93 height 15
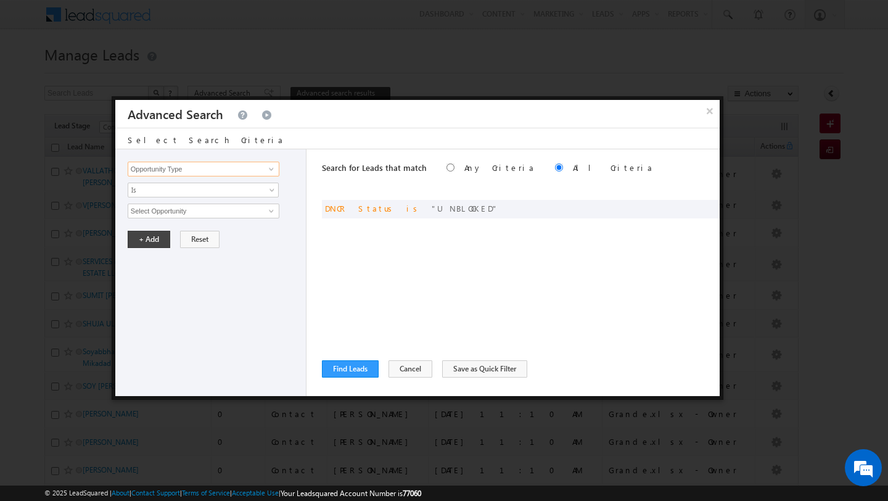
click at [219, 167] on input "Opportunity Type" at bounding box center [204, 169] width 152 height 15
click at [199, 199] on link "Focus Project" at bounding box center [204, 195] width 152 height 14
type input "Focus Project"
click at [186, 212] on input "text" at bounding box center [204, 211] width 152 height 15
type input "Masaar"
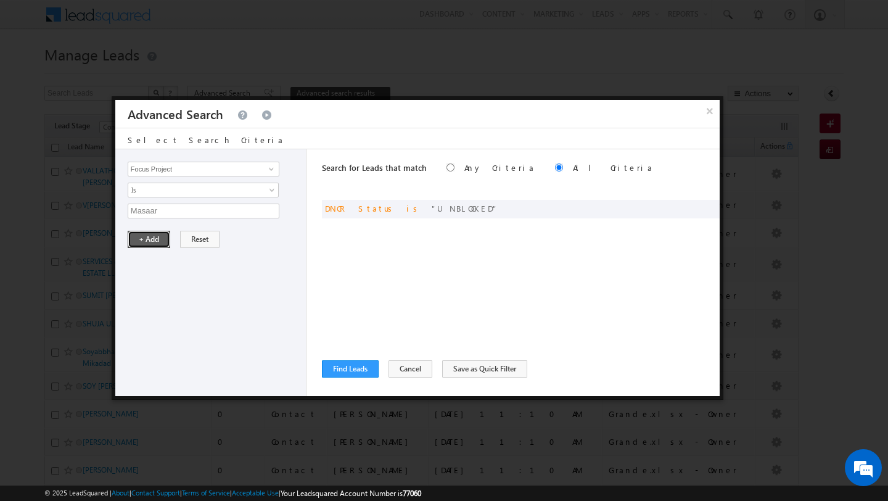
click at [149, 241] on button "+ Add" at bounding box center [149, 239] width 43 height 17
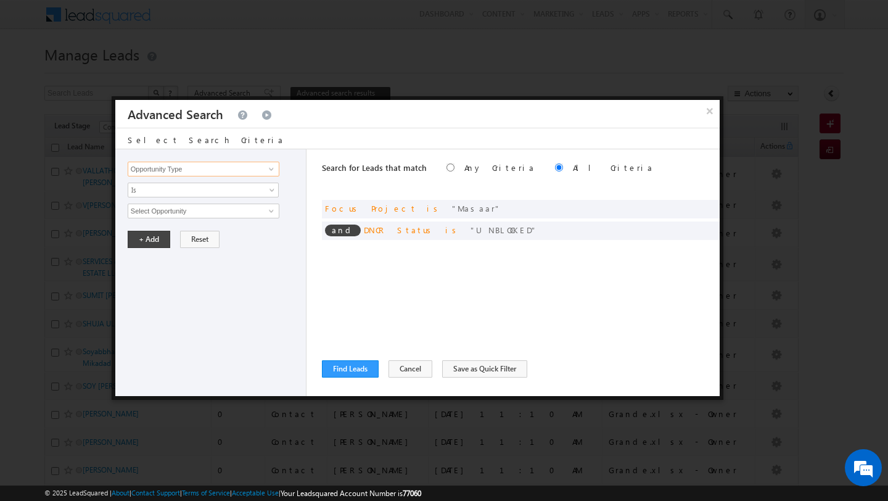
click at [208, 175] on input "Opportunity Type" at bounding box center [204, 169] width 152 height 15
click at [188, 197] on link "Nationality" at bounding box center [204, 195] width 152 height 14
type input "Nationality"
click at [173, 210] on input "text" at bounding box center [204, 211] width 152 height 15
type input "[DEMOGRAPHIC_DATA]"
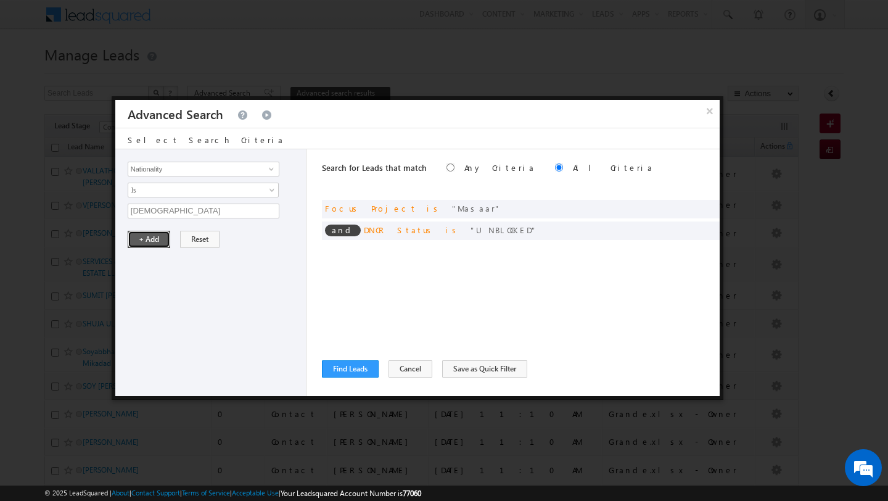
click at [145, 238] on button "+ Add" at bounding box center [149, 239] width 43 height 17
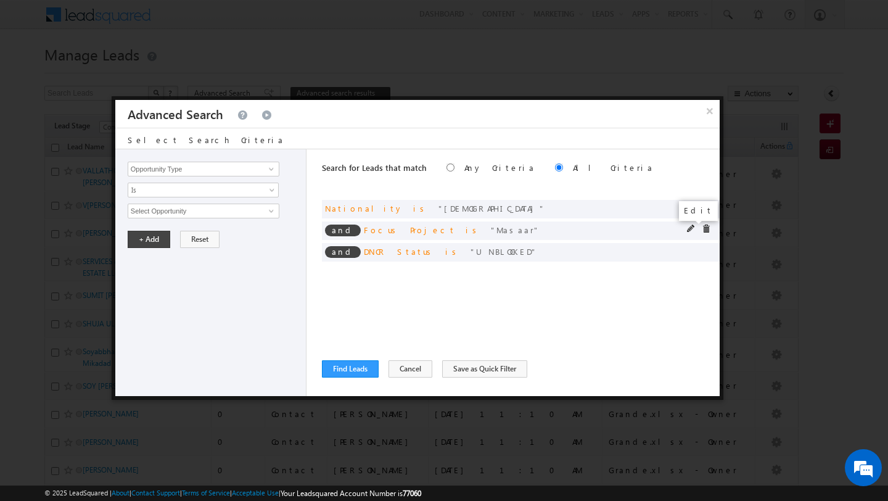
click at [690, 232] on span at bounding box center [691, 229] width 9 height 9
click at [205, 189] on span "Is" at bounding box center [195, 189] width 134 height 11
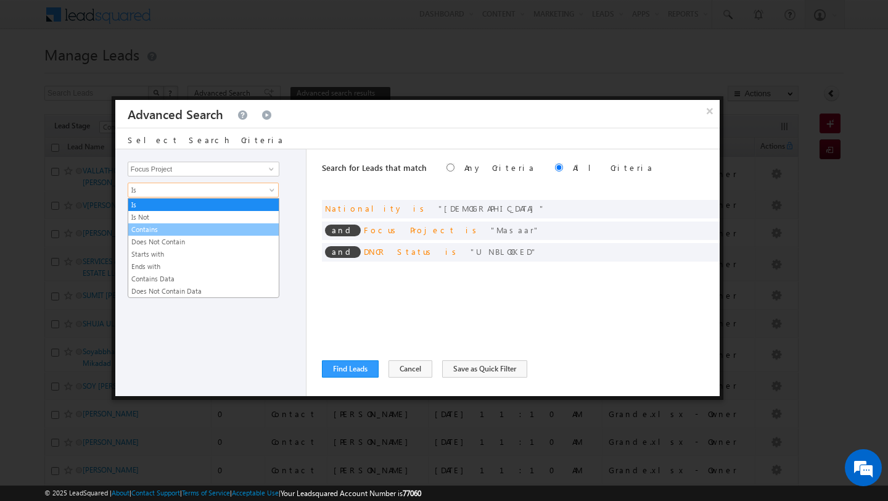
click at [202, 232] on link "Contains" at bounding box center [203, 229] width 151 height 11
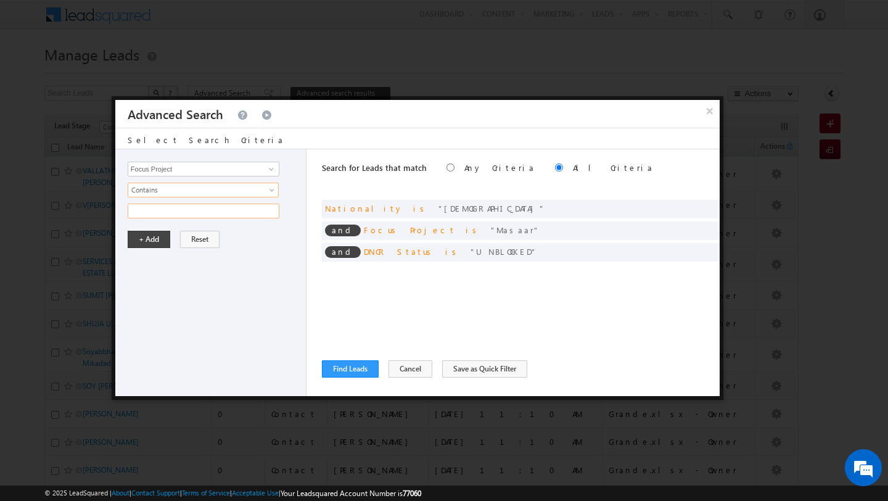
click at [182, 212] on input "text" at bounding box center [204, 211] width 152 height 15
type input "Masaar"
click at [139, 235] on button "+ Add" at bounding box center [149, 239] width 43 height 17
click at [361, 365] on button "Find Leads" at bounding box center [350, 368] width 57 height 17
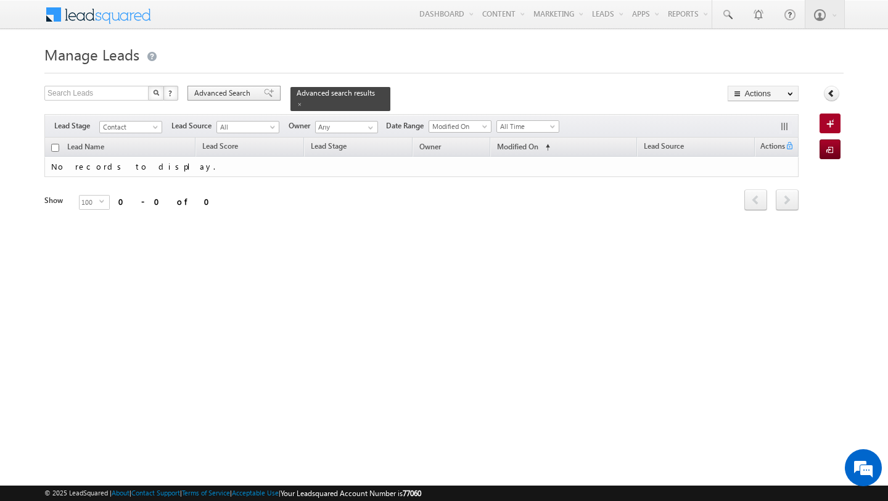
click at [228, 94] on span "Advanced Search" at bounding box center [224, 93] width 60 height 11
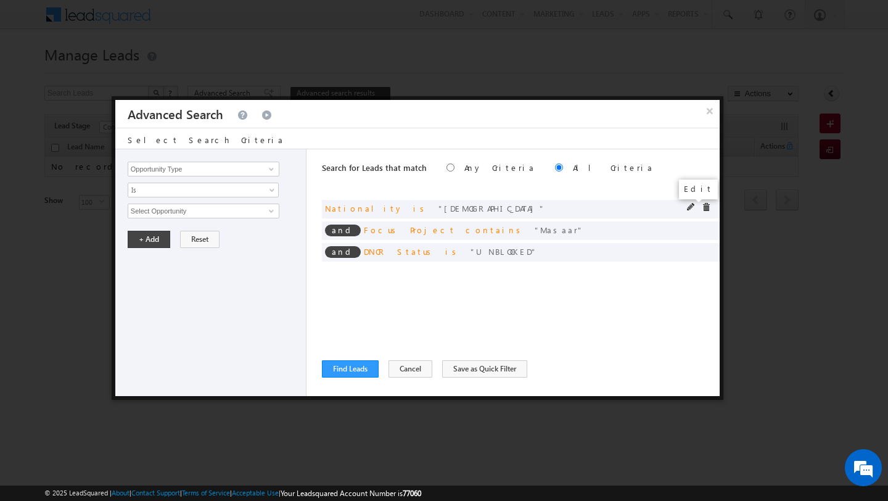
click at [691, 207] on span at bounding box center [691, 207] width 9 height 9
click at [184, 198] on div "Opportunity Type Lead Activity Task Sales Group Prospect Id Address 1 Address 2…" at bounding box center [210, 272] width 191 height 247
click at [178, 195] on span "Is" at bounding box center [195, 189] width 134 height 11
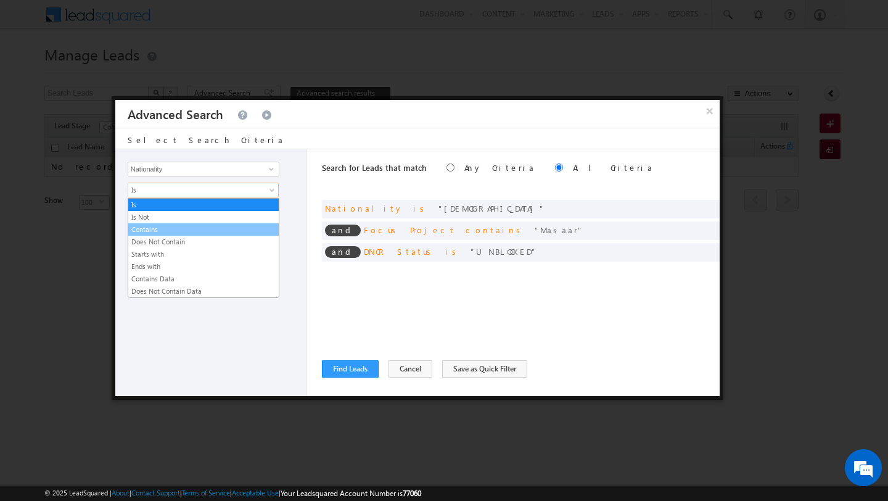
click at [179, 230] on link "Contains" at bounding box center [203, 229] width 151 height 11
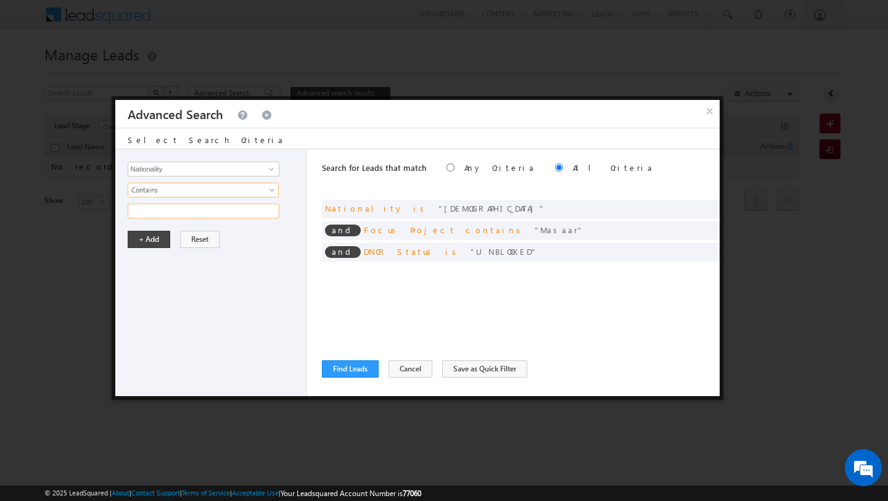
click at [160, 218] on input "text" at bounding box center [204, 211] width 152 height 15
type input "[DEMOGRAPHIC_DATA]"
click at [130, 239] on button "+ Add" at bounding box center [149, 239] width 43 height 17
click at [350, 376] on button "Find Leads" at bounding box center [350, 368] width 57 height 17
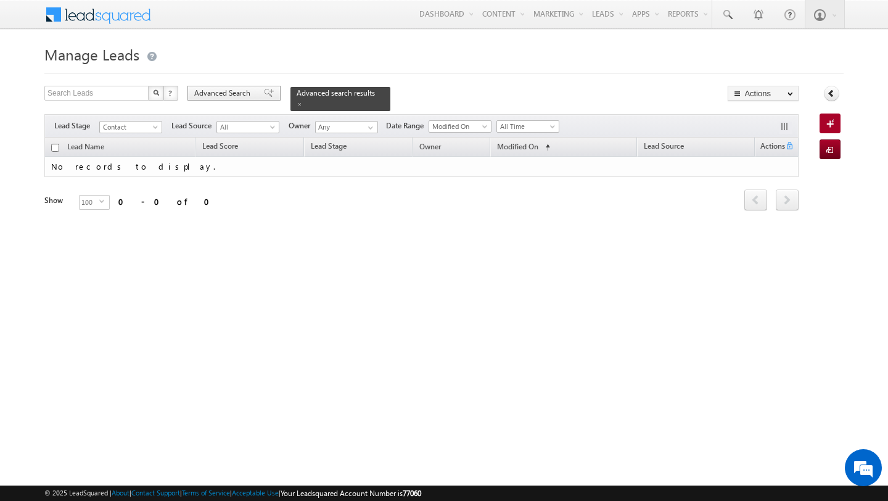
click at [234, 93] on span "Advanced Search" at bounding box center [224, 93] width 60 height 11
